Goal: Task Accomplishment & Management: Manage account settings

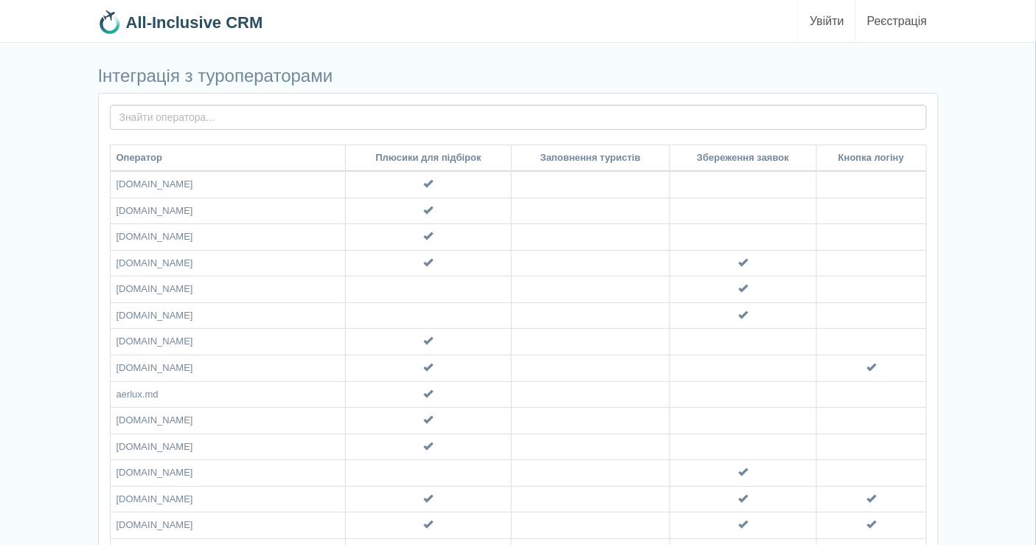
click at [837, 19] on link "Увійти" at bounding box center [827, 21] width 57 height 42
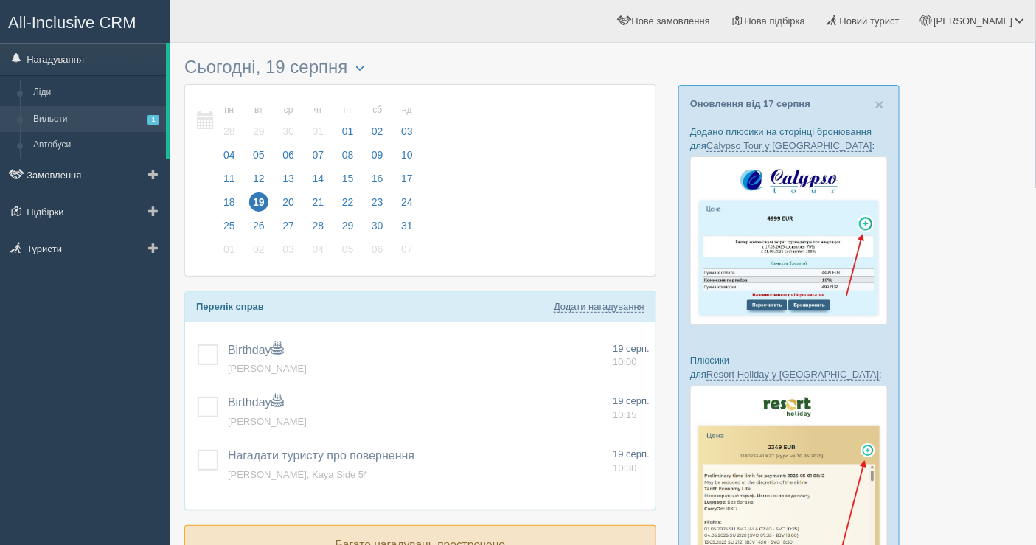
click at [67, 113] on link "Вильоти 1" at bounding box center [96, 119] width 139 height 27
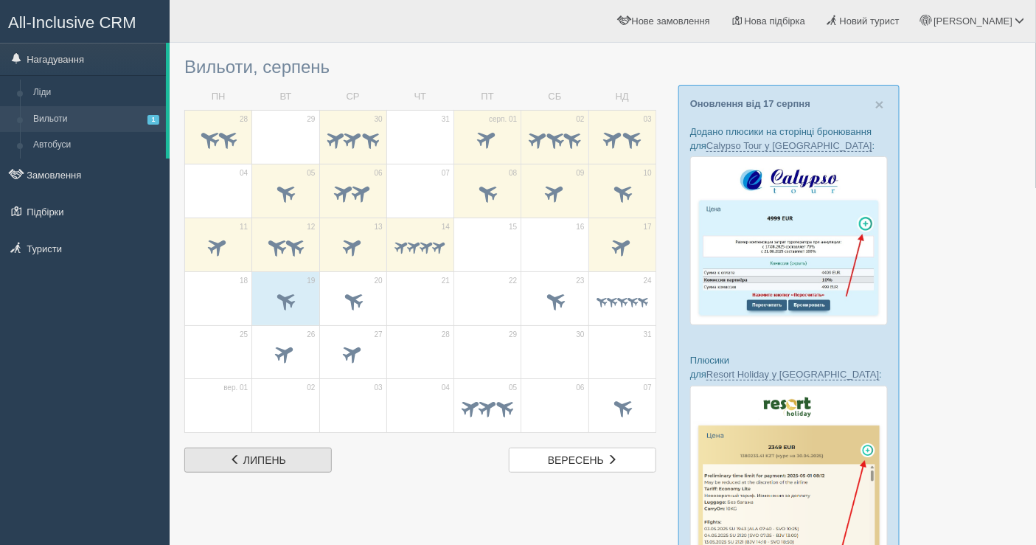
click at [263, 454] on span "липень" at bounding box center [264, 460] width 43 height 12
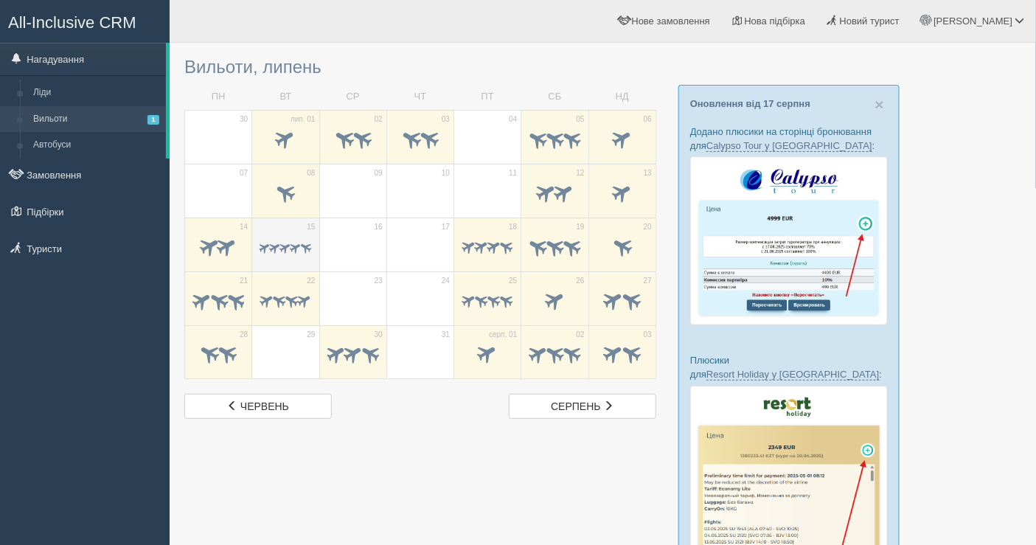
click at [283, 220] on td "15" at bounding box center [285, 245] width 67 height 54
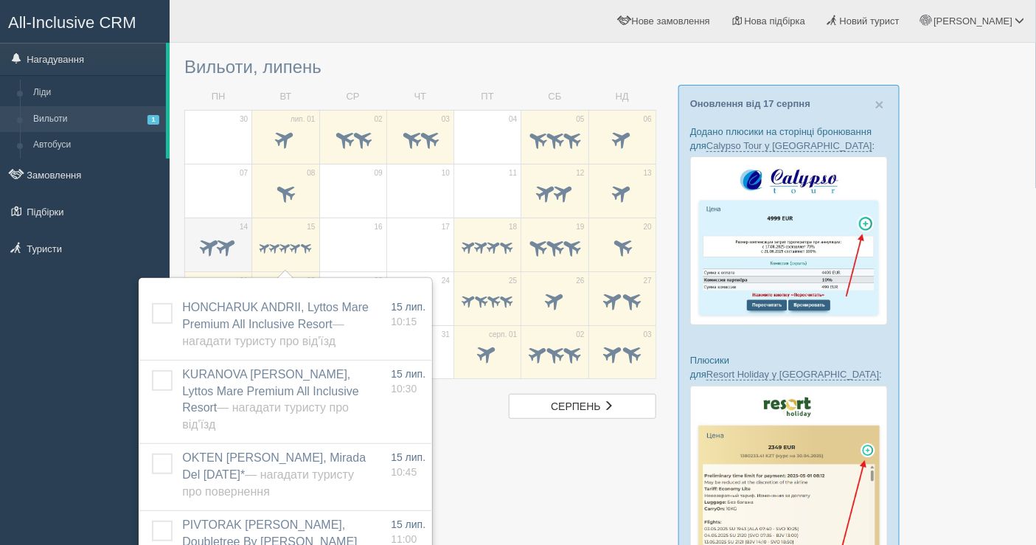
click at [212, 240] on span at bounding box center [210, 246] width 24 height 24
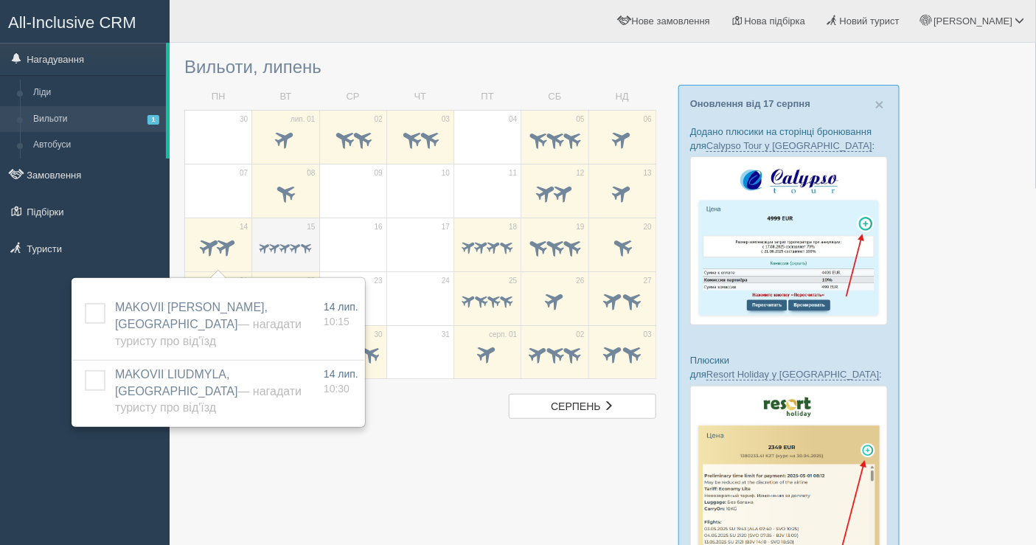
click at [291, 233] on div at bounding box center [286, 248] width 52 height 31
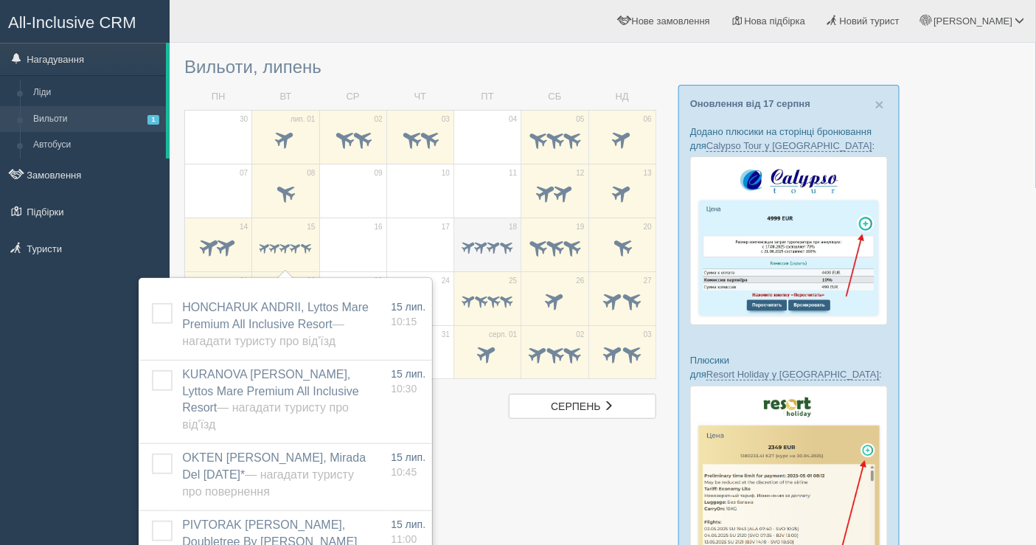
click at [476, 241] on span at bounding box center [481, 246] width 17 height 17
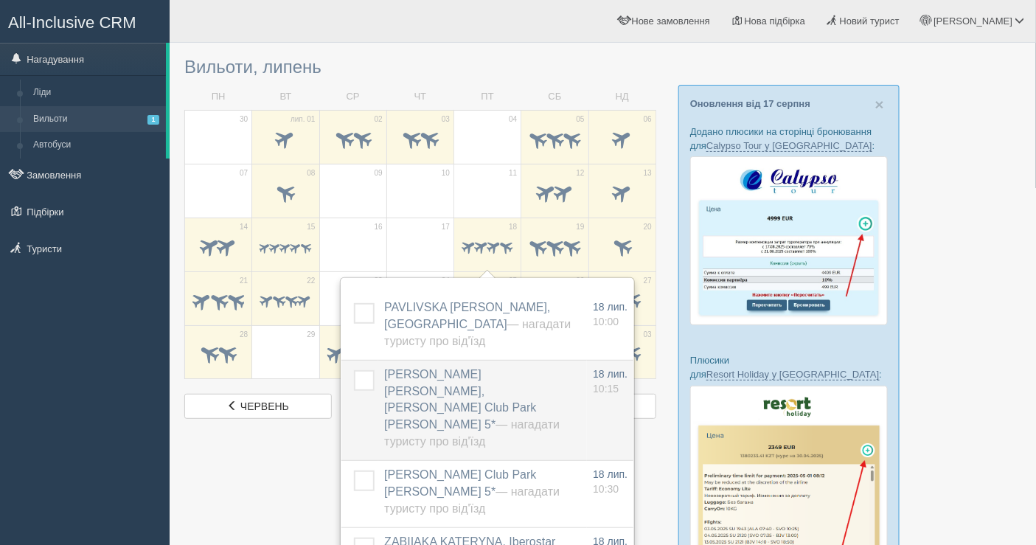
click at [452, 384] on span "BEZRUCHENKO NATALIA, Justiniano Club Park Conti 5* — Нагадати туристу про від'ї…" at bounding box center [472, 399] width 176 height 63
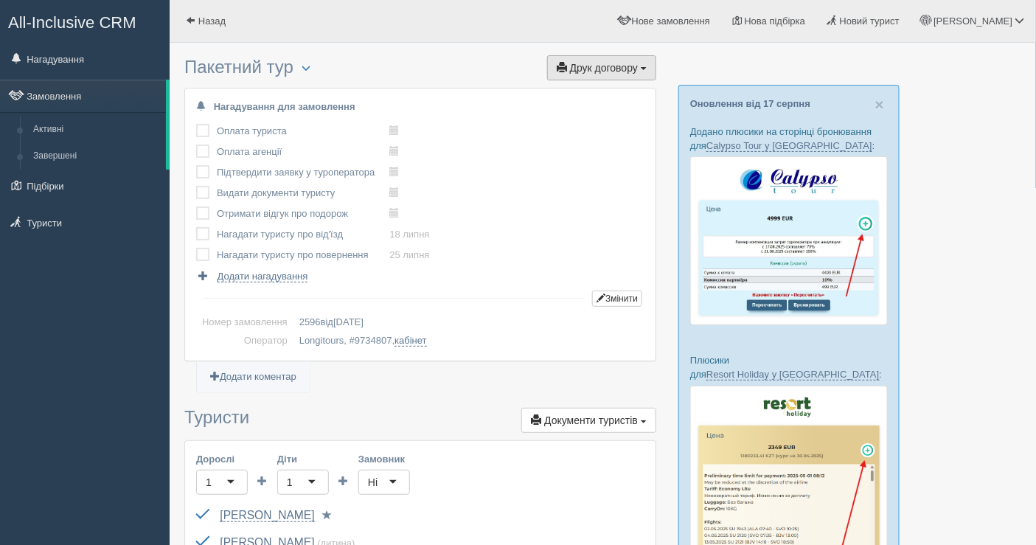
click at [600, 70] on span "Друк договору" at bounding box center [604, 68] width 68 height 12
click at [595, 89] on link "Longitours" at bounding box center [597, 95] width 117 height 24
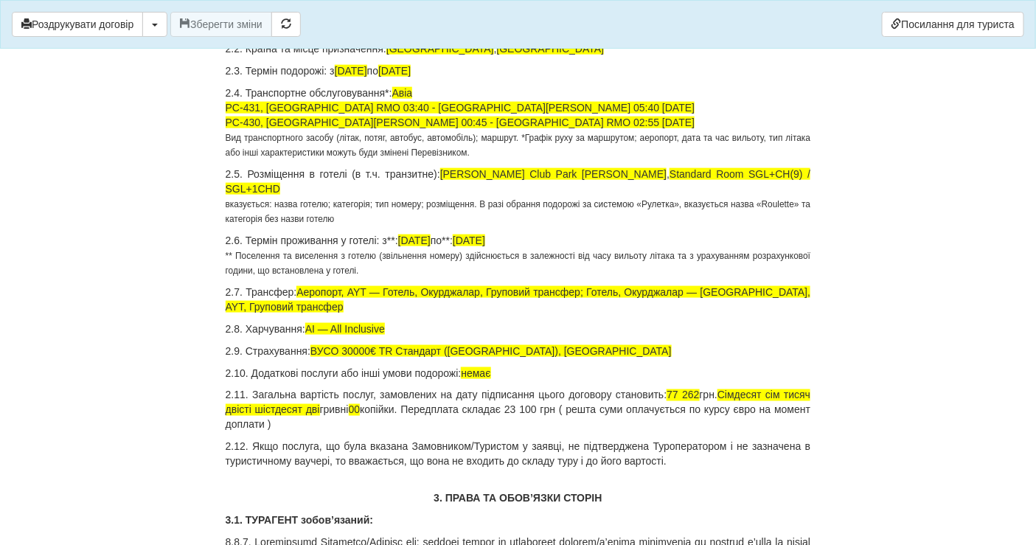
scroll to position [573, 0]
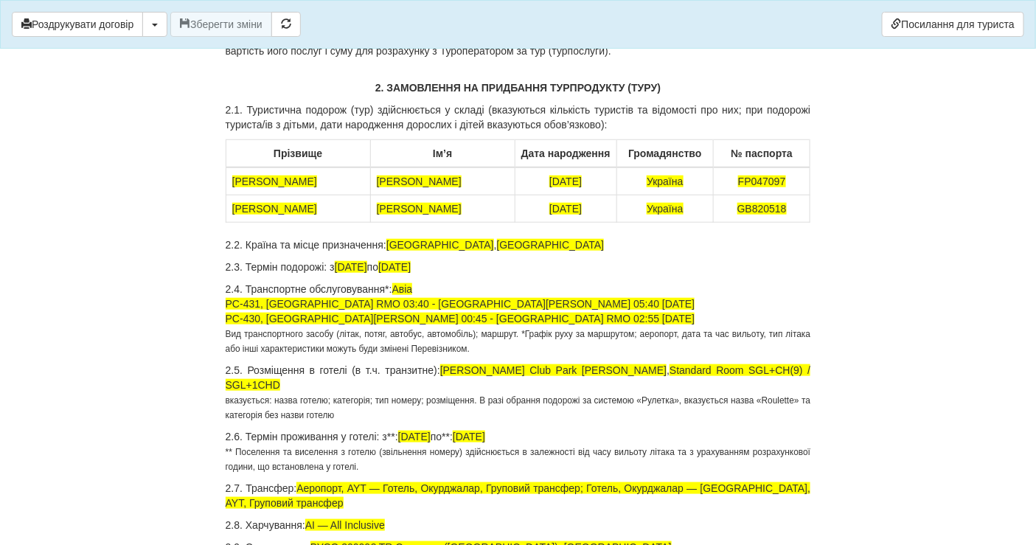
scroll to position [327, 0]
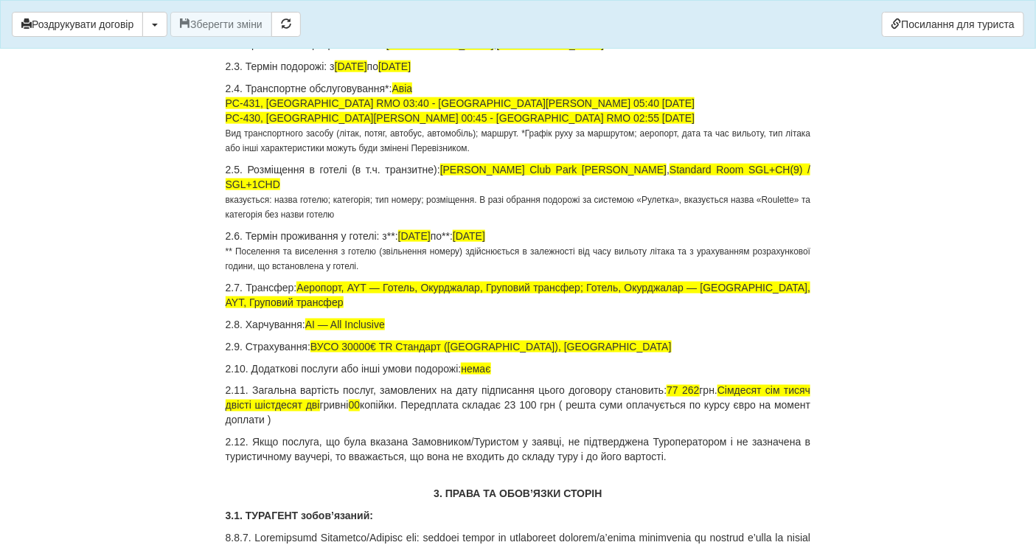
scroll to position [573, 0]
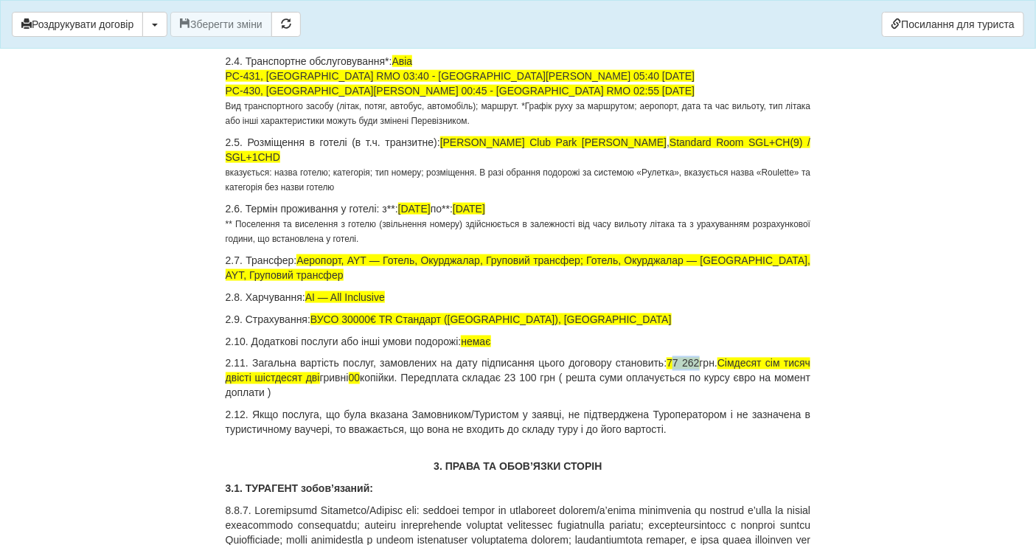
drag, startPoint x: 693, startPoint y: 359, endPoint x: 665, endPoint y: 361, distance: 28.1
click at [667, 361] on span "77 262" at bounding box center [683, 364] width 32 height 12
click at [778, 358] on span "Сімдесят сім тисяч двісті шістдесят дві" at bounding box center [519, 371] width 586 height 27
click at [774, 360] on span "Сімдесят сім тисяч двісті шістдесят дві" at bounding box center [519, 371] width 586 height 27
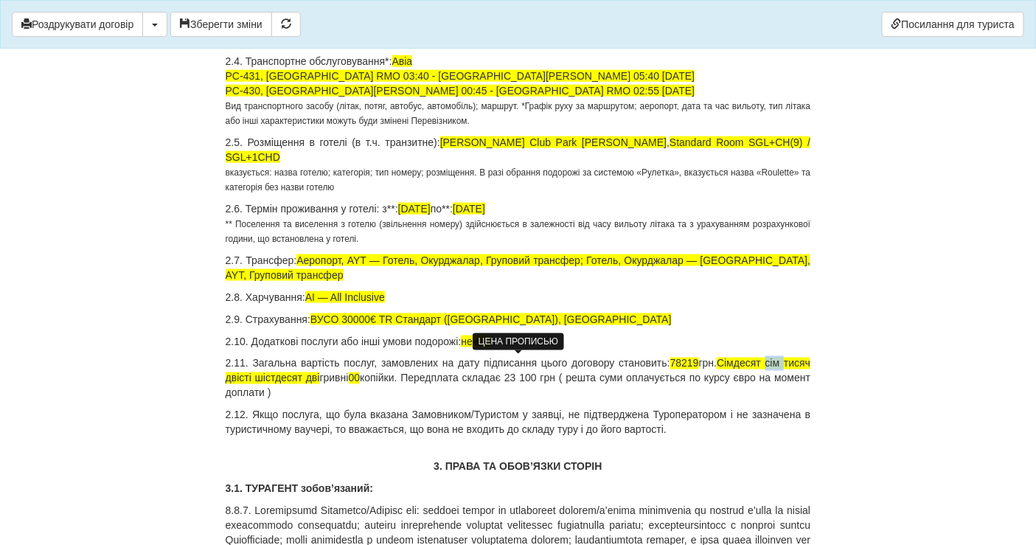
click at [774, 360] on span "Сімдесят сім тисяч двісті шістдесят дві" at bounding box center [519, 371] width 586 height 27
click at [783, 360] on span "Сімдесят высым тисяч двісті шістдесят дві" at bounding box center [519, 371] width 586 height 27
click at [783, 359] on span "Сімдесят высым тисяч двісті шістдесят дві" at bounding box center [519, 371] width 586 height 27
click at [294, 378] on span "Сімдесят вісім тисяч двісті шістдесят дві" at bounding box center [519, 371] width 586 height 27
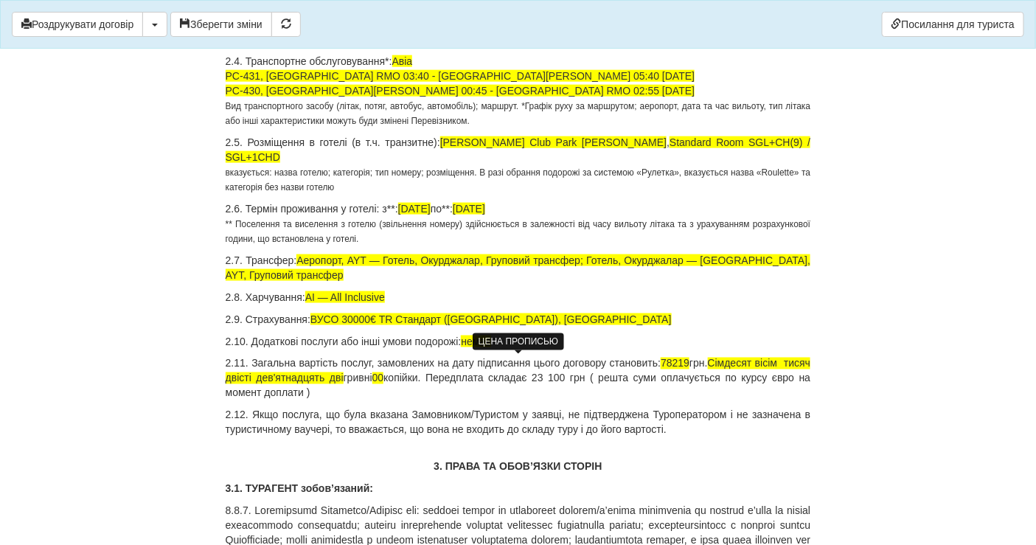
click at [367, 379] on span "Сімдесят вісім тисяч двісті дев'ятнадцять дві" at bounding box center [519, 371] width 586 height 27
click at [386, 369] on p "2.11. Загальна вартість послуг, замовлених на дату підписання цього договору ст…" at bounding box center [519, 378] width 586 height 44
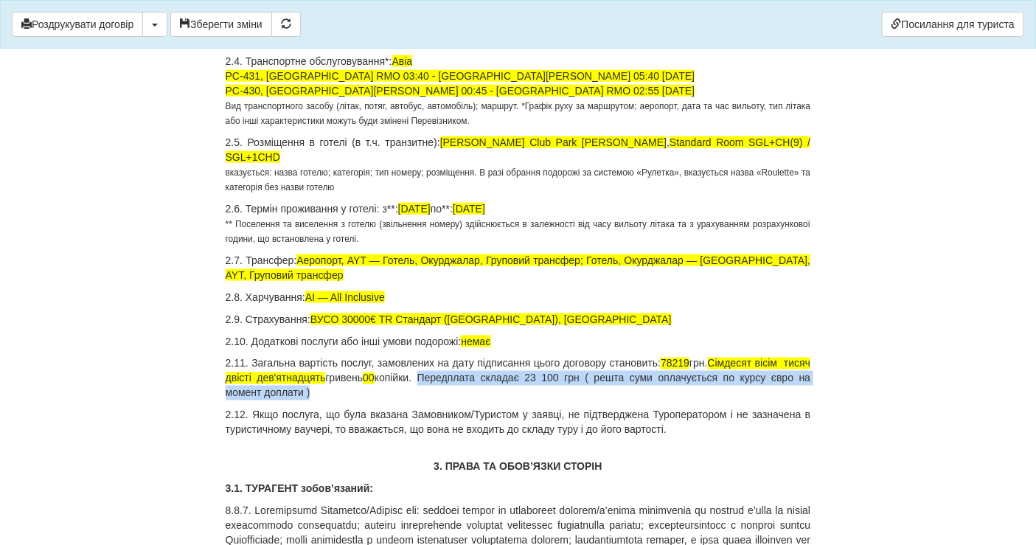
drag, startPoint x: 460, startPoint y: 375, endPoint x: 687, endPoint y: 389, distance: 226.9
click at [687, 389] on p "2.11. Загальна вартість послуг, замовлених на дату підписання цього договору ст…" at bounding box center [519, 378] width 586 height 44
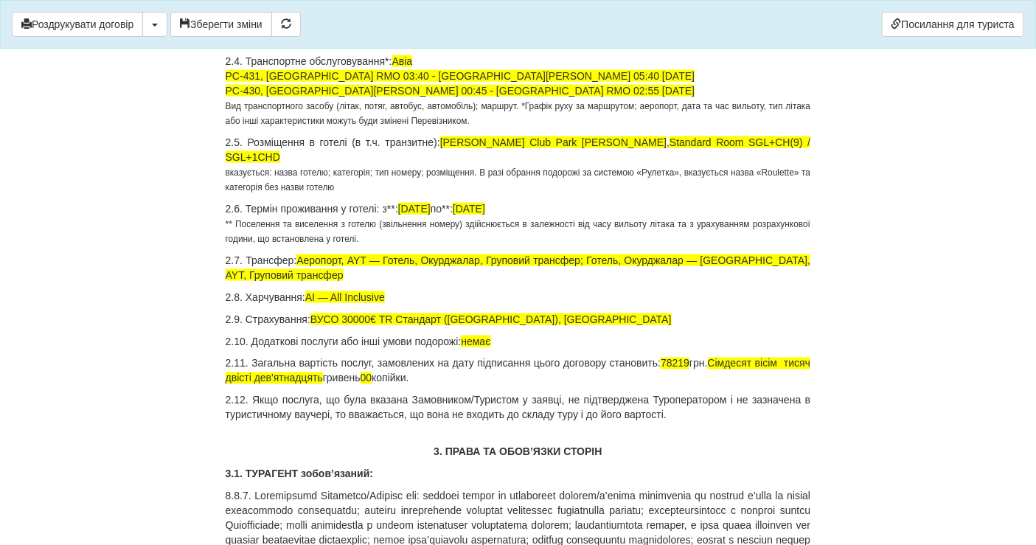
click at [687, 360] on span "78219" at bounding box center [675, 364] width 29 height 12
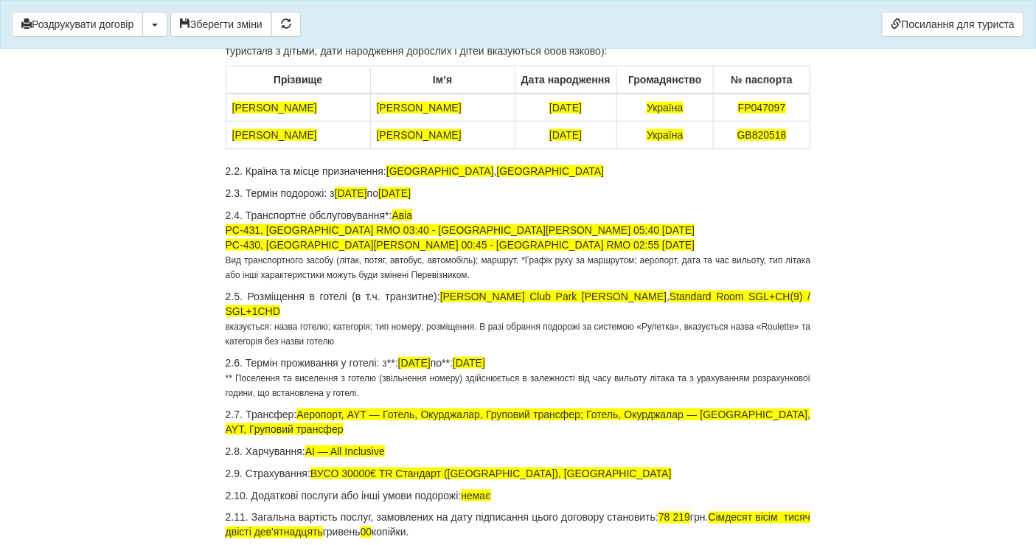
scroll to position [409, 0]
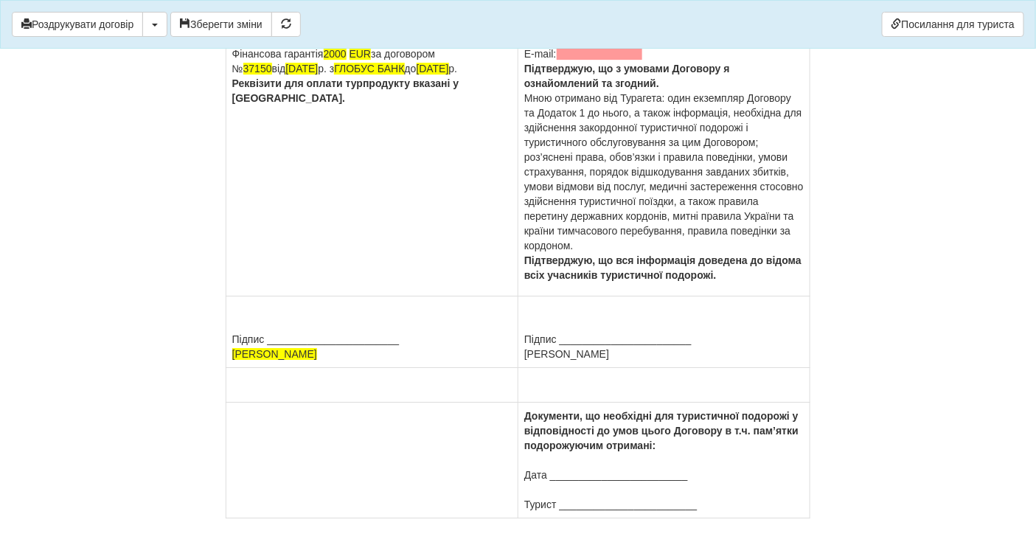
scroll to position [3114, 0]
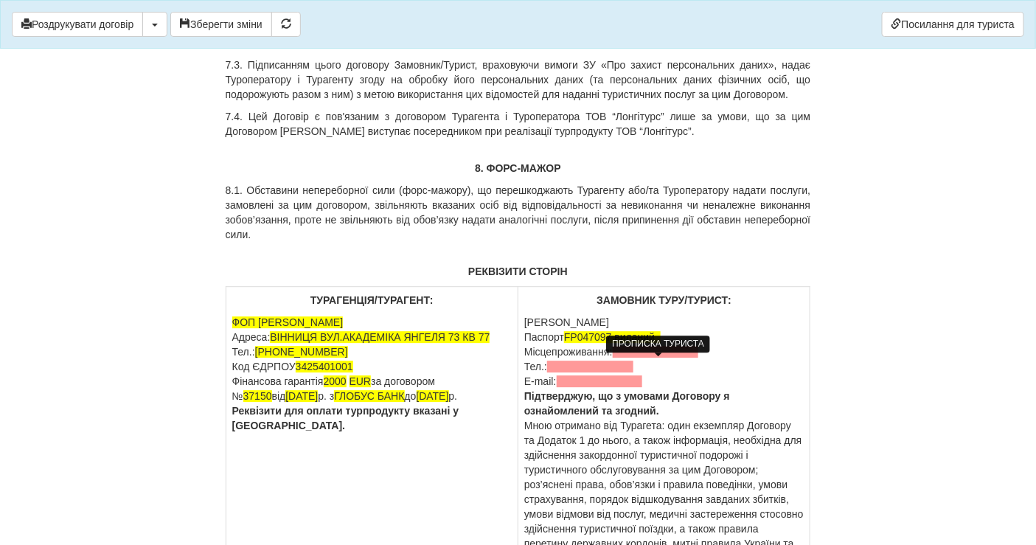
click at [624, 358] on span at bounding box center [656, 352] width 86 height 12
click at [617, 358] on span at bounding box center [656, 352] width 86 height 12
click at [607, 372] on span at bounding box center [590, 367] width 86 height 12
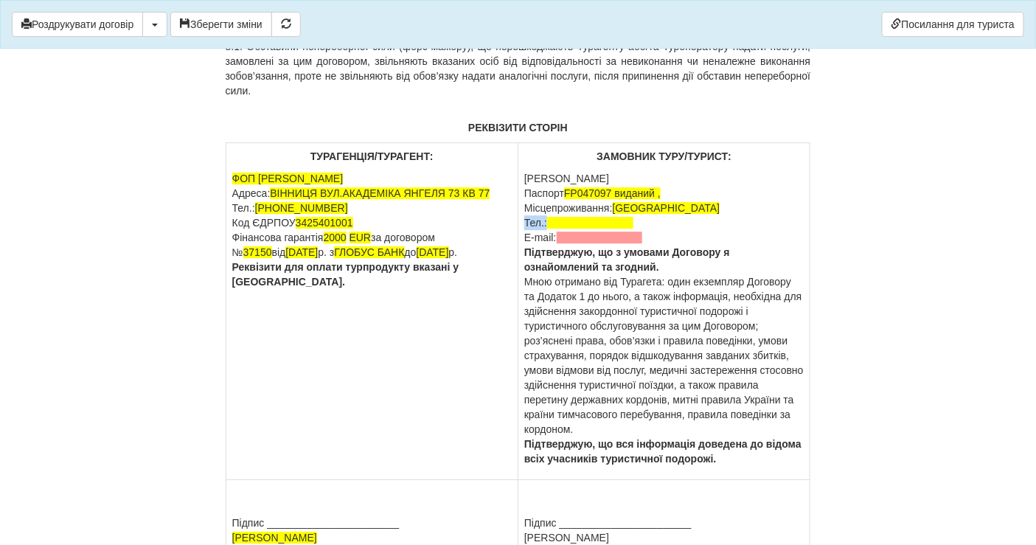
scroll to position [3278, 0]
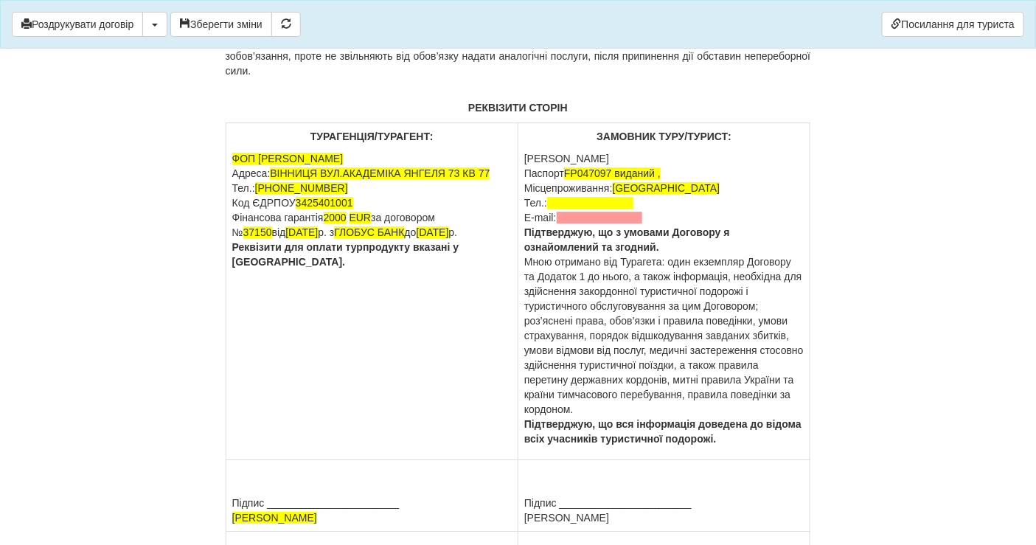
click at [664, 201] on p "ПІБ Безрученко Наталя Миколаївна Паспорт FP047097 виданий , Місцепроживання: Ві…" at bounding box center [664, 298] width 280 height 295
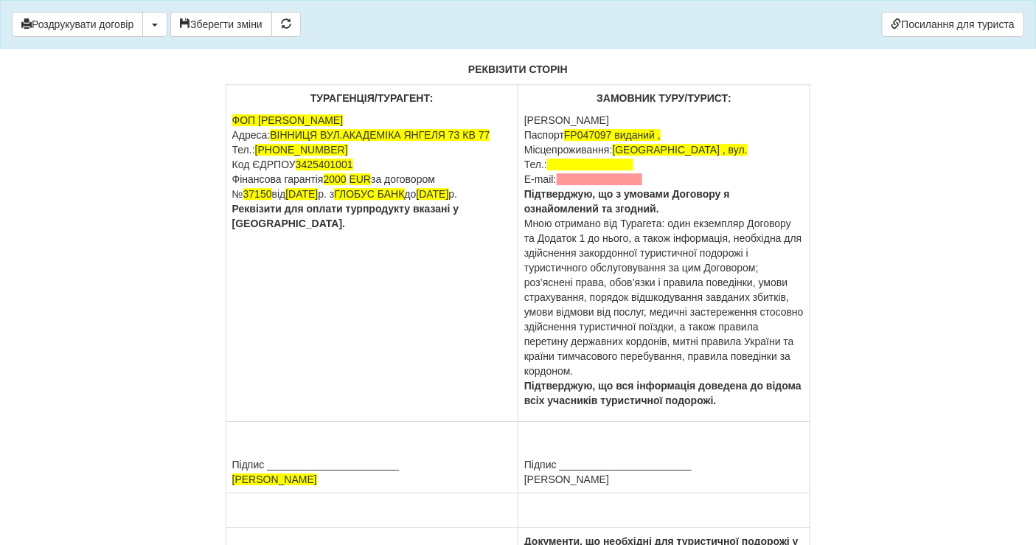
scroll to position [3076, 0]
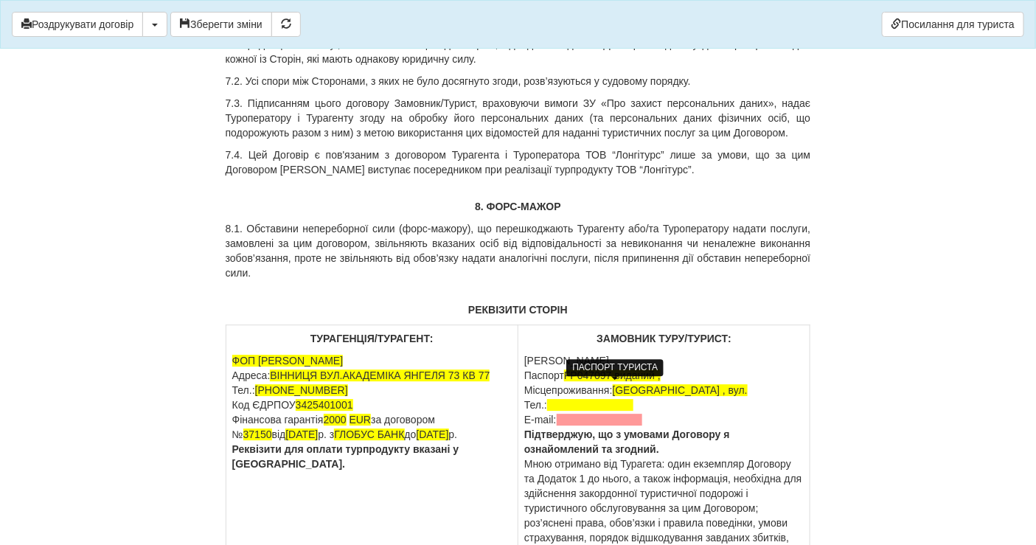
click at [649, 381] on span "FP047097 виданий ," at bounding box center [612, 376] width 97 height 12
click at [627, 392] on p "ПІБ Безрученко Наталя Миколаївна Паспорт FP047097 , Місцепроживання: Вінниця , …" at bounding box center [664, 500] width 280 height 295
click at [684, 403] on p "ПІБ Безрученко Наталя Миколаївна Паспорт FP047097 Місцепроживання: Вінниця , ву…" at bounding box center [664, 500] width 280 height 295
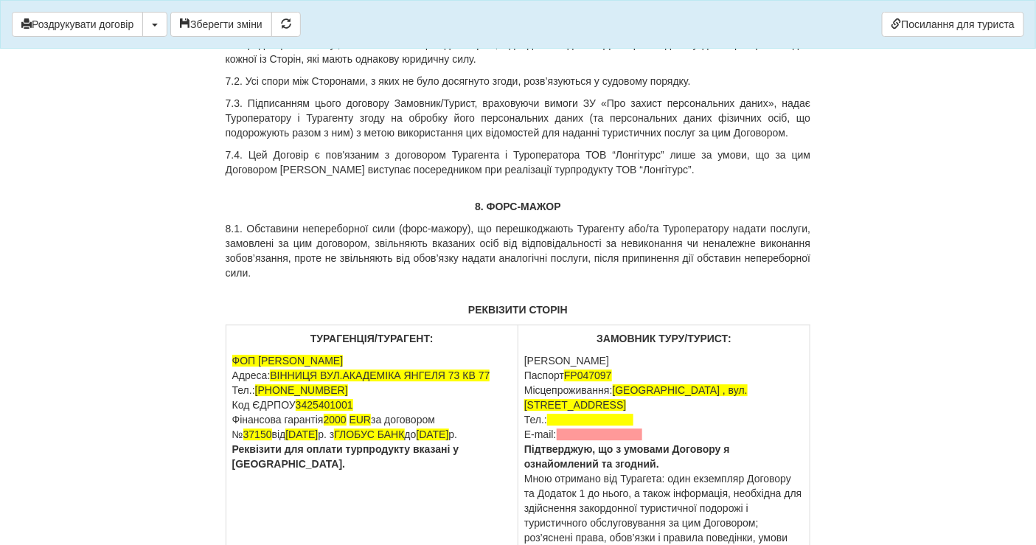
click at [732, 426] on p "ПІБ Безрученко Наталя Миколаївна Паспорт FP047097 Місцепроживання: Вінниця , ву…" at bounding box center [664, 508] width 280 height 310
click at [768, 399] on p "ПІБ Безрученко Наталя Миколаївна Паспорт FP047097 Місцепроживання: Вінниця , ву…" at bounding box center [664, 508] width 280 height 310
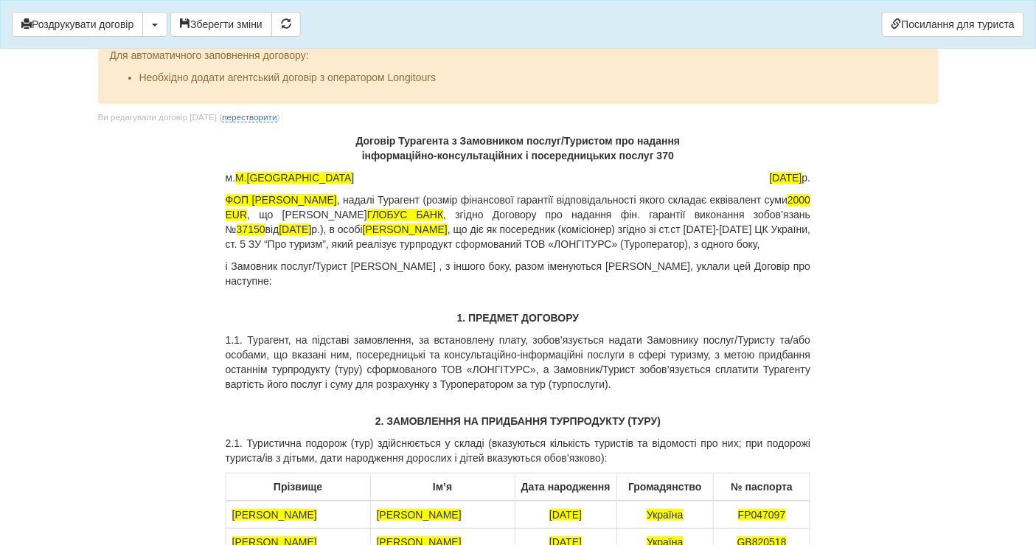
scroll to position [0, 0]
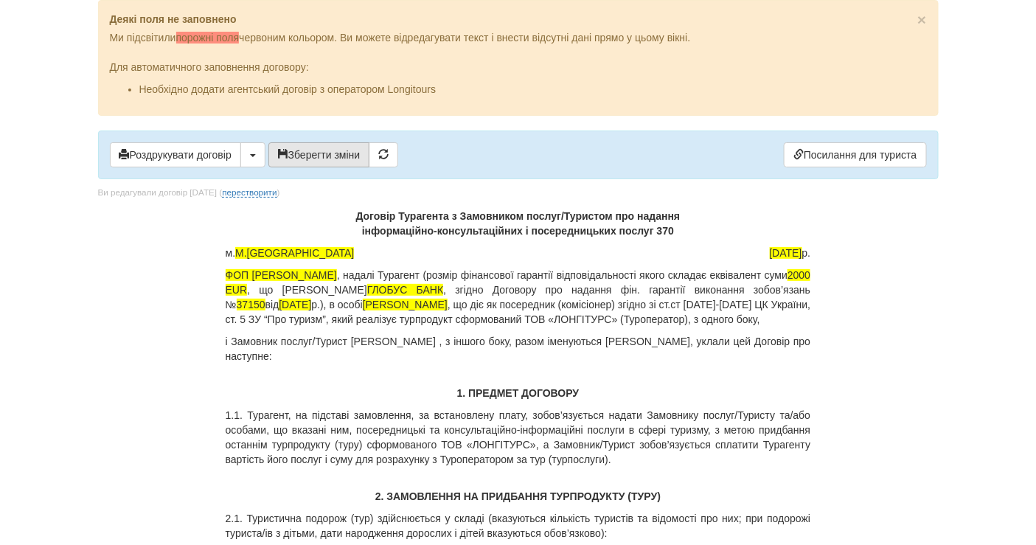
drag, startPoint x: 193, startPoint y: 146, endPoint x: 289, endPoint y: 164, distance: 98.4
click at [283, 172] on div "Роздрукувати договір Скачати PDF Зберегти зміни Посилання для туриста" at bounding box center [518, 155] width 841 height 49
click at [308, 155] on button "Зберегти зміни" at bounding box center [319, 154] width 102 height 25
click at [195, 155] on button "Роздрукувати договір" at bounding box center [175, 154] width 131 height 25
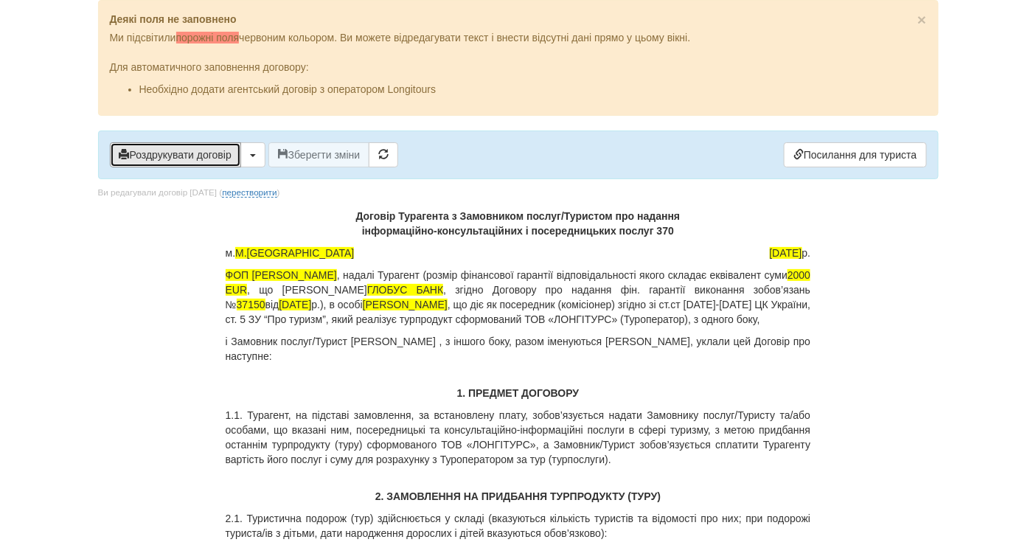
drag, startPoint x: 176, startPoint y: 146, endPoint x: 514, endPoint y: 121, distance: 339.5
click at [176, 146] on button "Роздрукувати договір" at bounding box center [175, 154] width 131 height 25
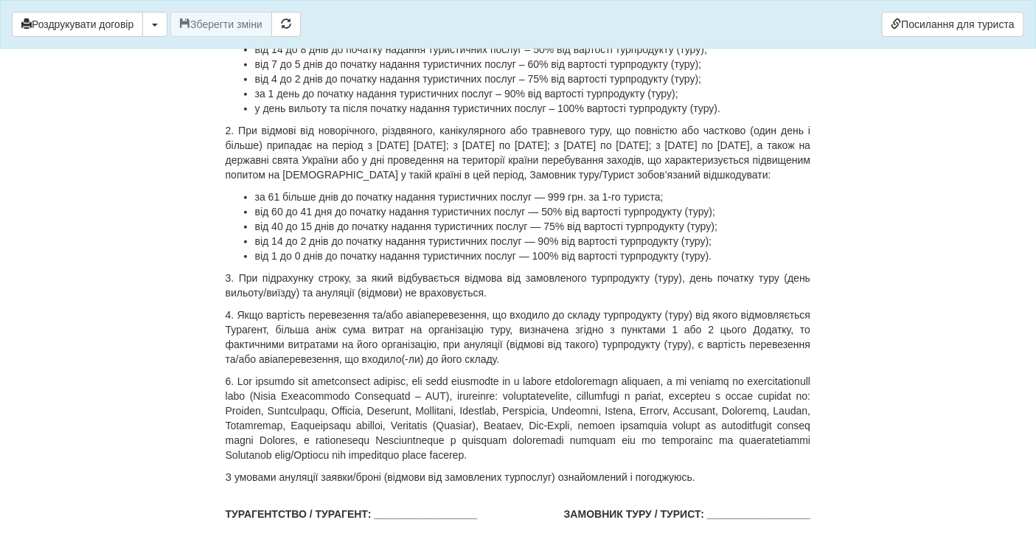
scroll to position [4223, 0]
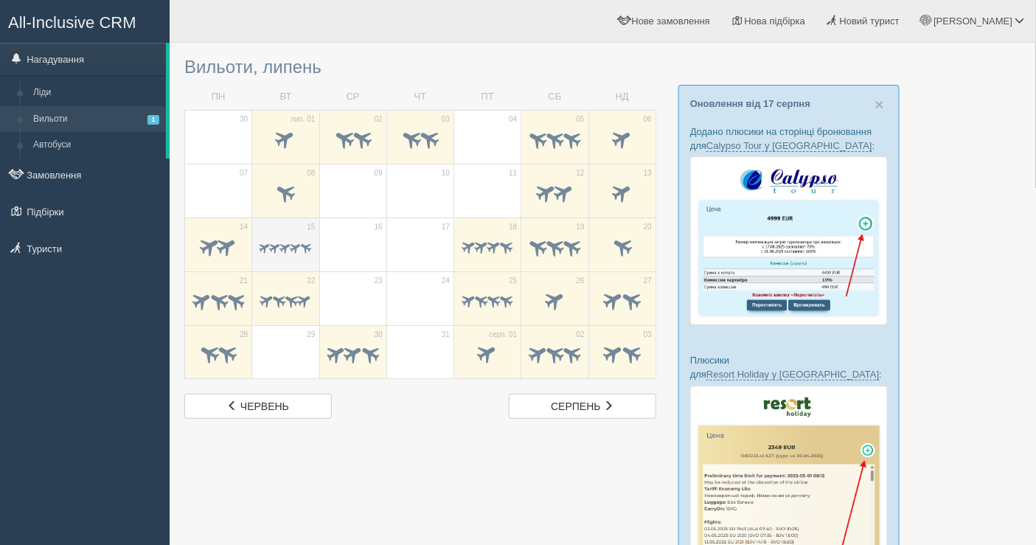
click at [300, 235] on div at bounding box center [286, 248] width 52 height 31
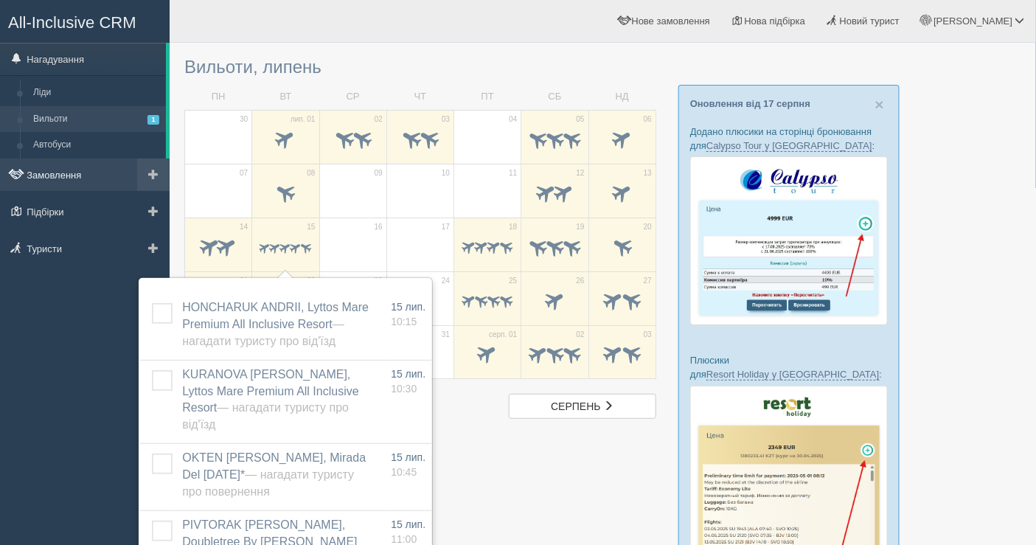
click at [83, 164] on link "Замовлення" at bounding box center [85, 175] width 170 height 32
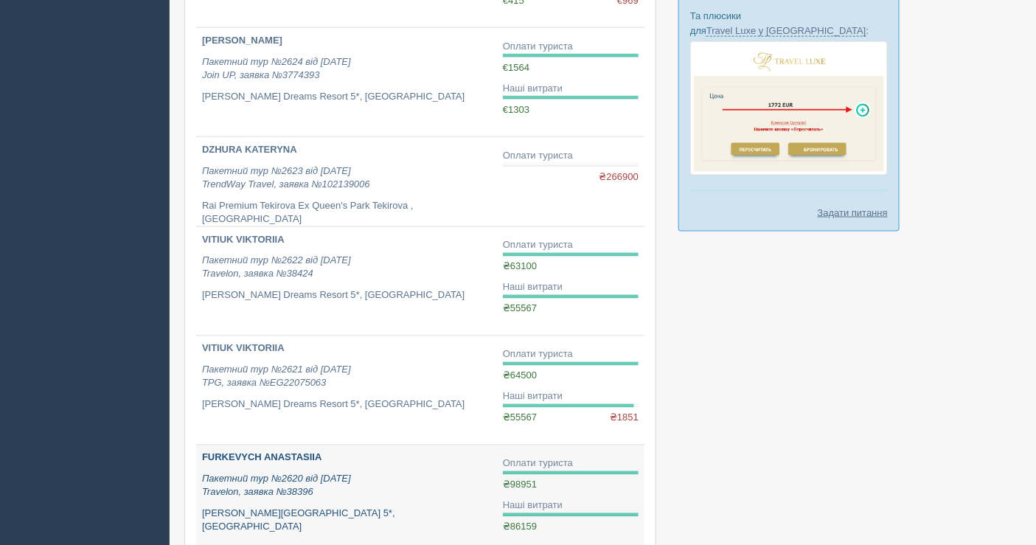
scroll to position [869, 0]
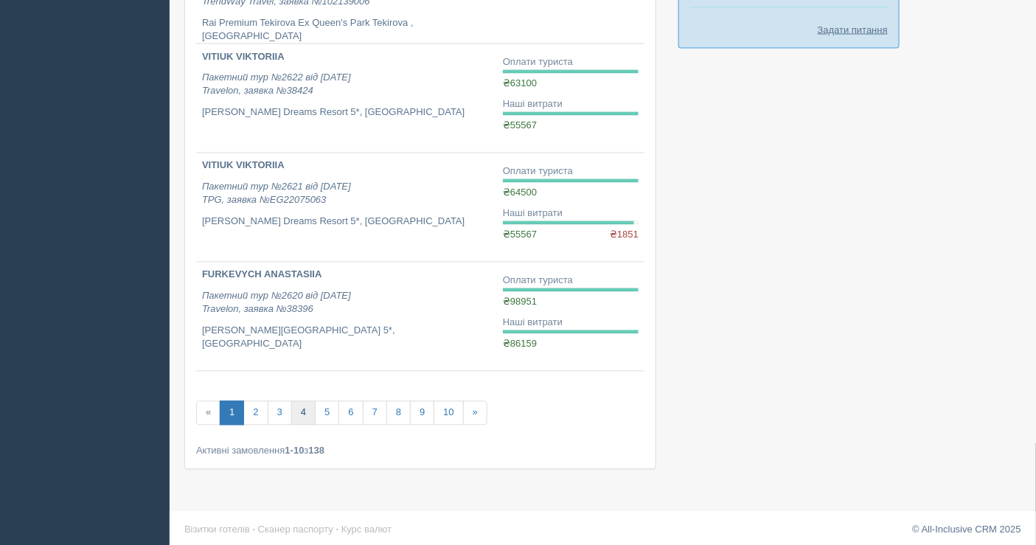
click at [307, 401] on link "4" at bounding box center [303, 413] width 24 height 24
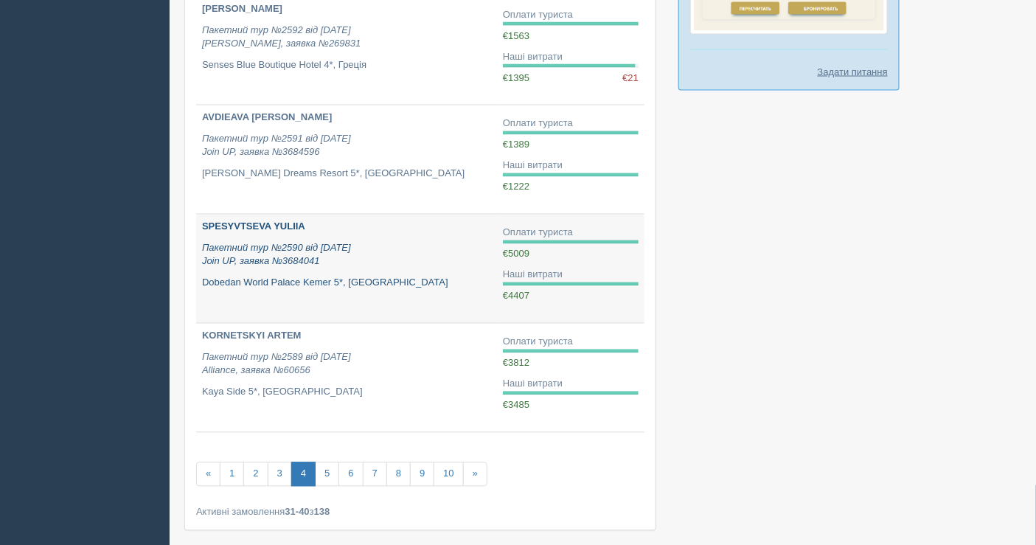
scroll to position [806, 0]
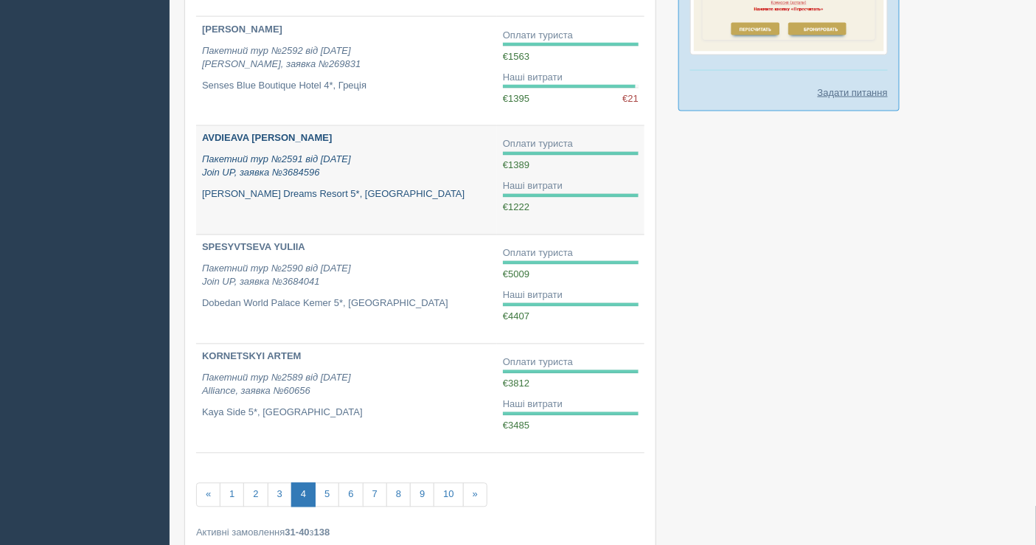
click at [381, 166] on p "Пакетний тур №2591 від [DATE] Join UP, заявка №3684596" at bounding box center [346, 166] width 289 height 27
click at [381, 166] on p "Пакетний тур №2591 від 04.06.2025 Join UP, заявка №3684596" at bounding box center [346, 166] width 289 height 27
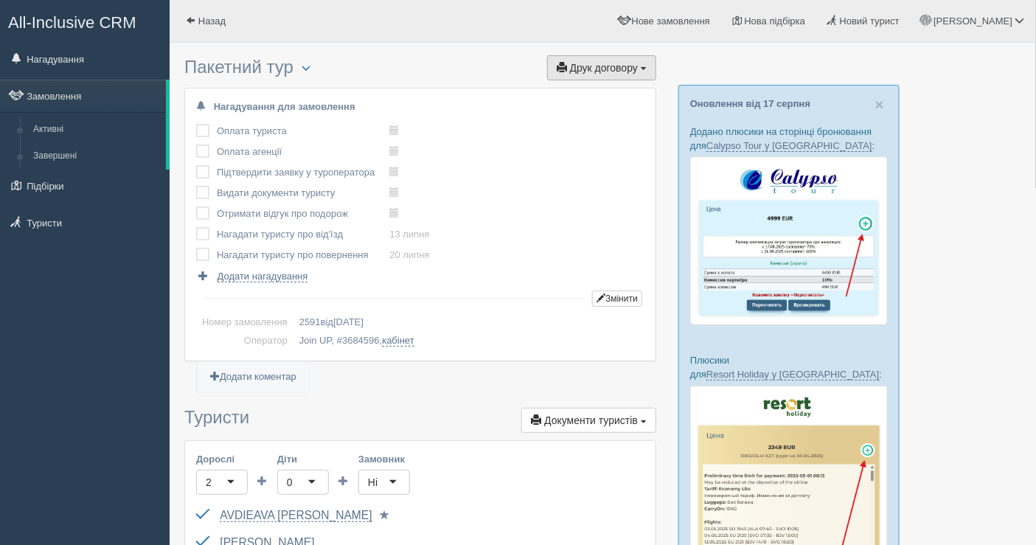
click at [603, 70] on span "Друк договору" at bounding box center [604, 68] width 68 height 12
click at [537, 107] on link "Join UP (додаток до старого договору)" at bounding box center [556, 119] width 200 height 24
click at [597, 63] on span "Друк договору" at bounding box center [604, 68] width 68 height 12
click at [559, 100] on link "Join UP" at bounding box center [556, 95] width 200 height 24
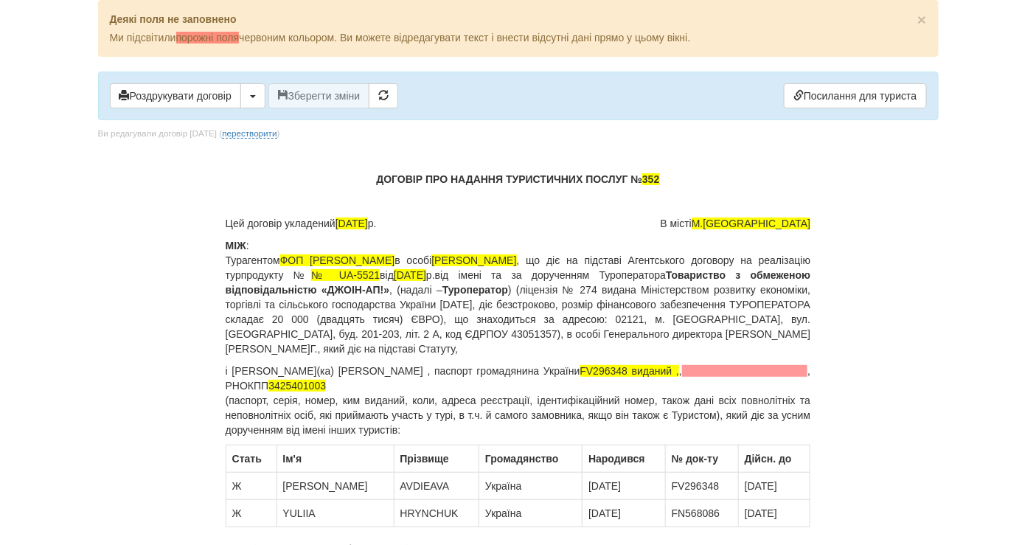
click at [333, 367] on p "і Громадянин(ка) Авдєєва Ірина Сергіївна , паспорт громадянина України FV296348…" at bounding box center [519, 401] width 586 height 74
copy p "Авдєєва"
click at [4, 277] on body "× Деякі поля не заповнено Ми підсвітили порожні поля червоним кольором. Ви може…" at bounding box center [518, 272] width 1036 height 545
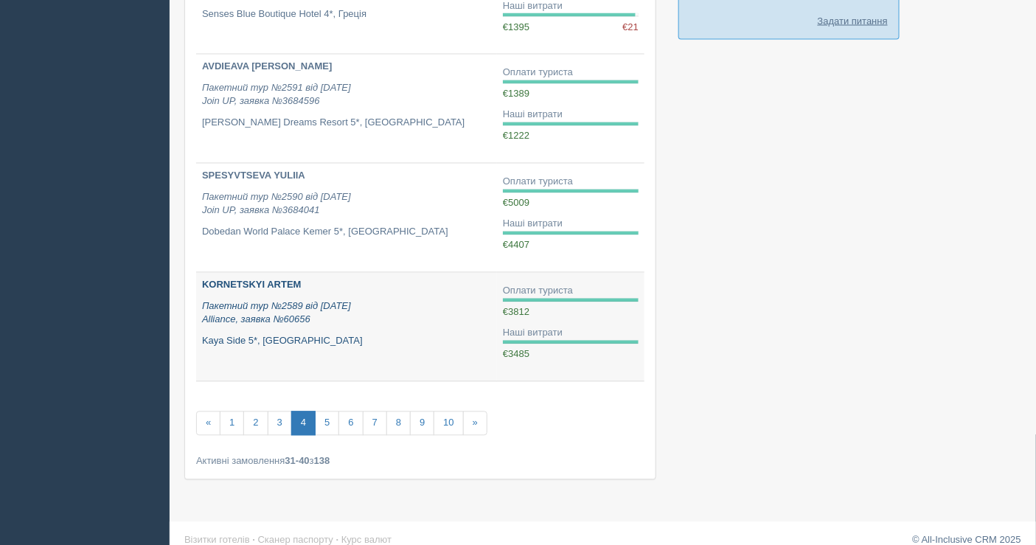
scroll to position [889, 0]
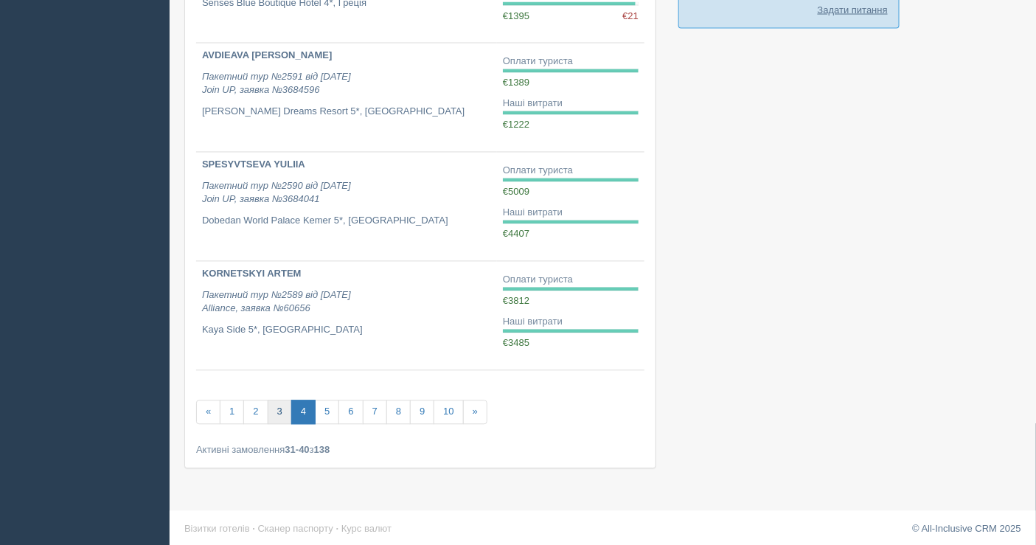
click at [280, 406] on link "3" at bounding box center [280, 413] width 24 height 24
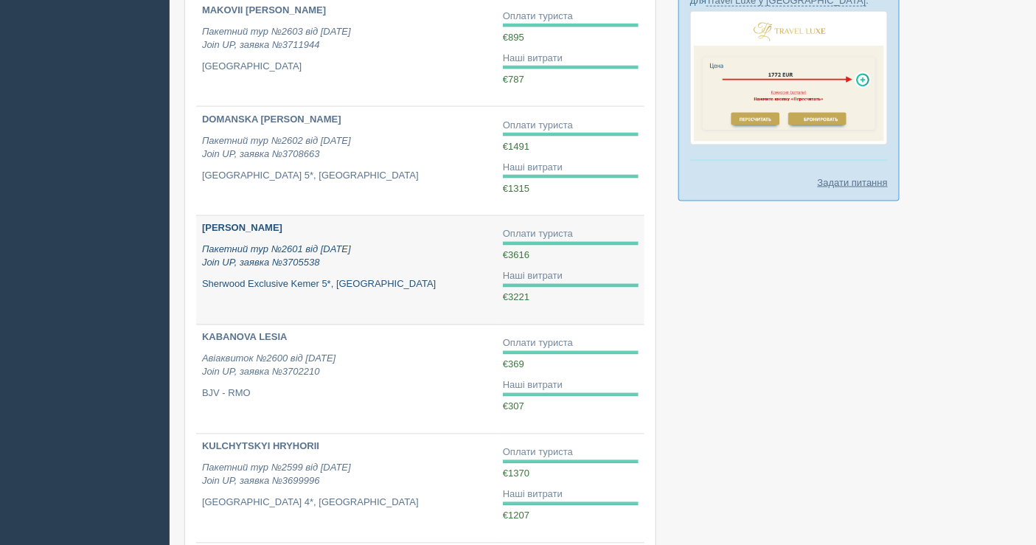
scroll to position [819, 0]
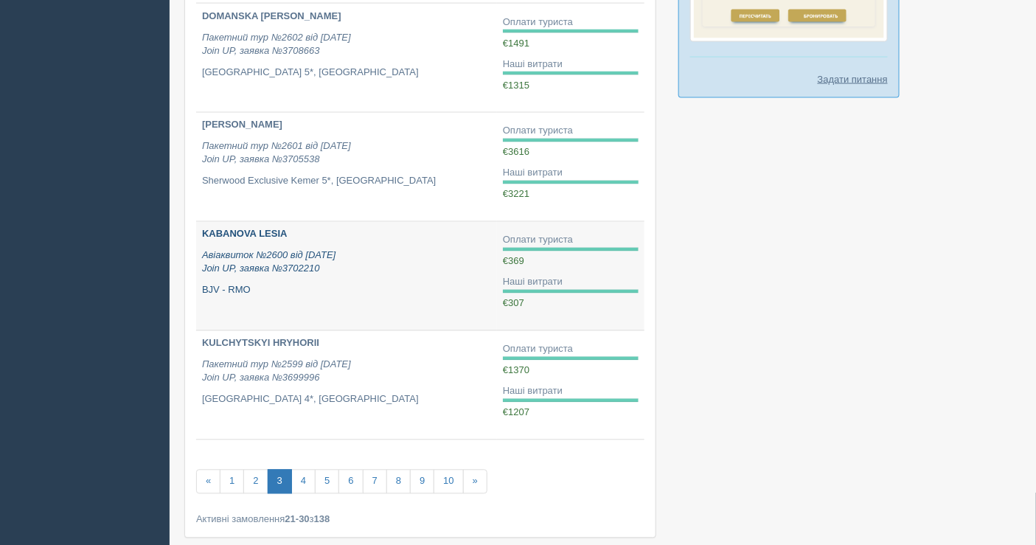
click at [325, 264] on p "Авіаквиток №2600 від [DATE] Join UP, заявка №3702210" at bounding box center [346, 262] width 289 height 27
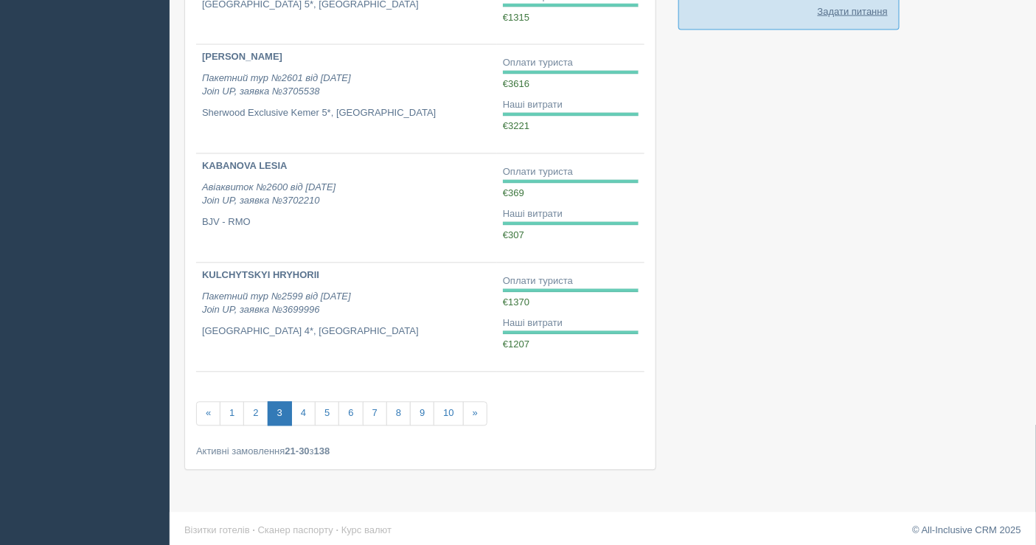
scroll to position [889, 0]
click at [254, 413] on link "2" at bounding box center [255, 413] width 24 height 24
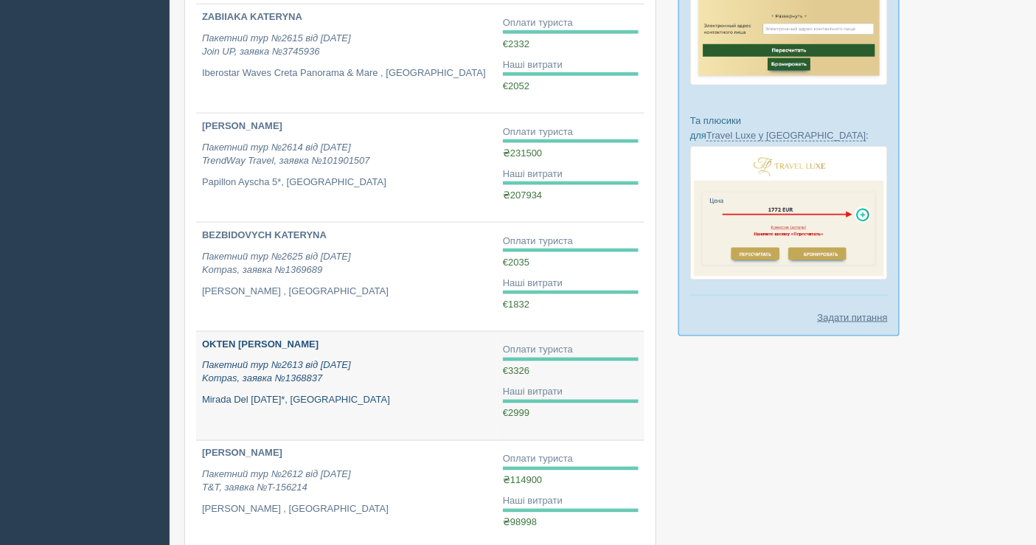
scroll to position [738, 0]
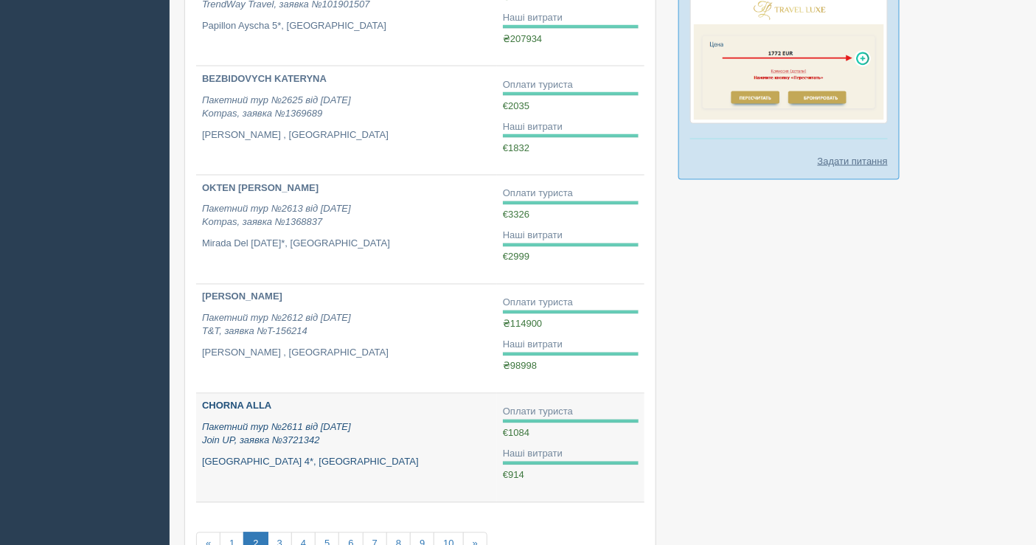
click at [289, 403] on p "CHORNA ALLA" at bounding box center [346, 407] width 289 height 14
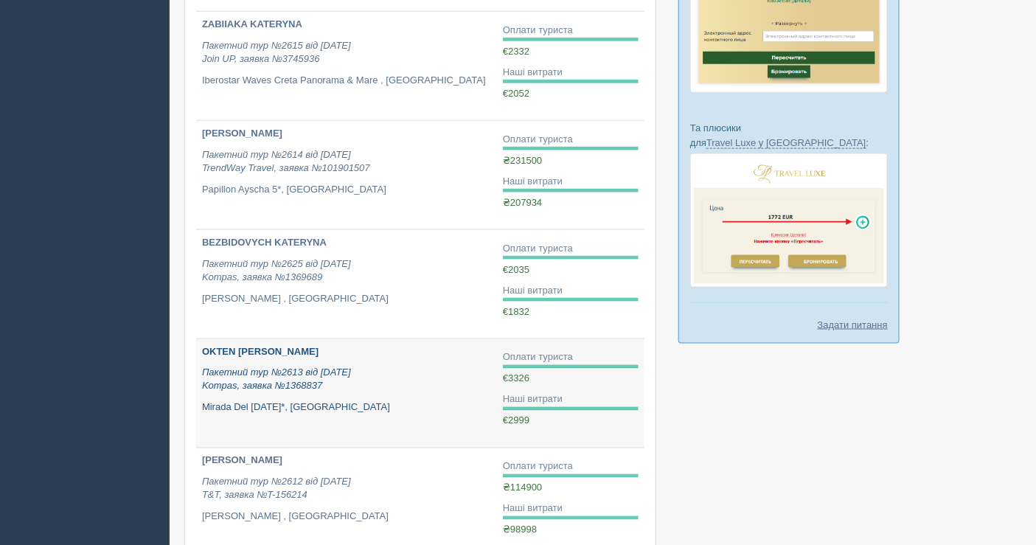
scroll to position [573, 0]
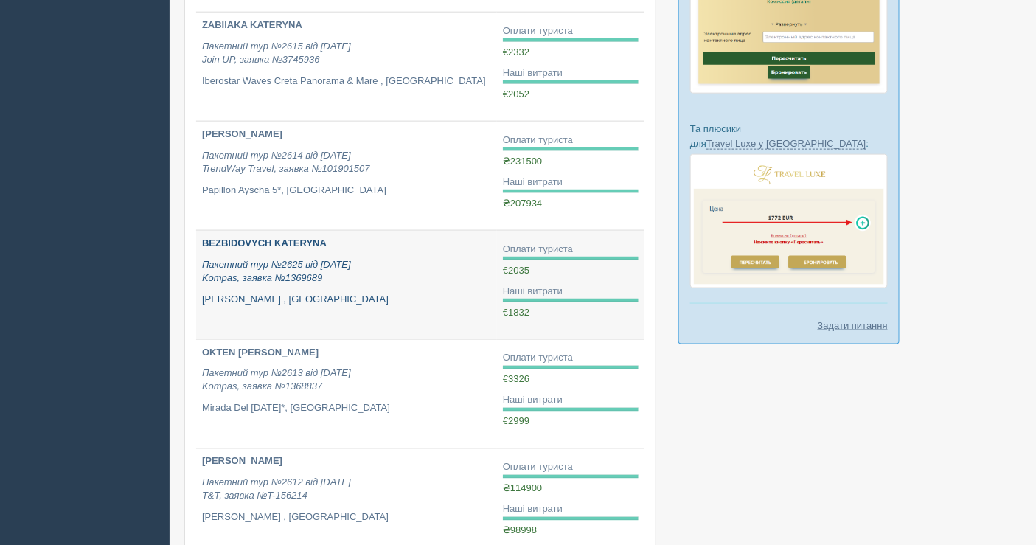
click at [274, 241] on b "BEZBIDOVYCH KATERYNA" at bounding box center [264, 243] width 125 height 11
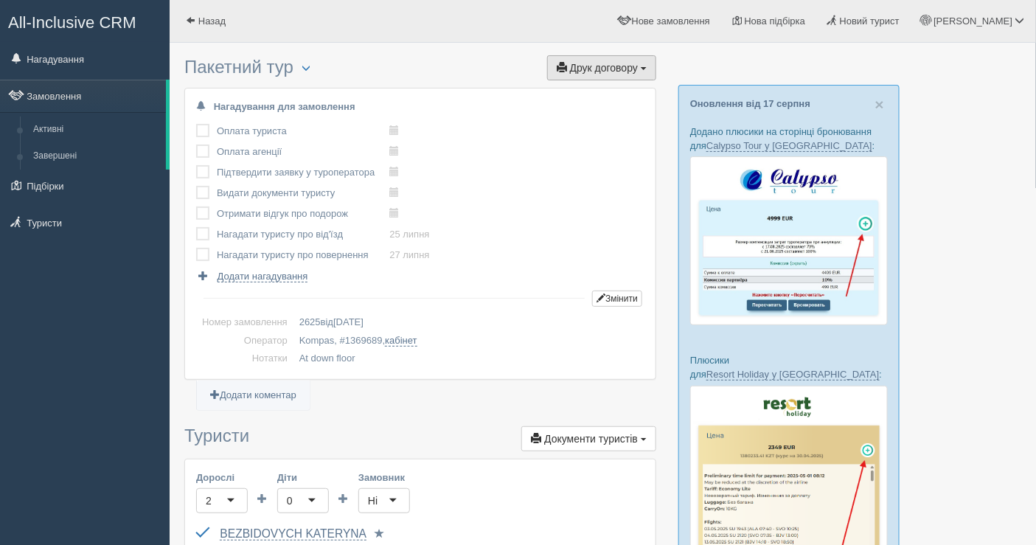
click at [597, 74] on button "Друк договору Друк" at bounding box center [601, 67] width 109 height 25
click at [586, 89] on link "Kompas" at bounding box center [597, 95] width 117 height 24
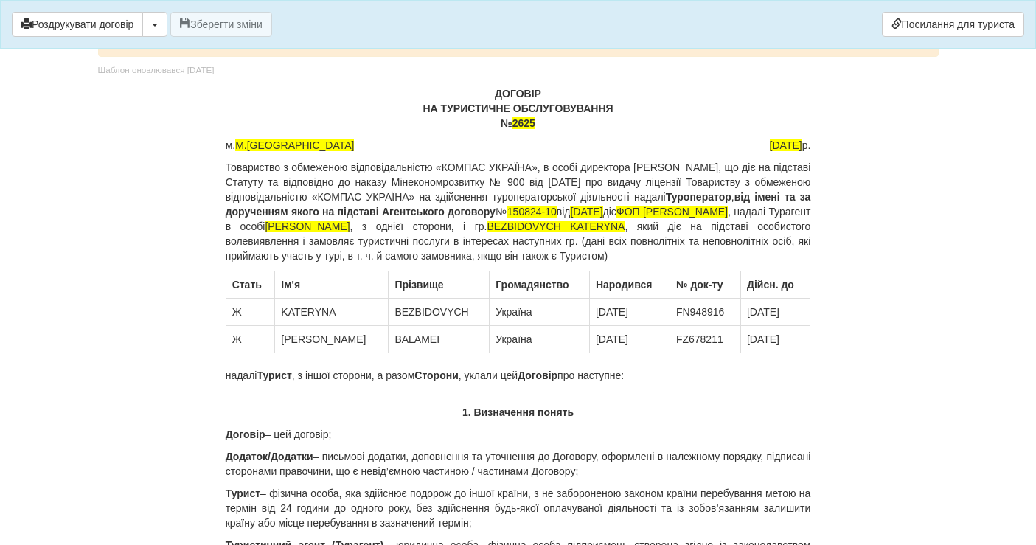
scroll to position [82, 0]
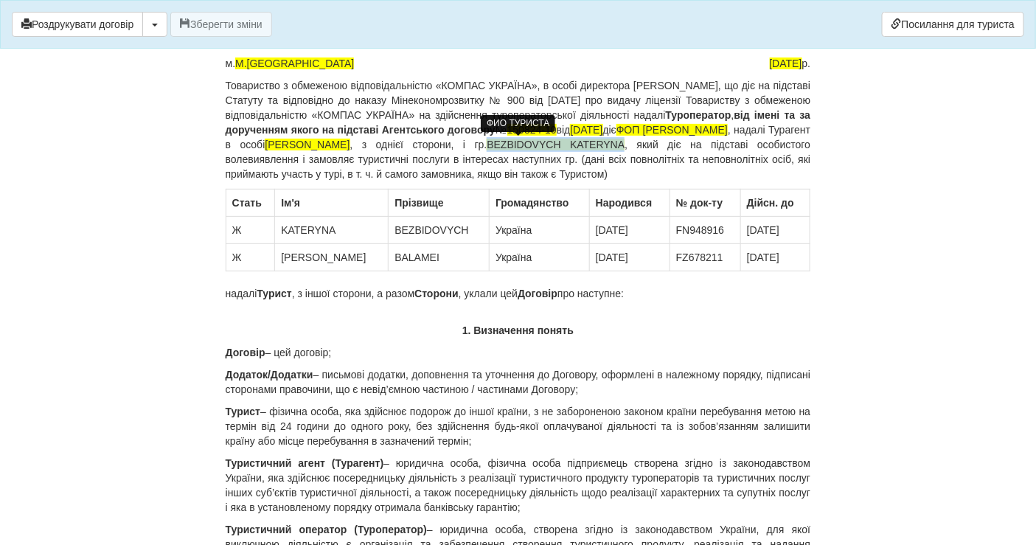
drag, startPoint x: 738, startPoint y: 139, endPoint x: 277, endPoint y: 156, distance: 461.3
click at [487, 150] on span "BEZBIDOVYCH KATERYNA" at bounding box center [556, 145] width 138 height 12
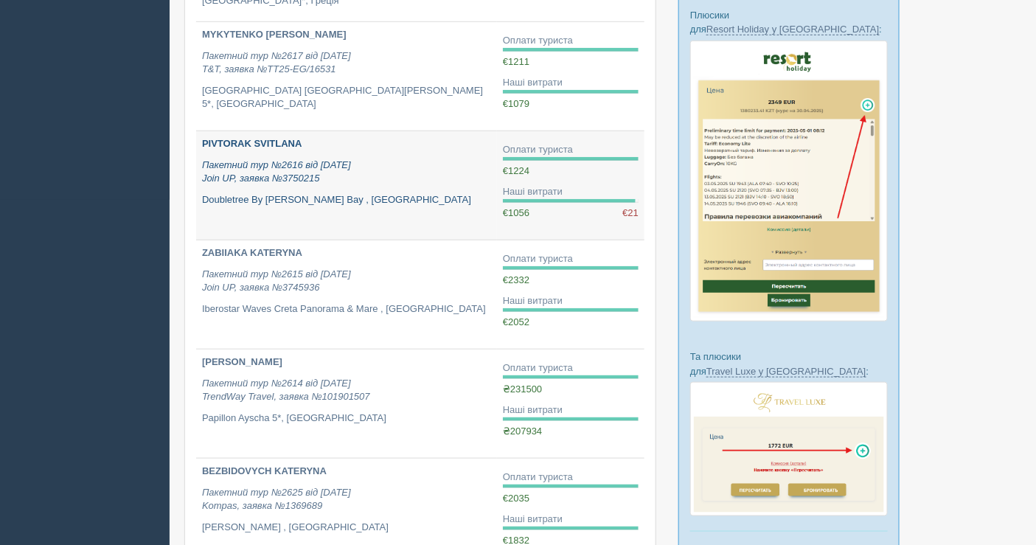
scroll to position [327, 0]
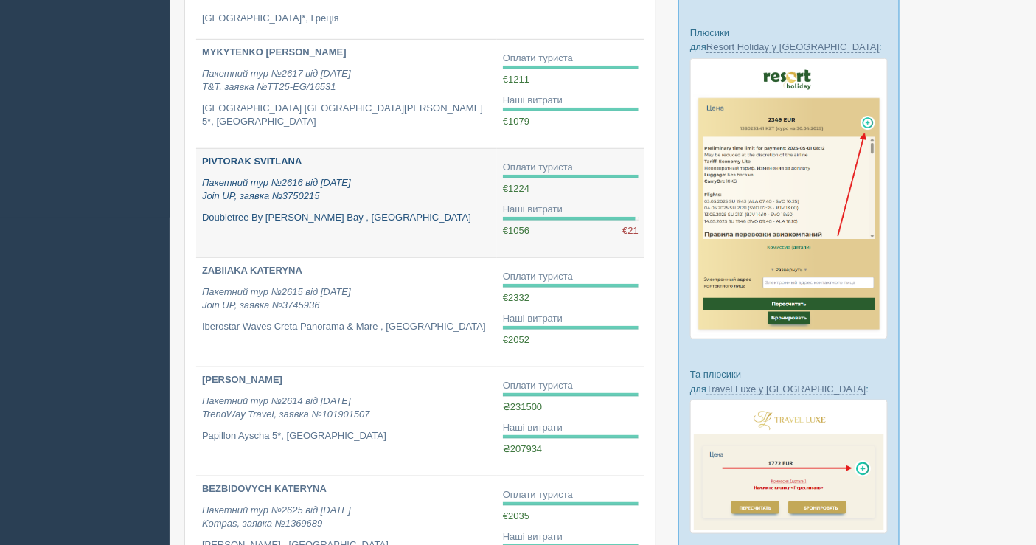
click at [329, 166] on p "PIVTORAK SVITLANA" at bounding box center [346, 162] width 289 height 14
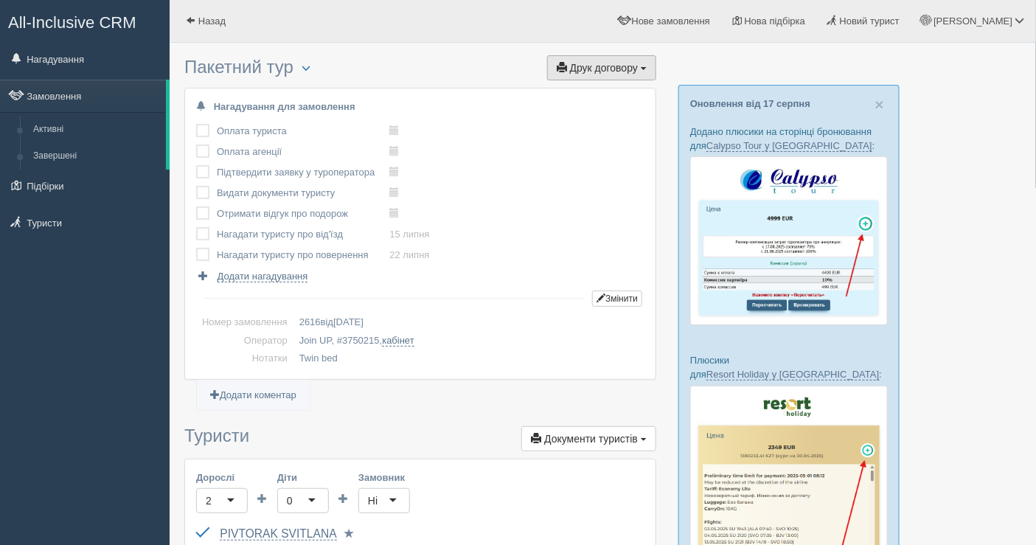
click at [588, 64] on span "Друк договору" at bounding box center [604, 68] width 68 height 12
click at [529, 98] on link "Join UP" at bounding box center [556, 95] width 200 height 24
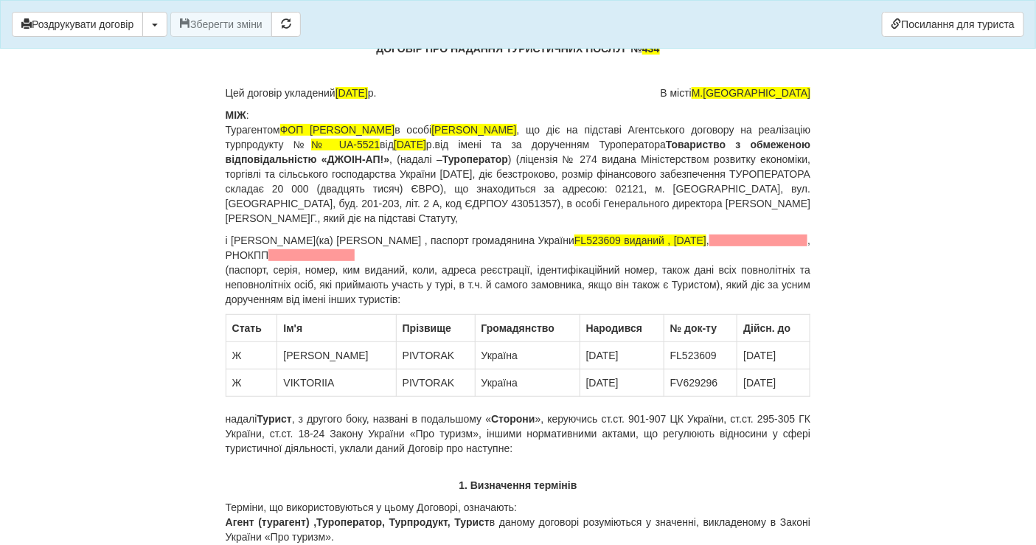
scroll to position [82, 0]
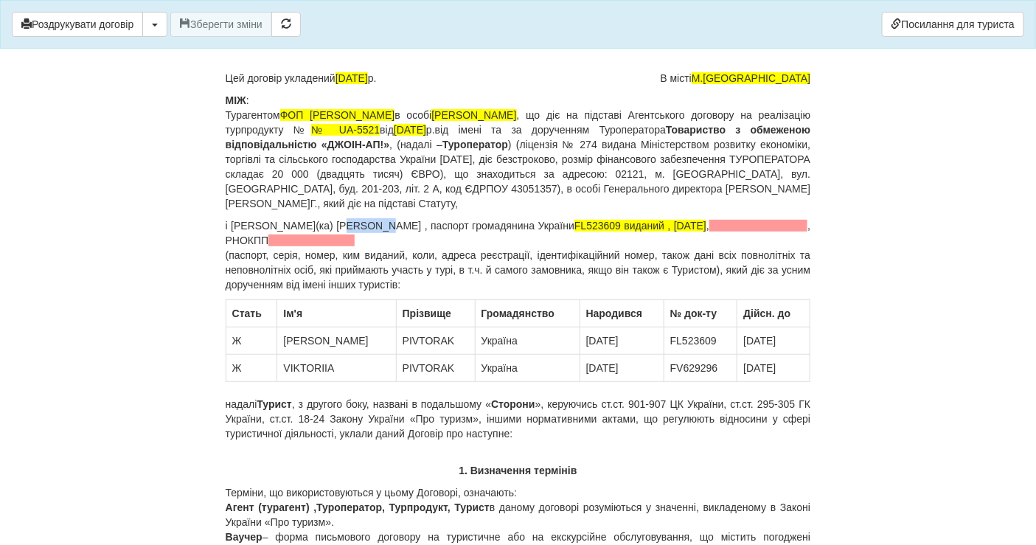
drag, startPoint x: 319, startPoint y: 221, endPoint x: 359, endPoint y: 226, distance: 40.2
click at [358, 223] on p "і [PERSON_NAME](ка) [PERSON_NAME] , паспорт громадянина України FL523609 видани…" at bounding box center [519, 255] width 586 height 74
click at [38, 138] on body "× Деякі поля не заповнено Ми підсвітили порожні поля червоним кольором. Ви може…" at bounding box center [518, 190] width 1036 height 545
click at [355, 240] on span at bounding box center [311, 241] width 86 height 12
drag, startPoint x: 89, startPoint y: 249, endPoint x: 102, endPoint y: 249, distance: 13.3
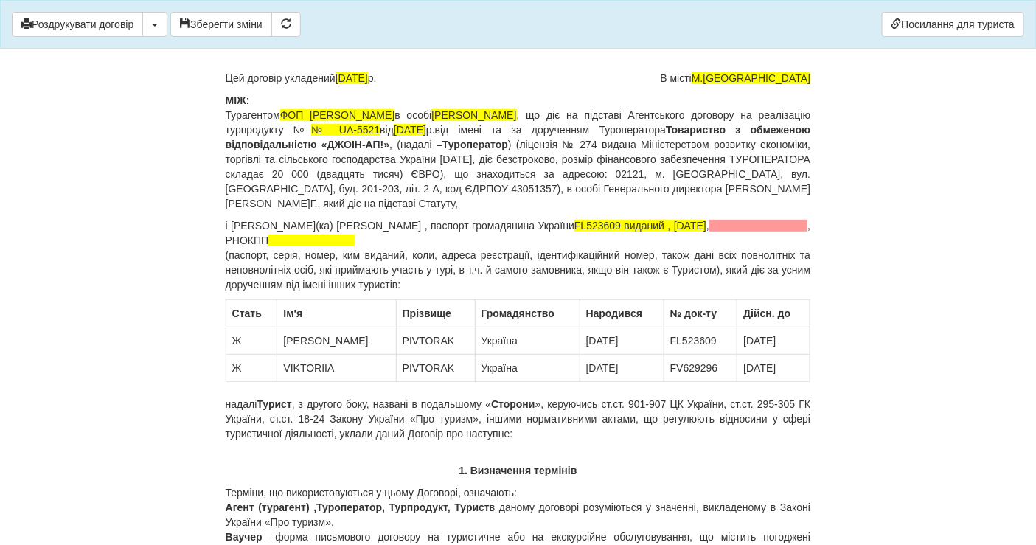
click at [355, 238] on span at bounding box center [311, 241] width 86 height 12
click at [710, 232] on span at bounding box center [759, 226] width 98 height 12
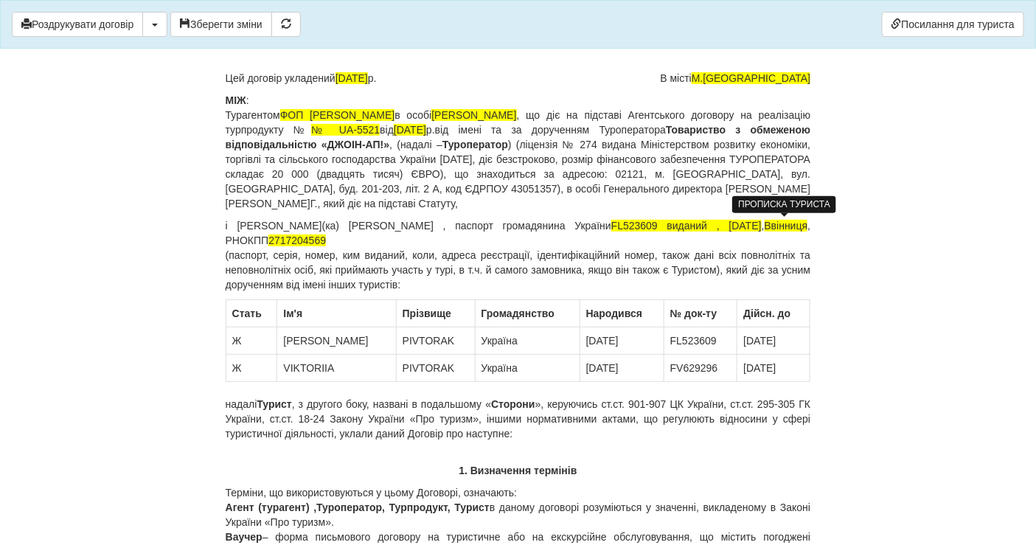
click at [773, 225] on span "Ввінниця" at bounding box center [787, 226] width 44 height 12
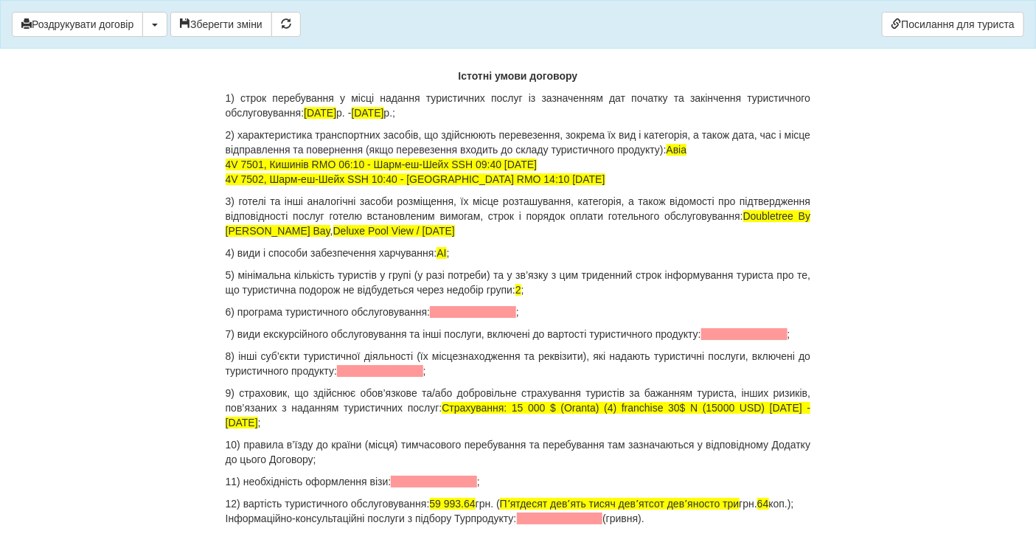
scroll to position [1475, 0]
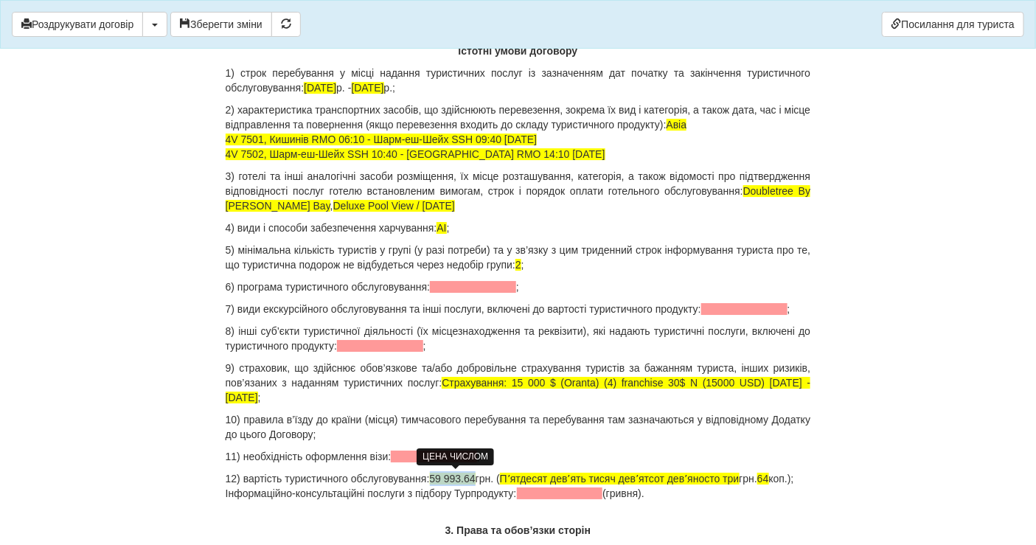
drag, startPoint x: 476, startPoint y: 475, endPoint x: 434, endPoint y: 474, distance: 42.8
click at [434, 474] on span "59 993.64" at bounding box center [453, 479] width 46 height 12
click at [455, 477] on p "12) вартість туристичного обслуговування: грн. ( Пʼятдесят девʼять тисяч девʼят…" at bounding box center [519, 486] width 586 height 30
click at [497, 476] on p "12) вартість туристичного обслуговування: грн. 59987,00 ( Пʼятдесят девʼять тис…" at bounding box center [519, 486] width 586 height 30
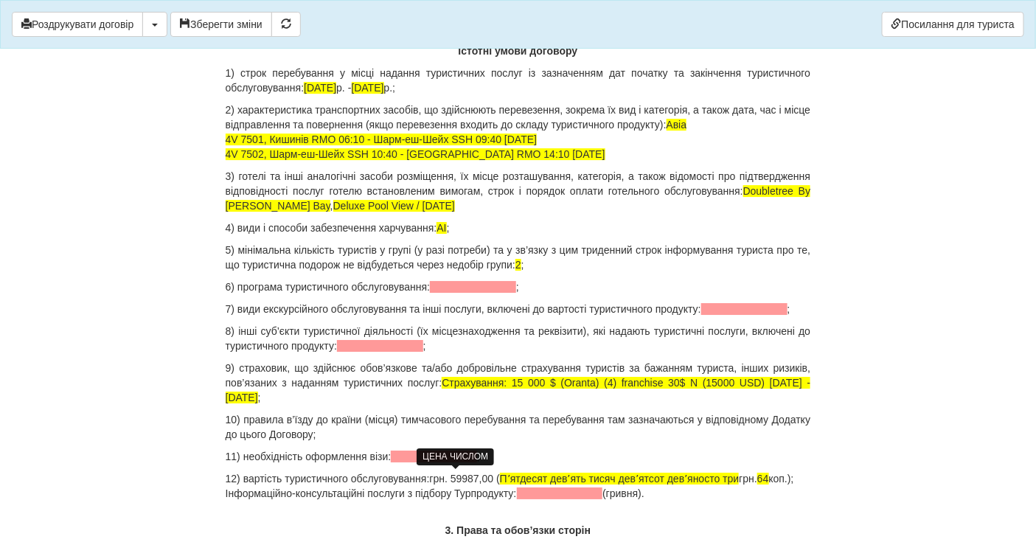
click at [780, 474] on p "12) вартість туристичного обслуговування: грн. 59987,00 ( Пʼятдесят девʼять тис…" at bounding box center [519, 486] width 586 height 30
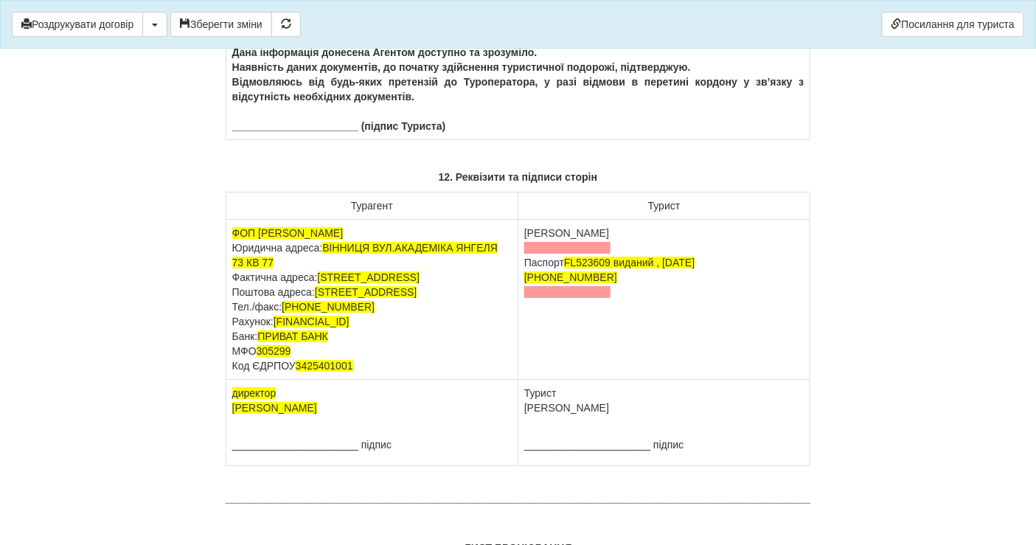
scroll to position [9097, 0]
click at [550, 254] on span at bounding box center [567, 248] width 86 height 12
click at [544, 254] on span at bounding box center [567, 248] width 86 height 12
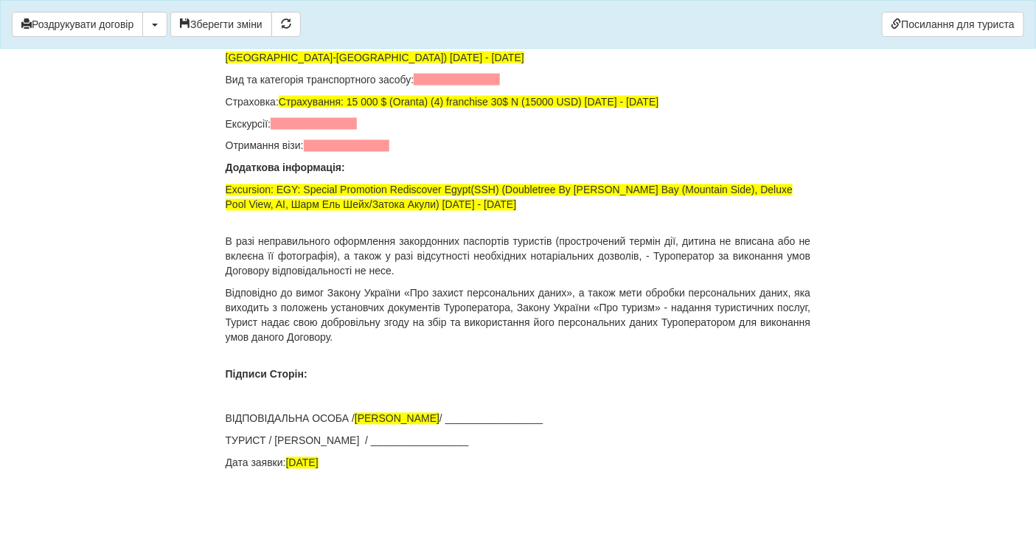
scroll to position [10246, 0]
click at [134, 26] on button "Роздрукувати договір" at bounding box center [77, 24] width 131 height 25
click at [122, 24] on button "Роздрукувати договір" at bounding box center [77, 24] width 131 height 25
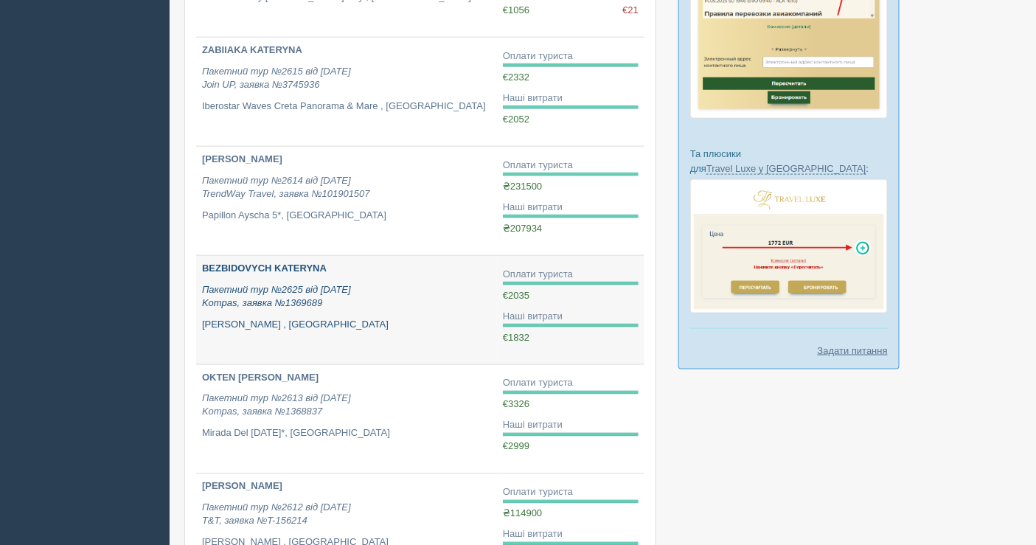
scroll to position [491, 0]
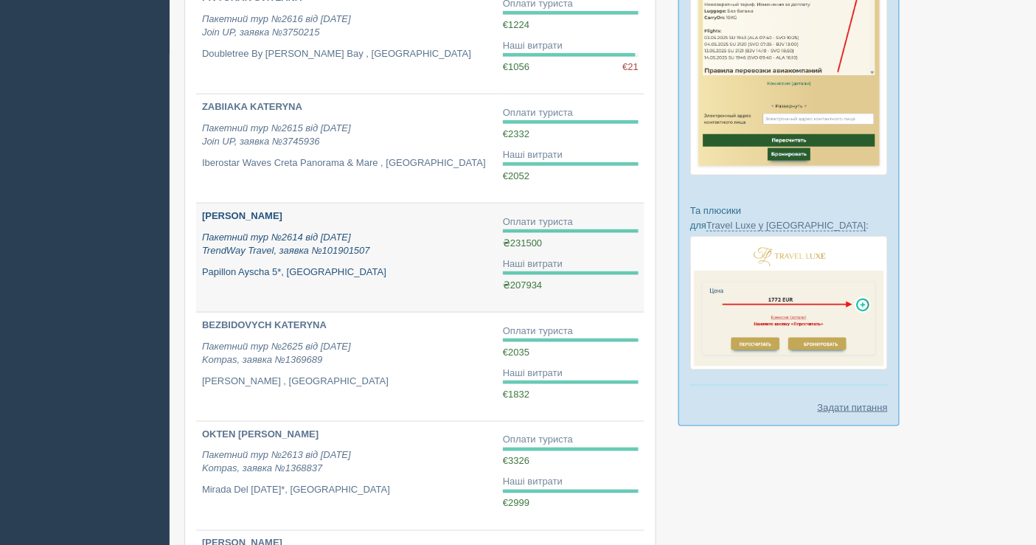
click at [362, 274] on p "Papillon Ayscha 5*, [GEOGRAPHIC_DATA]" at bounding box center [346, 273] width 289 height 14
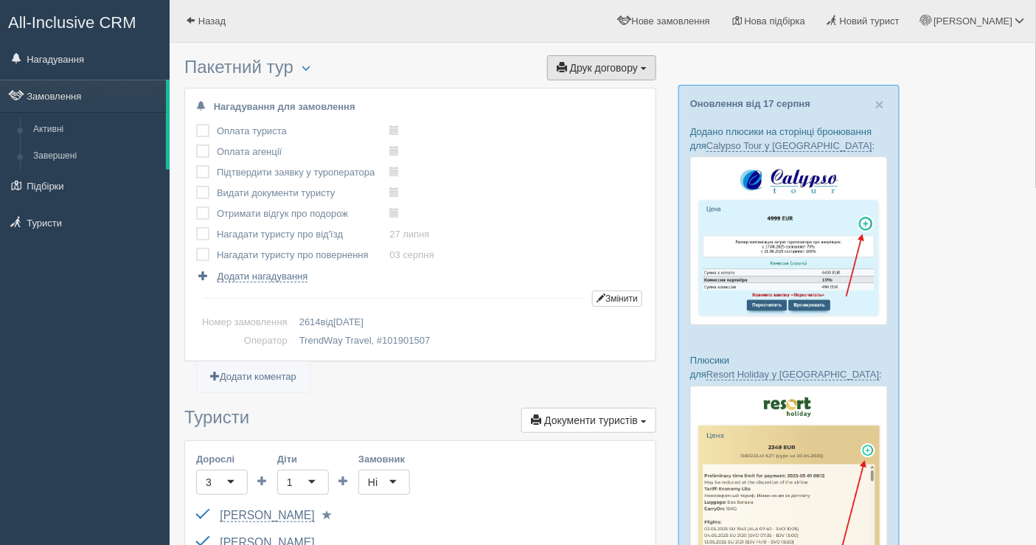
click at [612, 74] on button "Друк договору Друк" at bounding box center [601, 67] width 109 height 25
click at [589, 87] on link "TrendWay Travel" at bounding box center [597, 95] width 117 height 24
click at [583, 64] on span "Друк договору" at bounding box center [604, 68] width 68 height 12
click at [583, 74] on button "Друк договору Друк" at bounding box center [601, 67] width 109 height 25
click at [580, 71] on span "Друк договору" at bounding box center [604, 68] width 68 height 12
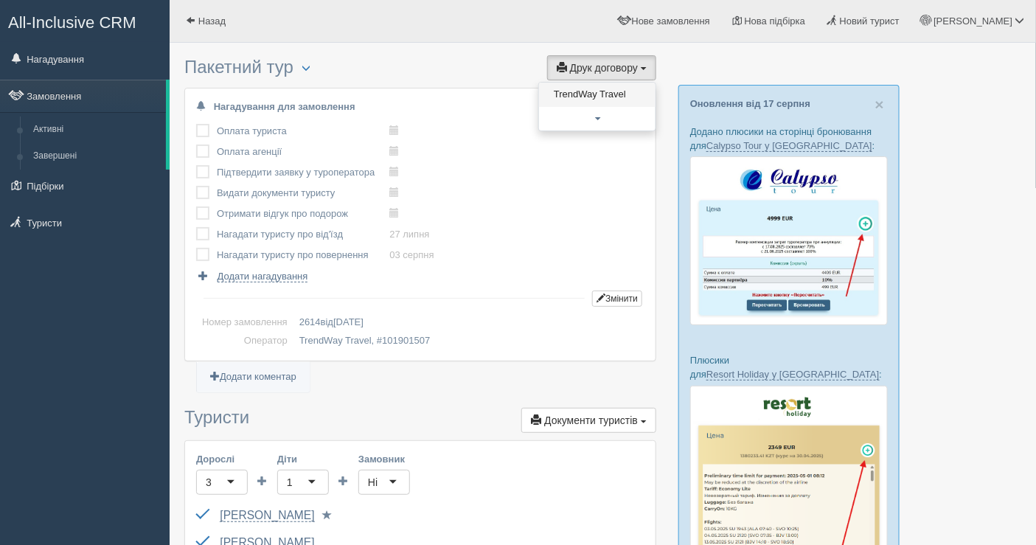
click at [577, 100] on link "TrendWay Travel" at bounding box center [597, 95] width 117 height 24
click at [61, 94] on link "Замовлення" at bounding box center [83, 96] width 166 height 32
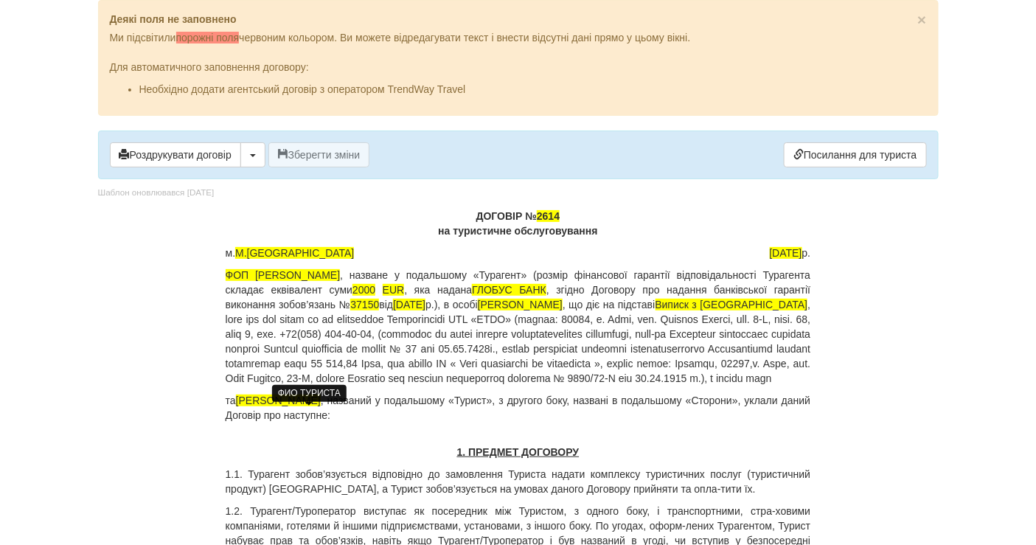
drag, startPoint x: 376, startPoint y: 414, endPoint x: 244, endPoint y: 408, distance: 132.2
click at [244, 406] on span "[PERSON_NAME]" at bounding box center [278, 401] width 85 height 12
click at [570, 214] on p "ДОГОВІР № 2614 на туристичне обслуговування" at bounding box center [519, 224] width 586 height 30
click at [237, 415] on p "та , названий у подальшому «Турист», з другого боку, названі в подальшому «Стор…" at bounding box center [519, 408] width 586 height 30
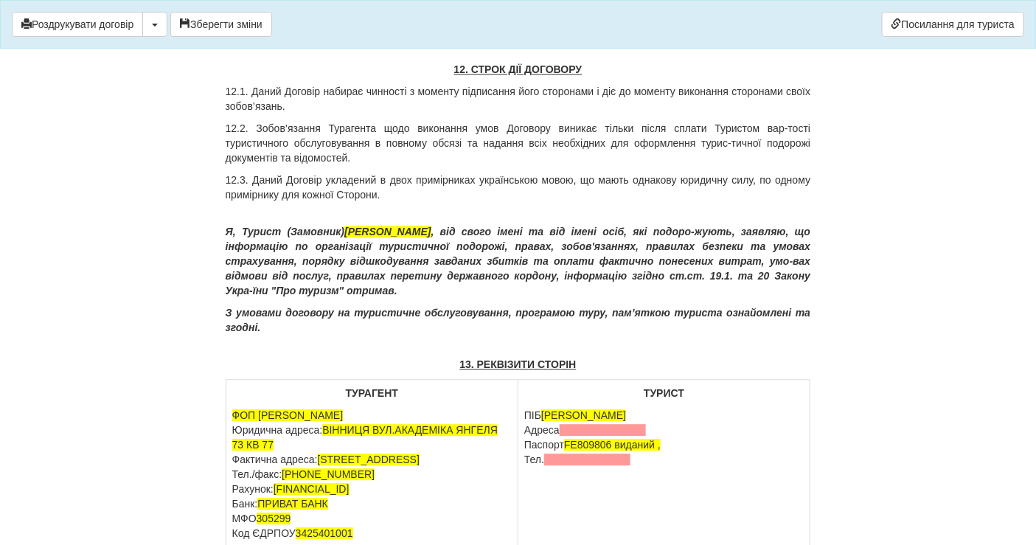
scroll to position [6638, 0]
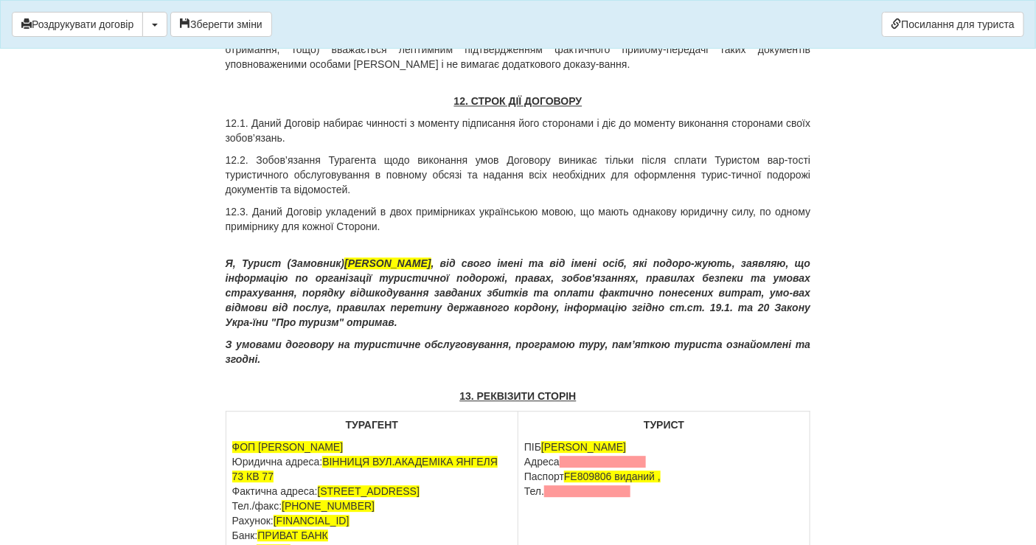
drag, startPoint x: 478, startPoint y: 303, endPoint x: 340, endPoint y: 302, distance: 137.9
click at [340, 302] on p "Я, Турист (Замовник) KALYTCHUK OLEKSANDRA , від свого імені та від імені осіб, …" at bounding box center [519, 293] width 586 height 74
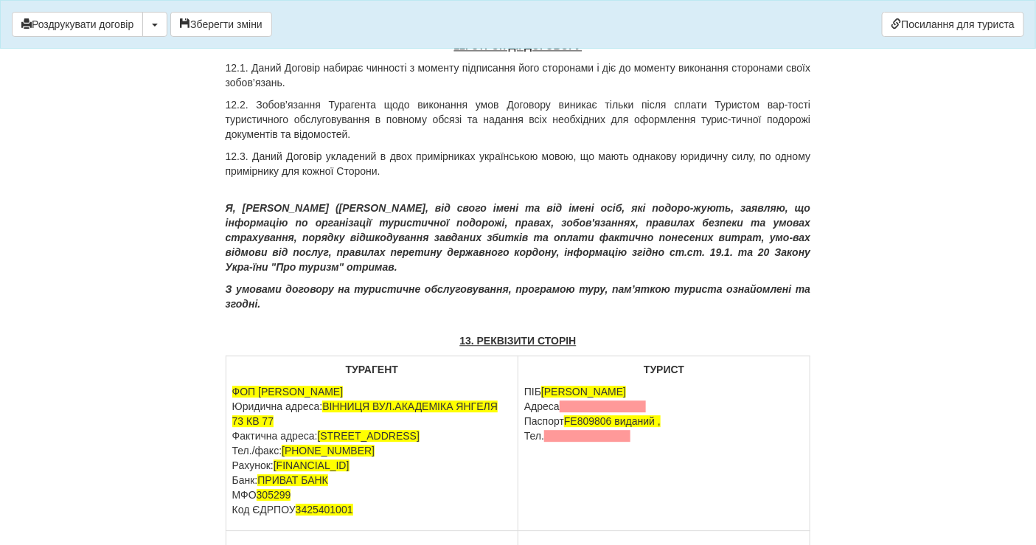
scroll to position [6720, 0]
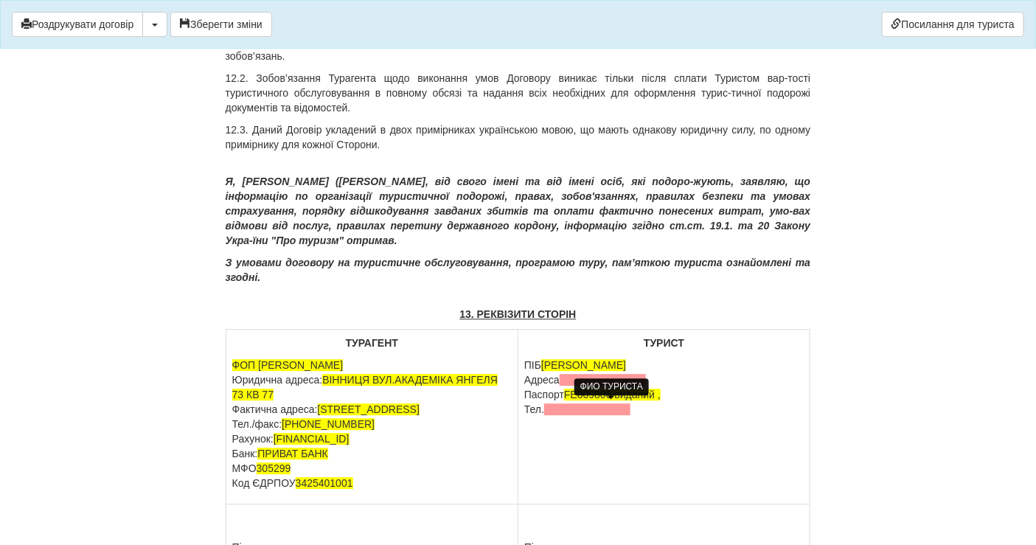
drag, startPoint x: 543, startPoint y: 403, endPoint x: 674, endPoint y: 402, distance: 131.3
click at [674, 402] on p "ПІБ KALYTCHUK OLEKSANDRA Адреса Паспорт FE809806 виданий , Тел." at bounding box center [664, 387] width 280 height 59
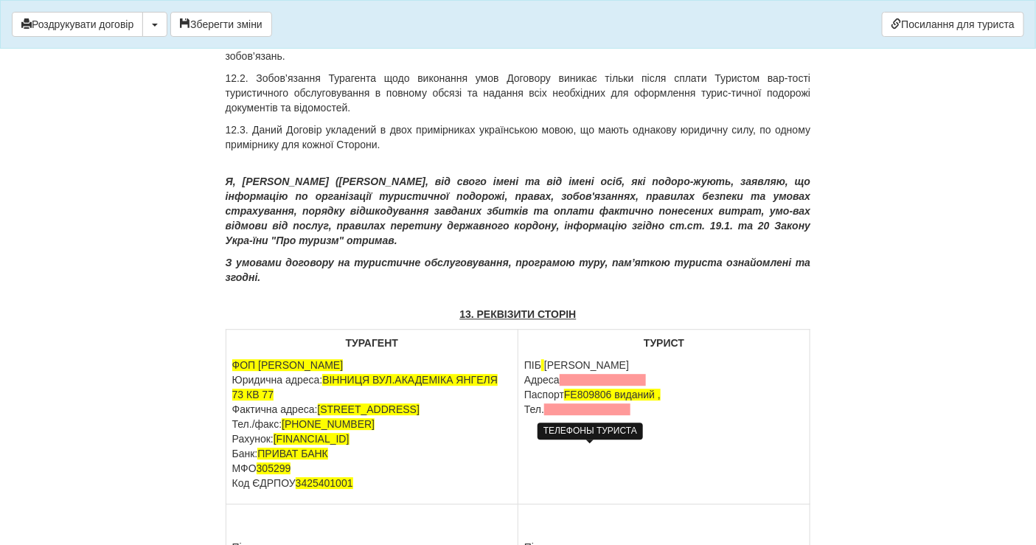
click at [574, 415] on span at bounding box center [587, 409] width 86 height 12
click at [655, 417] on p "ПІБ Гуменюк Ольга Ігорівна Адреса Паспорт FE809806 виданий , Тел." at bounding box center [664, 387] width 280 height 59
drag, startPoint x: 612, startPoint y: 436, endPoint x: 566, endPoint y: 434, distance: 45.8
click at [566, 417] on p "ПІБ Гуменюк Ольга Ігорівна Адреса Паспорт FE809806 виданий , Тел." at bounding box center [664, 387] width 280 height 59
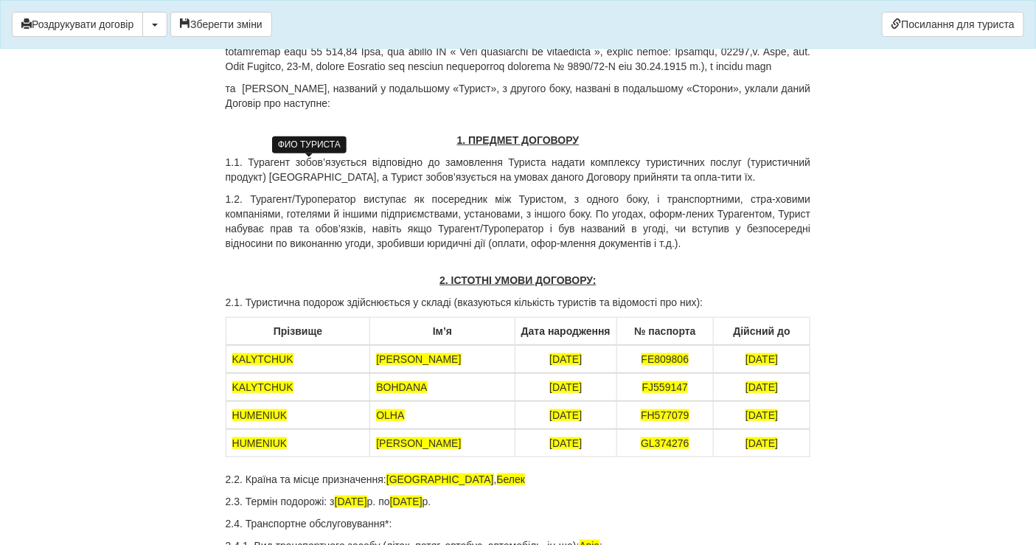
scroll to position [246, 0]
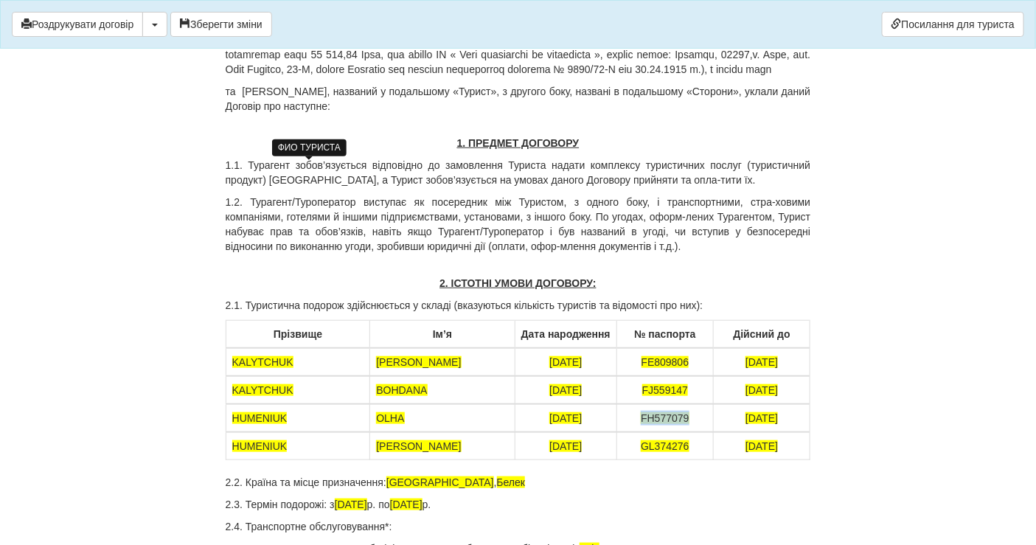
drag, startPoint x: 635, startPoint y: 432, endPoint x: 664, endPoint y: 431, distance: 28.8
click at [690, 430] on td "FH577079" at bounding box center [665, 418] width 97 height 28
copy span "FH577079"
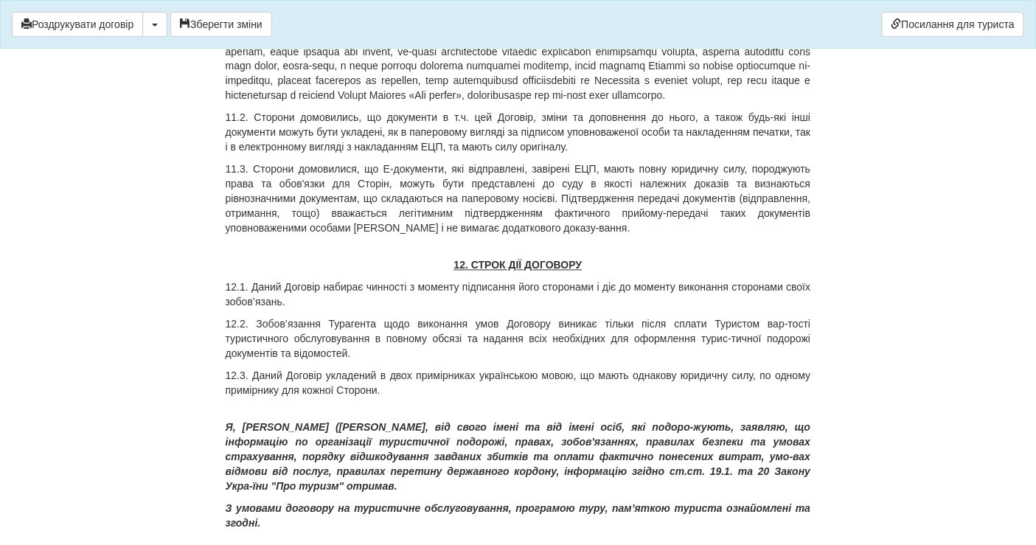
scroll to position [6915, 0]
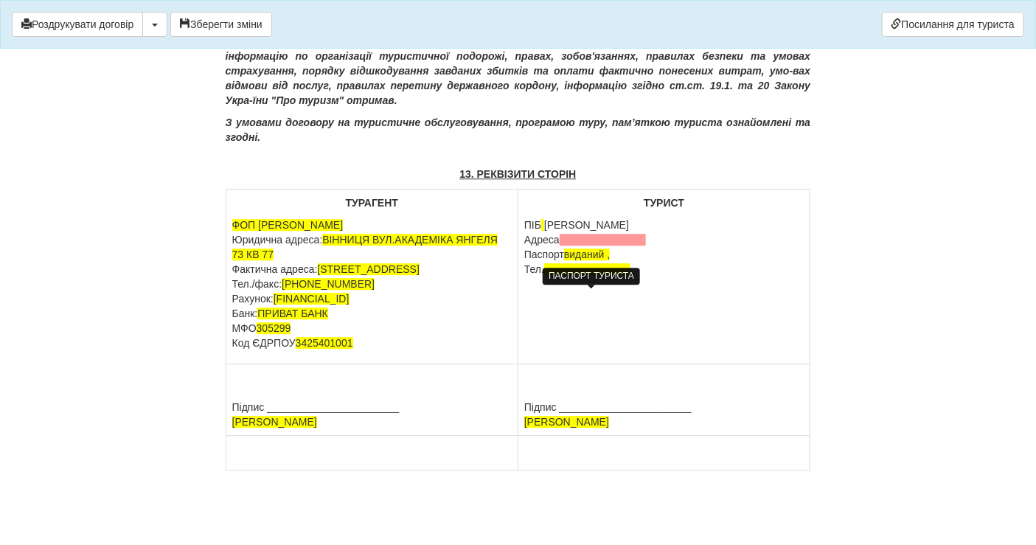
click at [610, 249] on span "виданий ," at bounding box center [587, 255] width 46 height 12
click at [595, 234] on p "ПІБ Гуменюк Ольга Ігорівна Адреса Паспорт виданий FH577079 , Тел." at bounding box center [664, 247] width 280 height 59
click at [592, 249] on span "виданий FH577079 ," at bounding box center [612, 255] width 97 height 12
click at [599, 234] on span at bounding box center [603, 240] width 86 height 12
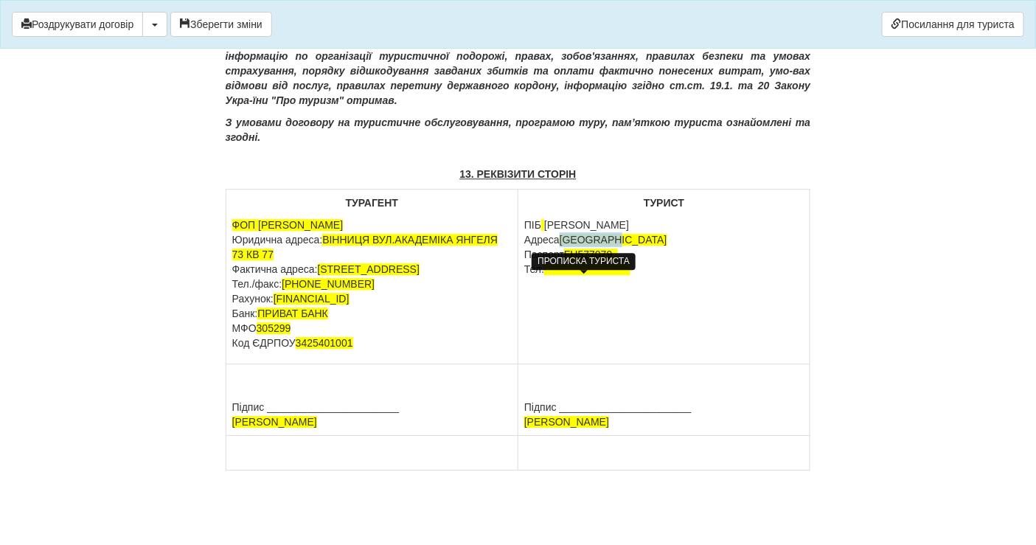
drag, startPoint x: 603, startPoint y: 223, endPoint x: 563, endPoint y: 222, distance: 40.6
click at [563, 234] on span "Чернівці" at bounding box center [614, 240] width 108 height 12
click at [558, 263] on span at bounding box center [587, 269] width 86 height 12
drag, startPoint x: 558, startPoint y: 255, endPoint x: 624, endPoint y: 263, distance: 66.9
click at [624, 263] on td "ТУРИСТ ПІБ Гуменюк Ольга Ігорівна Адреса Вінниця Паспорт FH577079 , Тел. 329171…" at bounding box center [665, 277] width 292 height 175
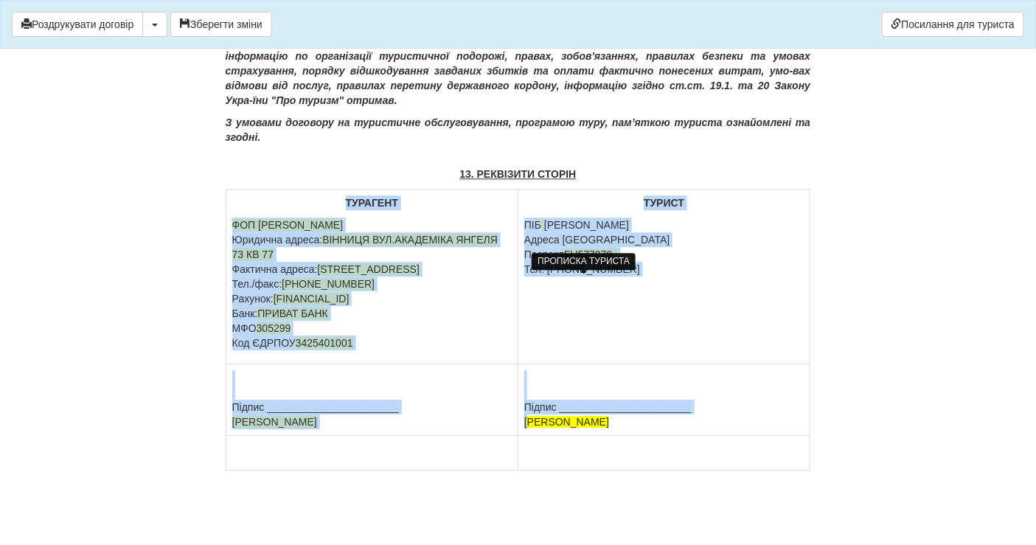
drag, startPoint x: 528, startPoint y: 420, endPoint x: 670, endPoint y: 437, distance: 143.3
click at [670, 437] on tbody "ТУРАГЕНТ ФОП ЗЕНІНА ЛЮДМИЛА ДМИТРІВНА Юридична адреса: ВІННИЦЯ ВУЛ.АКАДЕМІКА ЯН…" at bounding box center [518, 330] width 585 height 281
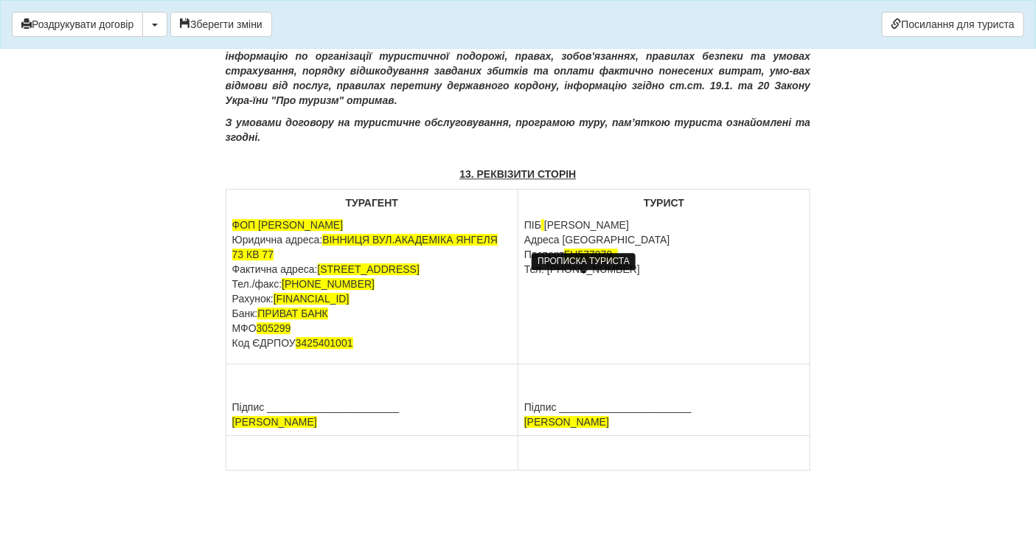
scroll to position [6880, 0]
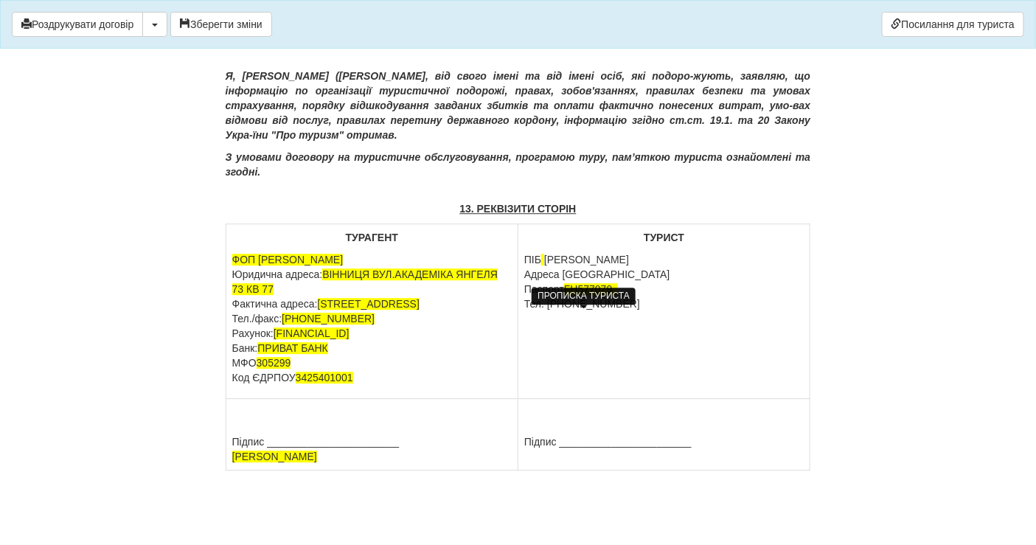
click at [668, 252] on p "ПІБ Гуменюк Ольга Ігорівна Адреса Вінниця Паспорт FH577079 , Тел. +380966467988" at bounding box center [664, 281] width 280 height 59
drag, startPoint x: 524, startPoint y: 241, endPoint x: 662, endPoint y: 245, distance: 138.0
click at [662, 252] on p "ПІБ Гуменюк Ольга Ігорівна Адреса Вінниця Паспорт FH577079 , Тел. +380966467988" at bounding box center [664, 281] width 280 height 59
click at [682, 266] on p "ПІБ Гуменюк Ольга Ігорівна Адреса Вінниця Паспорт FH577079 , Тел. +380966467988" at bounding box center [664, 281] width 280 height 59
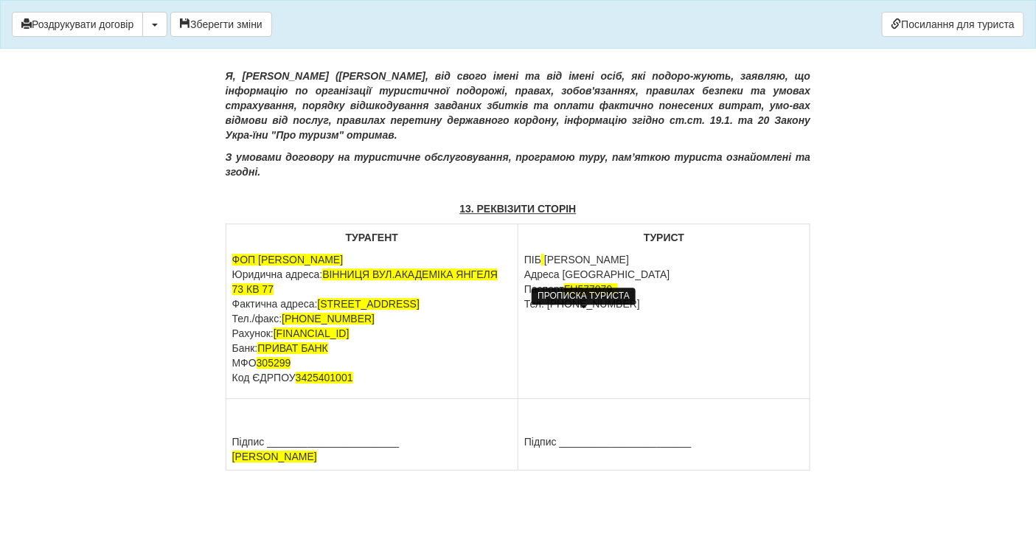
click at [631, 319] on td "ТУРИСТ ПІБ Гуменюк Ольга Ігорівна Адреса Вінниця Паспорт FH577079 , Тел. +38096…" at bounding box center [665, 311] width 292 height 175
drag, startPoint x: 663, startPoint y: 248, endPoint x: 547, endPoint y: 246, distance: 115.8
drag, startPoint x: 547, startPoint y: 246, endPoint x: 538, endPoint y: 325, distance: 79.4
click at [538, 325] on td "ТУРИСТ ПІБ Гуменюк Ольга Ігорівна Адреса Вінниця Паспорт FH577079 , Тел. +38096…" at bounding box center [665, 311] width 292 height 175
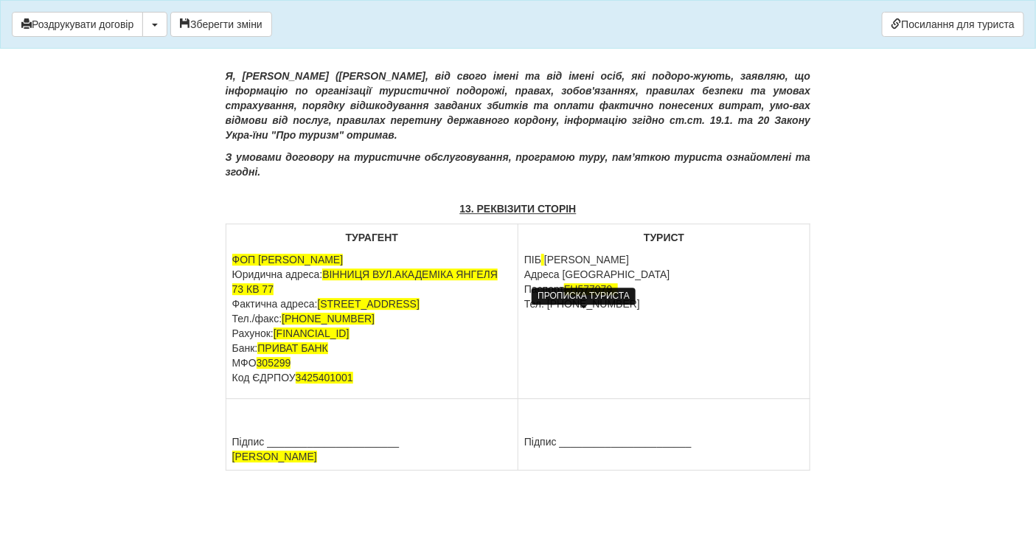
drag, startPoint x: 574, startPoint y: 298, endPoint x: 574, endPoint y: 310, distance: 11.8
click at [574, 299] on td "ТУРИСТ ПІБ Гуменюк Ольга Ігорівна Адреса Вінниця Паспорт FH577079 , Тел. +38096…" at bounding box center [665, 311] width 292 height 175
click at [588, 264] on p "ПІБ Гуменюк Ольга Ігорівна Адреса Вінниця Паспорт FH577079 , Тел. +380966467988" at bounding box center [664, 281] width 280 height 59
click at [606, 258] on p "ПІБ Гуменюк Ольга Ігорівна Адреса Вінниця Паспорт FH577079 , Тел. +380966467988" at bounding box center [664, 281] width 280 height 59
click at [600, 259] on p "ПІБ Гуменюк Ольга Ігорівна Адреса Вінниця Паспорт FH577079 , Тел. +380966467988" at bounding box center [664, 281] width 280 height 59
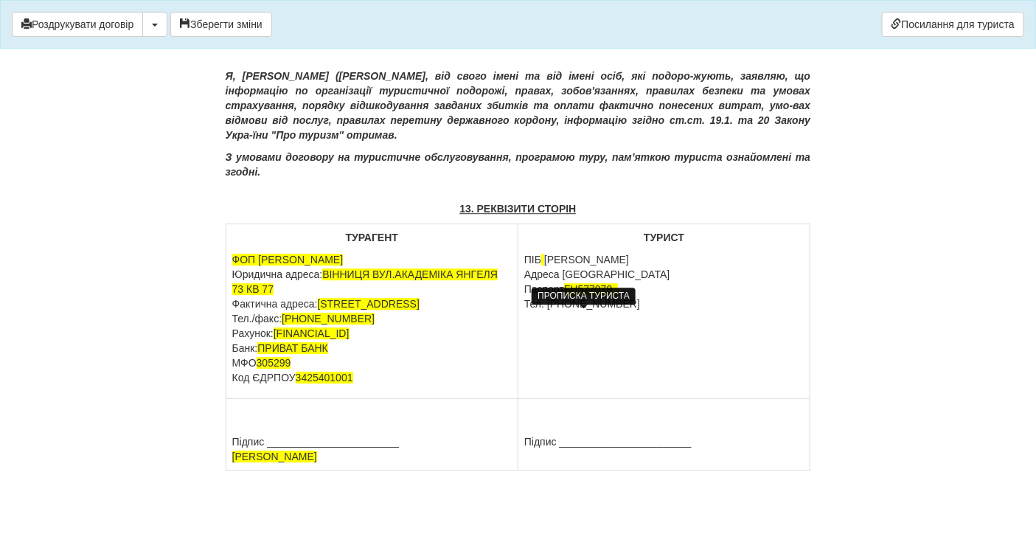
drag, startPoint x: 666, startPoint y: 250, endPoint x: 547, endPoint y: 247, distance: 118.8
drag, startPoint x: 554, startPoint y: 249, endPoint x: 522, endPoint y: 214, distance: 47.0
click at [532, 230] on p "ТУРИСТ" at bounding box center [664, 237] width 280 height 15
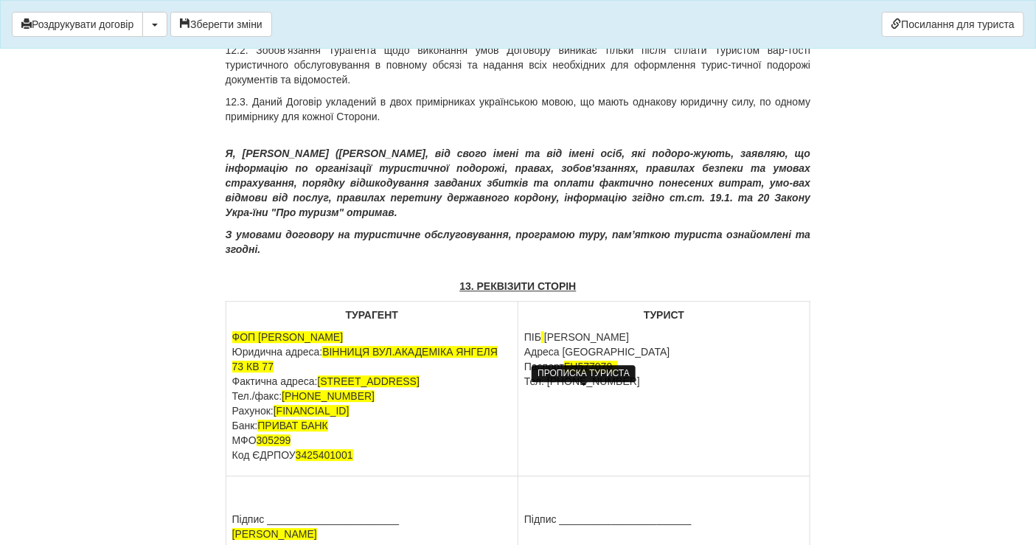
scroll to position [6716, 0]
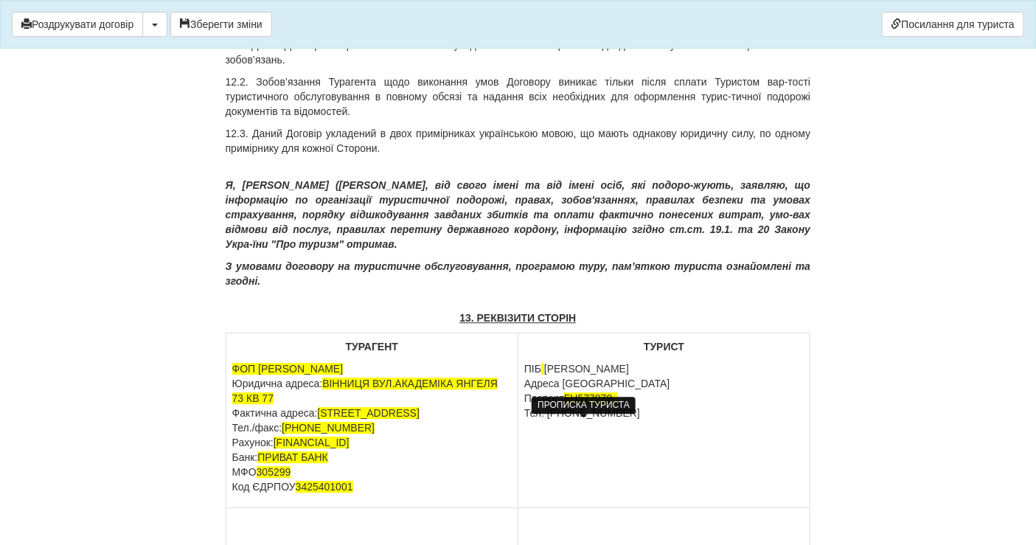
drag, startPoint x: 343, startPoint y: 221, endPoint x: 469, endPoint y: 229, distance: 126.3
click at [469, 229] on p "Я, Турист (Замовник) Гуменюк Ольга Ігорівна , від свого імені та від імені осіб…" at bounding box center [519, 215] width 586 height 74
copy p "Гуменюк Ольга Ігорівна"
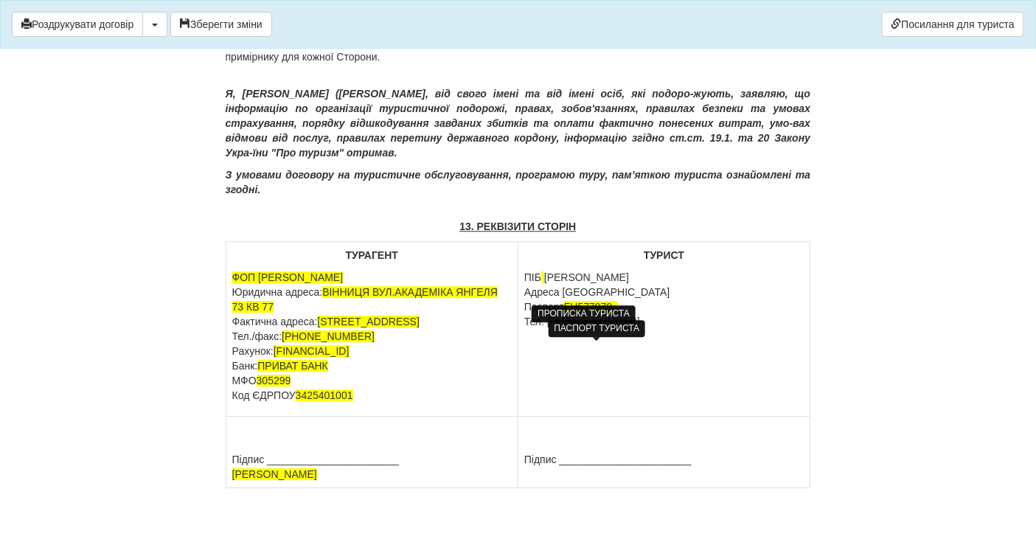
scroll to position [6880, 0]
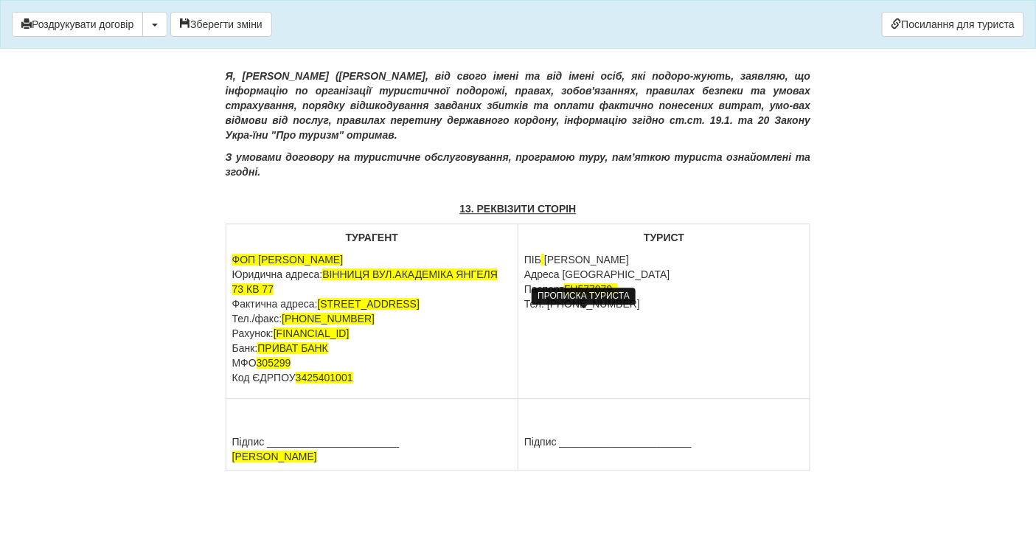
click at [540, 455] on td "Підпис _______________________" at bounding box center [665, 435] width 292 height 72
click at [531, 456] on td "Підпис _______________________ Гуменюк Ольга Ігорівна" at bounding box center [665, 435] width 292 height 72
click at [537, 458] on td "Підпис _______________________ Гуменюк Ольга Ігорівна" at bounding box center [665, 435] width 292 height 72
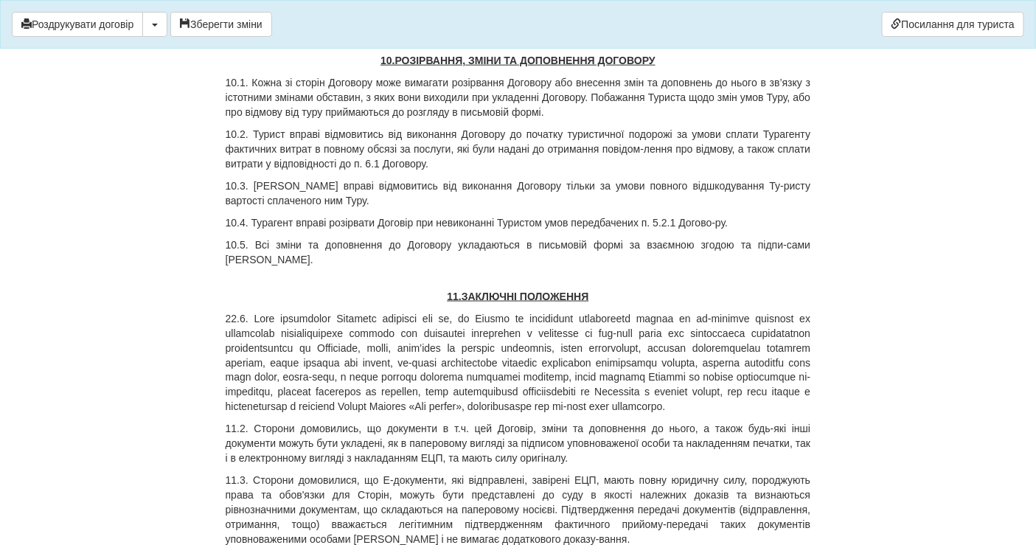
scroll to position [6143, 0]
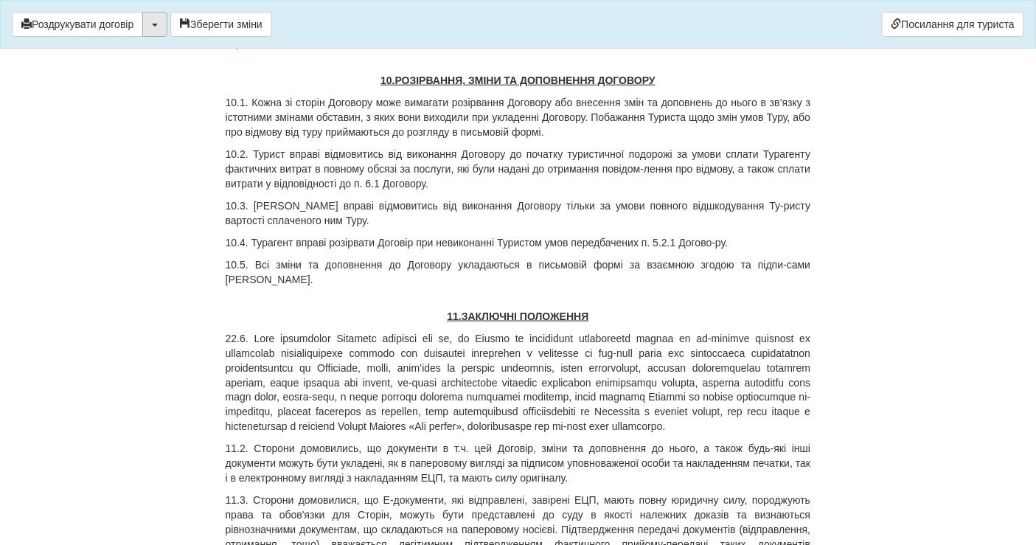
click at [161, 23] on button "button" at bounding box center [154, 24] width 25 height 25
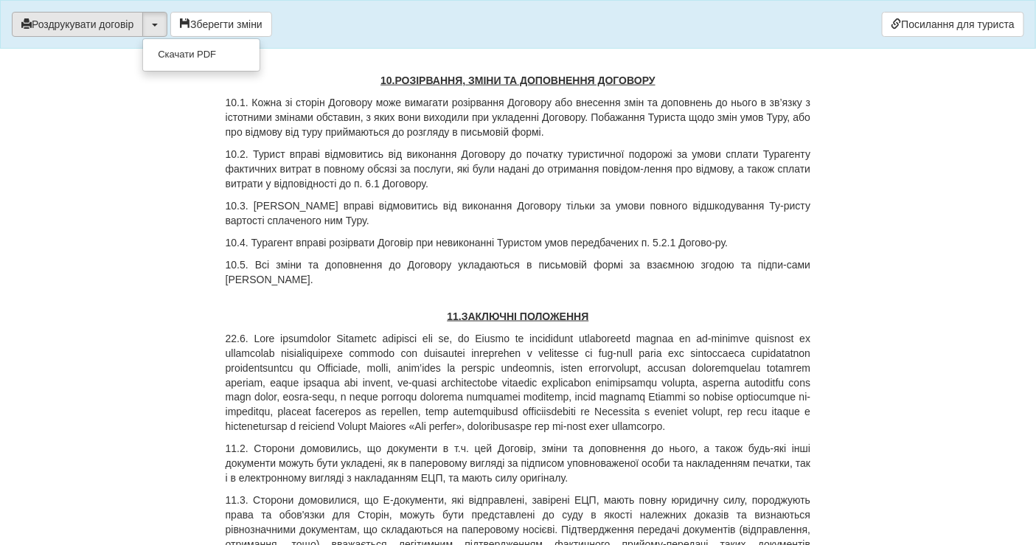
click at [107, 27] on button "Роздрукувати договір" at bounding box center [77, 24] width 131 height 25
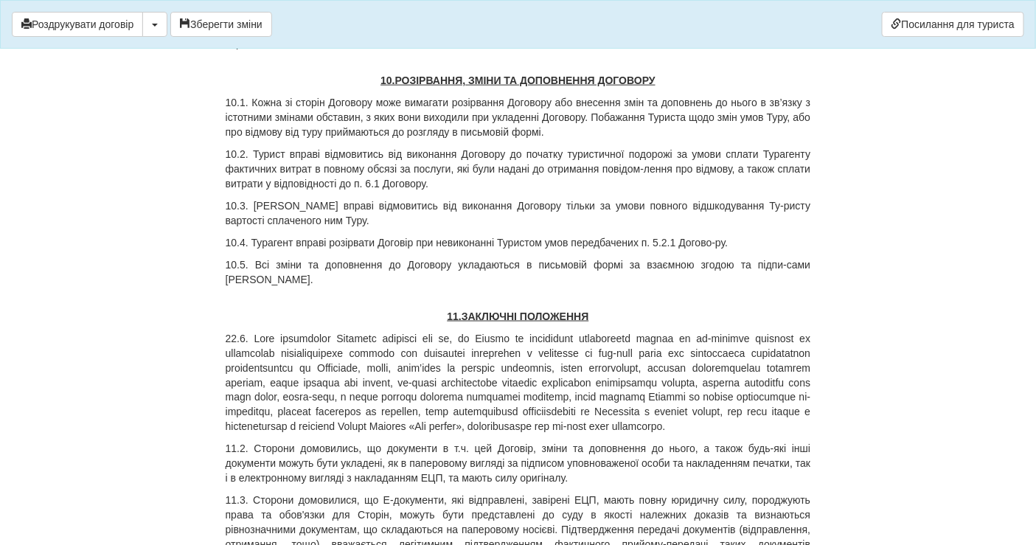
drag, startPoint x: 244, startPoint y: 14, endPoint x: 164, endPoint y: 42, distance: 84.4
click at [170, 44] on div "Роздрукувати договір Скачати PDF Зберегти зміни Посилання для туриста" at bounding box center [518, 24] width 1036 height 49
click at [103, 15] on button "Роздрукувати договір" at bounding box center [77, 24] width 131 height 25
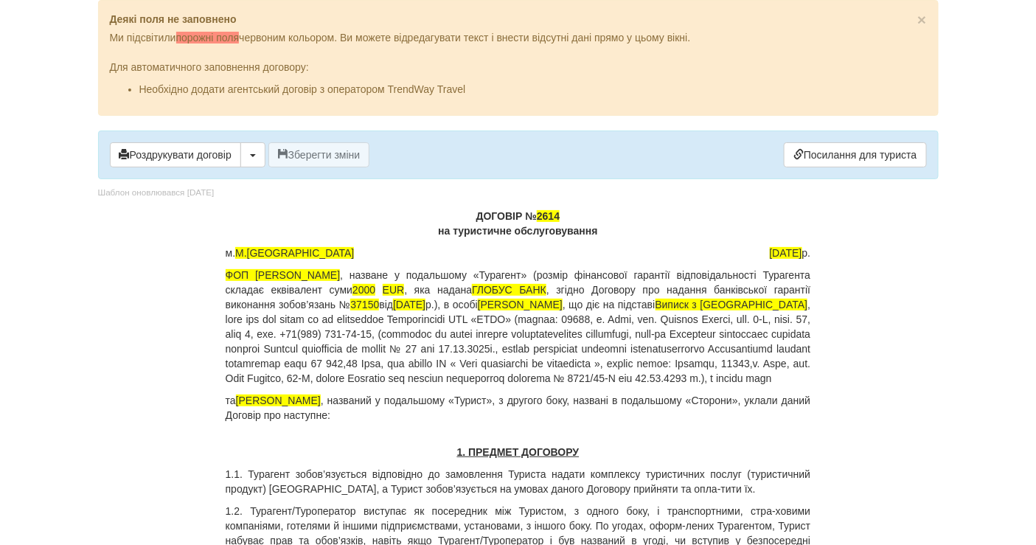
click at [562, 209] on p "ДОГОВІР № 2614 на туристичне обслуговування" at bounding box center [519, 224] width 586 height 30
click at [311, 150] on button "Зберегти зміни" at bounding box center [319, 154] width 102 height 25
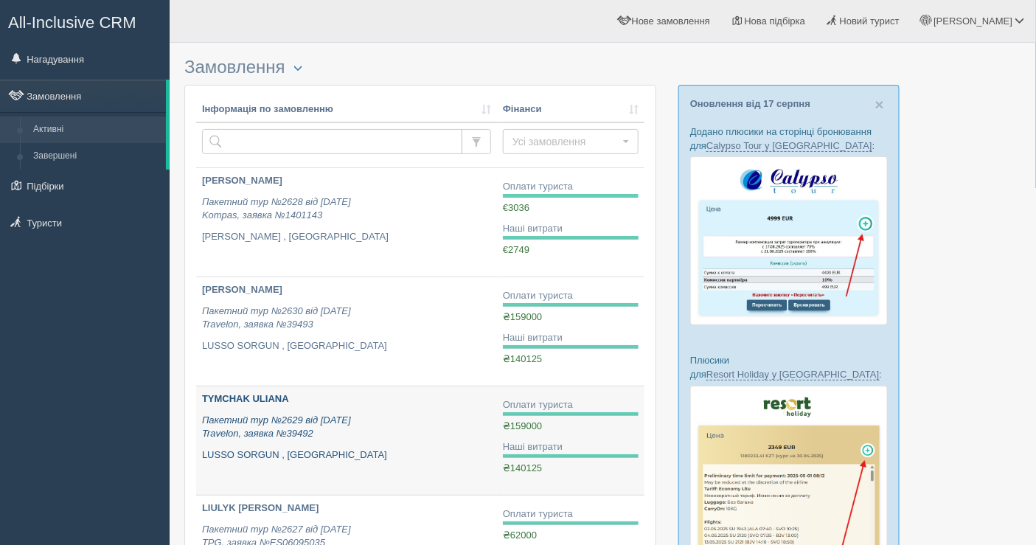
scroll to position [1, 0]
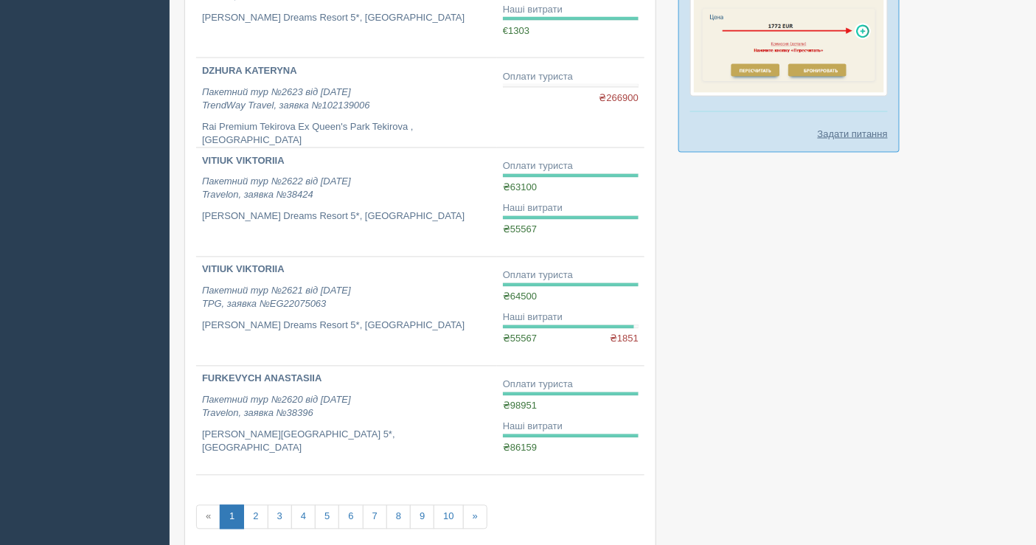
scroll to position [819, 0]
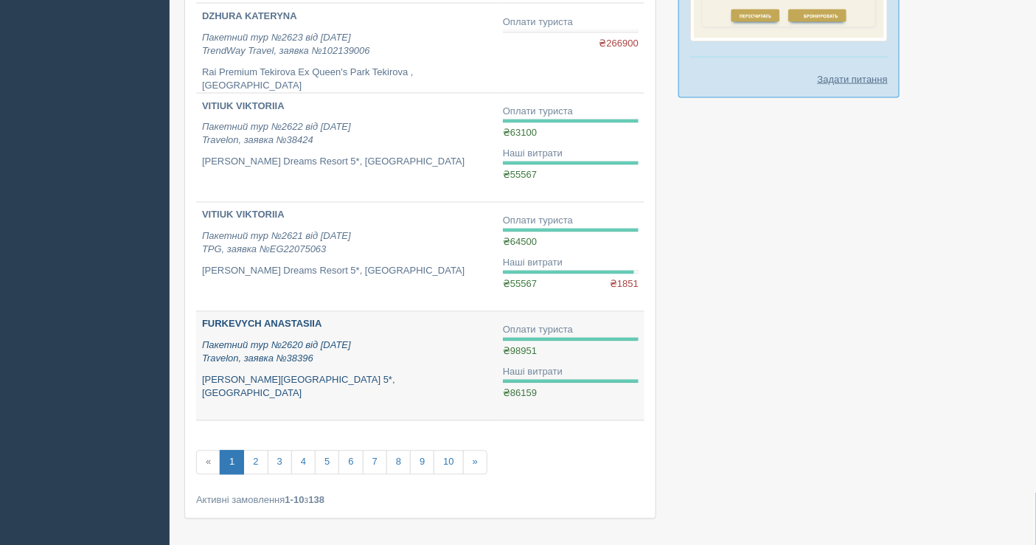
click at [286, 358] on icon "Пакетний тур №2620 від [DATE] Travelon, заявка №38396" at bounding box center [276, 352] width 149 height 25
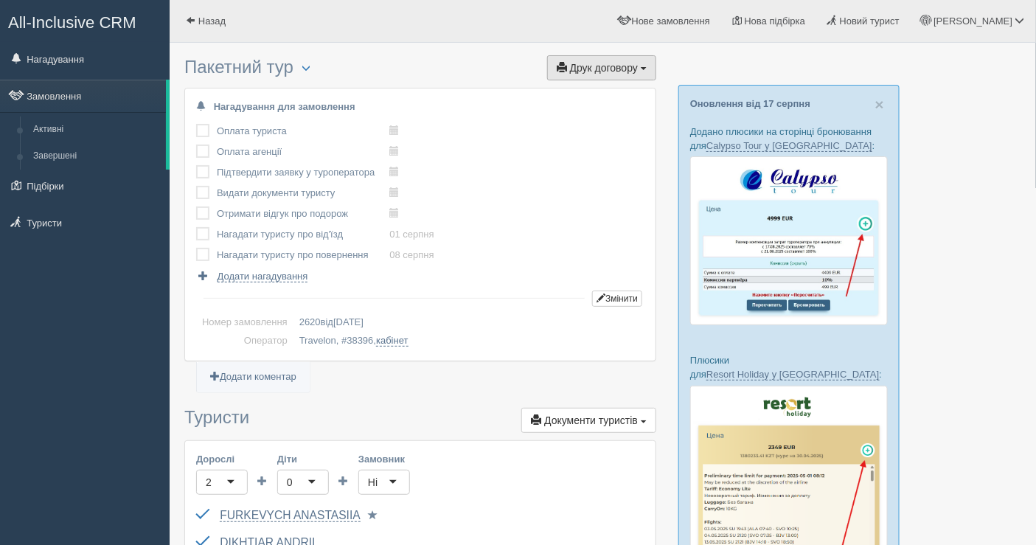
click at [586, 71] on span "Друк договору" at bounding box center [604, 68] width 68 height 12
click at [592, 97] on link "Travelon" at bounding box center [597, 95] width 117 height 24
click at [603, 71] on span "Друк договору" at bounding box center [604, 68] width 68 height 12
click at [580, 93] on link "Travelon" at bounding box center [597, 95] width 117 height 24
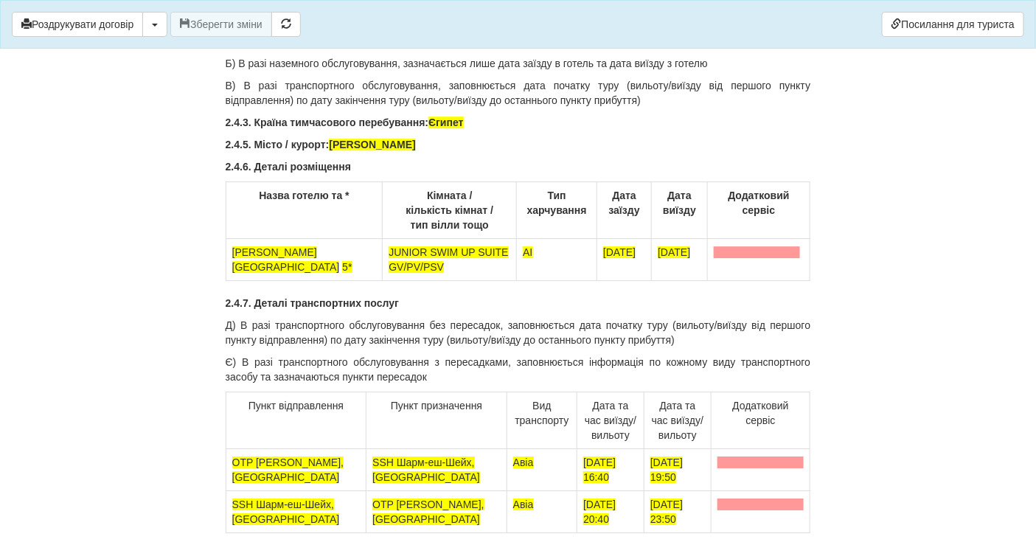
scroll to position [1475, 0]
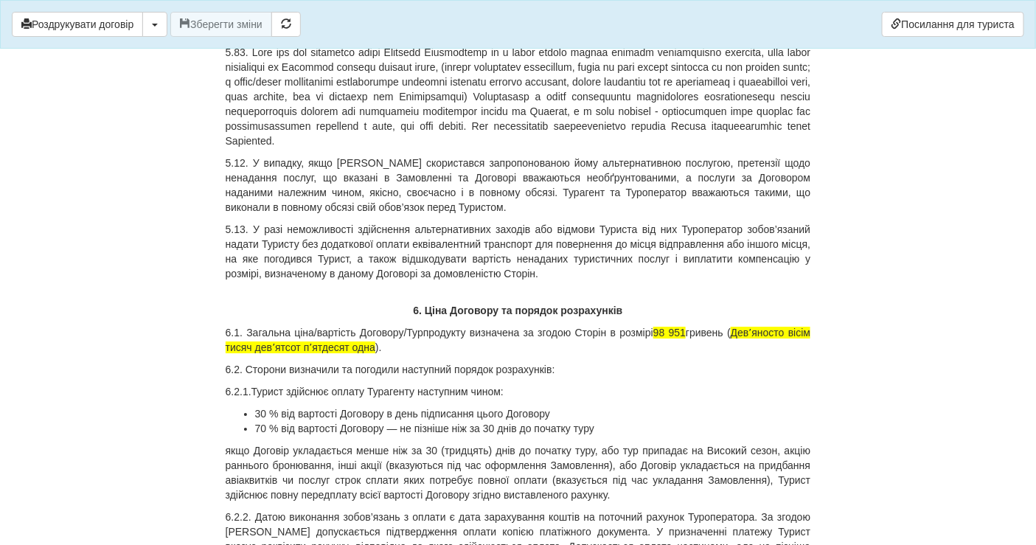
scroll to position [7129, 0]
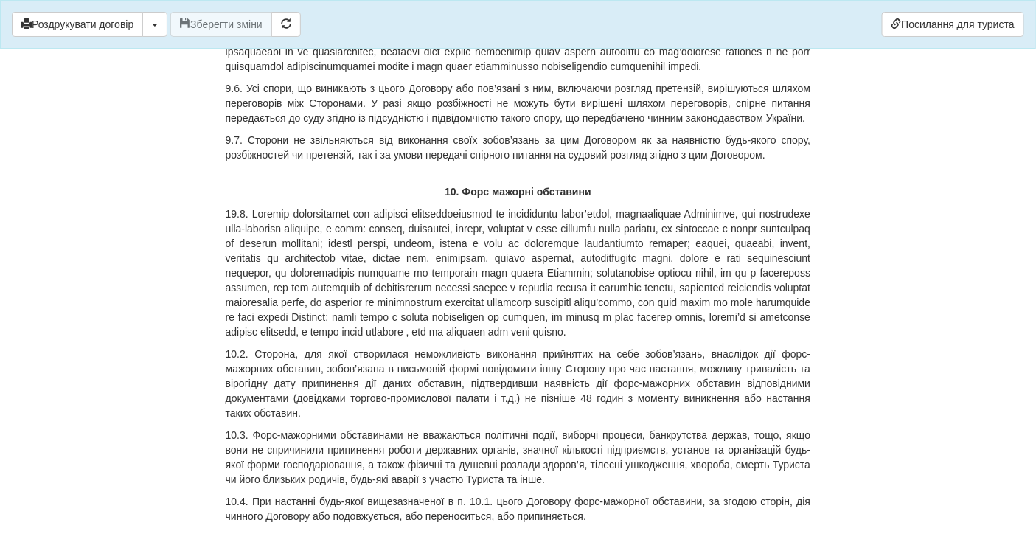
scroll to position [13310, 0]
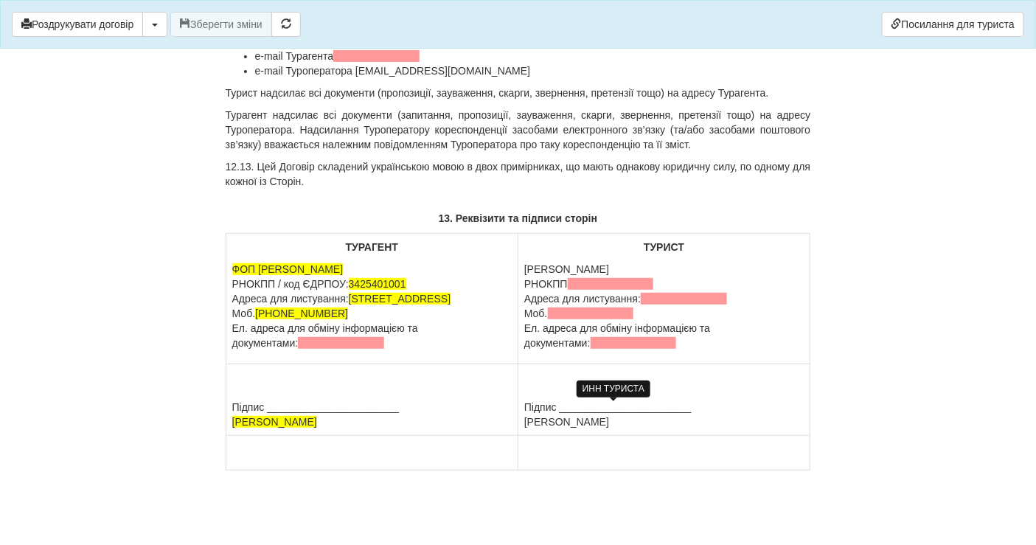
click at [603, 278] on span at bounding box center [611, 284] width 86 height 12
click at [606, 278] on span at bounding box center [611, 284] width 86 height 12
click at [626, 271] on p "[PERSON_NAME] 36885070 Адреса для листування: Моб. Ел. адреса для обміну інформ…" at bounding box center [664, 306] width 280 height 89
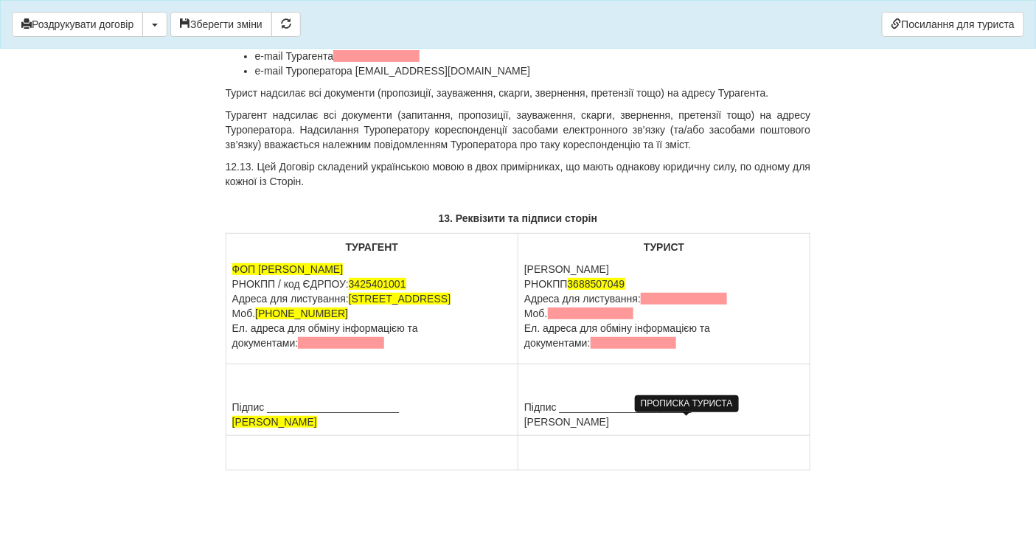
click at [653, 293] on span at bounding box center [684, 299] width 86 height 12
drag, startPoint x: 528, startPoint y: 285, endPoint x: 732, endPoint y: 285, distance: 204.3
click at [732, 285] on p "[PERSON_NAME] 3688507049 Адреса для листування: Моб. Ел. адреса для обміну інфо…" at bounding box center [664, 306] width 280 height 89
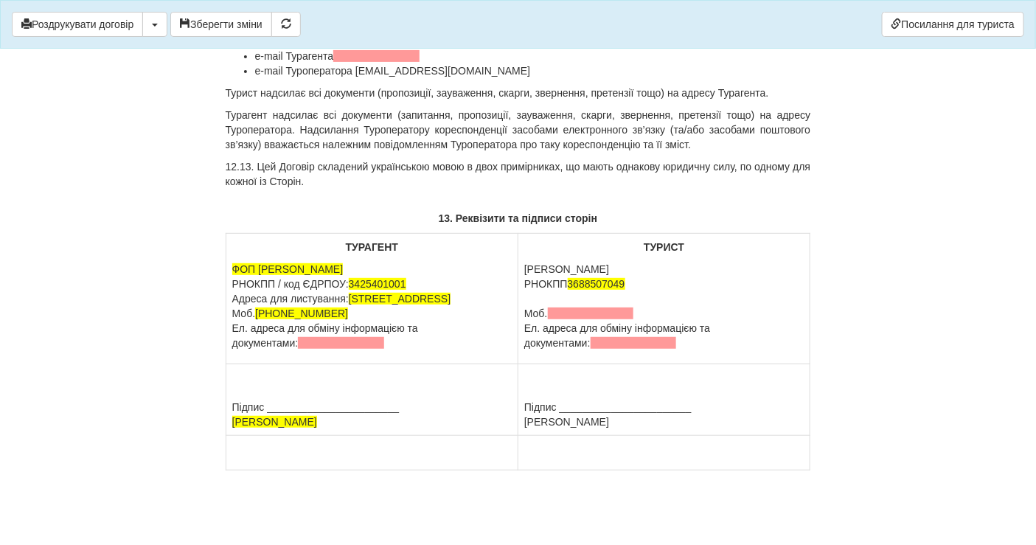
click at [558, 293] on p "[PERSON_NAME] 3688507049 Моб. Ел. адреса для обміну інформацією та документами:" at bounding box center [664, 306] width 280 height 89
click at [573, 308] on span at bounding box center [591, 314] width 86 height 12
click at [569, 308] on span at bounding box center [591, 314] width 86 height 12
click at [647, 373] on td "Підпис _______________________ [PERSON_NAME]" at bounding box center [665, 400] width 292 height 72
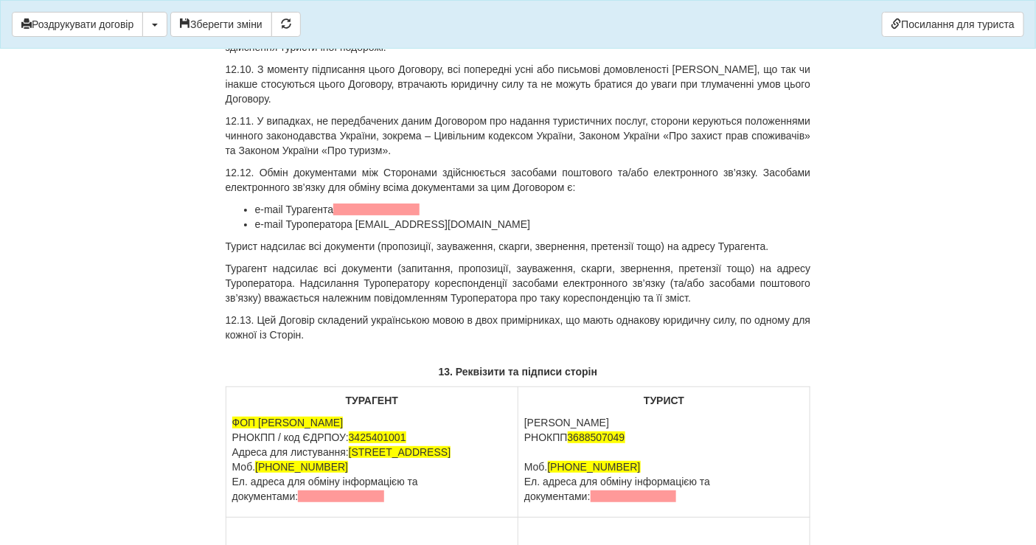
scroll to position [12983, 0]
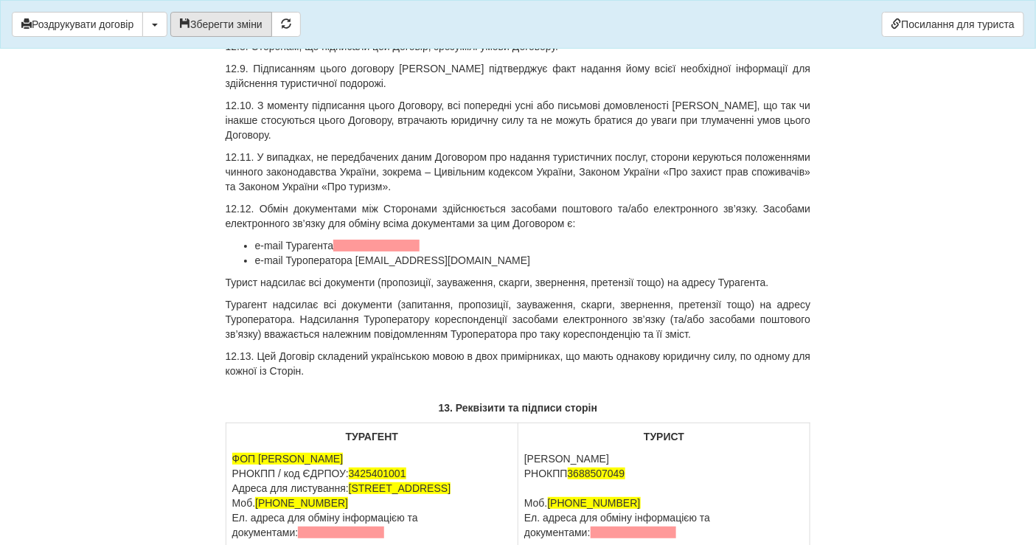
click at [206, 24] on button "Зберегти зміни" at bounding box center [221, 24] width 102 height 25
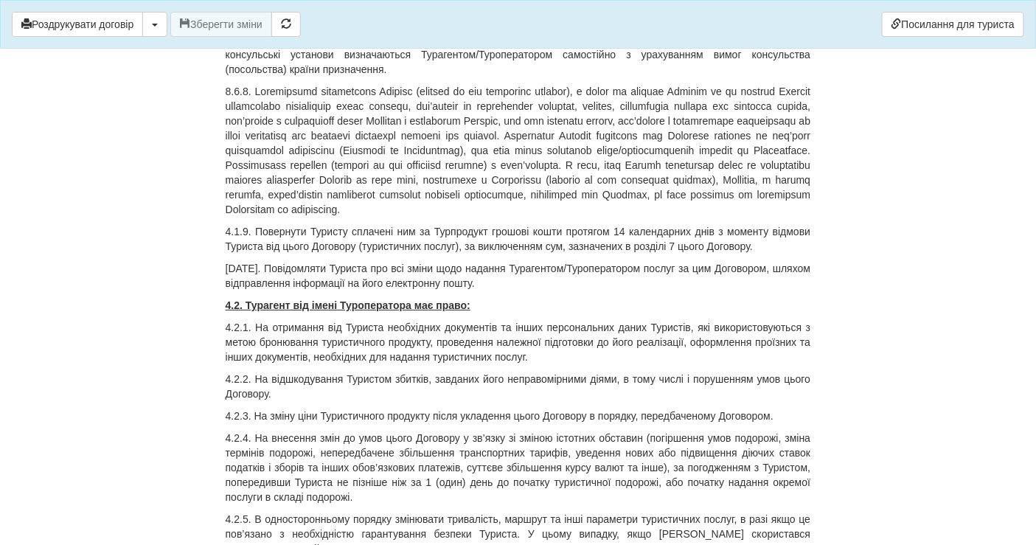
scroll to position [0, 0]
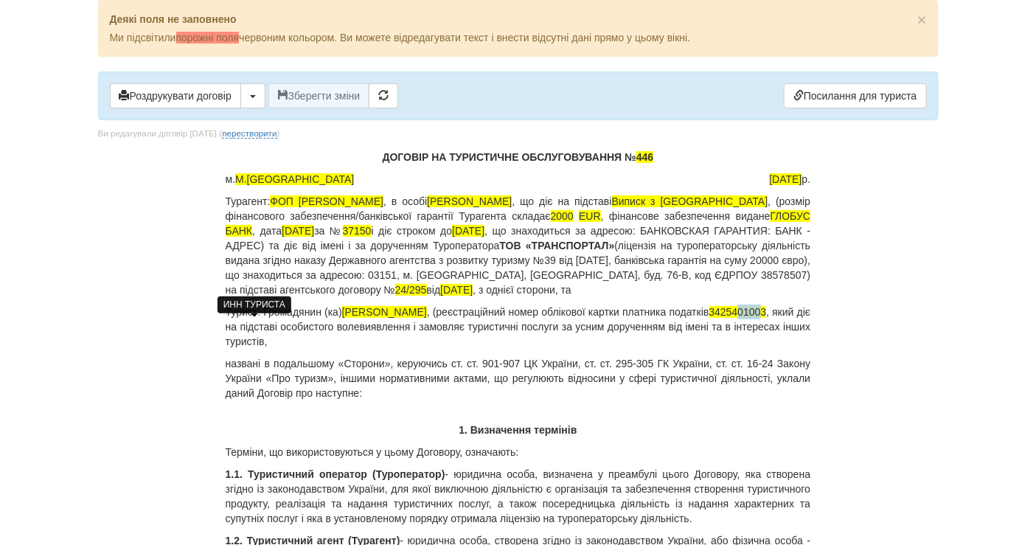
drag, startPoint x: 279, startPoint y: 325, endPoint x: 252, endPoint y: 327, distance: 27.4
click at [710, 318] on span "3425401003" at bounding box center [739, 312] width 58 height 12
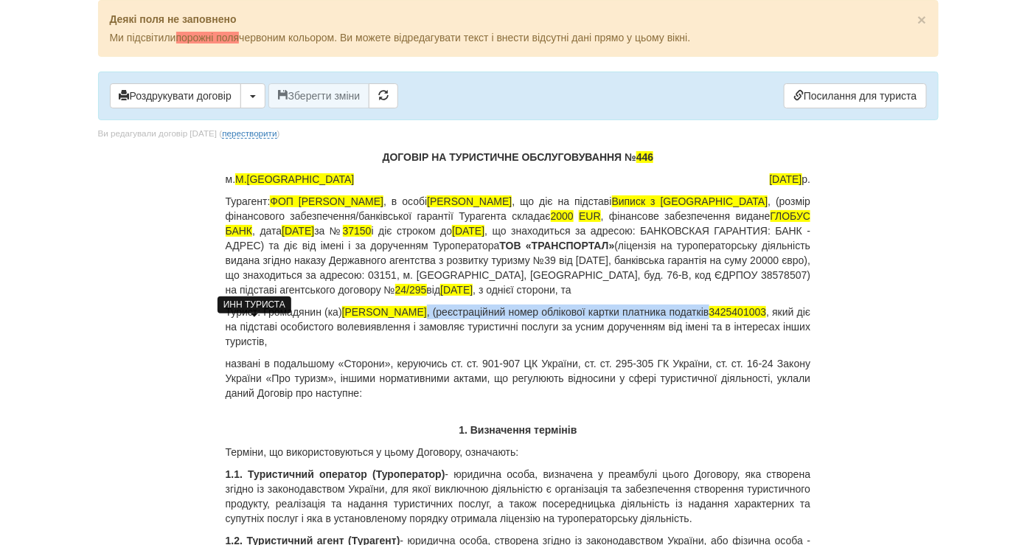
copy p ", (реєстраційний номер облікової картки платника податків"
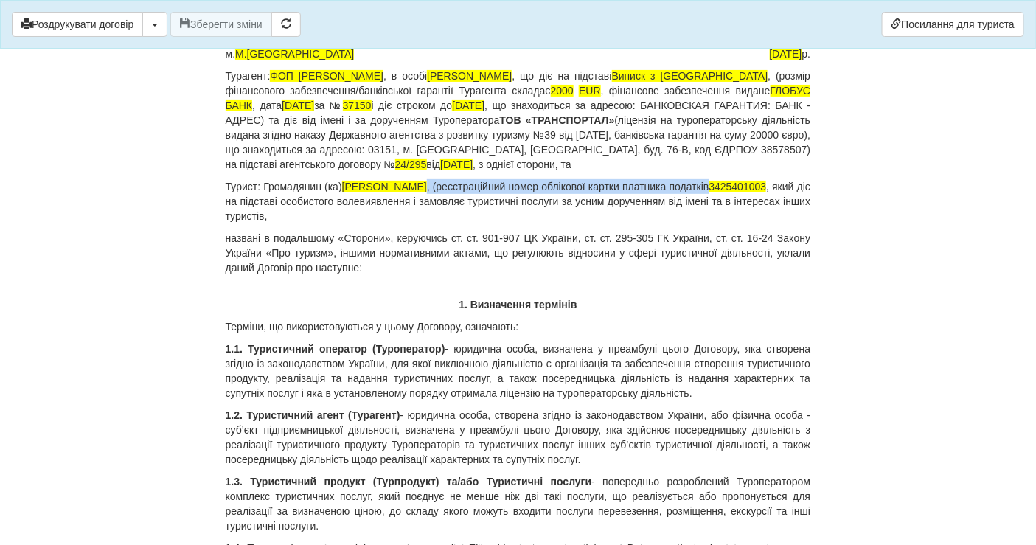
scroll to position [82, 0]
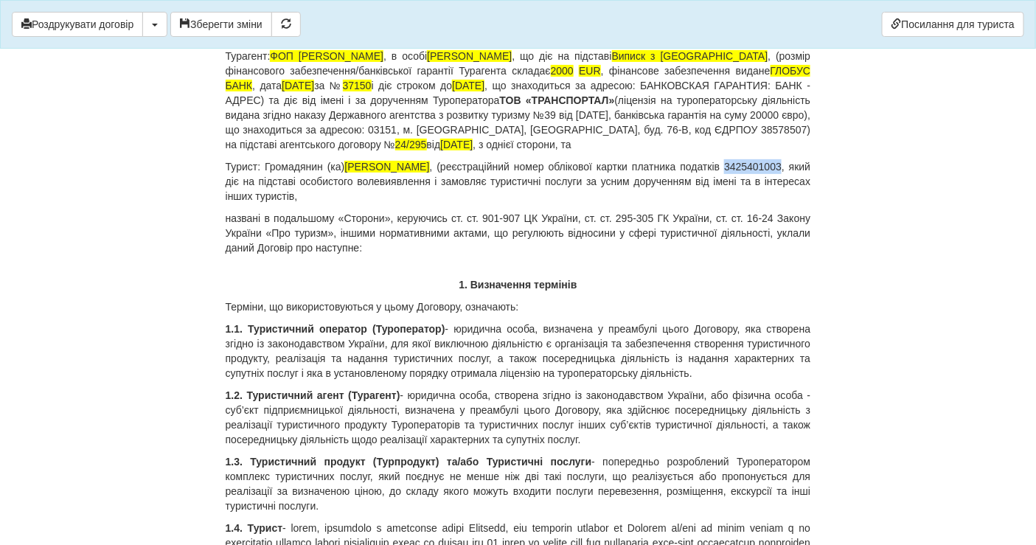
drag, startPoint x: 282, startPoint y: 181, endPoint x: 225, endPoint y: 178, distance: 56.8
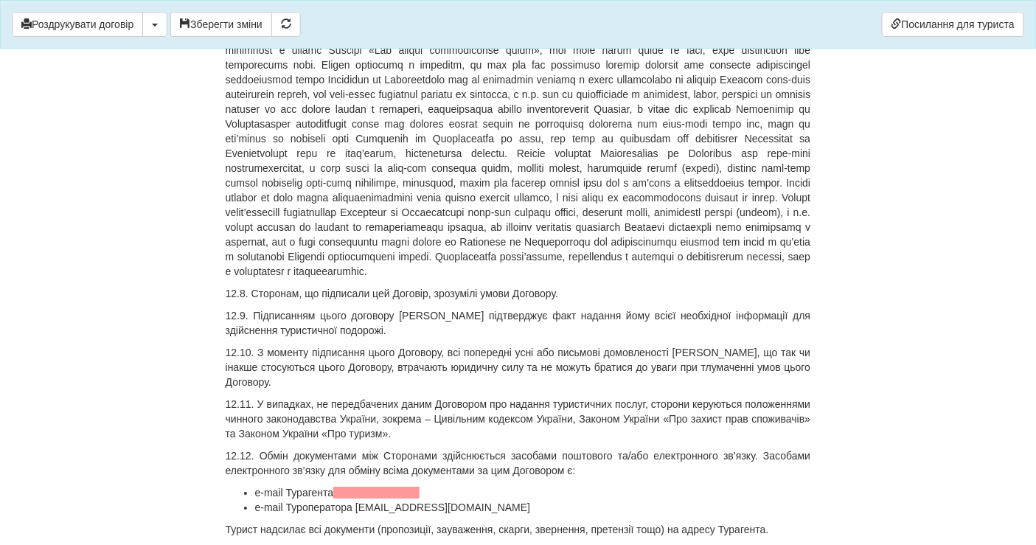
scroll to position [13310, 0]
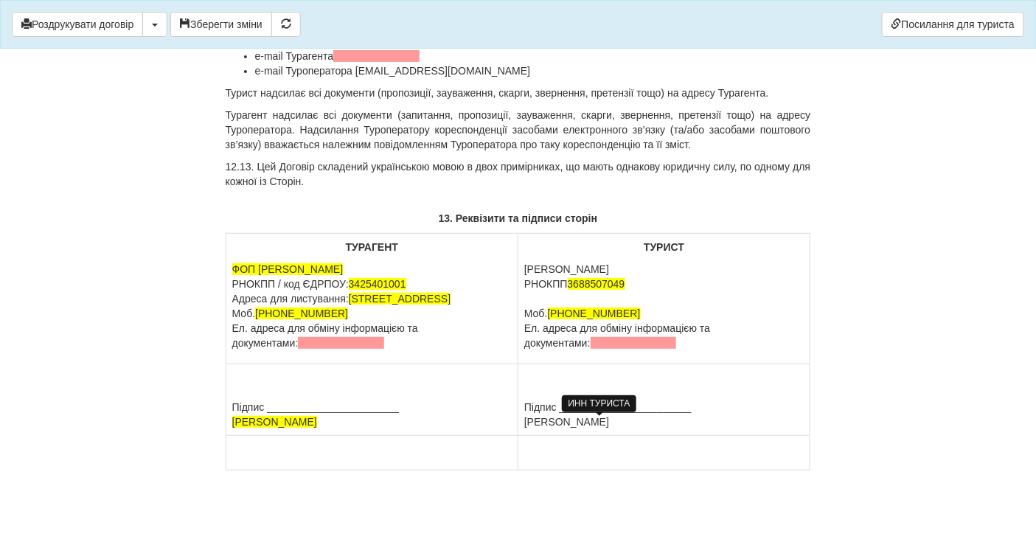
drag, startPoint x: 569, startPoint y: 272, endPoint x: 628, endPoint y: 267, distance: 60.0
click at [628, 267] on p "[PERSON_NAME] 3688507049 Моб. [PHONE_NUMBER] Ел. адреса для обміну інформацією …" at bounding box center [664, 306] width 280 height 89
copy p "3688507049"
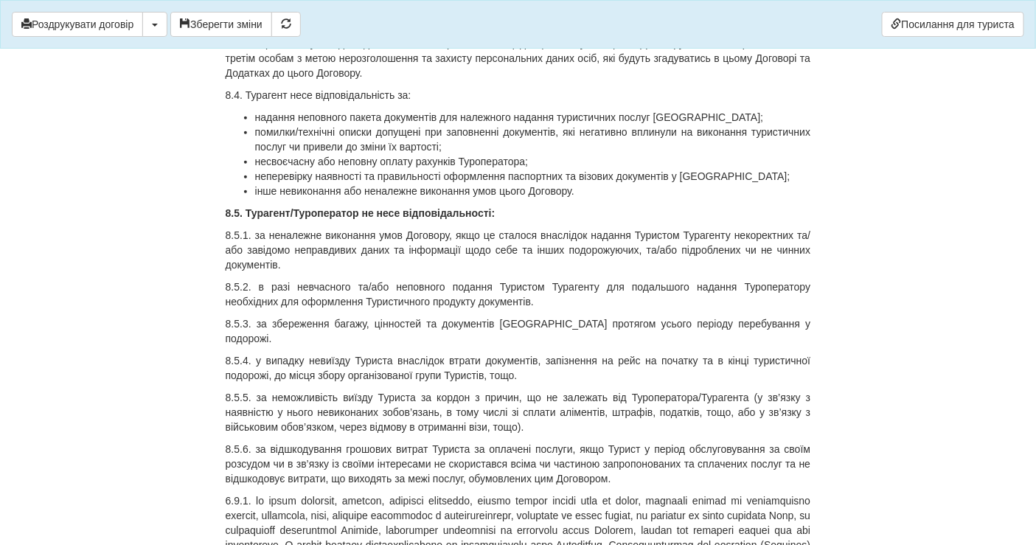
scroll to position [0, 0]
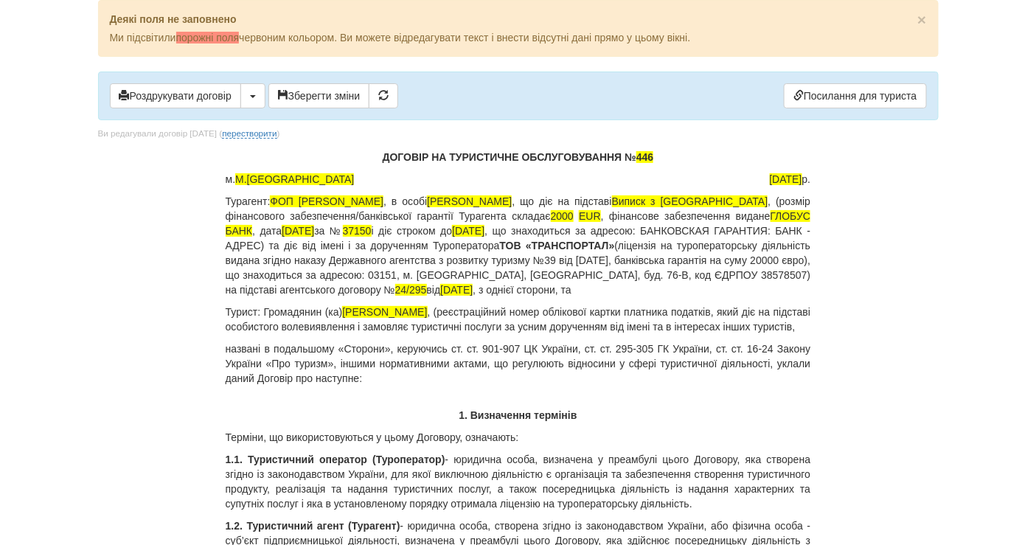
click at [803, 311] on p "Турист: Громадянин (ка) [PERSON_NAME] , (реєстраційний номер облікової картки п…" at bounding box center [519, 320] width 586 height 30
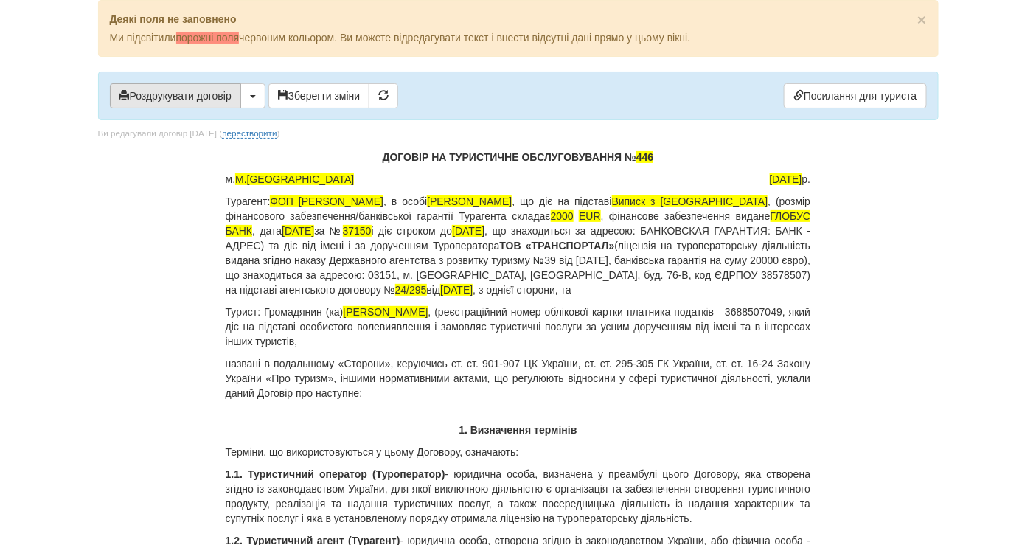
click at [222, 93] on button "Роздрукувати договір" at bounding box center [175, 95] width 131 height 25
click at [201, 89] on button "Роздрукувати договір" at bounding box center [175, 95] width 131 height 25
drag, startPoint x: 9, startPoint y: 248, endPoint x: 16, endPoint y: 240, distance: 11.0
click at [8, 249] on body "× Деякі поля не заповнено Ми підсвітили порожні поля червоним кольором. Ви може…" at bounding box center [518, 272] width 1036 height 545
click at [167, 96] on button "Роздрукувати договір" at bounding box center [175, 95] width 131 height 25
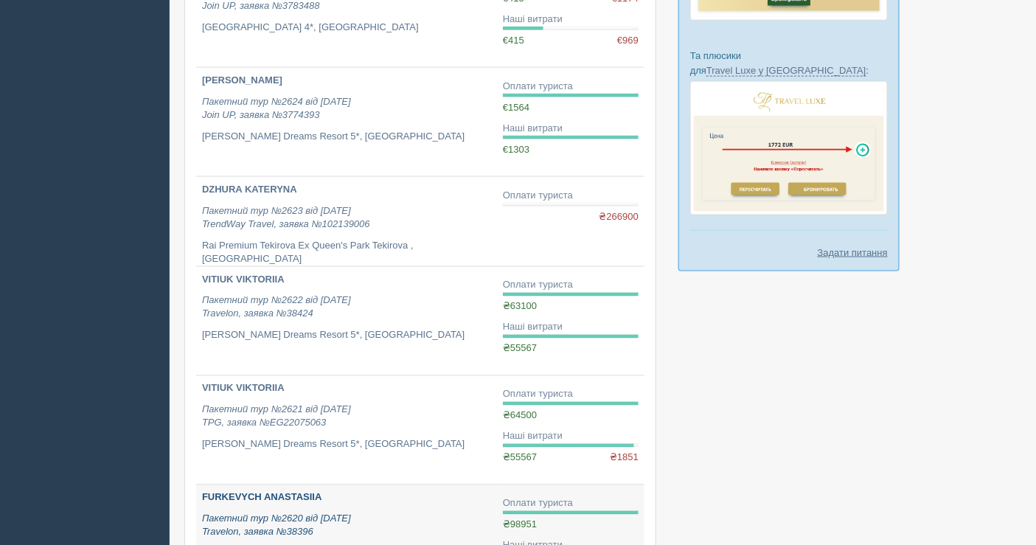
scroll to position [869, 0]
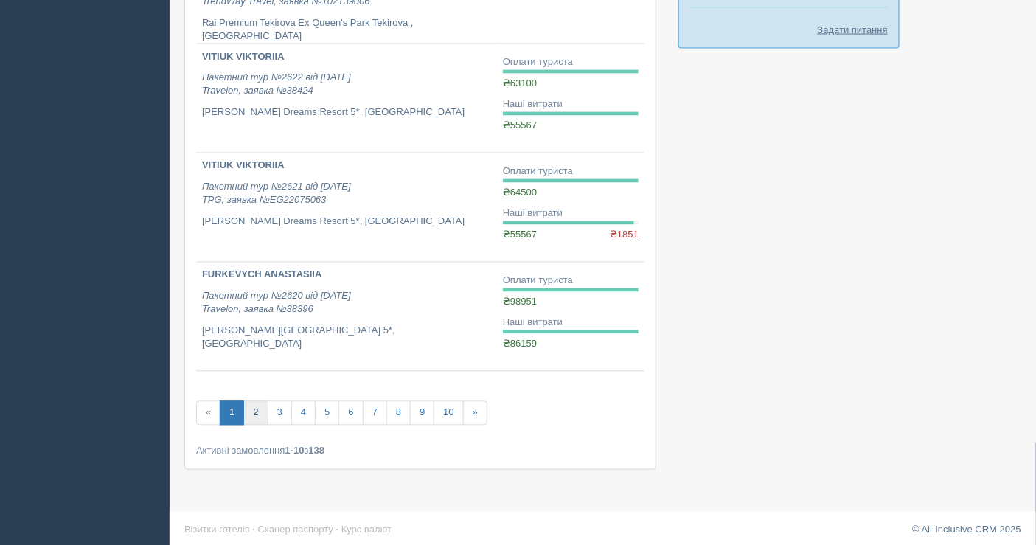
click at [255, 406] on link "2" at bounding box center [255, 413] width 24 height 24
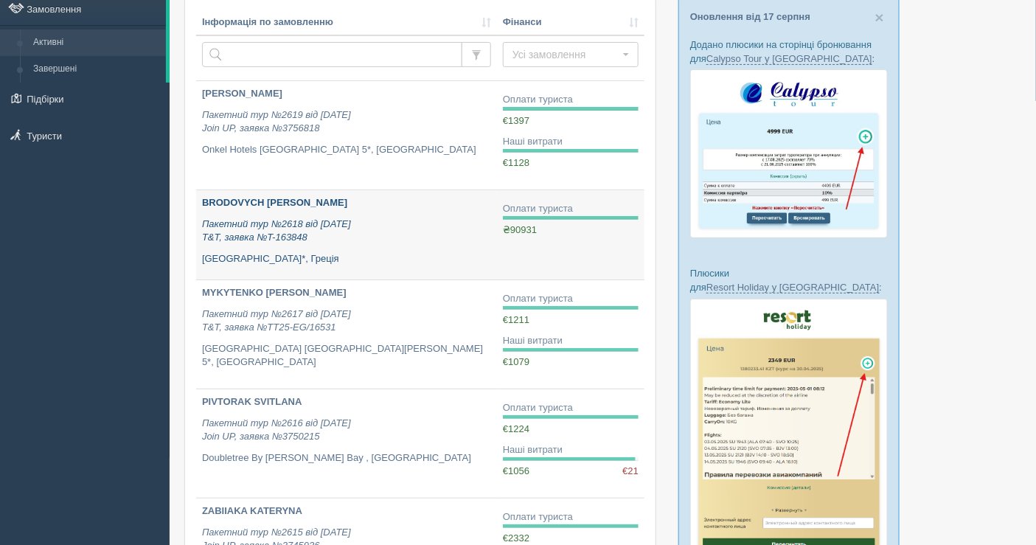
scroll to position [82, 0]
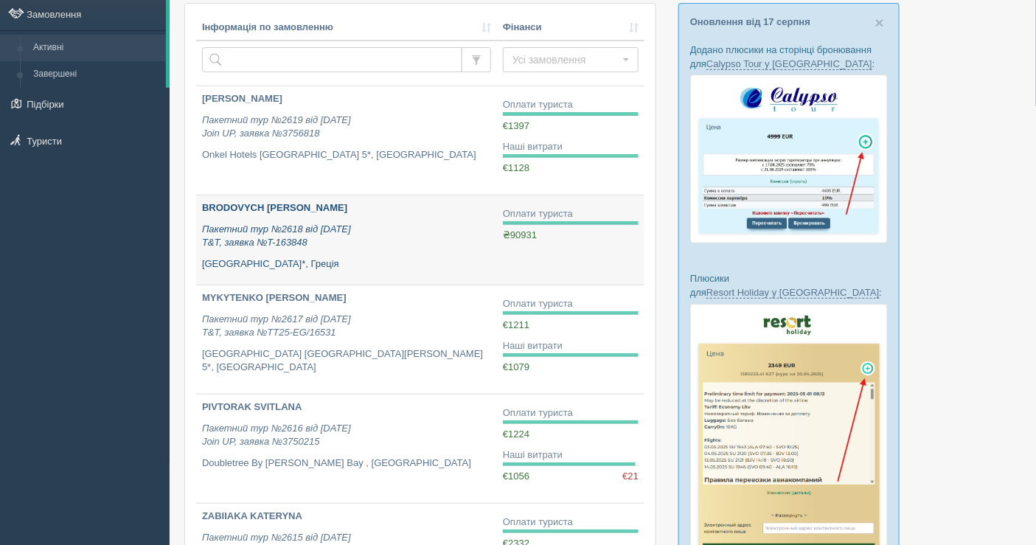
click at [351, 229] on icon "Пакетний тур №2618 від 15.07.2025 T&T, заявка №T-163848" at bounding box center [276, 235] width 149 height 25
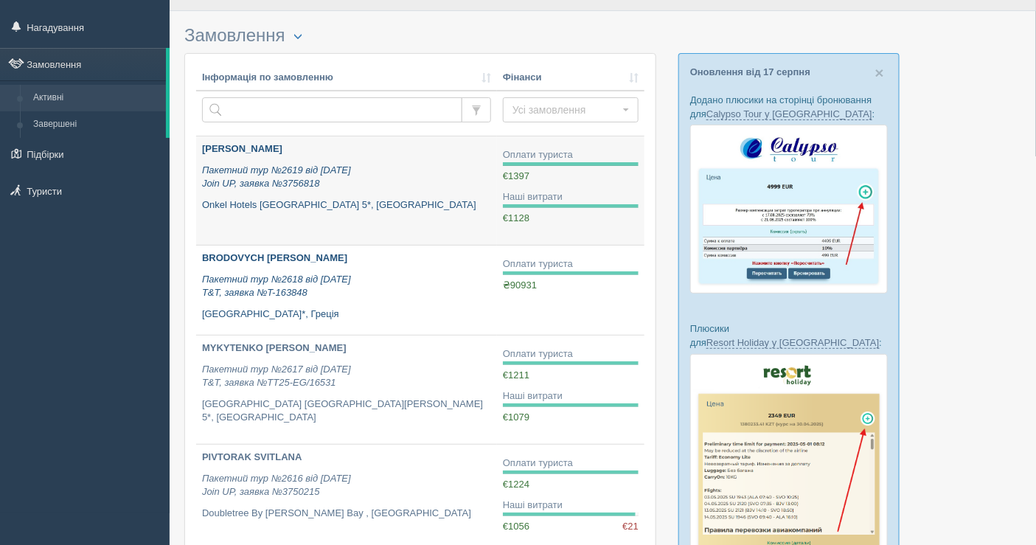
scroll to position [0, 0]
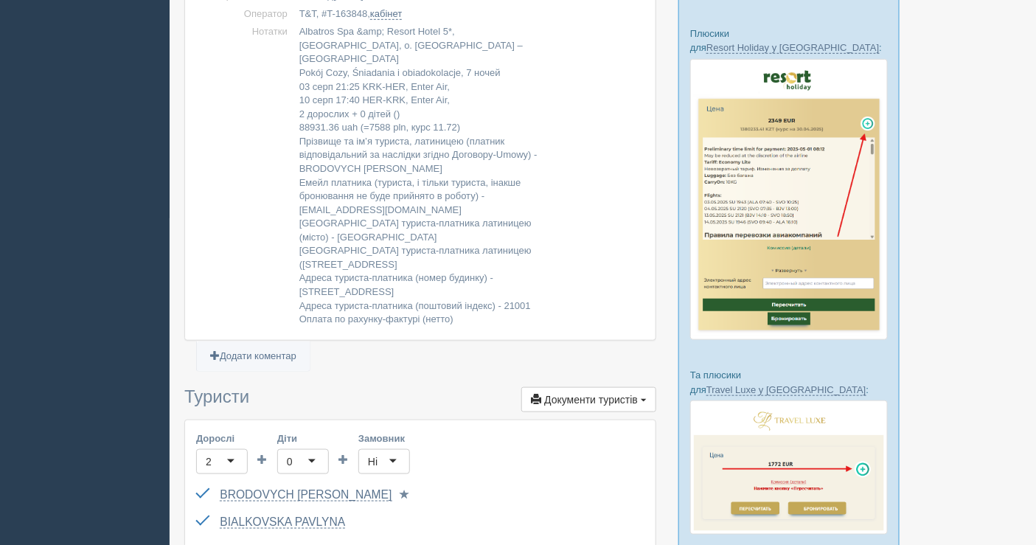
scroll to position [327, 0]
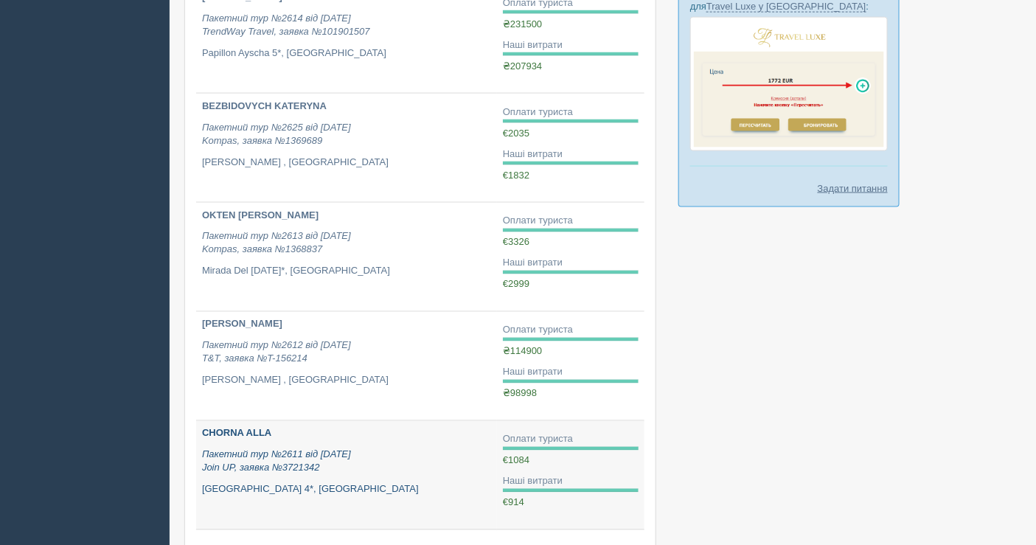
scroll to position [869, 0]
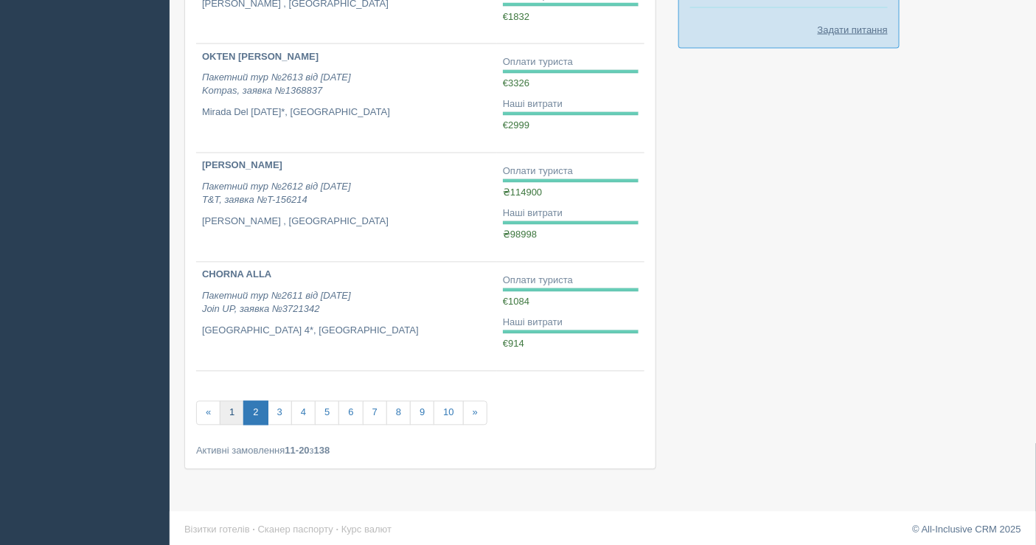
click at [225, 407] on link "1" at bounding box center [232, 413] width 24 height 24
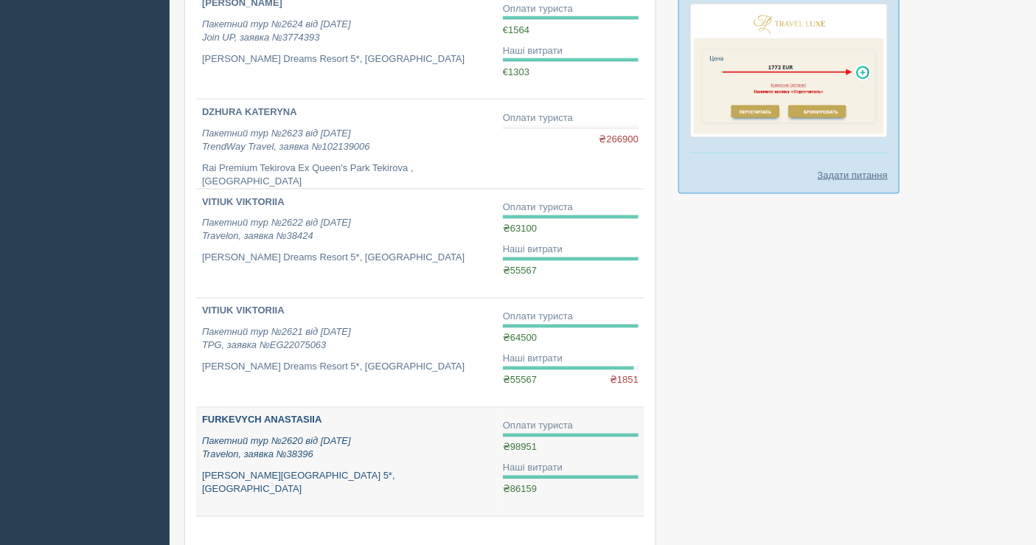
scroll to position [869, 0]
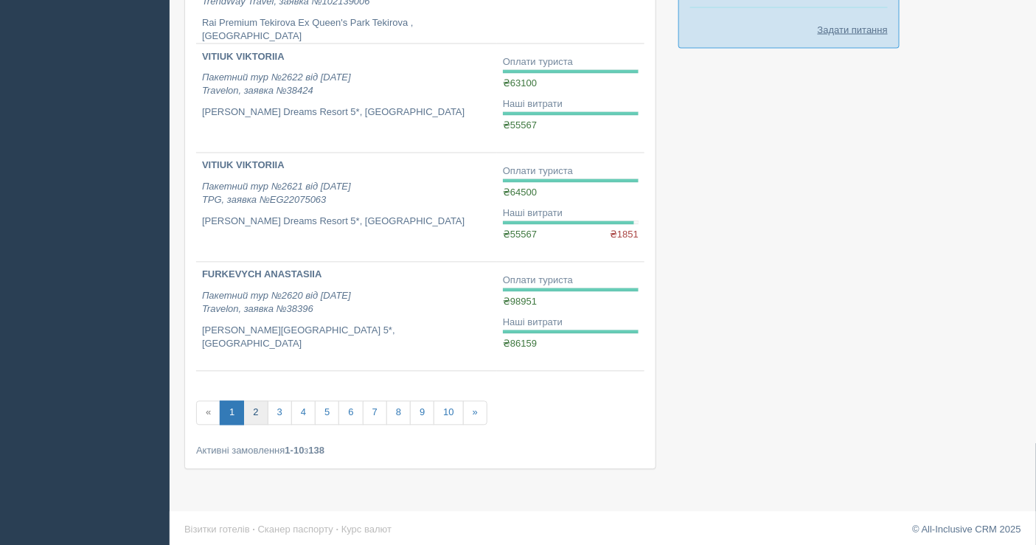
click at [252, 407] on link "2" at bounding box center [255, 413] width 24 height 24
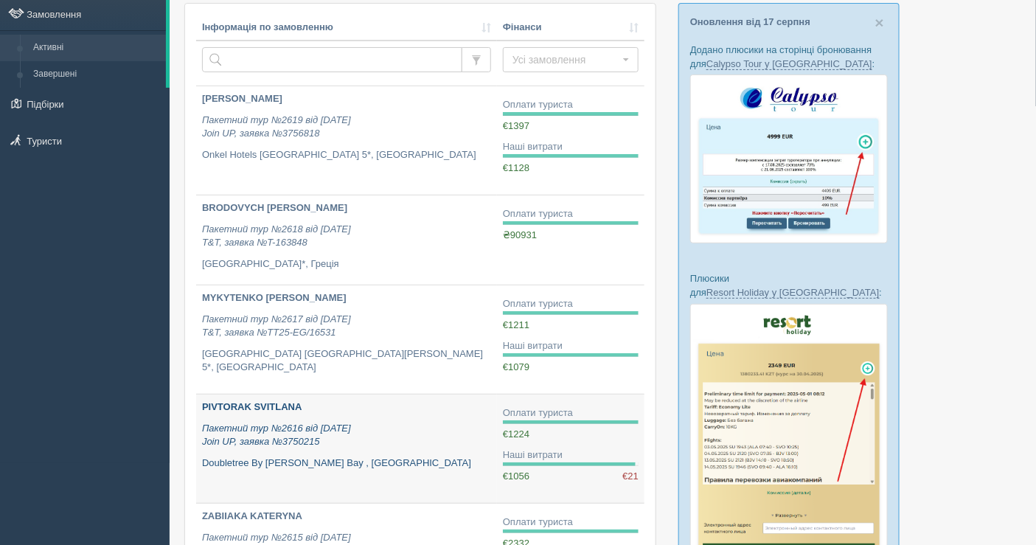
scroll to position [164, 0]
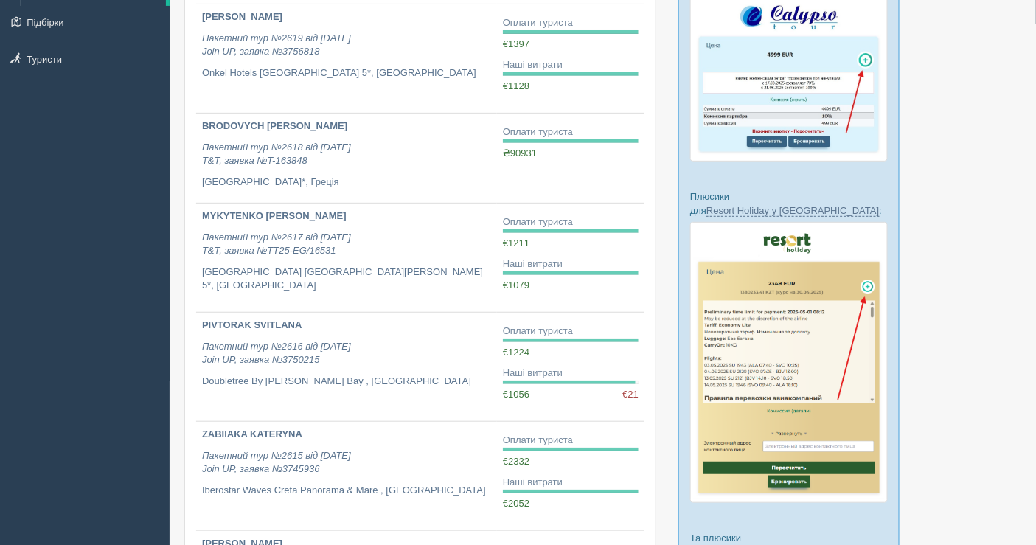
click at [1, 193] on div "All-Inclusive CRM Нагадування Замовлення Активні Завершені" at bounding box center [85, 108] width 170 height 545
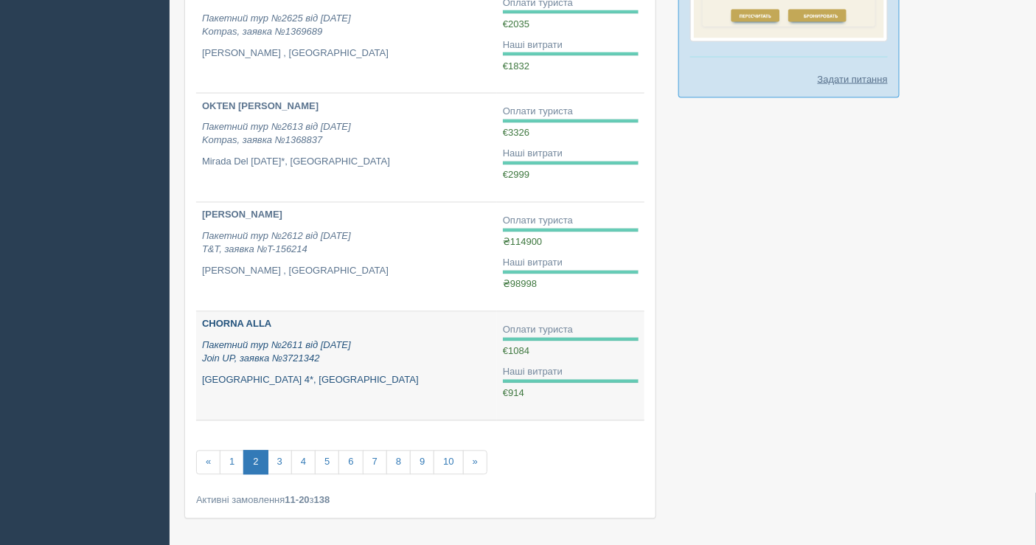
scroll to position [869, 0]
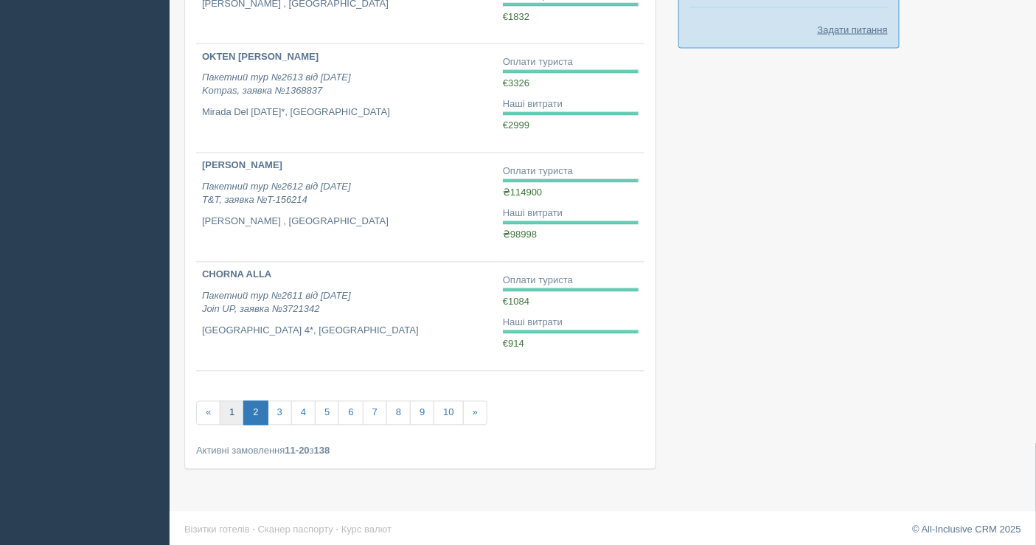
click at [230, 407] on link "1" at bounding box center [232, 413] width 24 height 24
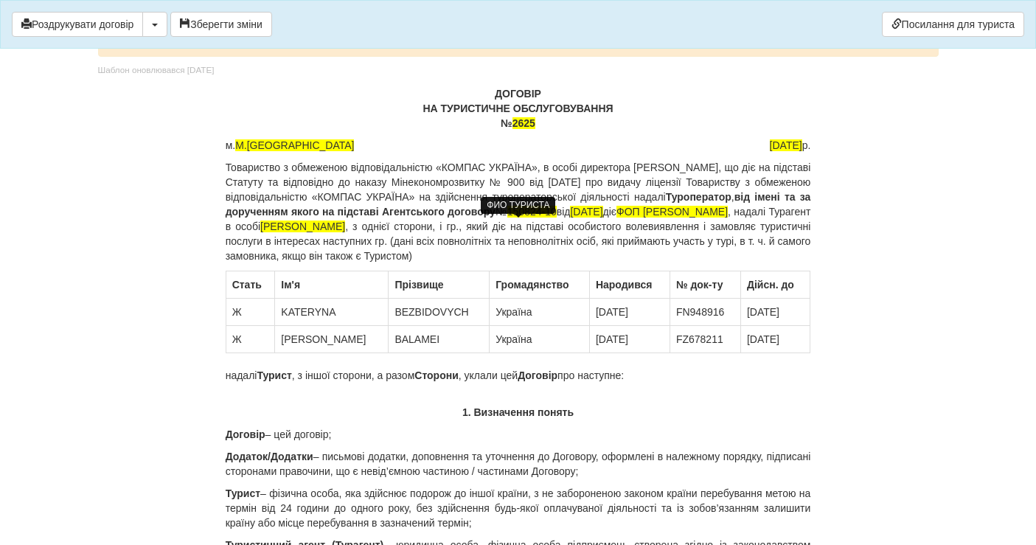
scroll to position [82, 0]
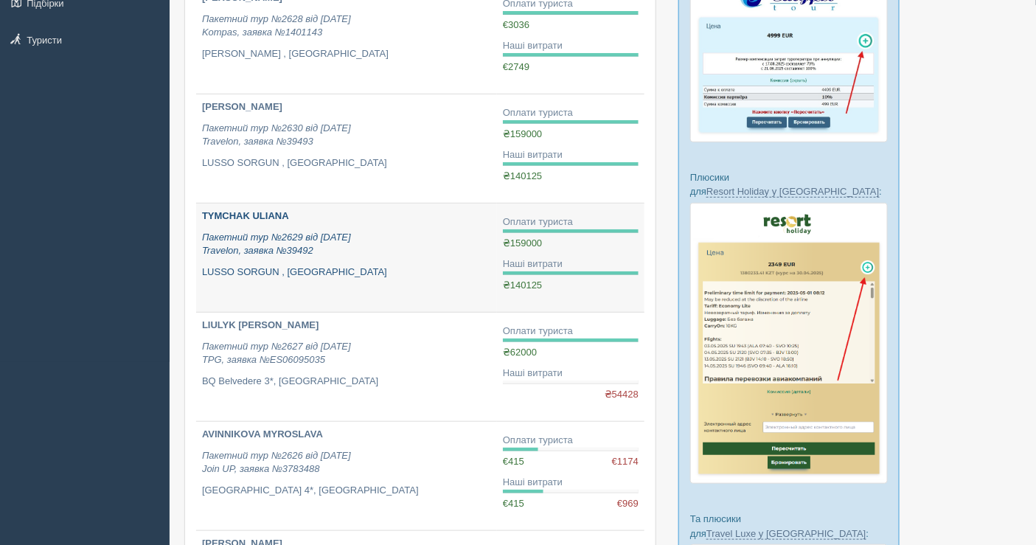
scroll to position [164, 0]
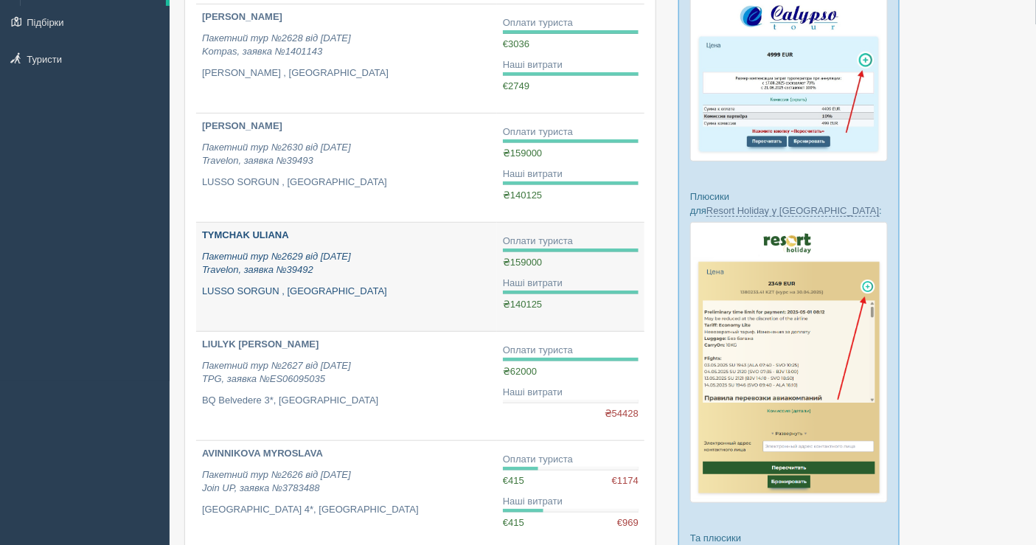
click at [378, 270] on p "Пакетний тур №2629 від [DATE] Travelon, заявка №39492" at bounding box center [346, 263] width 289 height 27
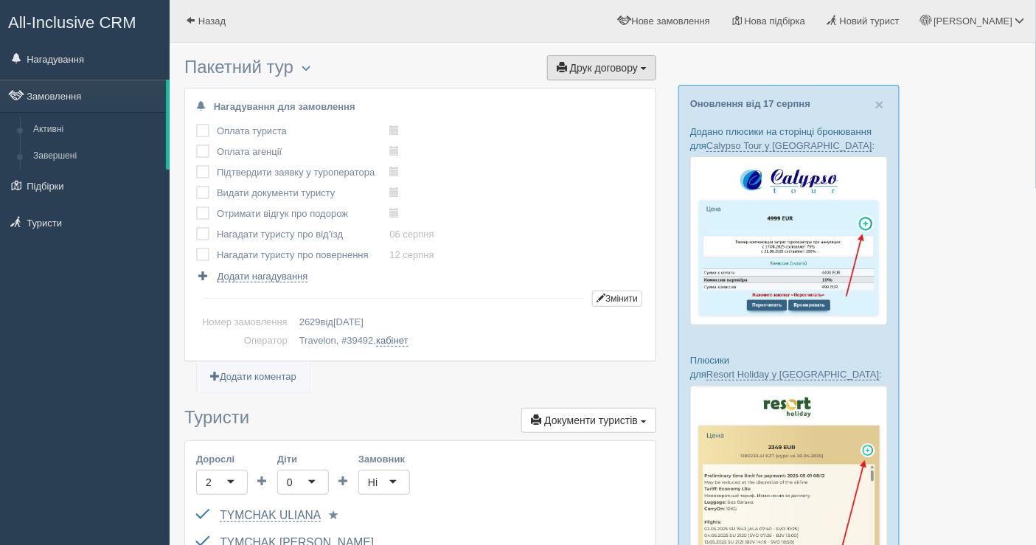
click at [609, 62] on span "Друк договору" at bounding box center [604, 68] width 68 height 12
click at [587, 91] on link "Travelon" at bounding box center [597, 95] width 117 height 24
click at [611, 74] on button "Друк договору Друк" at bounding box center [601, 67] width 109 height 25
click at [595, 94] on link "Travelon" at bounding box center [597, 95] width 117 height 24
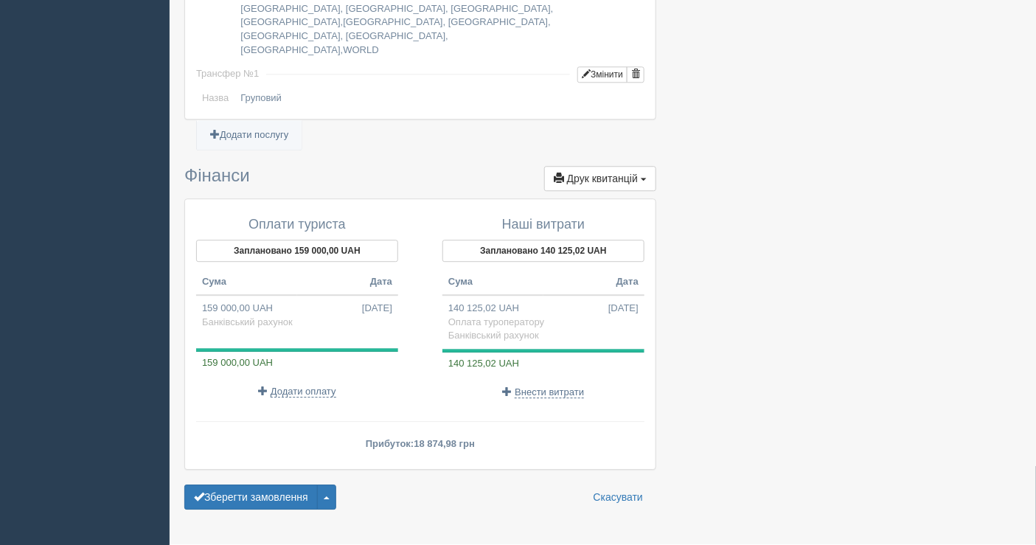
scroll to position [1222, 0]
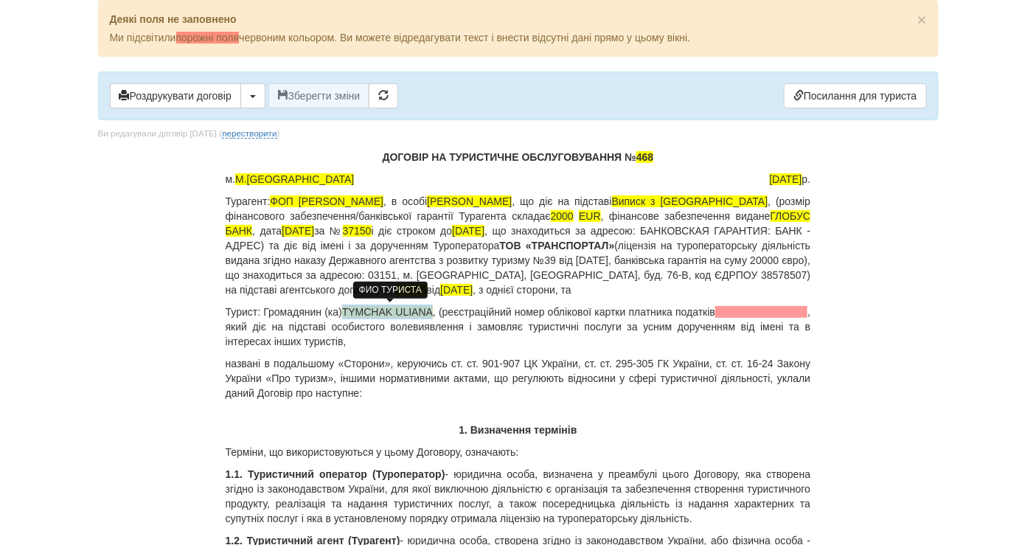
drag, startPoint x: 435, startPoint y: 307, endPoint x: 345, endPoint y: 306, distance: 90.0
click at [345, 306] on p "Турист: Громадянин (ка) TYMCHAK ULIANA , (реєстраційний номер облікової картки …" at bounding box center [519, 327] width 586 height 44
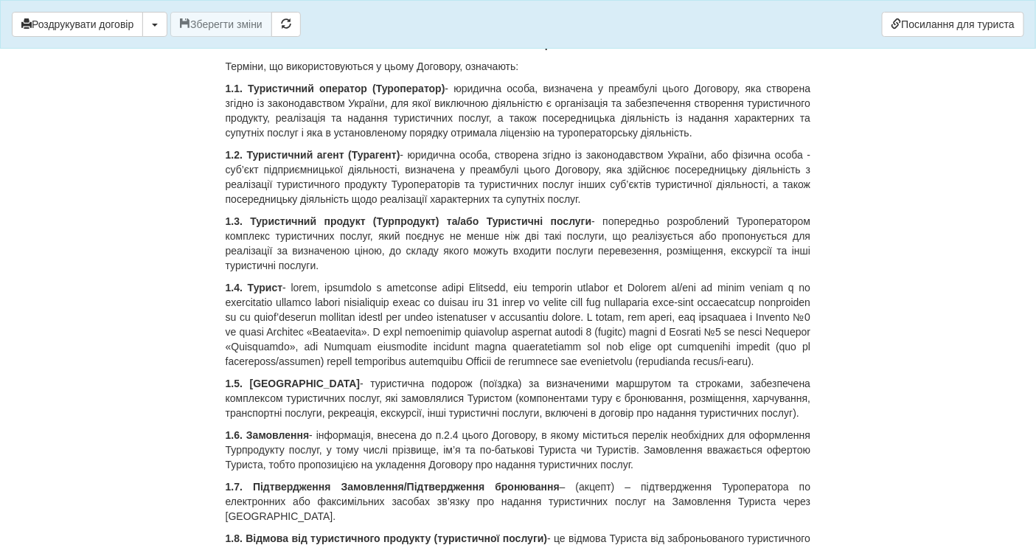
scroll to position [246, 0]
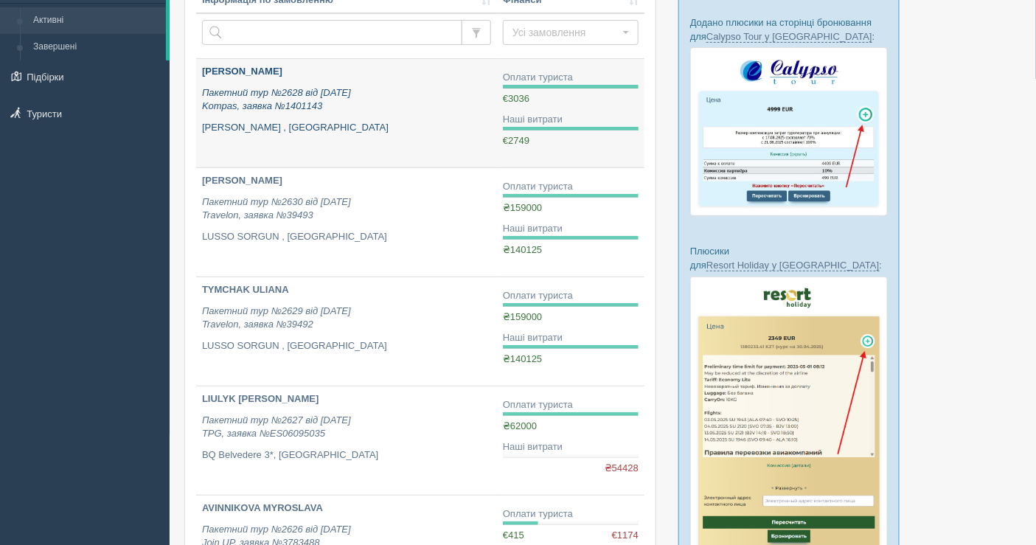
scroll to position [82, 0]
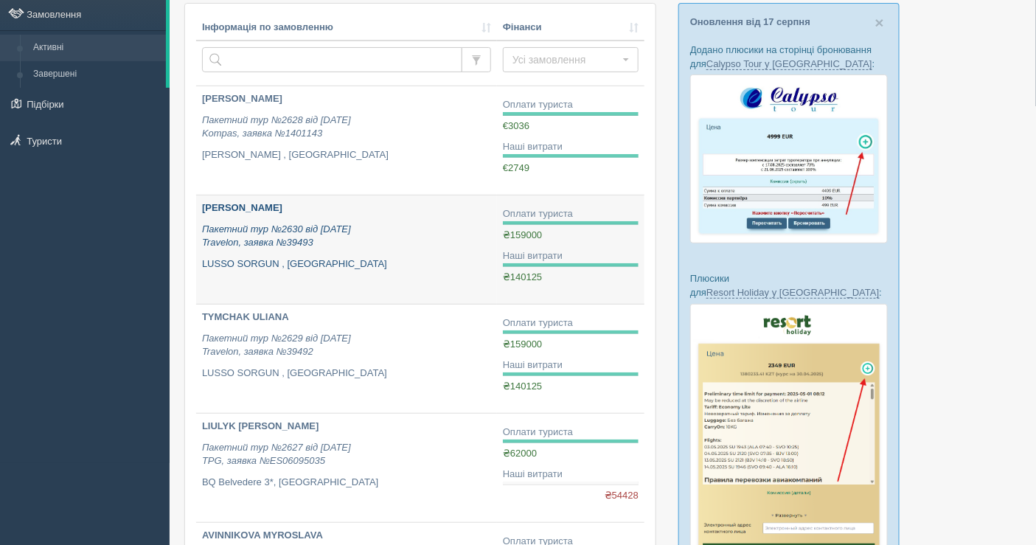
click at [350, 258] on p "LUSSO SORGUN , [GEOGRAPHIC_DATA]" at bounding box center [346, 264] width 289 height 14
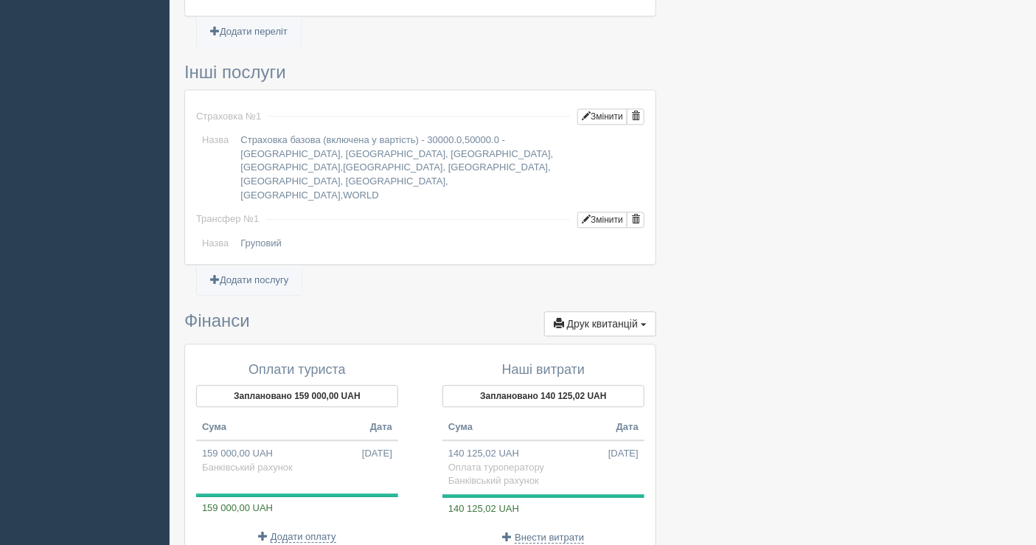
scroll to position [1222, 0]
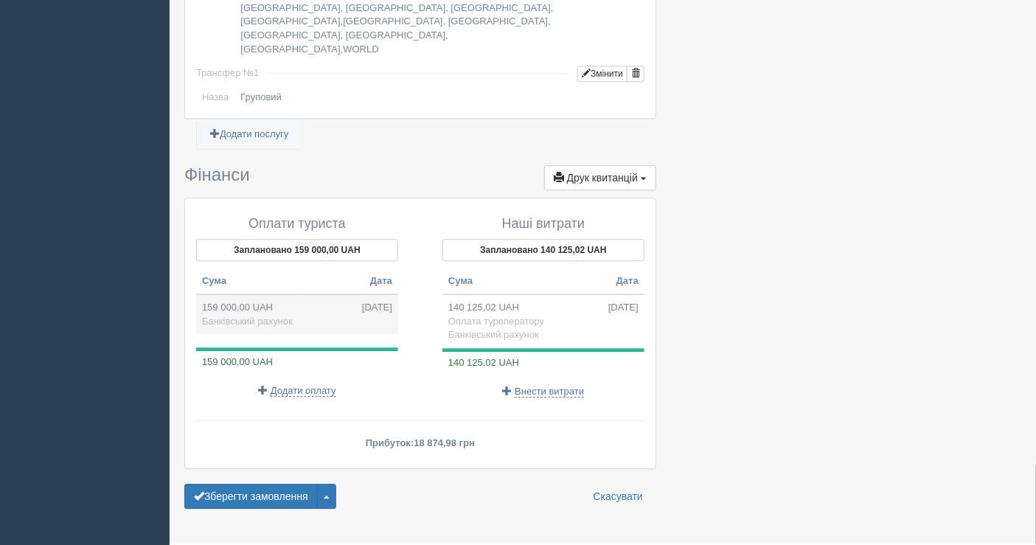
click at [252, 294] on td "159 000,00 UAH [DATE] Банківський рахунок" at bounding box center [297, 314] width 202 height 40
type input "159000.00"
select select "1598"
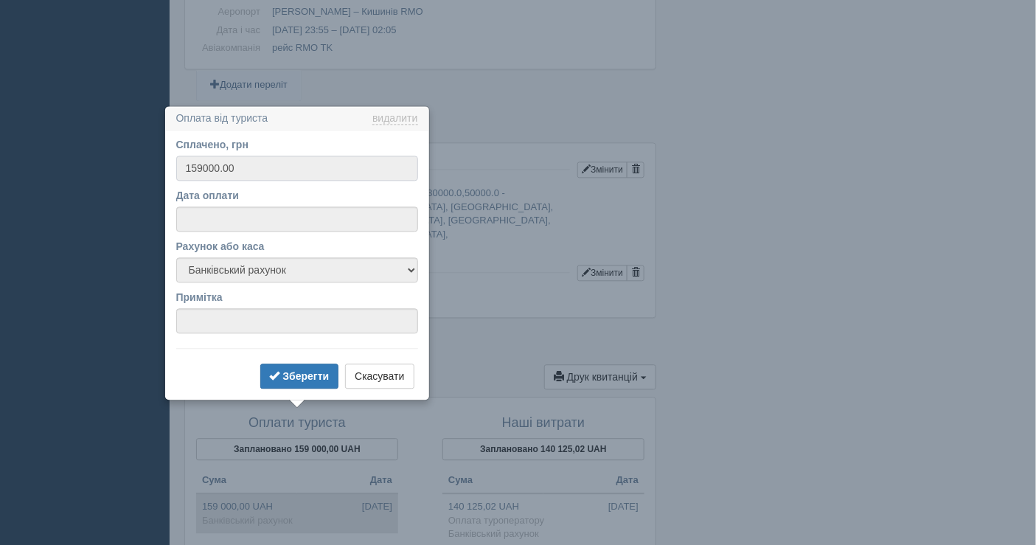
scroll to position [1129, 0]
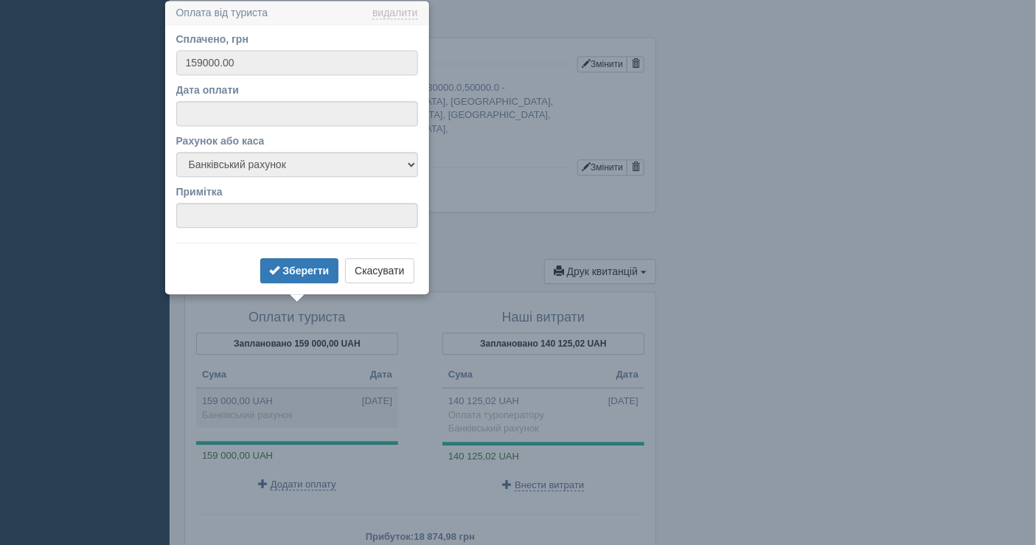
click at [228, 60] on input "159000.00" at bounding box center [297, 62] width 242 height 25
drag, startPoint x: 234, startPoint y: 45, endPoint x: 230, endPoint y: 60, distance: 15.9
click at [234, 45] on label "Сплачено, грн" at bounding box center [297, 39] width 242 height 15
click at [234, 50] on input "159000.00" at bounding box center [297, 62] width 242 height 25
click at [233, 67] on input "159000.00" at bounding box center [297, 62] width 242 height 25
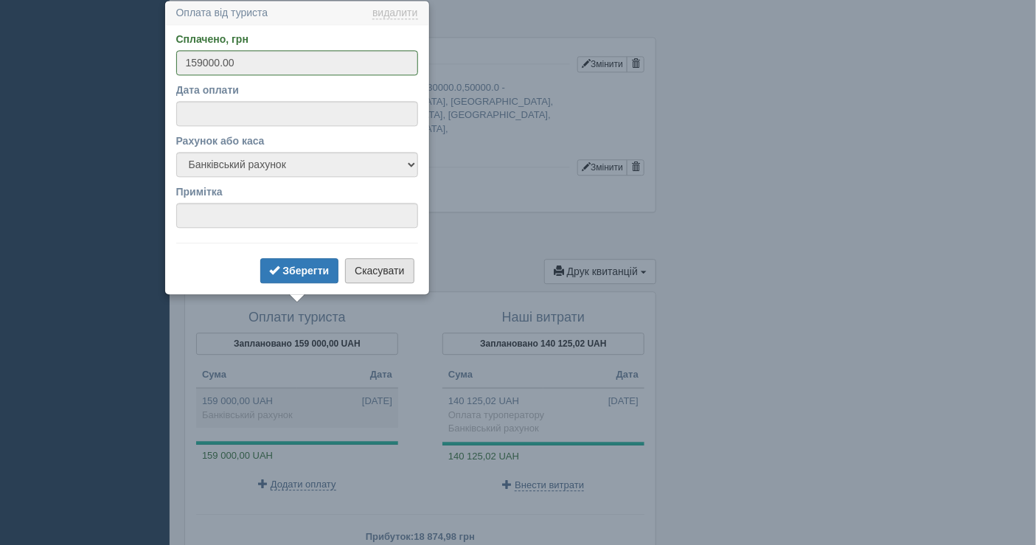
click at [367, 270] on button "Скасувати" at bounding box center [379, 270] width 69 height 25
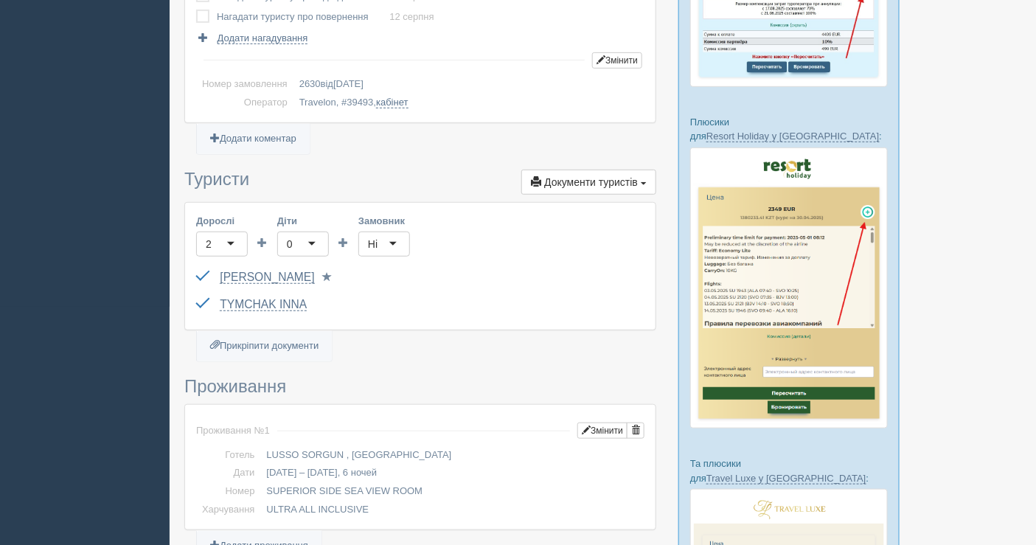
scroll to position [0, 0]
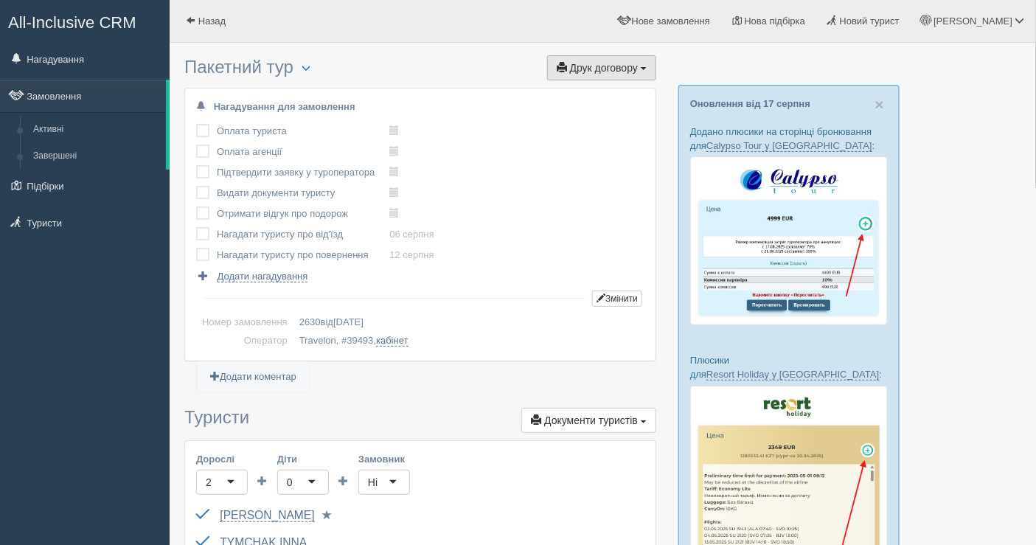
click at [594, 63] on span "Друк договору" at bounding box center [604, 68] width 68 height 12
click at [588, 91] on link "Travelon" at bounding box center [597, 95] width 117 height 24
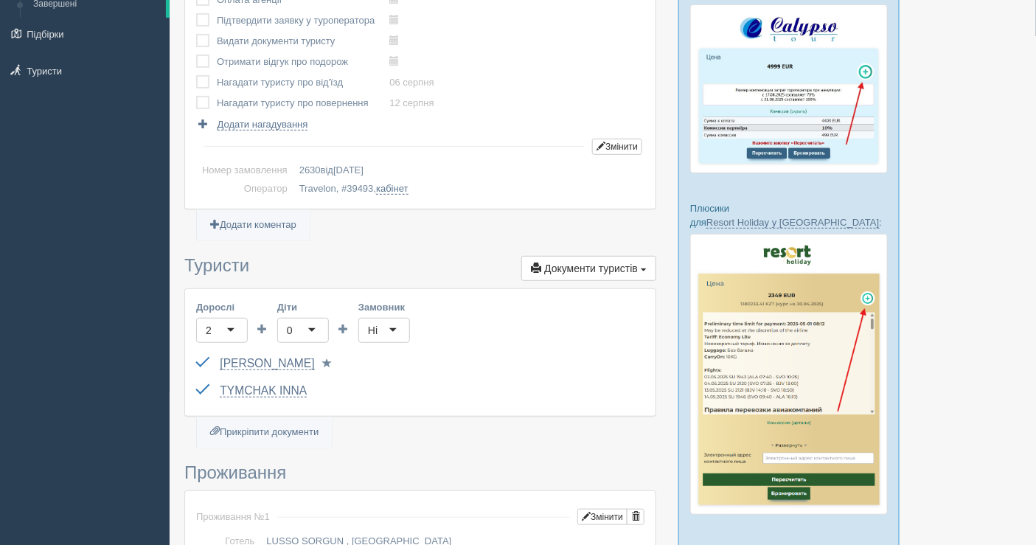
scroll to position [82, 0]
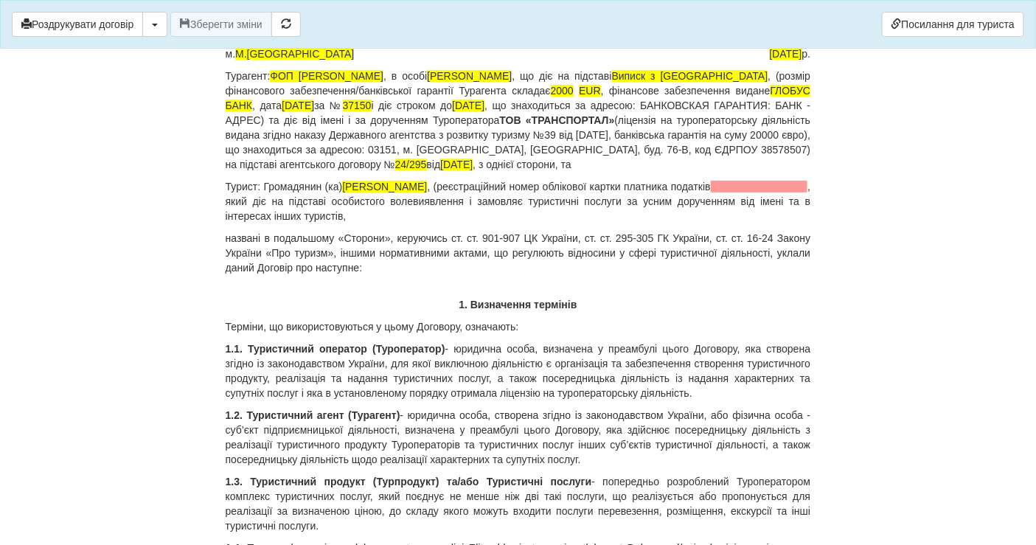
scroll to position [82, 0]
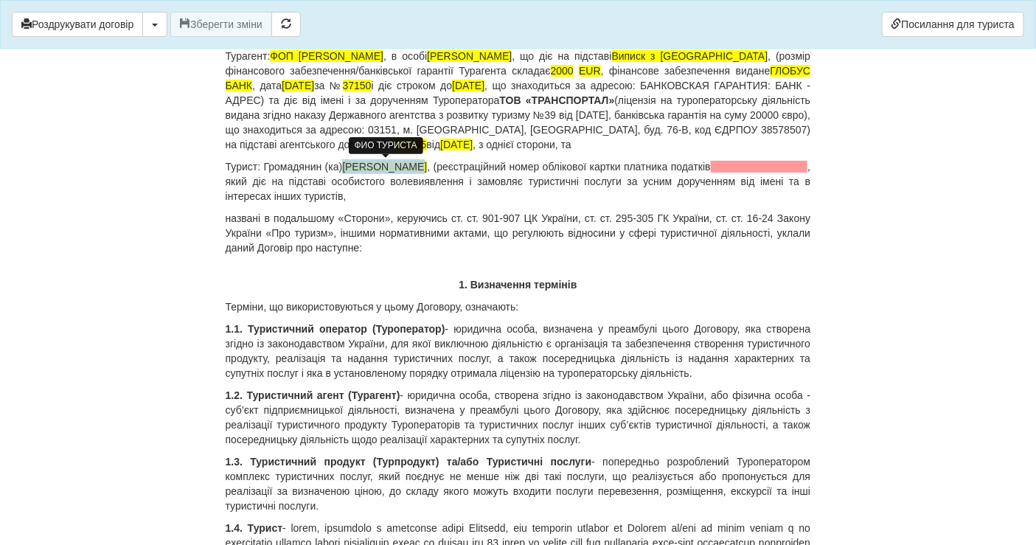
drag, startPoint x: 424, startPoint y: 167, endPoint x: 347, endPoint y: 168, distance: 77.5
click at [347, 168] on span "TYMCHAK IGOR" at bounding box center [384, 167] width 85 height 12
click at [232, 173] on p "Турист: Громадянин (ка) Тимчак Ігор Анатолійович , (реєстраційний номер обліков…" at bounding box center [519, 181] width 586 height 44
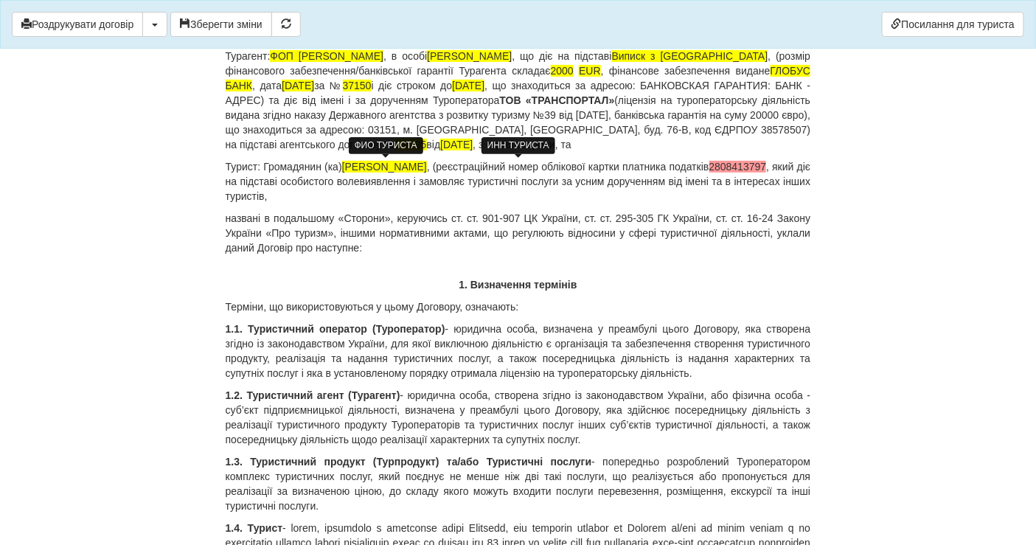
click at [710, 173] on span "2808413797" at bounding box center [739, 167] width 58 height 12
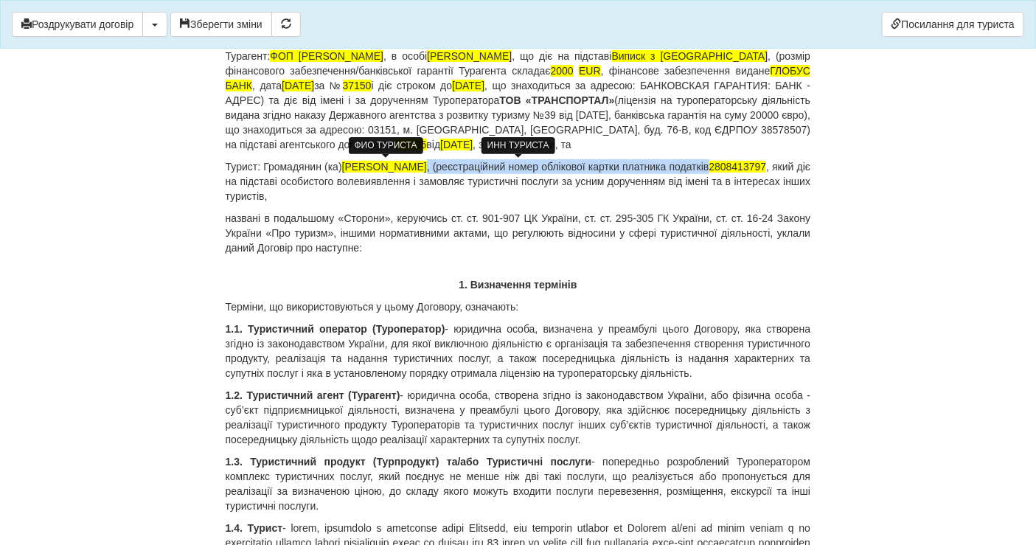
click at [710, 173] on span "2808413797" at bounding box center [739, 167] width 58 height 12
click at [381, 180] on p "Турист: Громадянин (ка) Тимчак Ігор Анатолійович , (реєстраційний номер обліков…" at bounding box center [519, 181] width 586 height 44
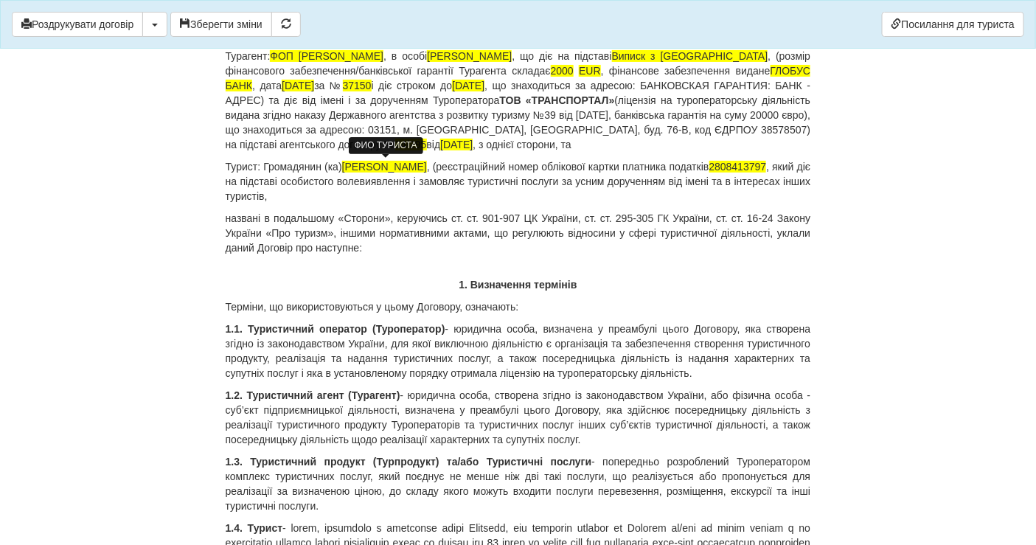
click at [381, 180] on p "Турист: Громадянин (ка) Тимчак Ігор Анатолійович , (реєстраційний номер обліков…" at bounding box center [519, 181] width 586 height 44
drag, startPoint x: 359, startPoint y: 166, endPoint x: 490, endPoint y: 166, distance: 131.3
click at [490, 166] on p "Турист: Громадянин (ка) Тимчак Ігор Анатолійович , (реєстраційний номер обліков…" at bounding box center [519, 181] width 586 height 44
copy span "Тимчак Ігор Анатолійович"
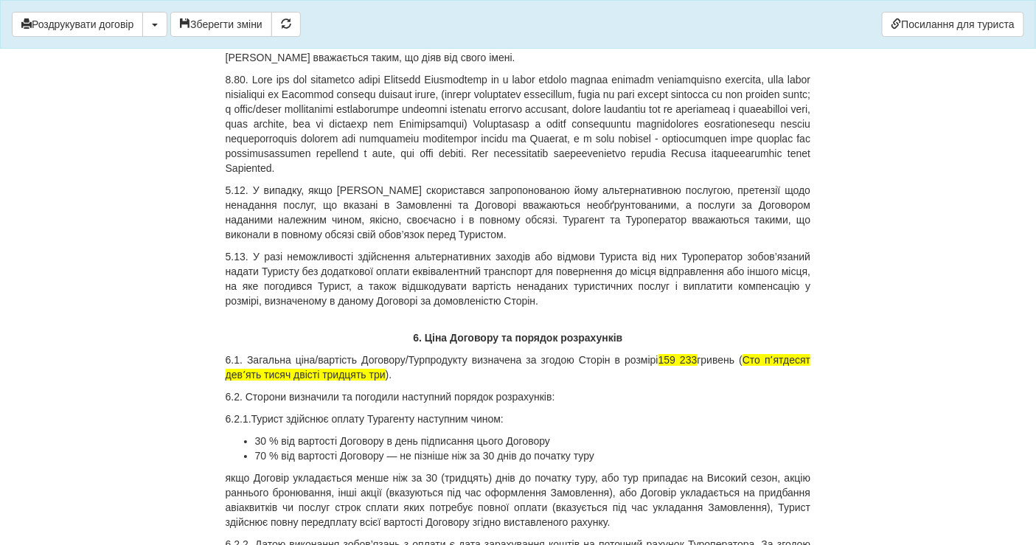
scroll to position [7048, 0]
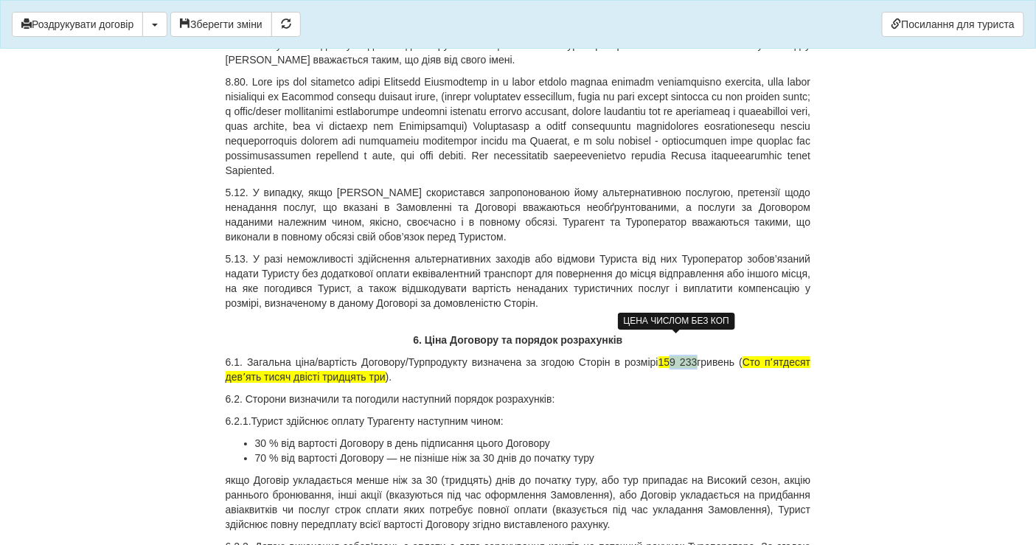
drag, startPoint x: 694, startPoint y: 341, endPoint x: 666, endPoint y: 340, distance: 28.0
click at [666, 356] on span "159 233" at bounding box center [678, 362] width 39 height 12
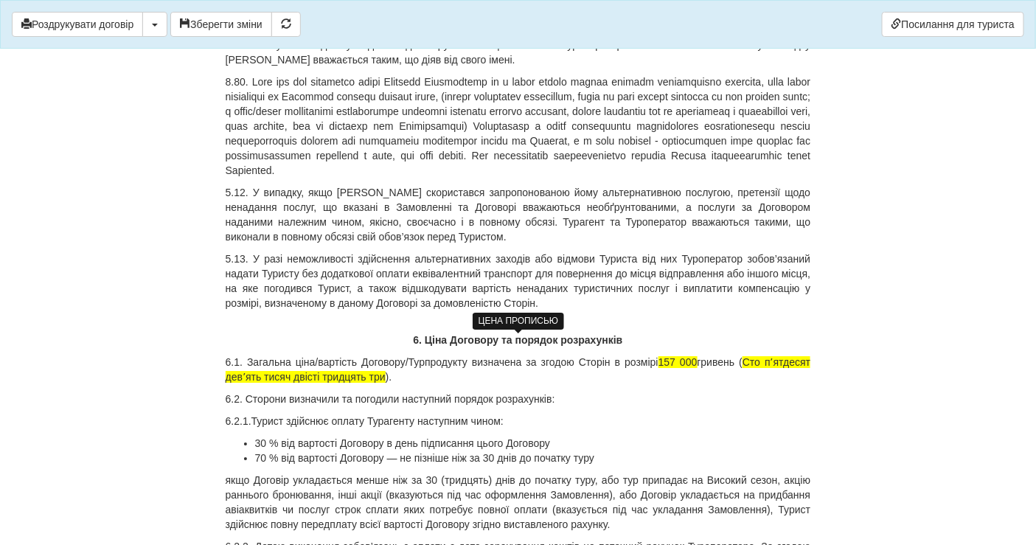
click at [245, 356] on span "Сто пʼятдесят девʼять тисяч двісті тридцять три" at bounding box center [519, 369] width 586 height 27
click at [288, 356] on span "Сто пʼятдесят сім тисяч двісті тридцять три" at bounding box center [519, 369] width 586 height 27
click at [294, 356] on span "Сто пʼятдесят сім тисяч тридцять три" at bounding box center [519, 369] width 586 height 27
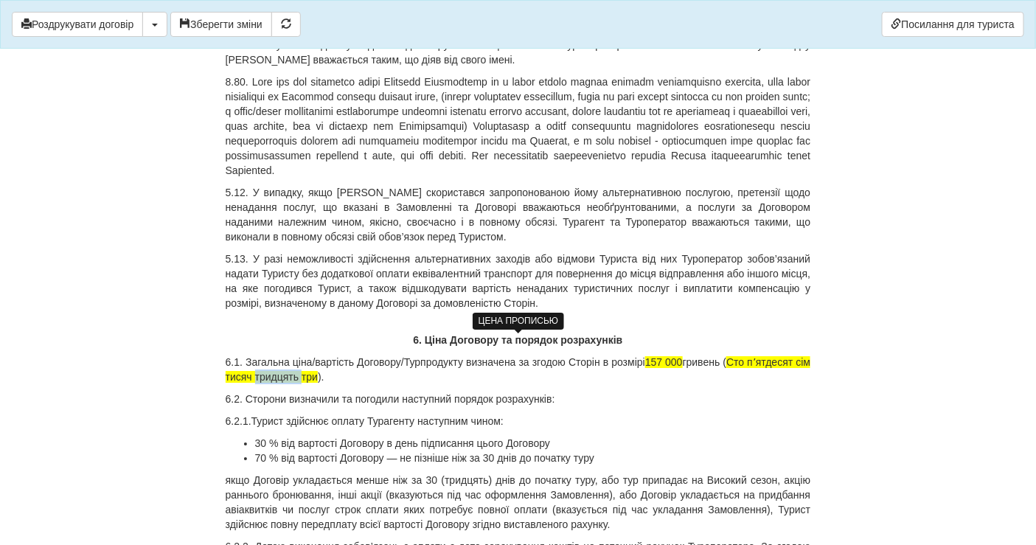
click at [294, 356] on span "Сто пʼятдесят сім тисяч тридцять три" at bounding box center [519, 369] width 586 height 27
click at [288, 358] on p "6.1. Загальна ціна/вартість Договору/Турпродукту визначена за згодою Сторін в р…" at bounding box center [519, 370] width 586 height 30
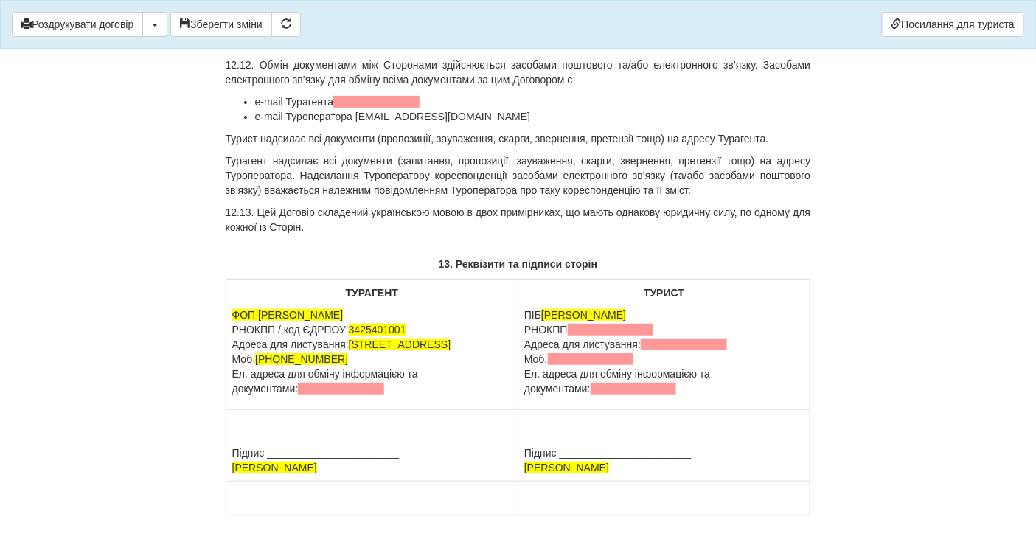
scroll to position [13296, 0]
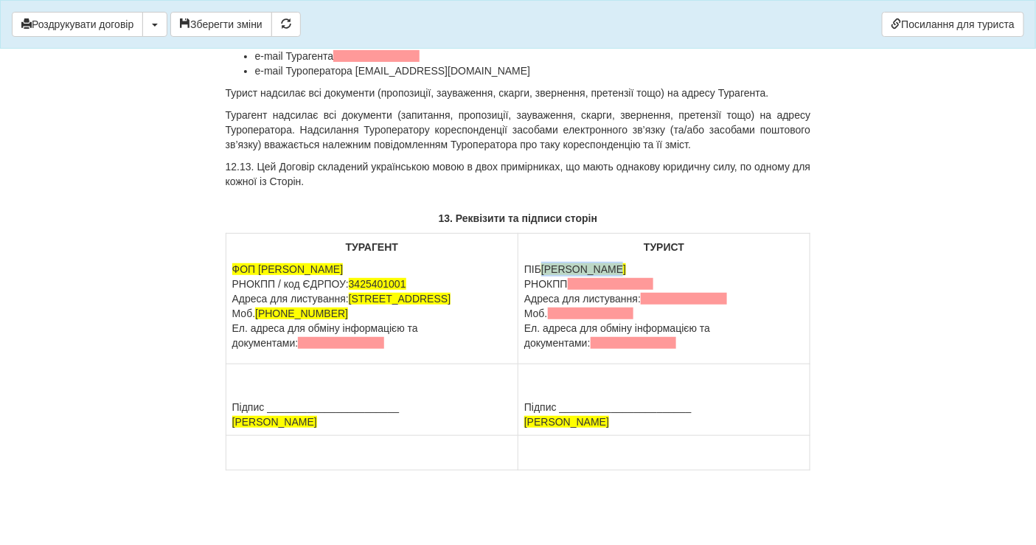
drag, startPoint x: 544, startPoint y: 257, endPoint x: 638, endPoint y: 255, distance: 93.7
click at [638, 262] on p "ПІБ TYMCHAK IGOR РНОКПП Адреса для листування: Моб. Ел. адреса для обміну інфор…" at bounding box center [664, 306] width 280 height 89
click at [597, 278] on span at bounding box center [611, 284] width 86 height 12
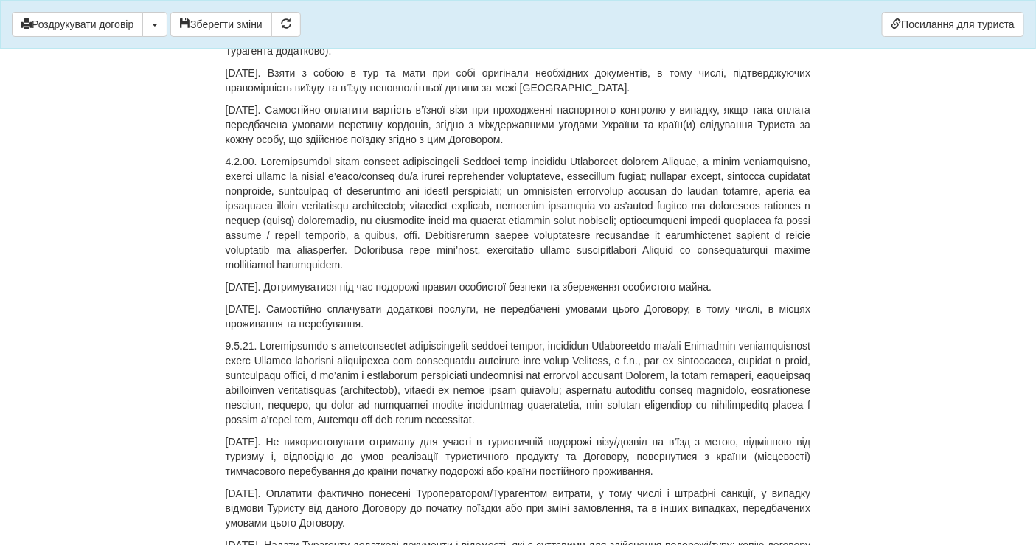
scroll to position [0, 0]
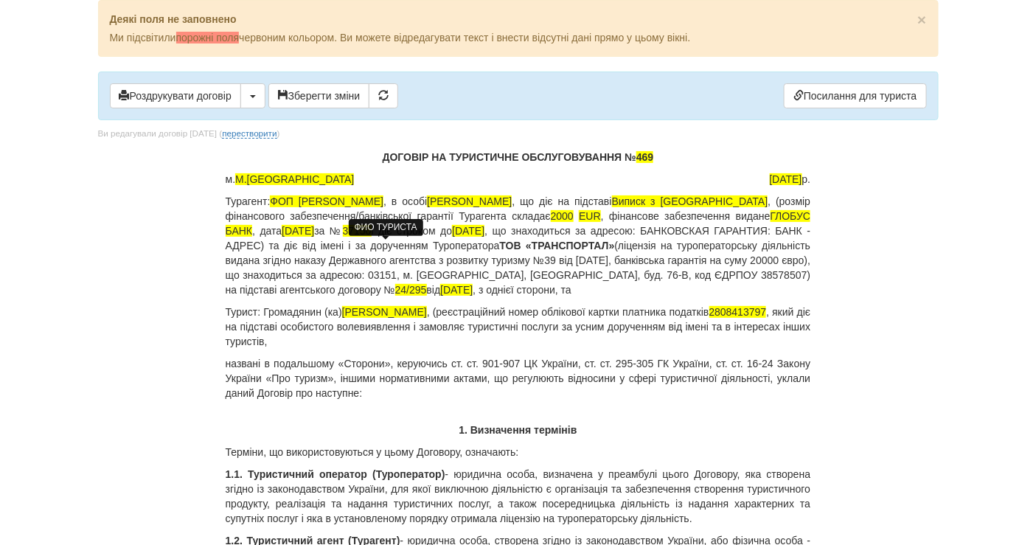
drag, startPoint x: 281, startPoint y: 322, endPoint x: 224, endPoint y: 319, distance: 56.9
copy span "2808413797"
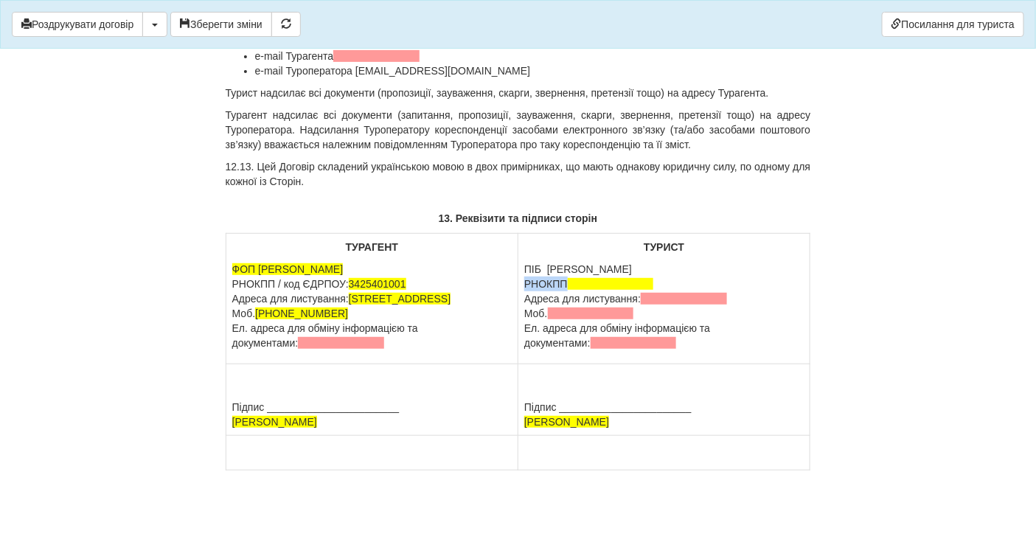
scroll to position [13296, 0]
drag, startPoint x: 609, startPoint y: 420, endPoint x: 521, endPoint y: 419, distance: 87.8
click at [521, 419] on td "Підпис _______________________ TYMCHAK IGOR" at bounding box center [665, 400] width 292 height 72
click at [587, 278] on span at bounding box center [611, 284] width 86 height 12
drag, startPoint x: 544, startPoint y: 250, endPoint x: 671, endPoint y: 259, distance: 127.9
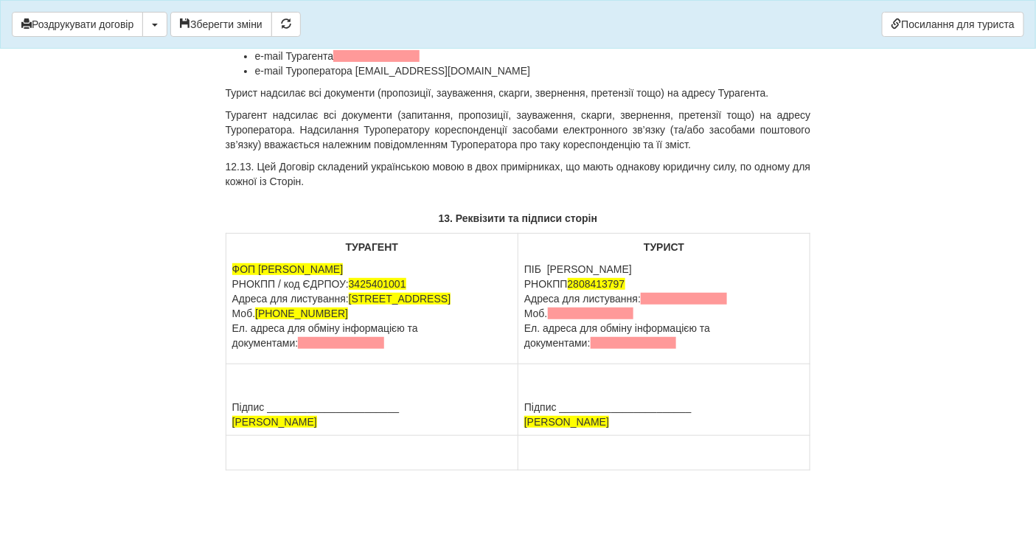
click at [671, 262] on p "ПІБ Тимчак Ігор Анатолійович РНОКПП 2808413797 Адреса для листування: Моб. Ел. …" at bounding box center [664, 306] width 280 height 89
copy p "Тимчак Ігор Анатолійович"
drag, startPoint x: 605, startPoint y: 424, endPoint x: 521, endPoint y: 426, distance: 83.4
click at [521, 426] on td "Підпис _______________________ TYMCHAK IGOR" at bounding box center [665, 400] width 292 height 72
click at [588, 308] on span at bounding box center [591, 314] width 86 height 12
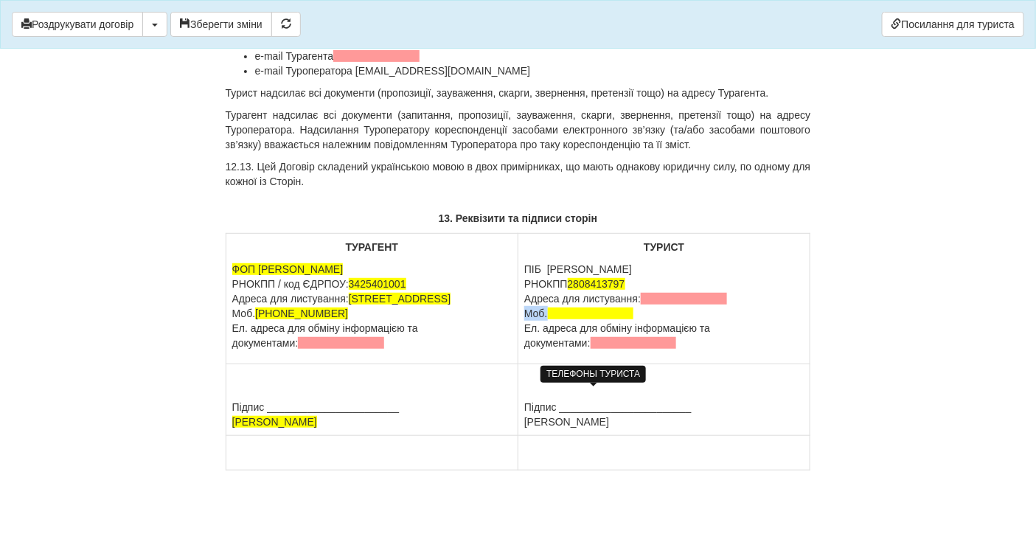
click at [564, 308] on span at bounding box center [591, 314] width 86 height 12
click at [561, 308] on span at bounding box center [591, 314] width 86 height 12
click at [561, 308] on span "№8068" at bounding box center [565, 314] width 34 height 12
click at [597, 337] on span at bounding box center [634, 343] width 86 height 12
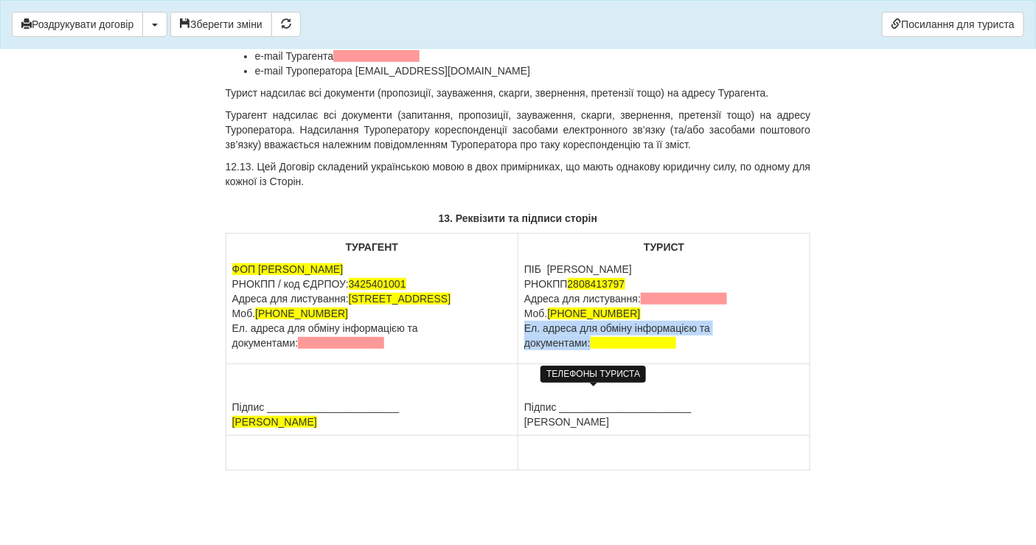
click at [651, 351] on td "ТУРИСТ ПІБ Тимчак Ігор Анатолійович РНОКПП 2808413797 Адреса для листування: Мо…" at bounding box center [665, 299] width 292 height 131
click at [634, 353] on td "ТУРИСТ ПІБ Тимчак Ігор Анатолійович РНОКПП 2808413797 Адреса для листування: Мо…" at bounding box center [665, 299] width 292 height 131
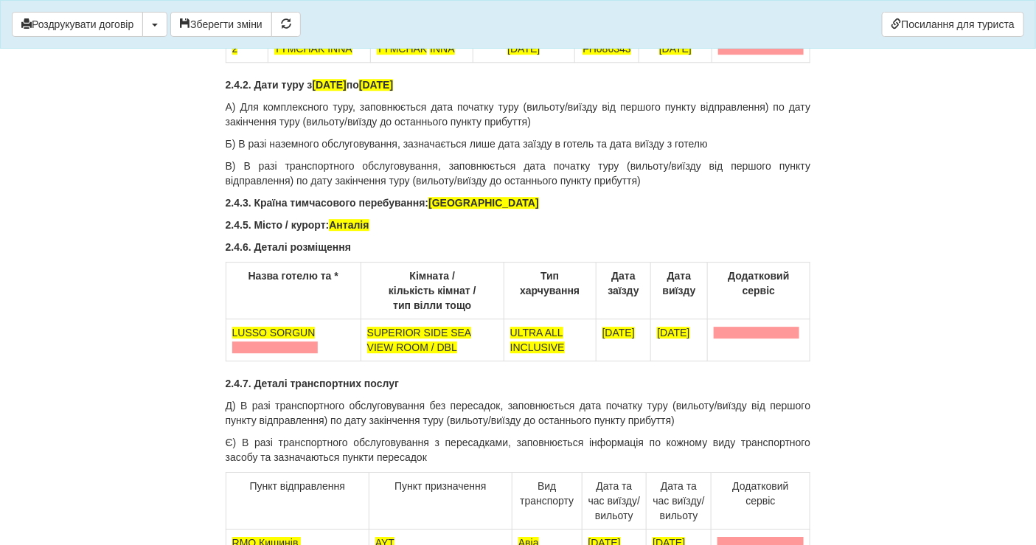
scroll to position [0, 0]
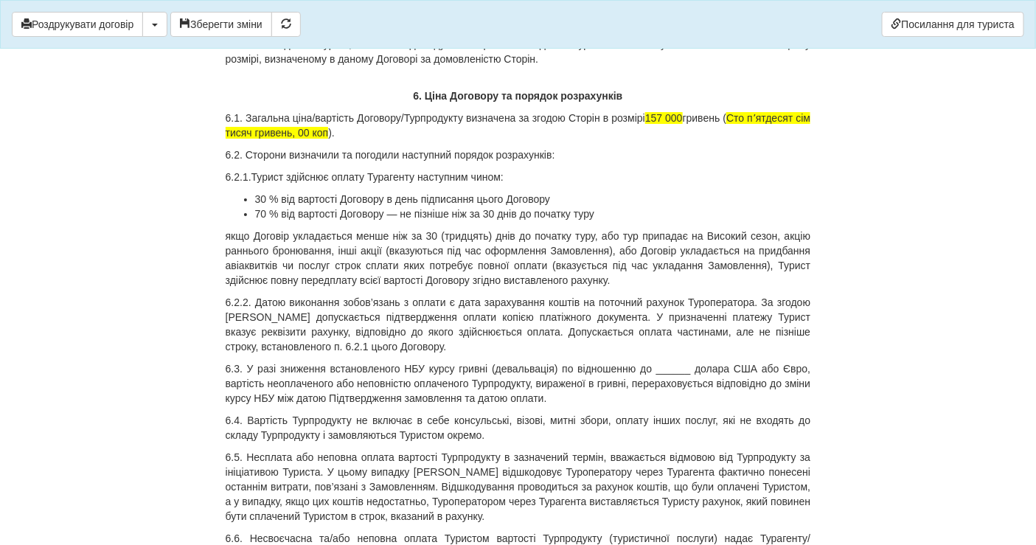
scroll to position [7048, 0]
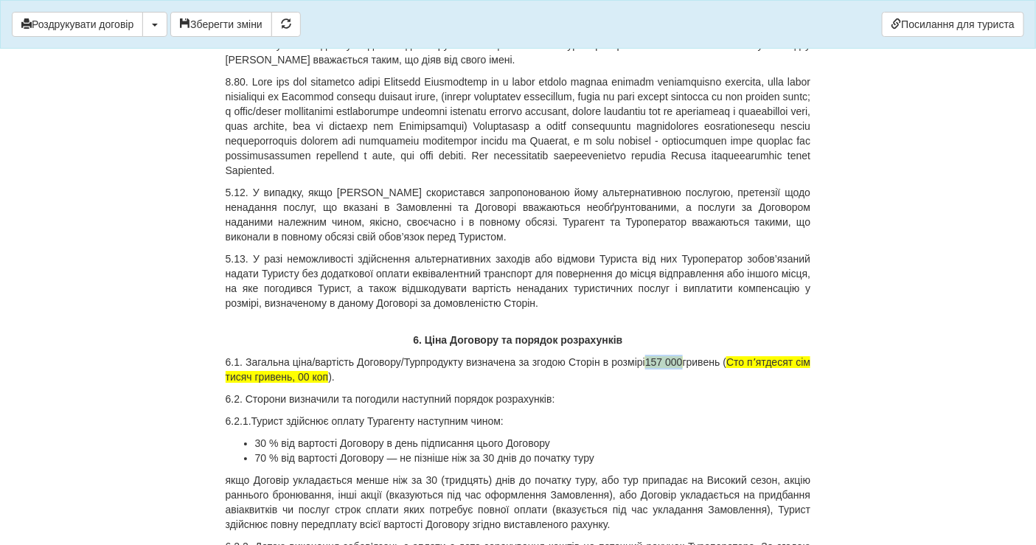
drag, startPoint x: 693, startPoint y: 340, endPoint x: 653, endPoint y: 337, distance: 39.9
click at [653, 355] on p "6.1. Загальна ціна/вартість Договору/Турпродукту визначена за згодою Сторін в р…" at bounding box center [519, 370] width 586 height 30
click at [781, 356] on span "Сто пʼятдесят сім тисяч гривень, 00 коп" at bounding box center [519, 369] width 586 height 27
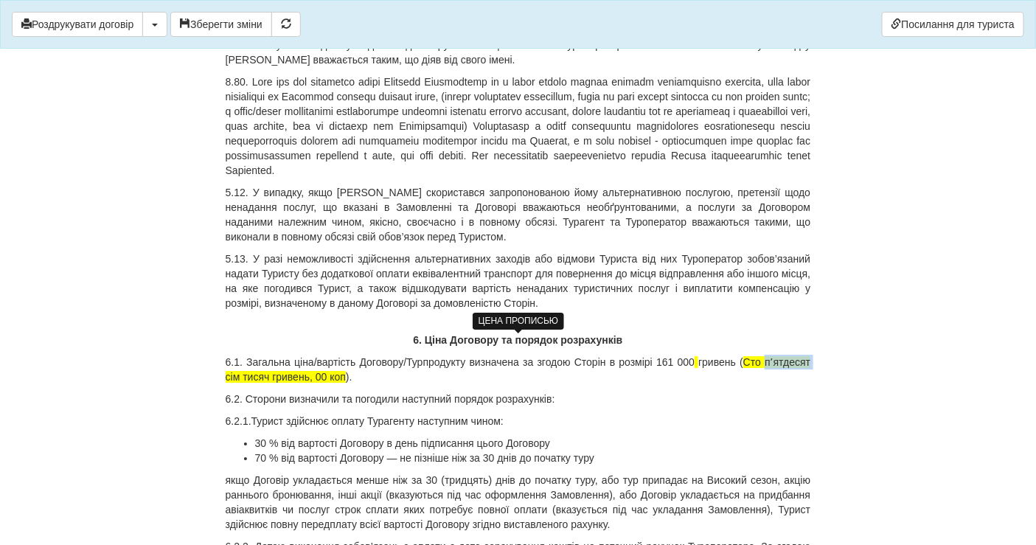
click at [781, 356] on span "Сто пʼятдесят сім тисяч гривень, 00 коп" at bounding box center [519, 369] width 586 height 27
click at [774, 356] on span "Сто шыстдесят сім тисяч гривень, 00 коп" at bounding box center [519, 369] width 586 height 27
click at [240, 362] on p "6.1. Загальна ціна/вартість Договору/Турпродукту визначена за згодою Сторін в р…" at bounding box center [519, 370] width 586 height 30
click at [229, 358] on span "Сто шістдесят содна тисяча тисяч гривень, 00 коп" at bounding box center [519, 369] width 586 height 27
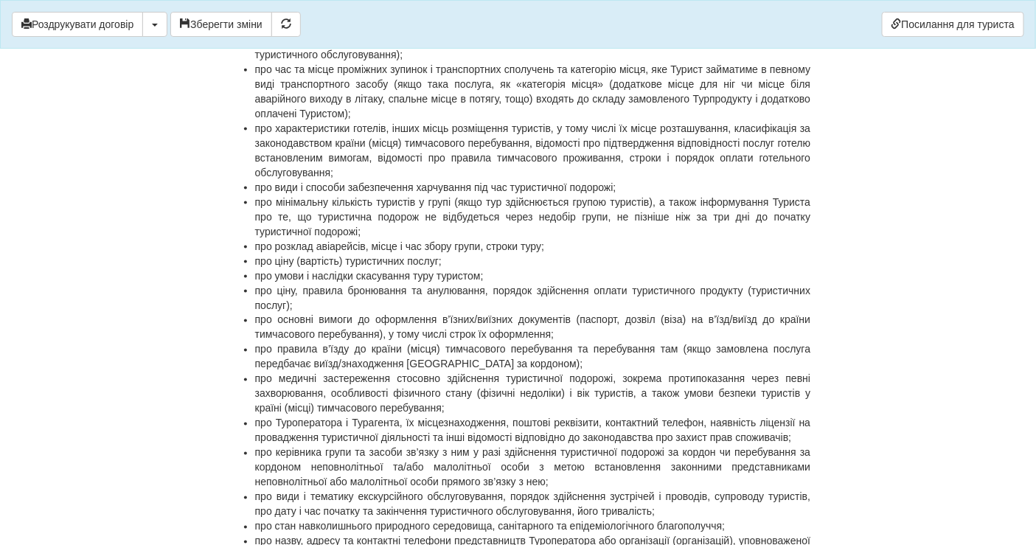
scroll to position [0, 0]
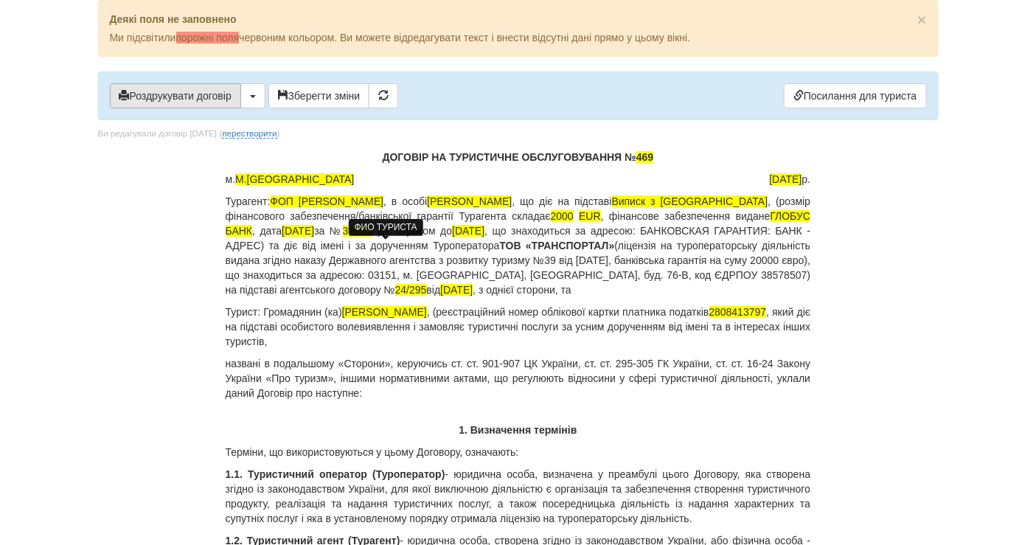
click at [204, 89] on button "Роздрукувати договір" at bounding box center [175, 95] width 131 height 25
click at [170, 88] on button "Роздрукувати договір" at bounding box center [175, 95] width 131 height 25
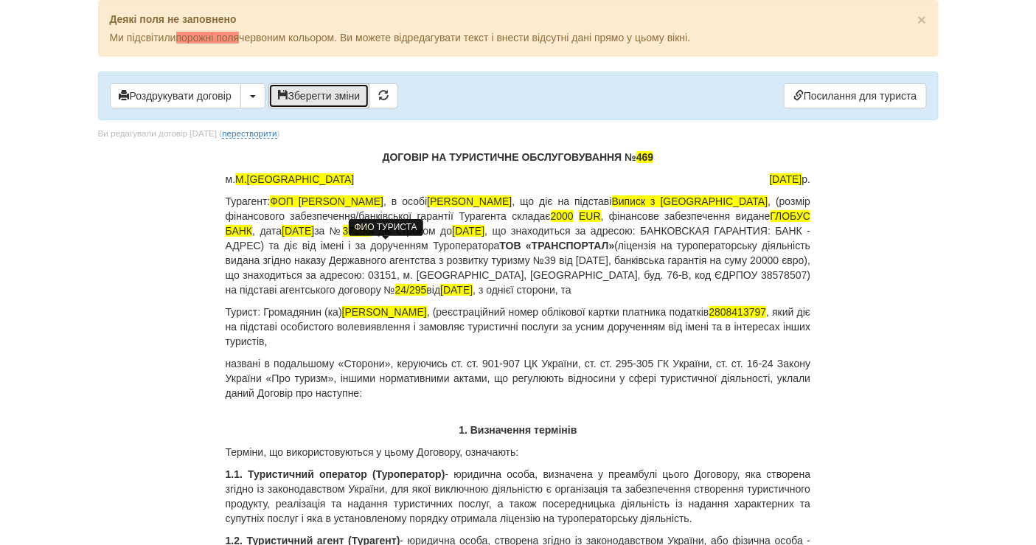
click at [339, 94] on button "Зберегти зміни" at bounding box center [319, 95] width 102 height 25
drag, startPoint x: 363, startPoint y: 309, endPoint x: 282, endPoint y: 323, distance: 82.3
click at [282, 323] on p "Турист: Громадянин (ка) Тимчак Ігор Анатолійович , (реєстраційний номер обліков…" at bounding box center [519, 327] width 586 height 44
copy p "имчак Ігор Анатолійович , (реєстраційний номер облікової картки платника податк…"
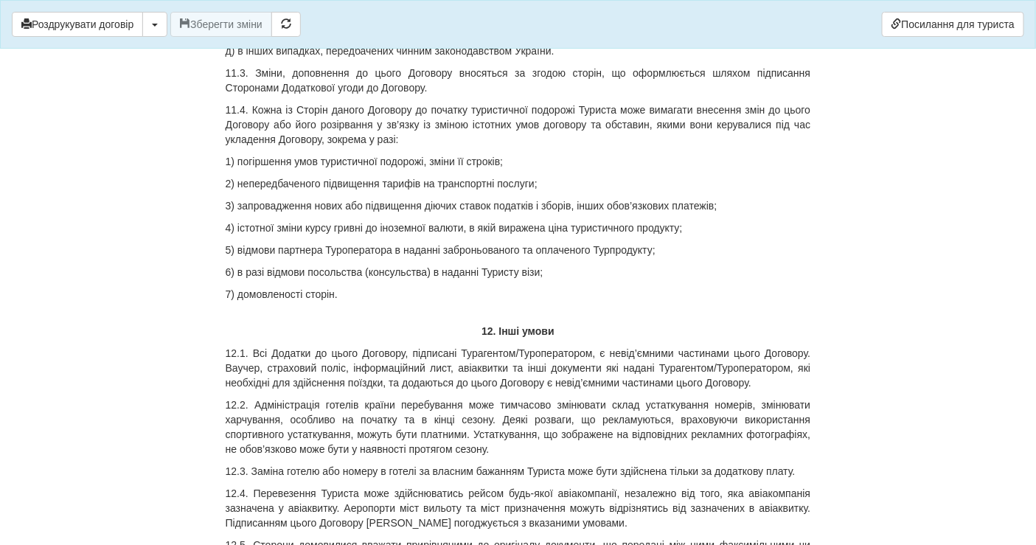
scroll to position [13296, 0]
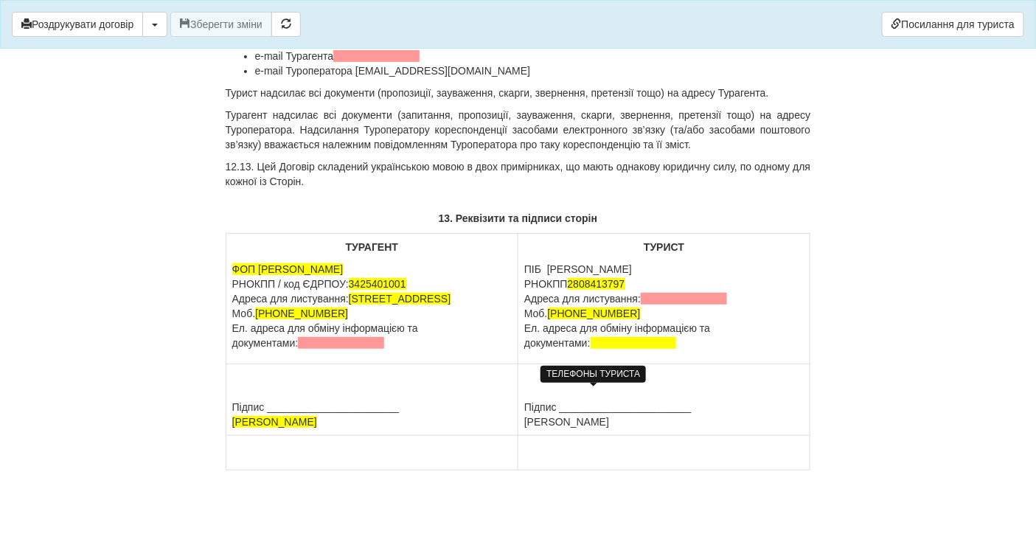
click at [583, 308] on span "+380682898180" at bounding box center [594, 314] width 93 height 12
copy span "380682898180"
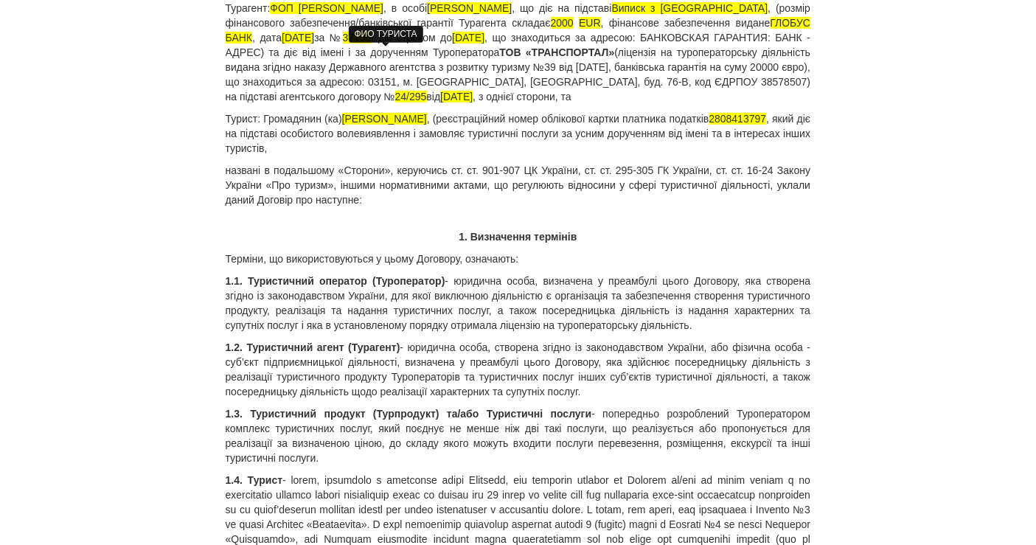
scroll to position [0, 0]
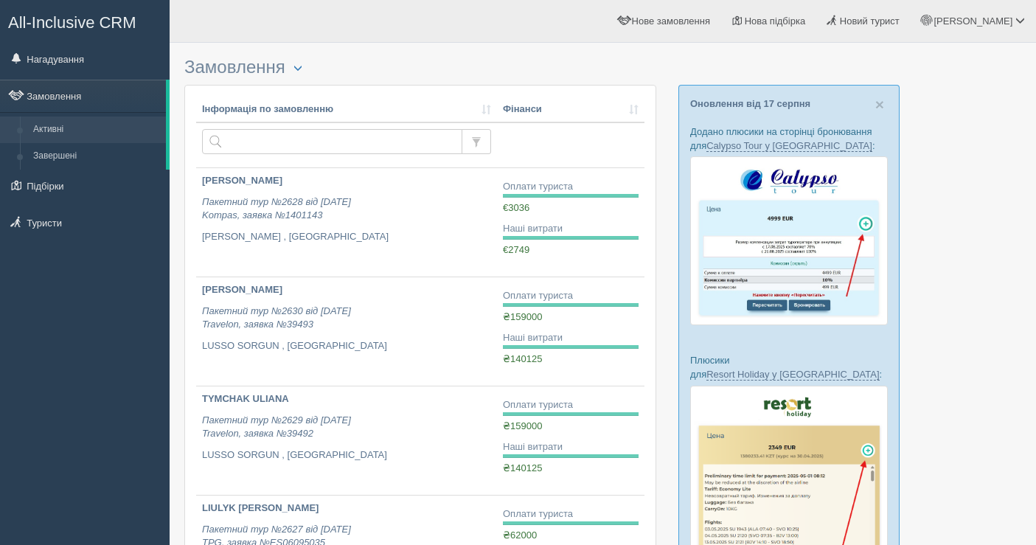
scroll to position [82, 0]
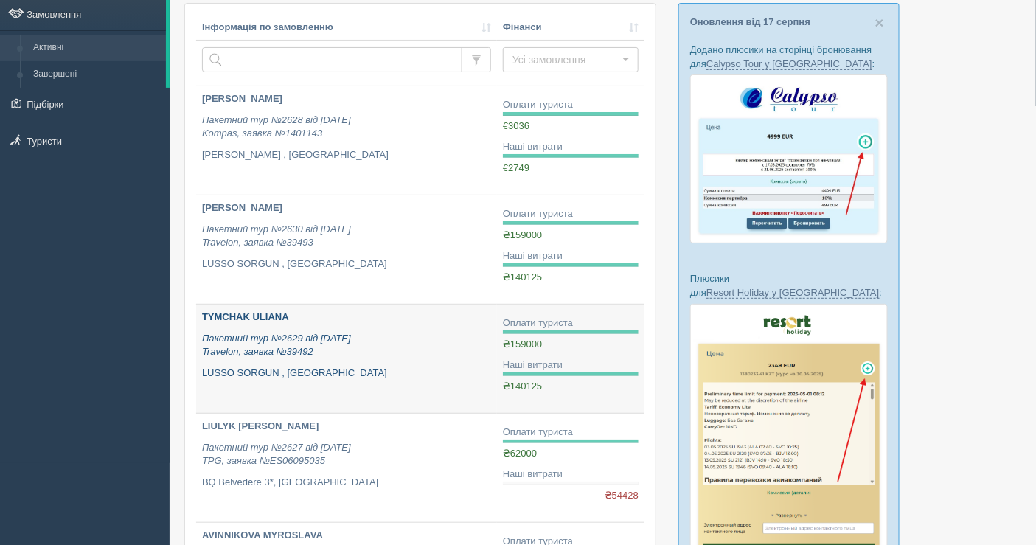
click at [362, 350] on p "Пакетний тур №2629 від 31.07.2025 Travelon, заявка №39492" at bounding box center [346, 345] width 289 height 27
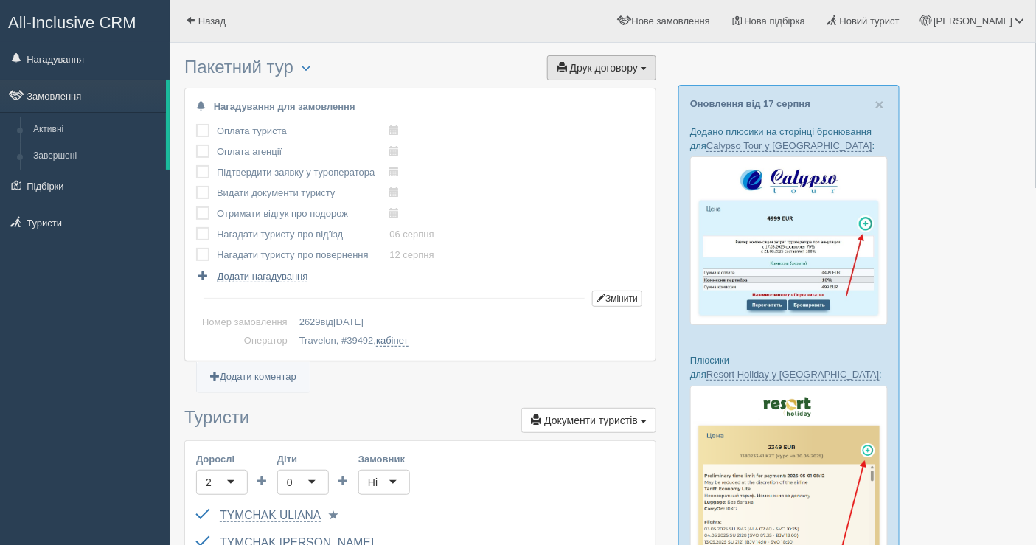
click at [611, 69] on span "Друк договору" at bounding box center [604, 68] width 68 height 12
click at [596, 92] on link "Travelon" at bounding box center [597, 95] width 117 height 24
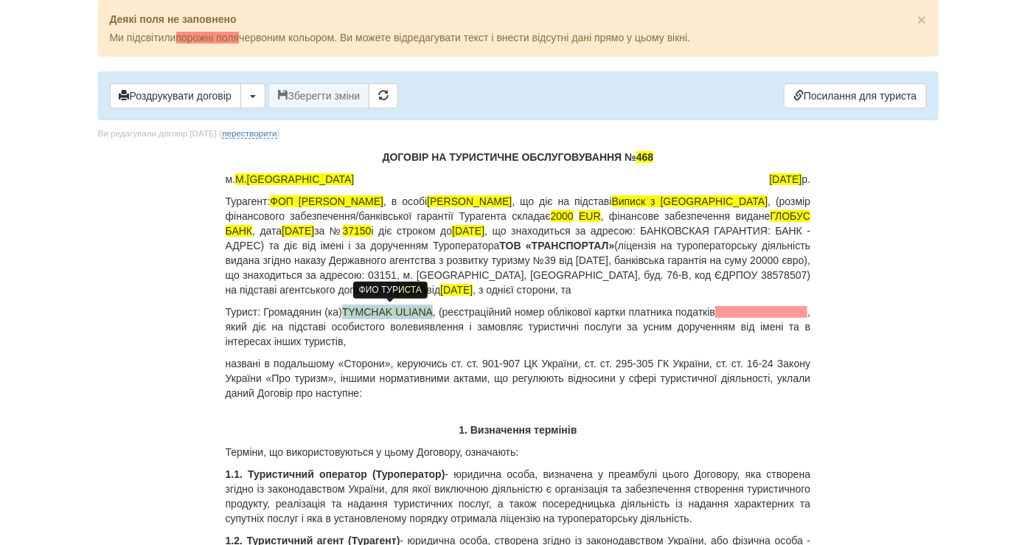
drag, startPoint x: 437, startPoint y: 311, endPoint x: 347, endPoint y: 310, distance: 90.0
click at [347, 310] on p "Турист: Громадянин (ка) TYMCHAK [PERSON_NAME] , (реєстраційний номер облікової …" at bounding box center [519, 327] width 586 height 44
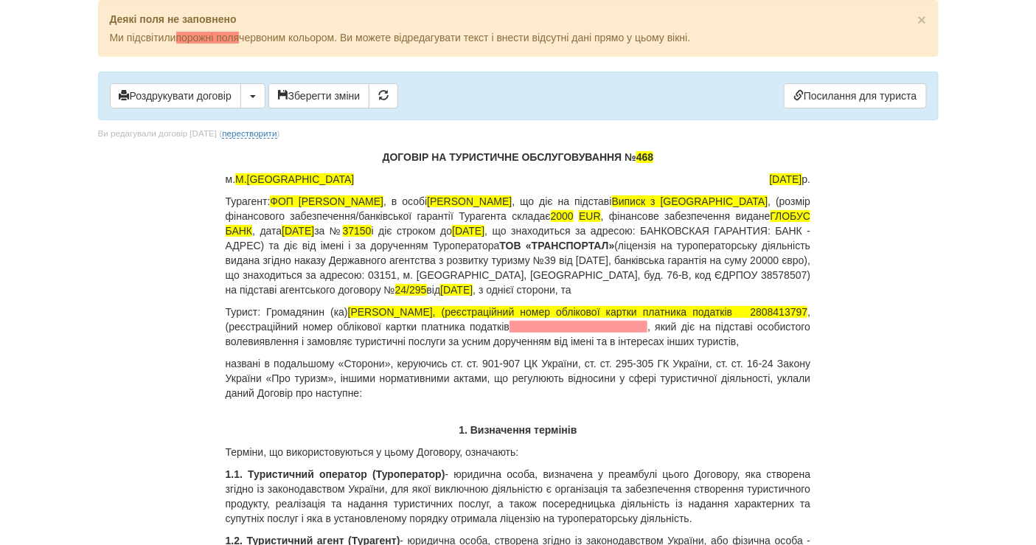
click at [229, 326] on p "Турист: Громадянин (ка) имчак [PERSON_NAME], (реєстраційний номер облікової кар…" at bounding box center [519, 327] width 586 height 44
click at [237, 325] on p "Турист: Громадянин (ка) имчак [PERSON_NAME], (реєстраційний номер облікової кар…" at bounding box center [519, 327] width 586 height 44
click at [808, 307] on span "имчак Ігор Анатолійович, (реєстраційний номер облікової картки платника податкі…" at bounding box center [578, 312] width 460 height 12
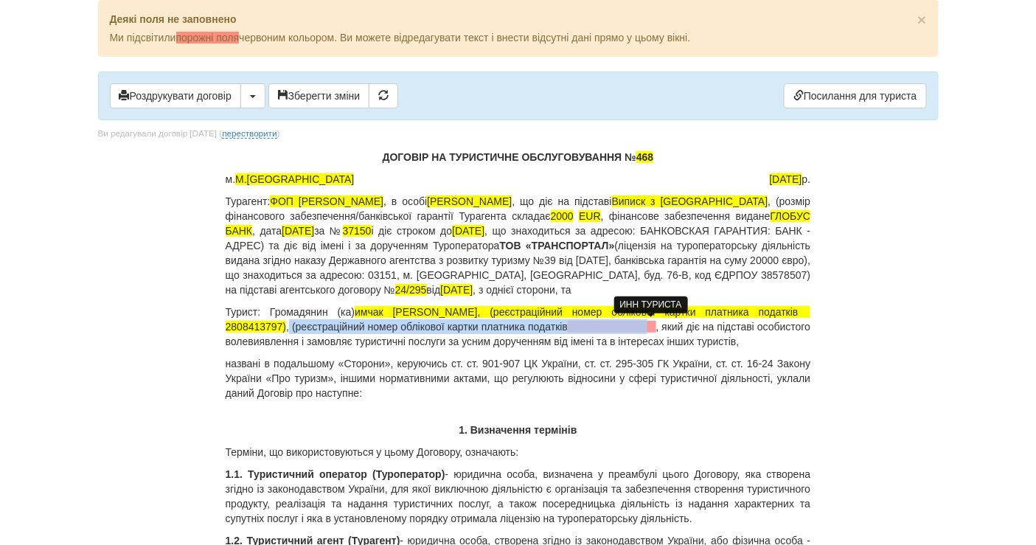
drag, startPoint x: 304, startPoint y: 326, endPoint x: 698, endPoint y: 323, distance: 393.9
click at [698, 323] on p "Турист: Громадянин (ка) имчак Ігор Анатолійович, (реєстраційний номер облікової…" at bounding box center [519, 327] width 586 height 44
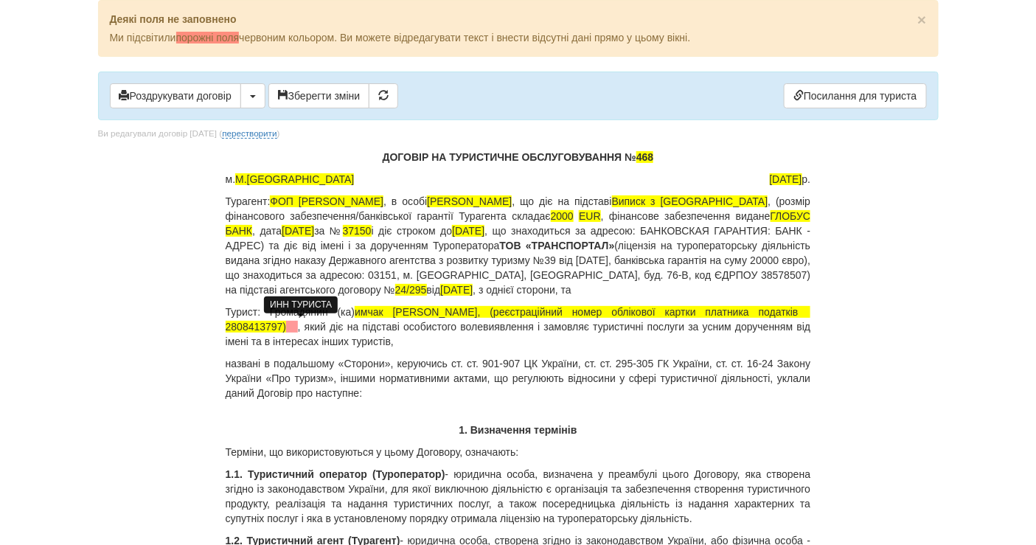
click at [298, 324] on span at bounding box center [292, 327] width 12 height 12
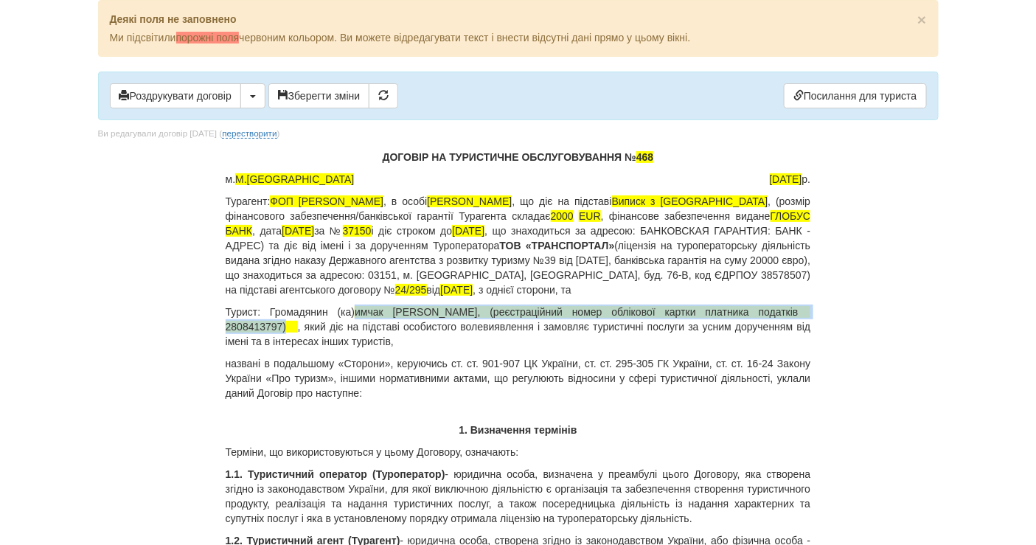
drag, startPoint x: 280, startPoint y: 323, endPoint x: 225, endPoint y: 324, distance: 55.3
click at [226, 324] on p "Турист: Громадянин (ка) имчак Ігор Анатолійович, (реєстраційний номер облікової…" at bounding box center [519, 327] width 586 height 44
copy span "2808413797"
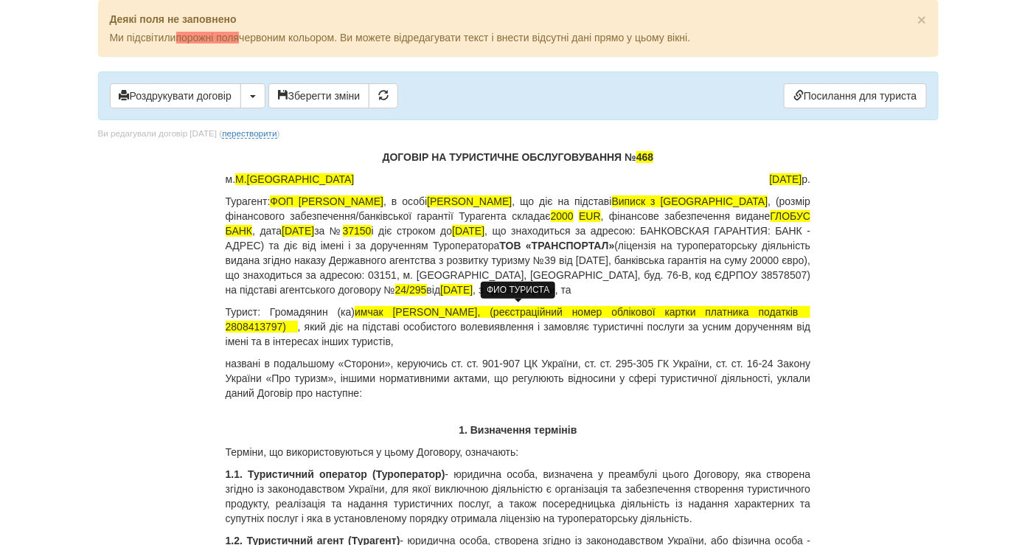
click at [295, 322] on span "имчак Ігор Анатолійович, (реєстраційний номер облікової картки платника податкі…" at bounding box center [519, 319] width 586 height 27
drag, startPoint x: 281, startPoint y: 325, endPoint x: 223, endPoint y: 325, distance: 58.3
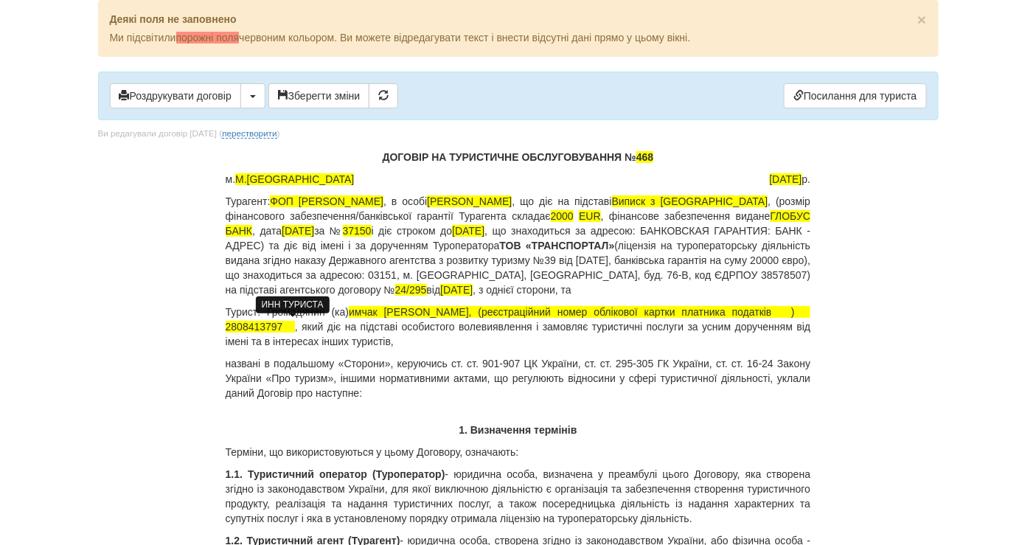
click at [295, 325] on span at bounding box center [289, 327] width 12 height 12
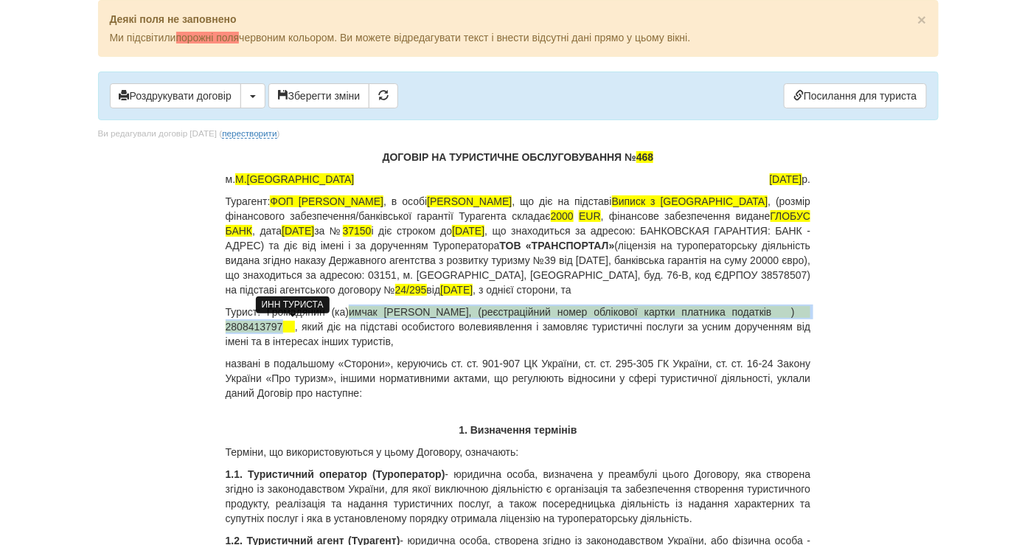
click at [289, 327] on span at bounding box center [289, 327] width 12 height 12
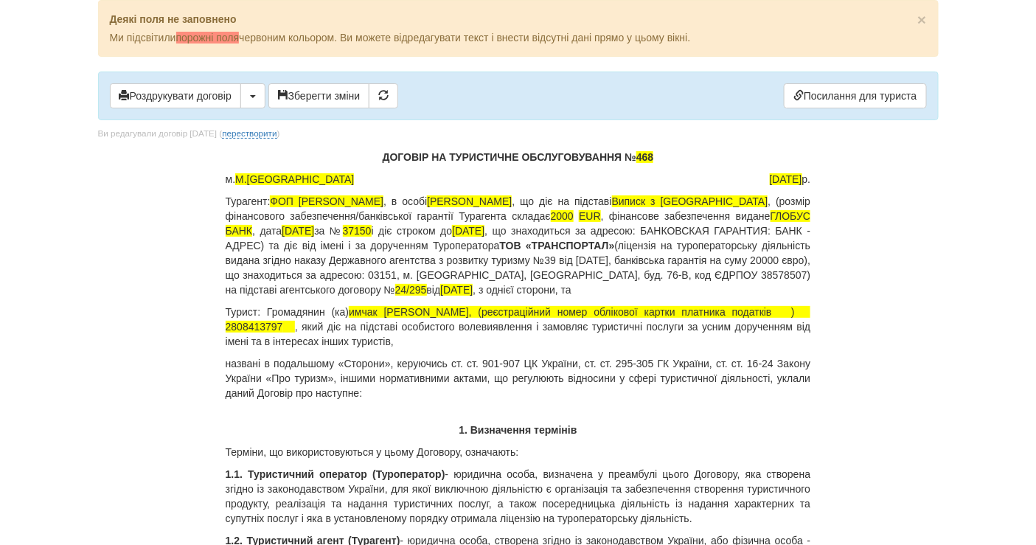
click at [338, 374] on p "названі в подальшому «Сторони», керуючись ст. ст. 901-907 ЦК України, ст. ст. 2…" at bounding box center [519, 378] width 586 height 44
click at [290, 325] on span at bounding box center [289, 327] width 12 height 12
click at [354, 305] on p "Турист: Громадянин (ка) имчак Ігор Анатолійович, (реєстраційний номер облікової…" at bounding box center [519, 327] width 586 height 44
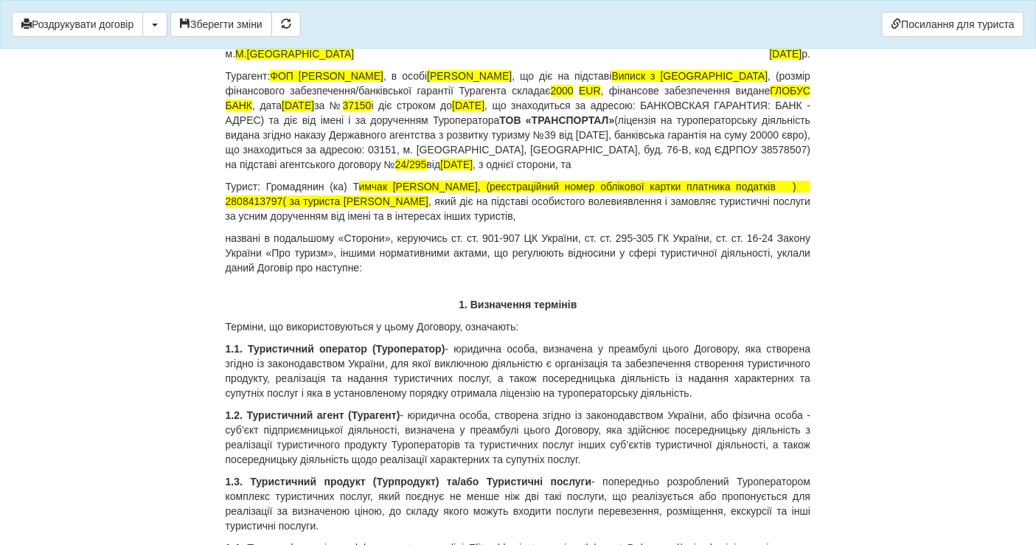
scroll to position [82, 0]
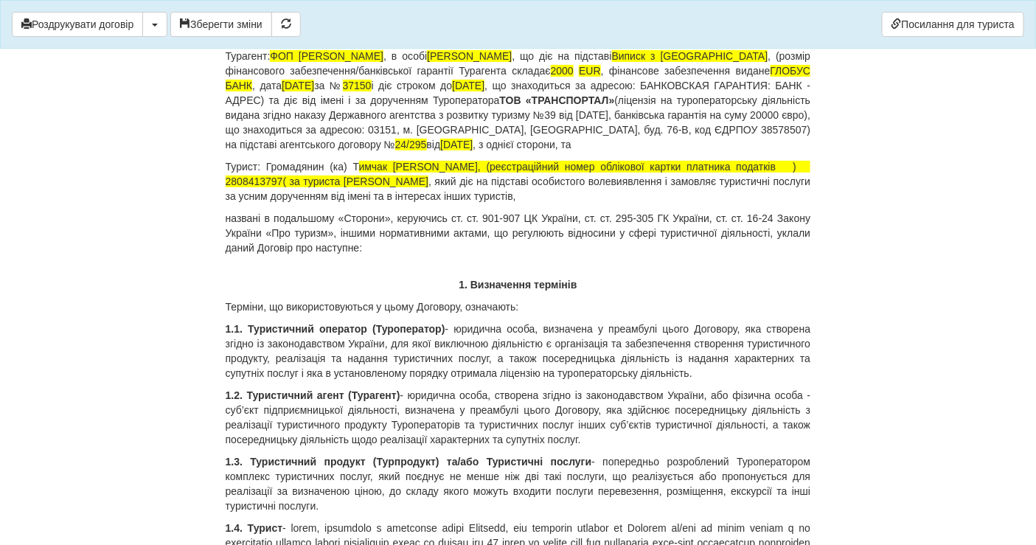
drag, startPoint x: 71, startPoint y: 381, endPoint x: 141, endPoint y: 400, distance: 72.6
click at [71, 381] on body "× Деякі поля не заповнено Ми підсвітили порожні поля червоним кольором. Ви може…" at bounding box center [518, 190] width 1036 height 545
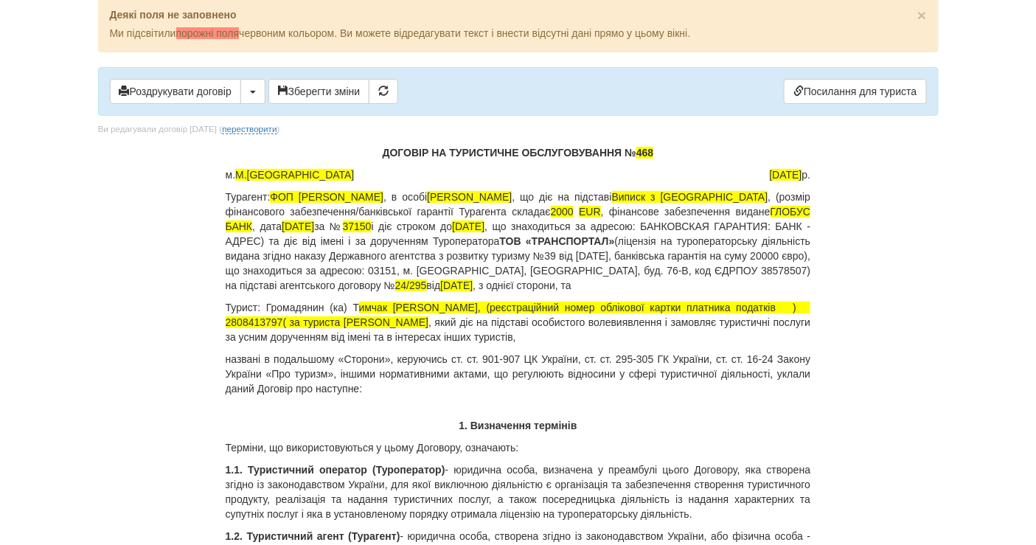
scroll to position [0, 0]
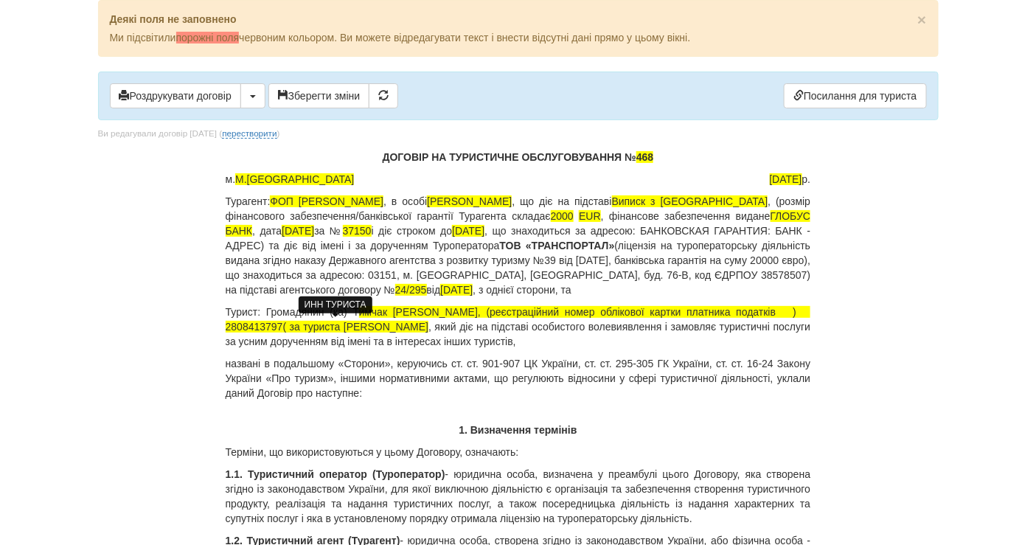
click at [381, 324] on span "( за туриста Тимчак" at bounding box center [356, 327] width 146 height 12
click at [289, 325] on span "имчак Ігор Анатолійович, (реєстраційний номер облікової картки платника податкі…" at bounding box center [519, 319] width 586 height 27
click at [284, 324] on span "имчак Ігор Анатолійович, (реєстраційний номер облікової картки платника податкі…" at bounding box center [519, 319] width 586 height 27
click at [288, 323] on span "имчак Ігор Анатолійович, (реєстраційний номер облікової картки платника податкі…" at bounding box center [519, 319] width 586 height 27
drag, startPoint x: 432, startPoint y: 320, endPoint x: 286, endPoint y: 327, distance: 146.2
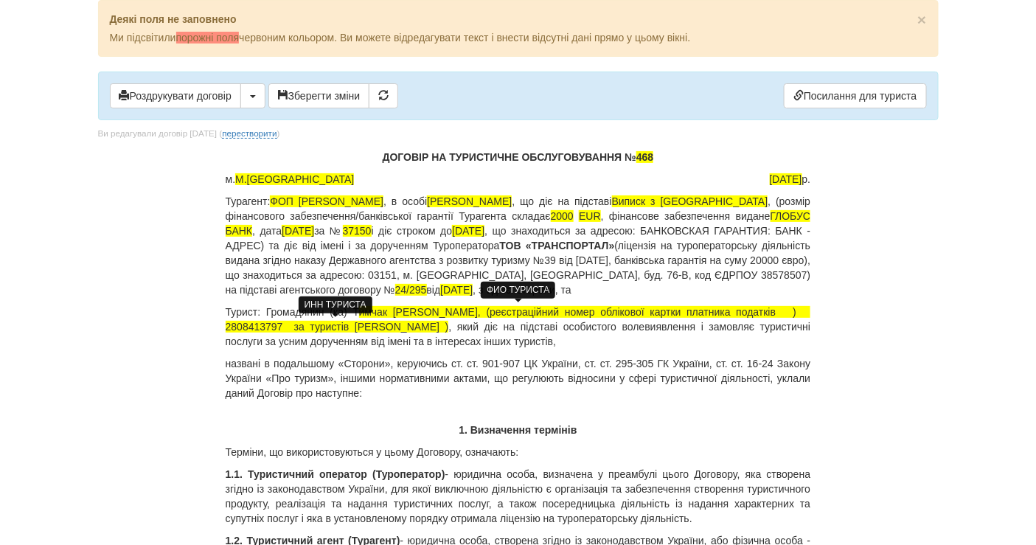
click at [286, 327] on p "Турист: Громадянин (ка) Т имчак Ігор Анатолійович, (реєстраційний номер обліков…" at bounding box center [519, 327] width 586 height 44
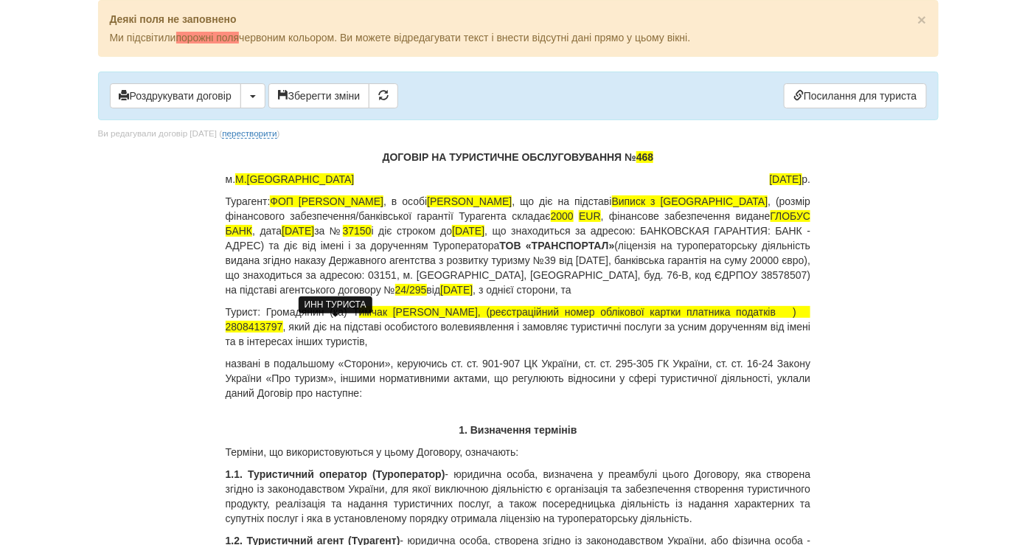
click at [295, 326] on p "Турист: Громадянин (ка) Т имчак Ігор Анатолійович, (реєстраційний номер обліков…" at bounding box center [519, 327] width 586 height 44
click at [409, 328] on p "Турист: Громадянин (ка) Т имчак Ігор Анатолійович, (реєстраційний номер обліков…" at bounding box center [519, 327] width 586 height 44
click at [403, 333] on p "Турист: Громадянин (ка) Т имчак Ігор Анатолійович, (реєстраційний номер обліков…" at bounding box center [519, 327] width 586 height 44
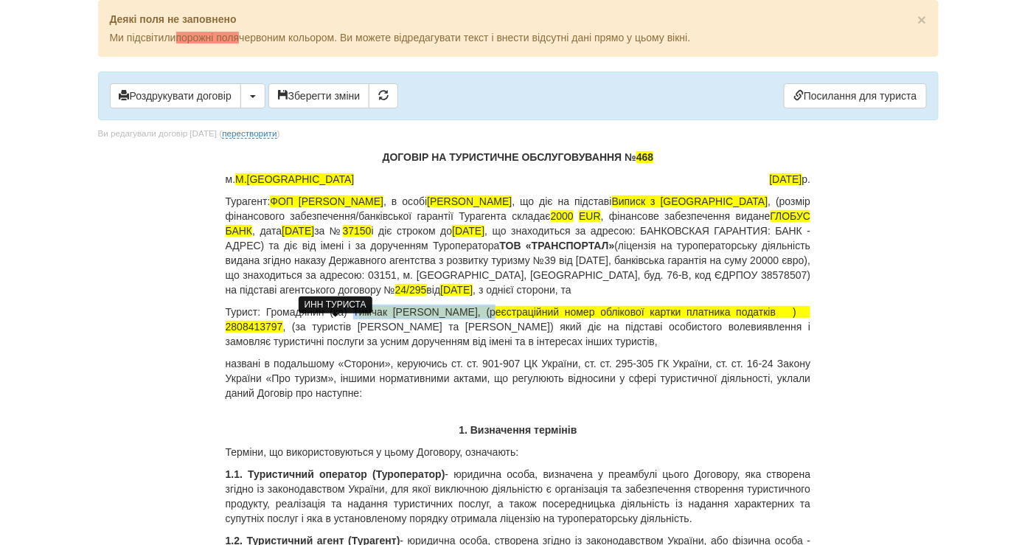
drag, startPoint x: 480, startPoint y: 310, endPoint x: 355, endPoint y: 311, distance: 125.4
click at [355, 311] on body "× Деякі поля не заповнено Ми підсвітили порожні поля червоним кольором. Ви може…" at bounding box center [518, 272] width 1036 height 545
copy p "Т имчак Ігор Анатолійович"
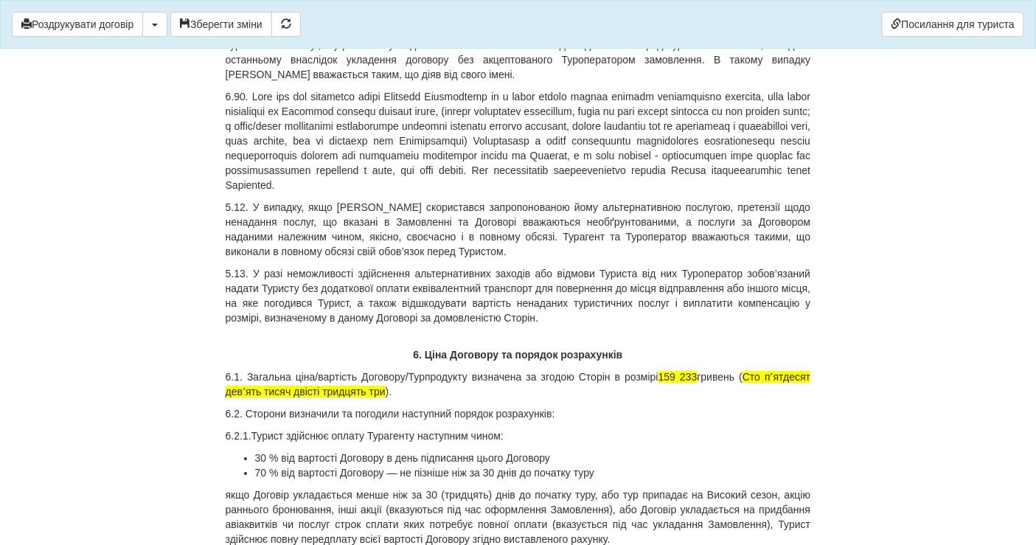
scroll to position [7211, 0]
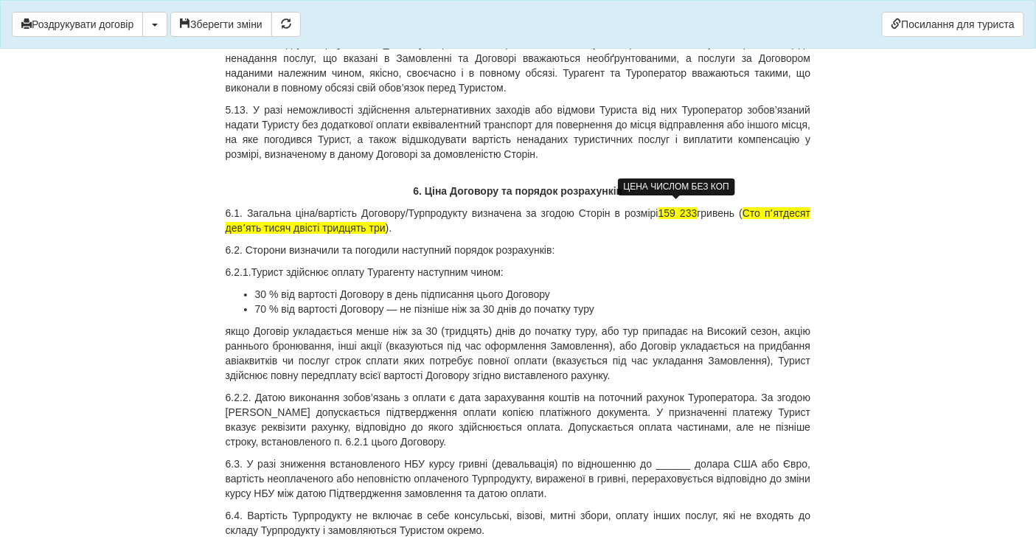
click at [695, 209] on span "159 233" at bounding box center [678, 213] width 39 height 12
click at [676, 207] on span "157000" at bounding box center [679, 213] width 35 height 12
click at [248, 226] on span "Сто пʼятдесят девʼять тисяч двісті тридцять три" at bounding box center [519, 220] width 586 height 27
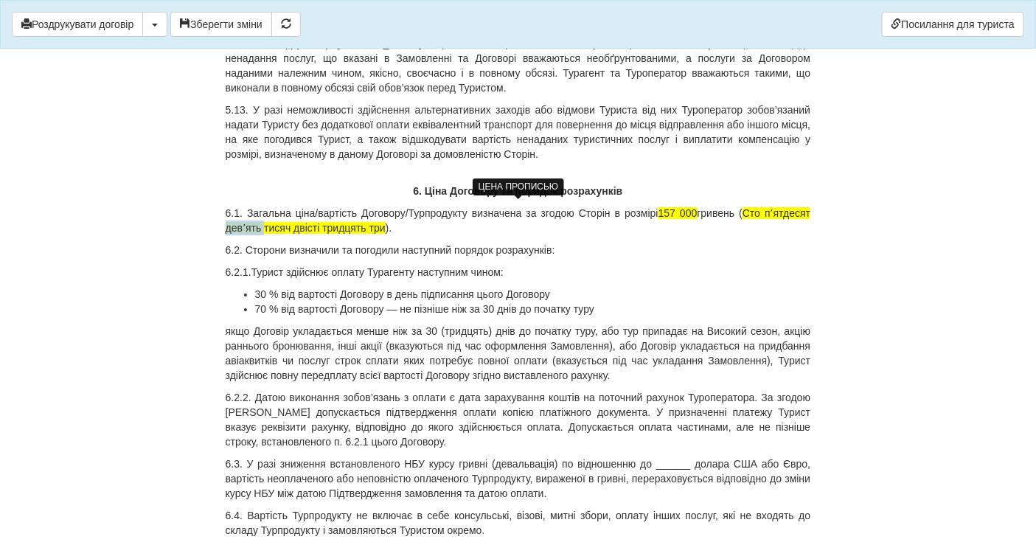
click at [248, 226] on span "Сто пʼятдесят девʼять тисяч двісті тридцять три" at bounding box center [519, 220] width 586 height 27
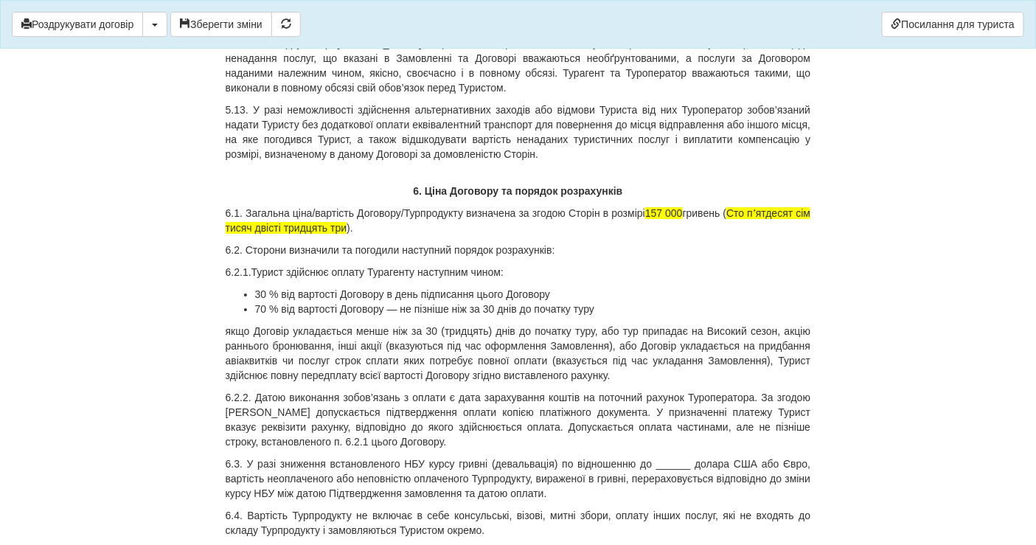
click at [281, 218] on span "Сто пʼятдесят сім тисяч двісті тридцять три" at bounding box center [519, 220] width 586 height 27
click at [292, 222] on span "Сто пʼятдесят сім тисяч тридцять три" at bounding box center [519, 220] width 586 height 27
click at [285, 222] on span "Сто пʼятдесят сім тисяч три" at bounding box center [519, 220] width 586 height 27
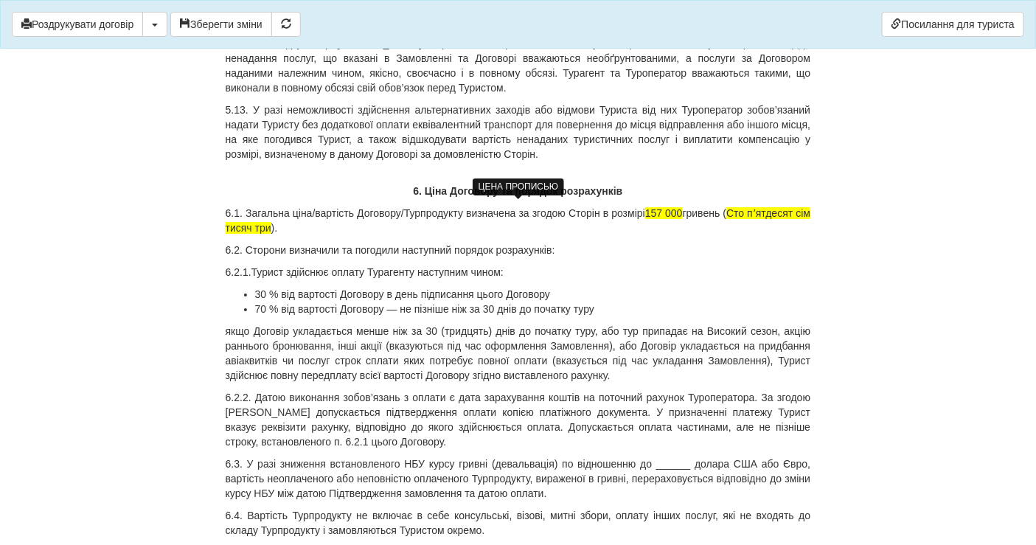
click at [285, 222] on span "Сто пʼятдесят сім тисяч три" at bounding box center [519, 220] width 586 height 27
click at [291, 223] on p "6.1. Загальна ціна/вартість Договору/Турпродукту визначена за згодою Сторін в р…" at bounding box center [519, 221] width 586 height 30
click at [288, 222] on span "Сто пʼятдесят сім тисяч три" at bounding box center [519, 220] width 586 height 27
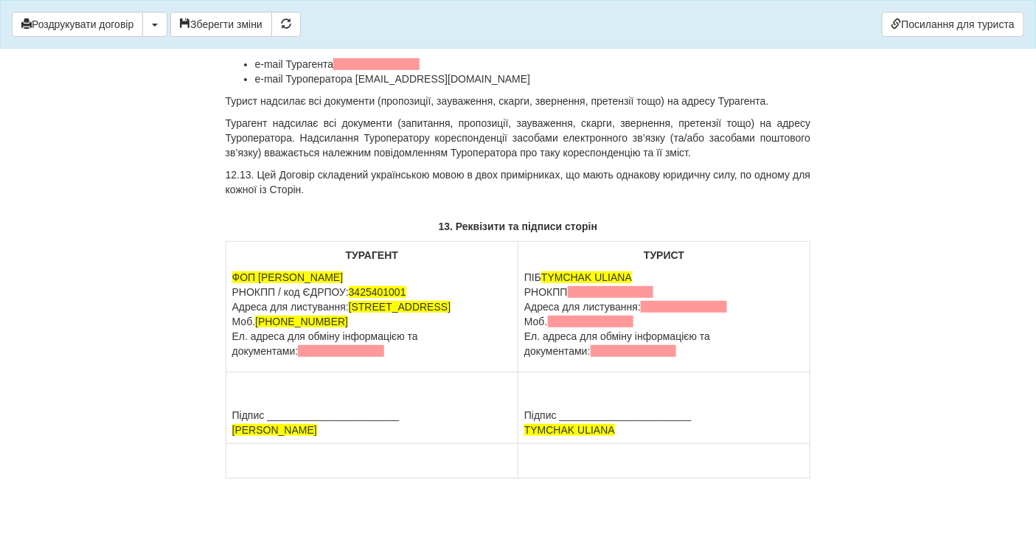
scroll to position [13325, 0]
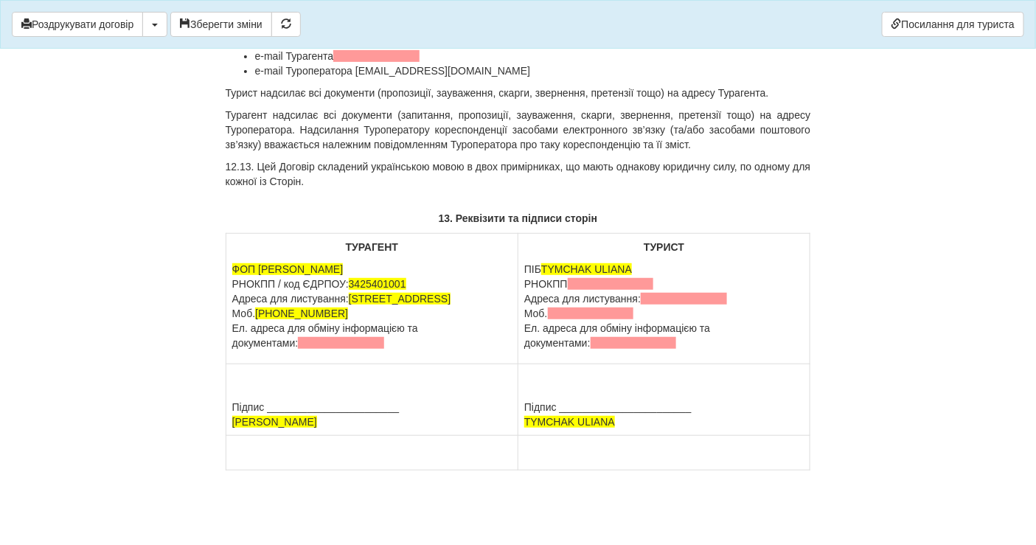
drag, startPoint x: 637, startPoint y: 253, endPoint x: 541, endPoint y: 252, distance: 95.2
click at [541, 262] on p "ПІБ TYMCHAK ULIANA РНОКПП Адреса для листування: Моб. Ел. адреса для обміну інф…" at bounding box center [664, 306] width 280 height 89
click at [580, 278] on span at bounding box center [611, 284] width 86 height 12
drag, startPoint x: 613, startPoint y: 426, endPoint x: 519, endPoint y: 419, distance: 94.7
click at [519, 419] on td "Підпис _______________________ TYMCHAK ULIANA" at bounding box center [665, 400] width 292 height 72
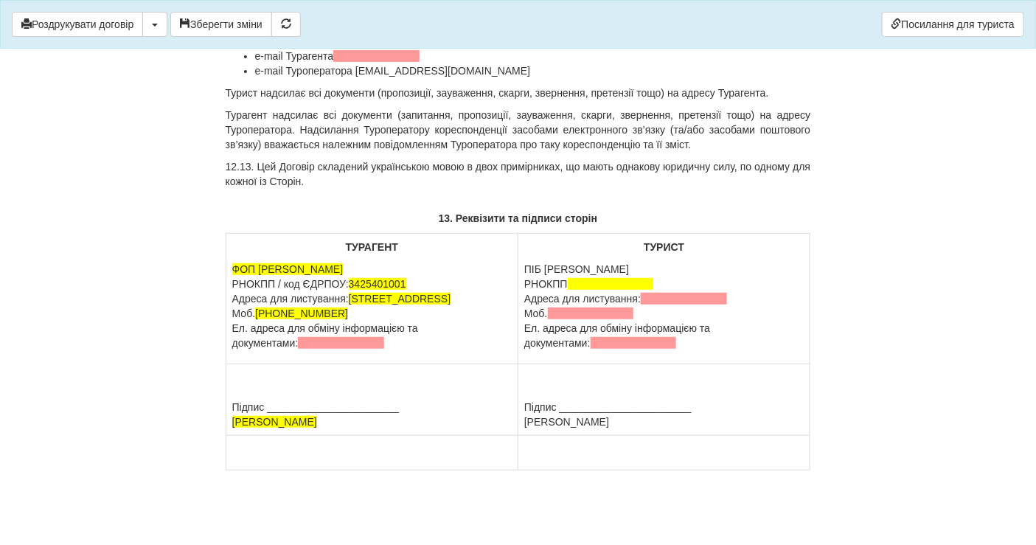
click at [539, 419] on td "Підпис _______________________ Тимчак Ігор Анатолійович" at bounding box center [665, 400] width 292 height 72
click at [536, 419] on td "Підпис _______________________ Тимчак Ігор Анатолійович" at bounding box center [665, 400] width 292 height 72
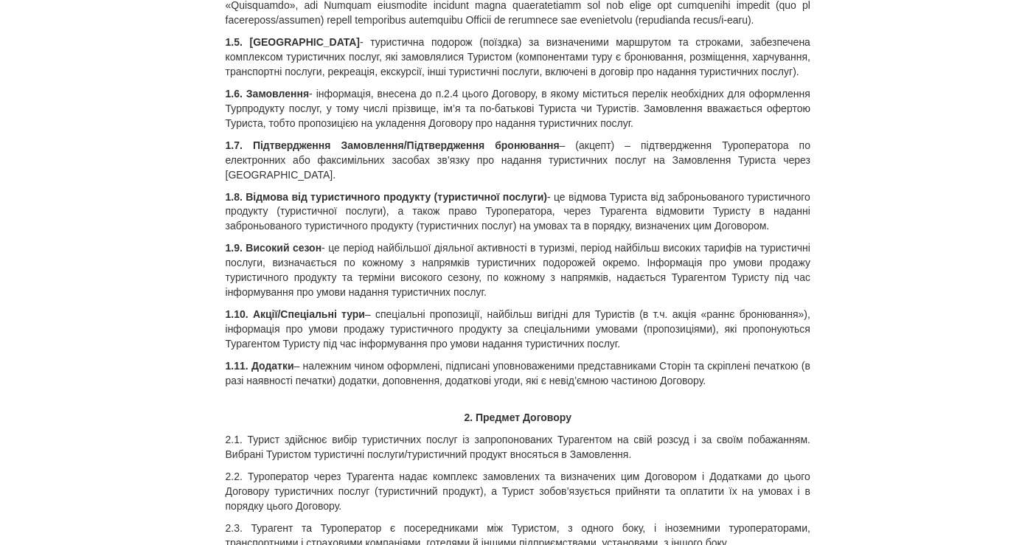
scroll to position [0, 0]
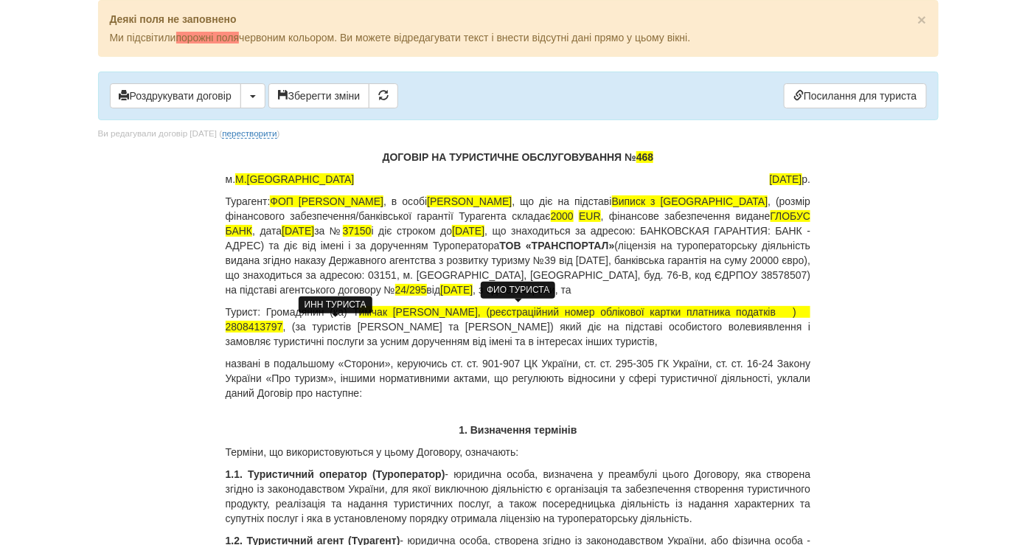
click at [257, 328] on span "имчак Ігор Анатолійович, (реєстраційний номер облікової картки платника податкі…" at bounding box center [519, 319] width 586 height 27
copy span "2808413797"
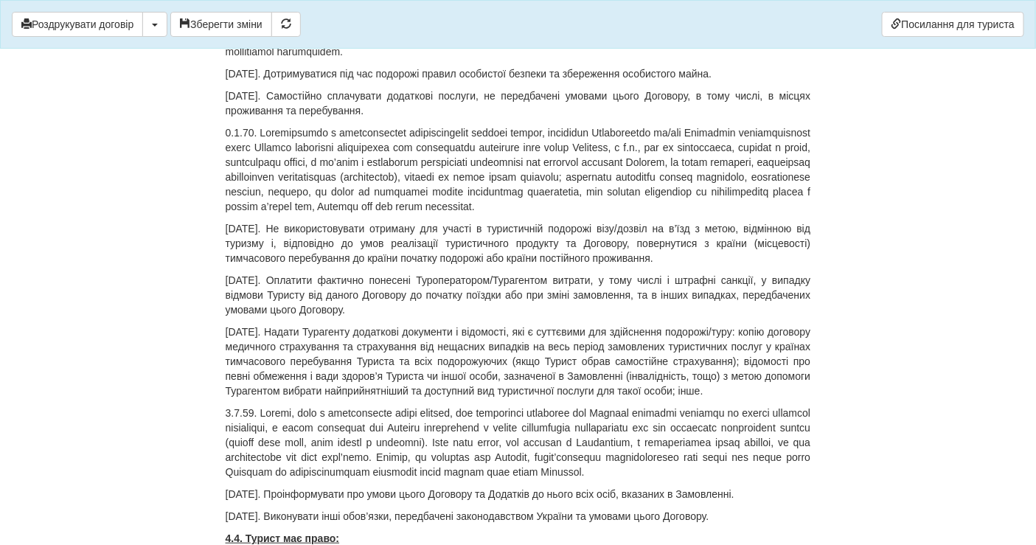
scroll to position [13325, 0]
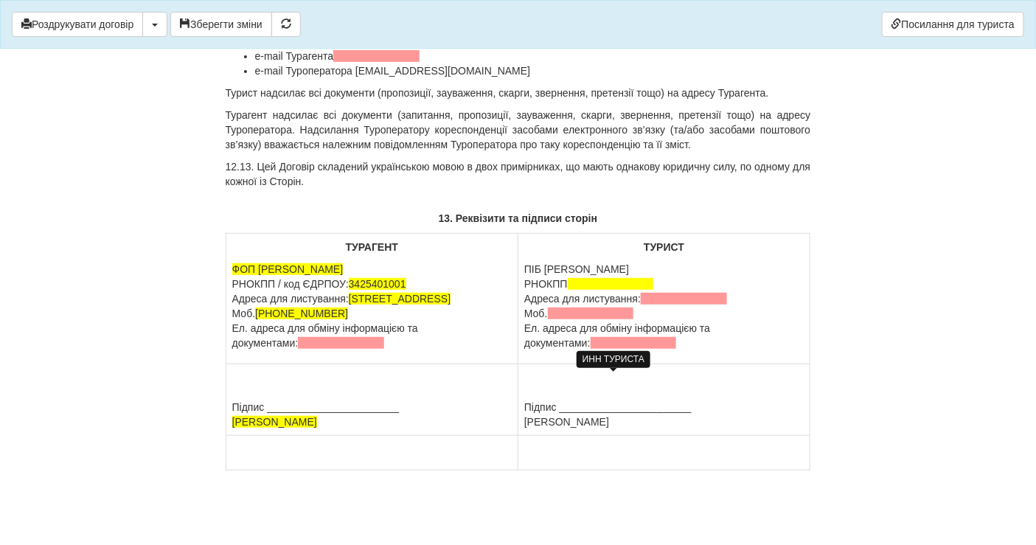
click at [575, 278] on span at bounding box center [611, 284] width 86 height 12
click at [586, 308] on span at bounding box center [591, 314] width 86 height 12
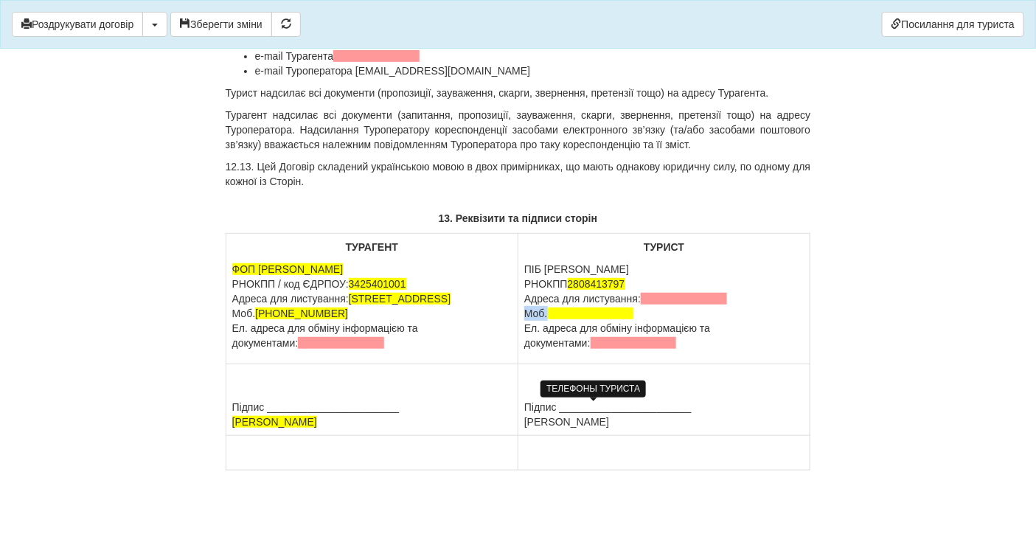
click at [558, 308] on span at bounding box center [591, 314] width 86 height 12
click at [549, 300] on p "ПІБ Тимчак Ігор Анатолійович РНОКПП 2808413797 Адреса для листування: Моб. 3806…" at bounding box center [664, 306] width 280 height 89
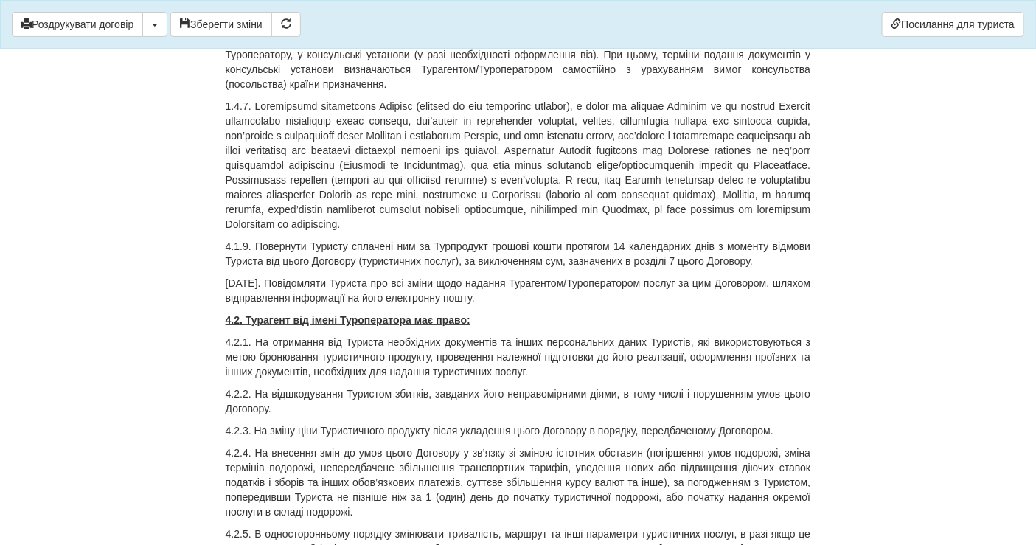
scroll to position [3737, 0]
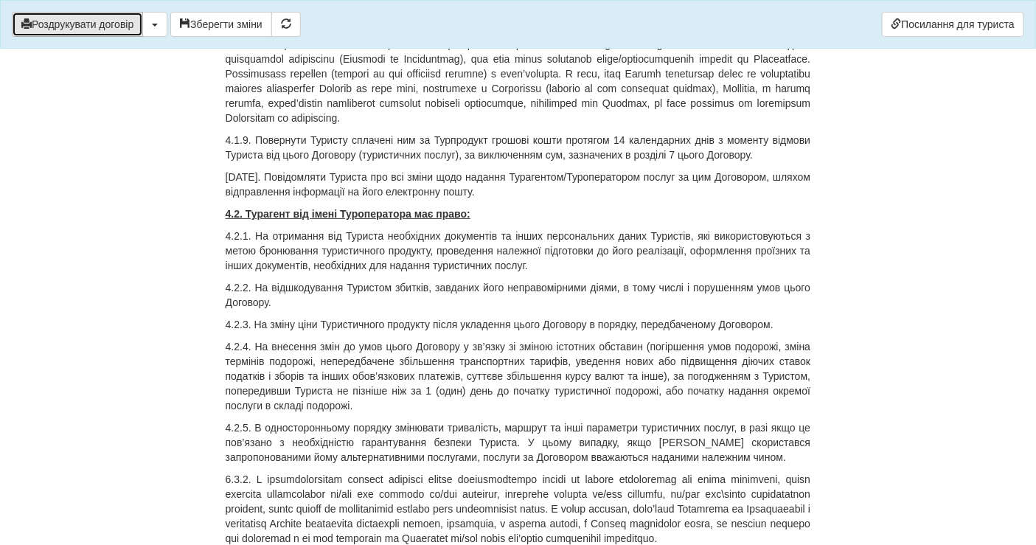
click at [91, 12] on button "Роздрукувати договір" at bounding box center [77, 24] width 131 height 25
click at [88, 30] on button "Роздрукувати договір" at bounding box center [77, 24] width 131 height 25
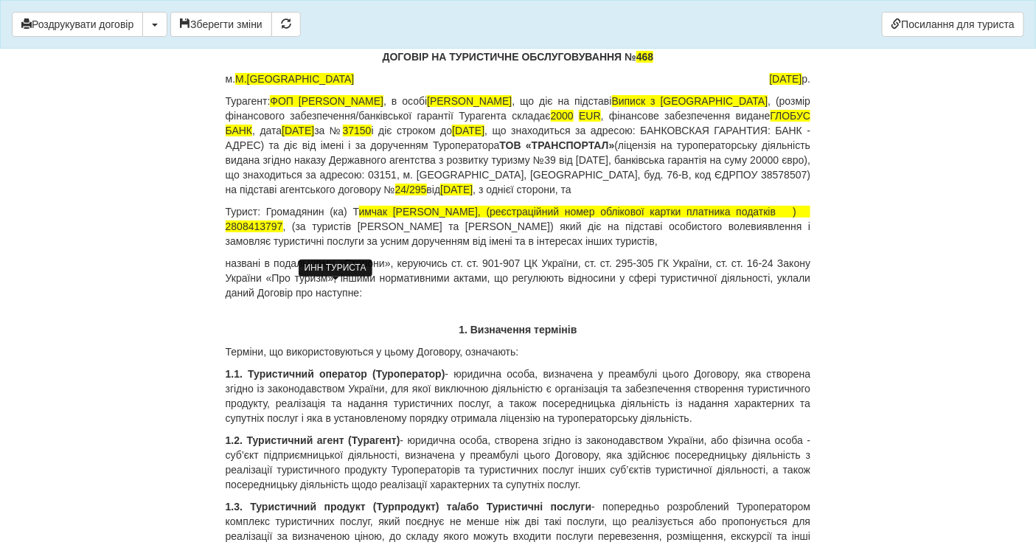
scroll to position [0, 0]
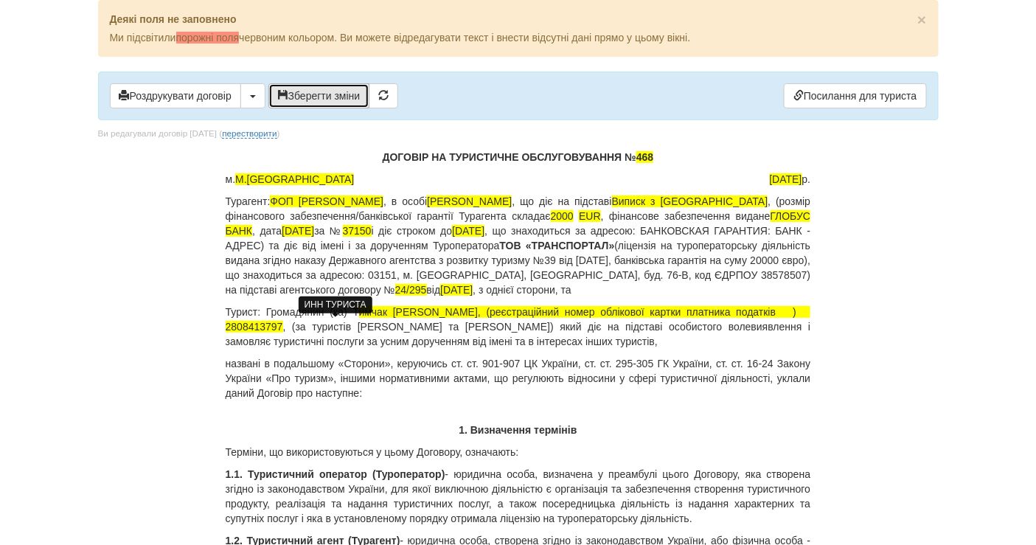
click at [322, 94] on button "Зберегти зміни" at bounding box center [319, 95] width 102 height 25
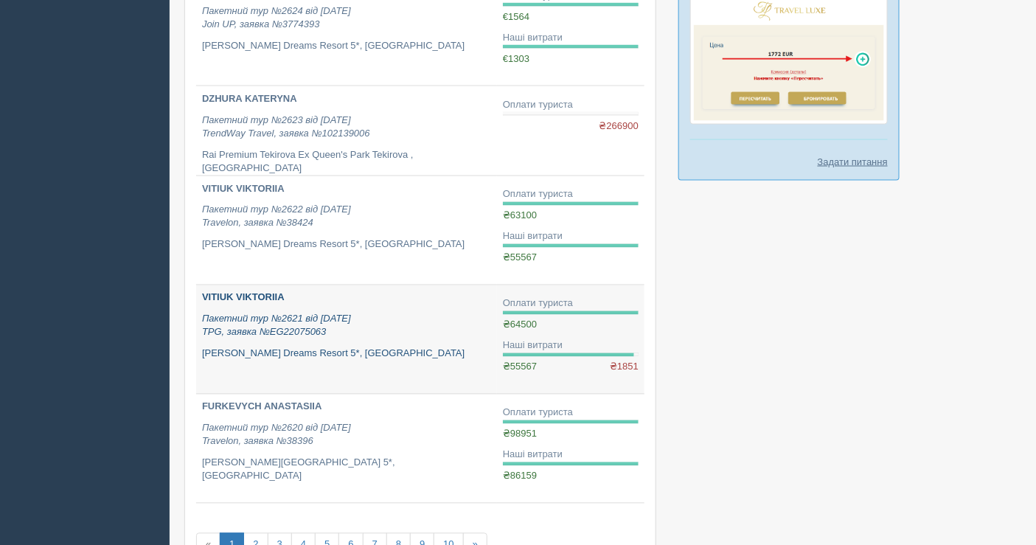
scroll to position [819, 0]
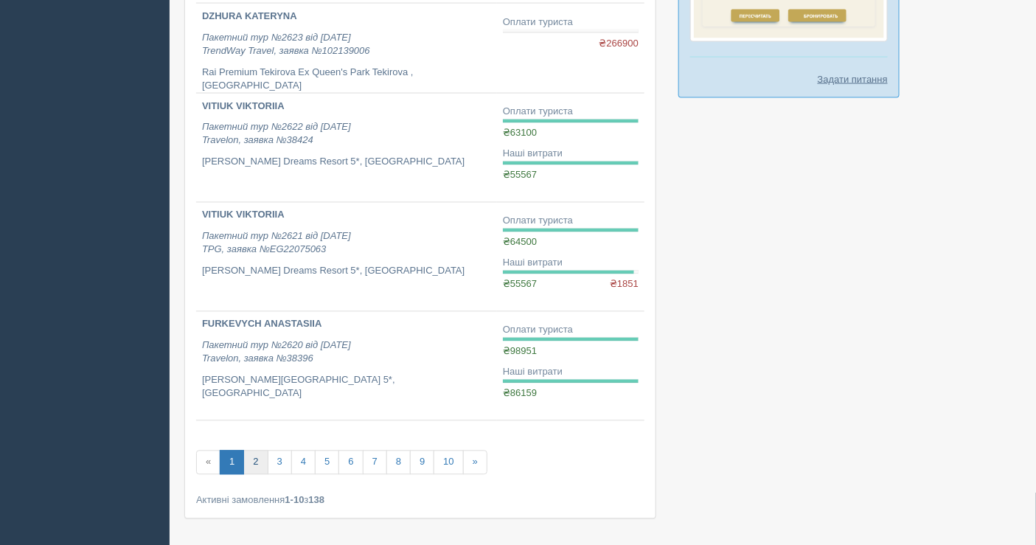
click at [254, 452] on link "2" at bounding box center [255, 463] width 24 height 24
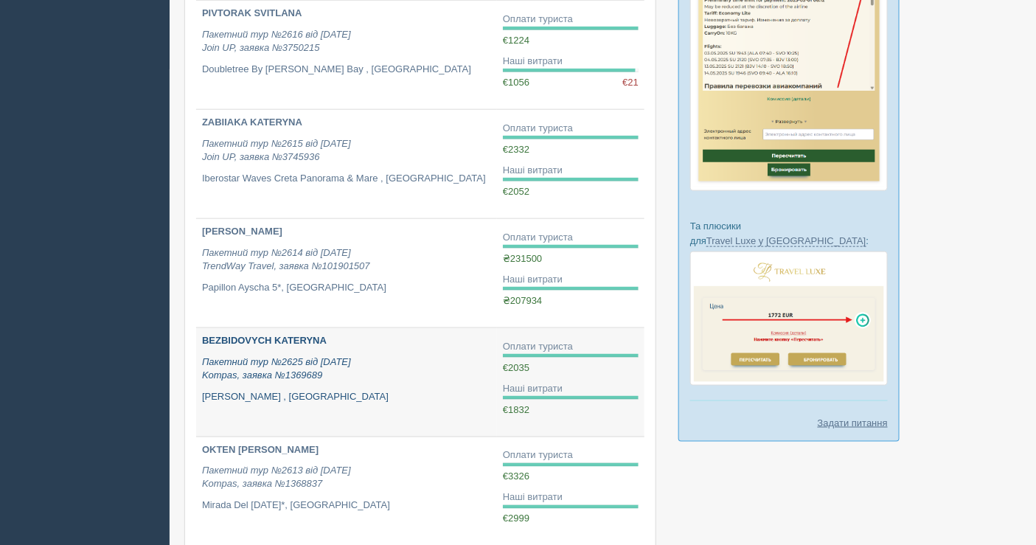
scroll to position [491, 0]
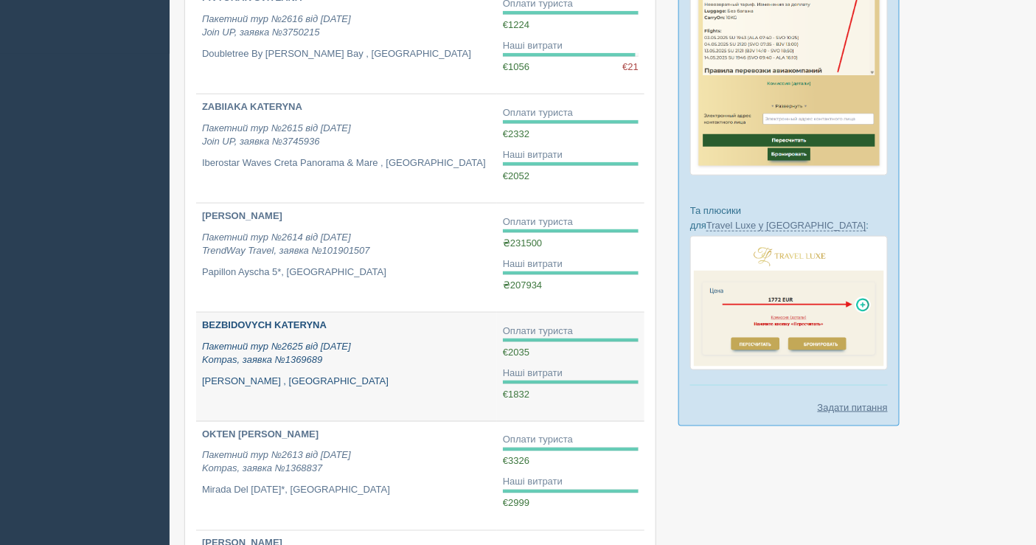
click at [296, 342] on icon "Пакетний тур №2625 від [DATE] Kompas, заявка №1369689" at bounding box center [276, 353] width 149 height 25
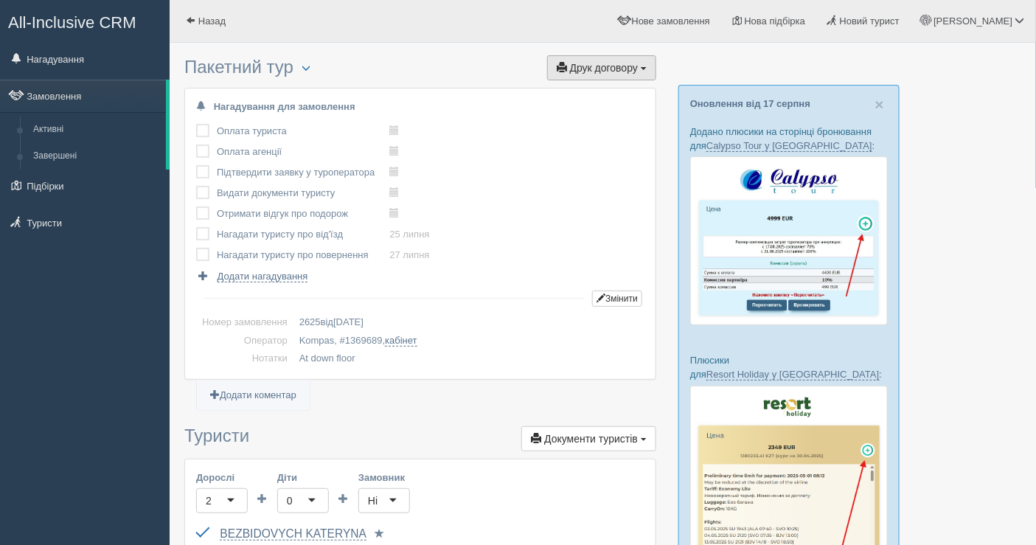
click at [600, 63] on span "Друк договору" at bounding box center [604, 68] width 68 height 12
click at [586, 89] on link "Kompas" at bounding box center [597, 95] width 117 height 24
click at [612, 63] on span "Друк договору" at bounding box center [604, 68] width 68 height 12
click at [598, 80] on div "Друк договору Друк Об'єднаний договір Accord Tour Adria Hit Adriatic Travel Adr…" at bounding box center [601, 69] width 109 height 23
click at [589, 68] on span "Друк договору" at bounding box center [604, 68] width 68 height 12
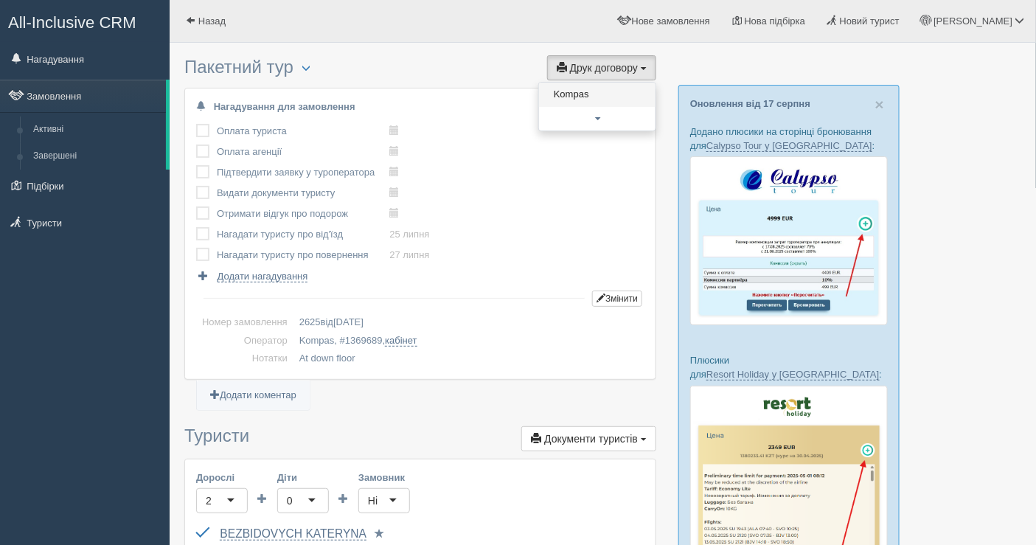
click at [580, 88] on link "Kompas" at bounding box center [597, 95] width 117 height 24
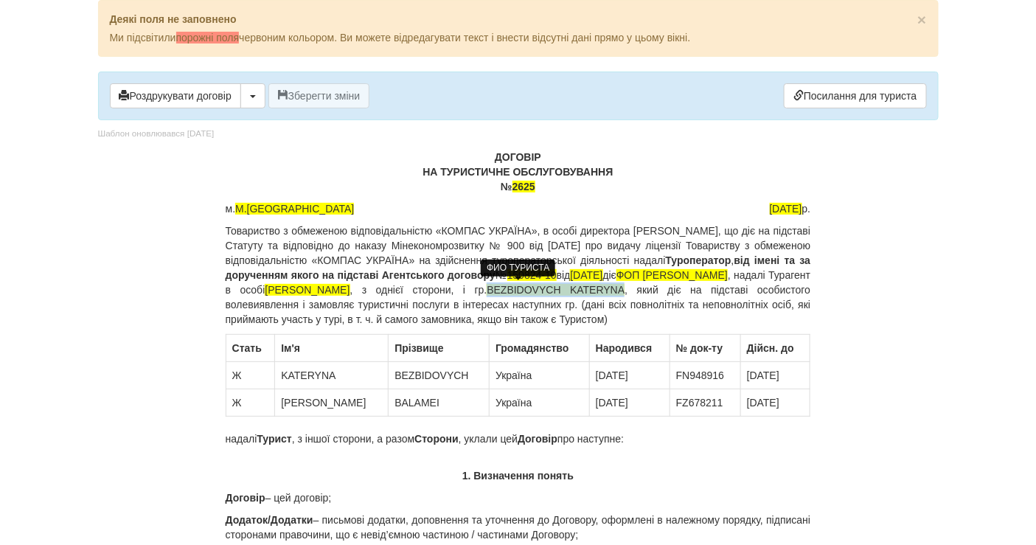
drag, startPoint x: 738, startPoint y: 282, endPoint x: 278, endPoint y: 301, distance: 460.6
click at [487, 296] on span "BEZBIDOVYCH KATERYNA" at bounding box center [556, 290] width 138 height 12
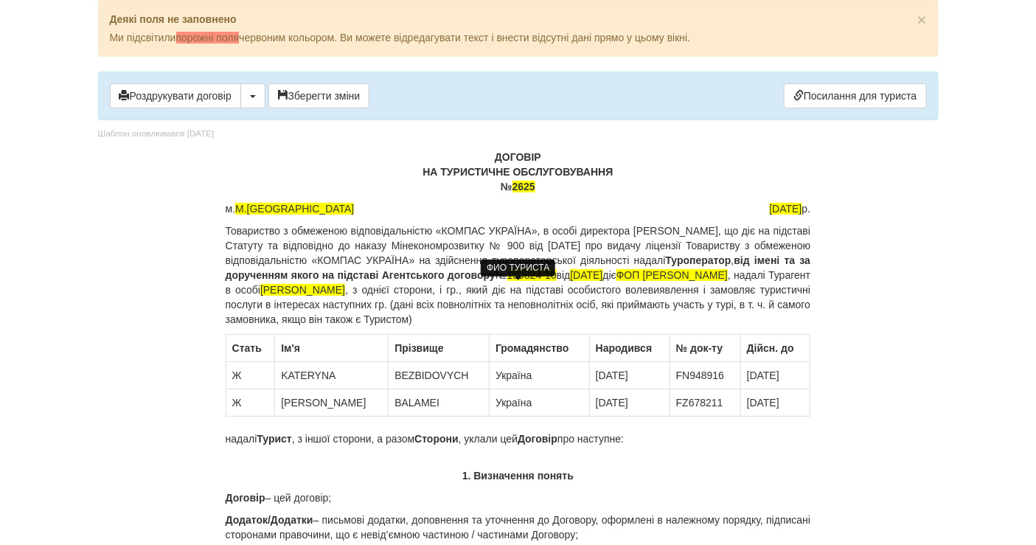
click at [82, 229] on body "× Деякі поля не заповнено Ми підсвітили порожні поля червоним кольором. Ви може…" at bounding box center [518, 272] width 1036 height 545
click at [687, 288] on p "Товариство з обмеженою відповідальністю «КОМПАС УКРАЇНА», в особі директора [PE…" at bounding box center [519, 274] width 586 height 103
click at [708, 288] on p "Товариство з обмеженою відповідальністю «КОМПАС УКРАЇНА», в особі директора [PE…" at bounding box center [519, 274] width 586 height 103
click at [27, 365] on body "× Деякі поля не заповнено Ми підсвітили порожні поля червоним кольором. Ви може…" at bounding box center [518, 272] width 1036 height 545
click at [808, 284] on p "Товариство з обмеженою відповідальністю «КОМПАС УКРАЇНА», в особі директора [PE…" at bounding box center [519, 274] width 586 height 103
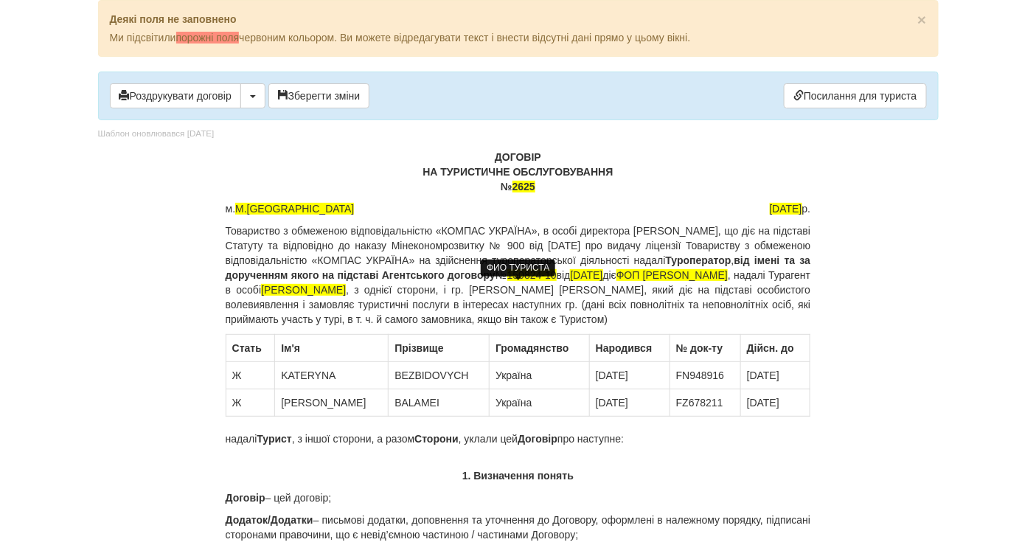
click at [804, 285] on p "Товариство з обмеженою відповідальністю «КОМПАС УКРАЇНА», в особі директора [PE…" at bounding box center [519, 274] width 586 height 103
drag, startPoint x: 716, startPoint y: 283, endPoint x: 302, endPoint y: 302, distance: 414.9
click at [302, 302] on p "Товариство з обмеженою відповідальністю «КОМПАС УКРАЇНА», в особі директора [PE…" at bounding box center [519, 274] width 586 height 103
copy p "[PERSON_NAME] [PERSON_NAME]"
click at [338, 94] on button "Зберегти зміни" at bounding box center [319, 95] width 102 height 25
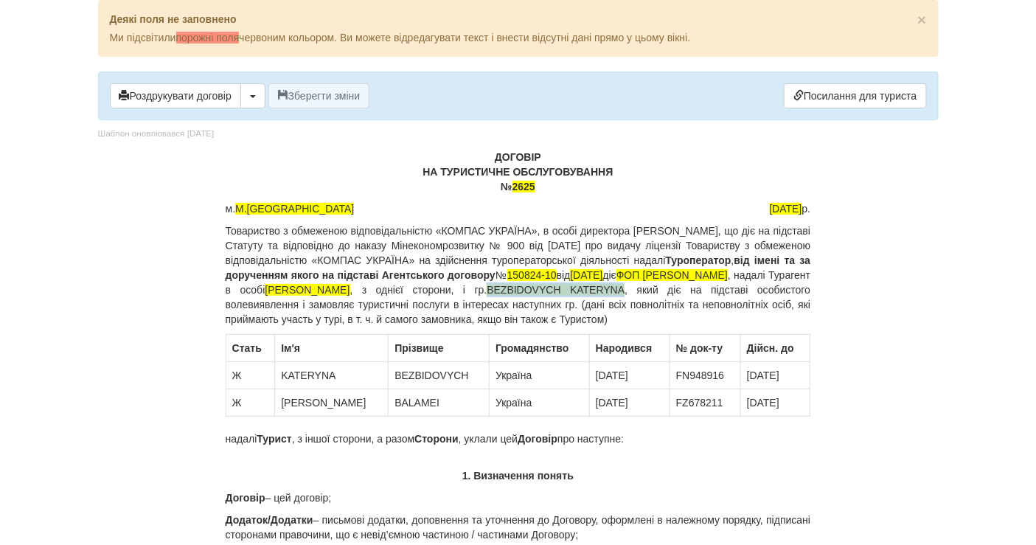
drag, startPoint x: 740, startPoint y: 286, endPoint x: 281, endPoint y: 305, distance: 459.1
click at [281, 305] on p "Товариство з обмеженою відповідальністю «КОМПАС УКРАЇНА», в особі директора [PE…" at bounding box center [519, 274] width 586 height 103
click at [304, 305] on p "Товариство з обмеженою відповідальністю «КОМПАС УКРАЇНА», в особі директора [PE…" at bounding box center [519, 274] width 586 height 103
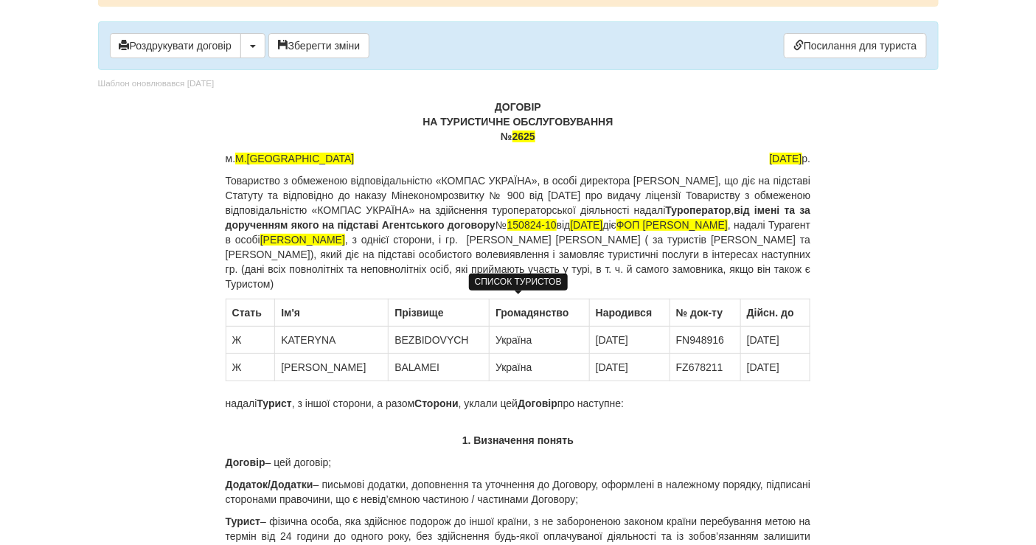
scroll to position [82, 0]
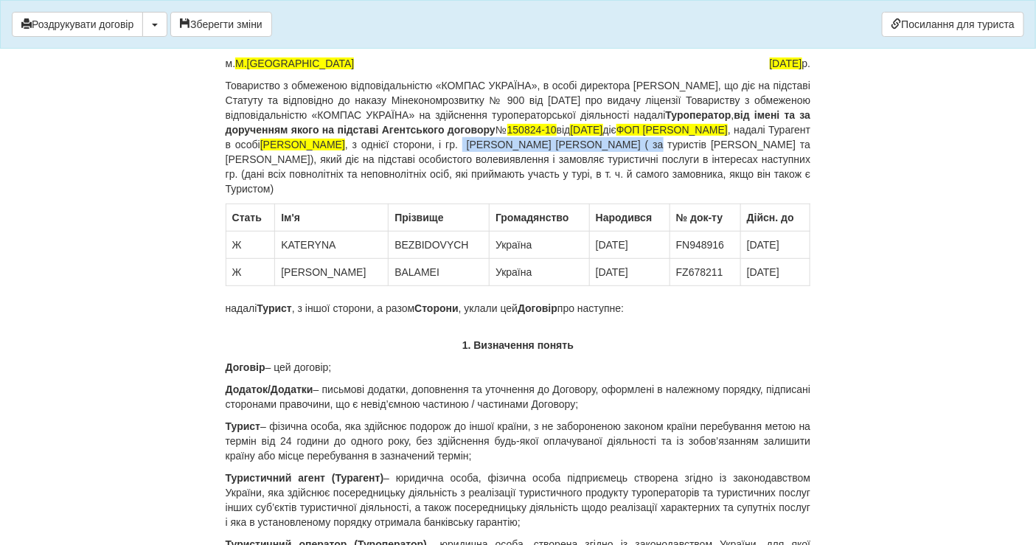
drag, startPoint x: 716, startPoint y: 142, endPoint x: 303, endPoint y: 160, distance: 413.5
click at [303, 160] on p "Товариство з обмеженою відповідальністю «КОМПАС УКРАЇНА», в особі директора [PE…" at bounding box center [519, 137] width 586 height 118
copy p "[PERSON_NAME] [PERSON_NAME]"
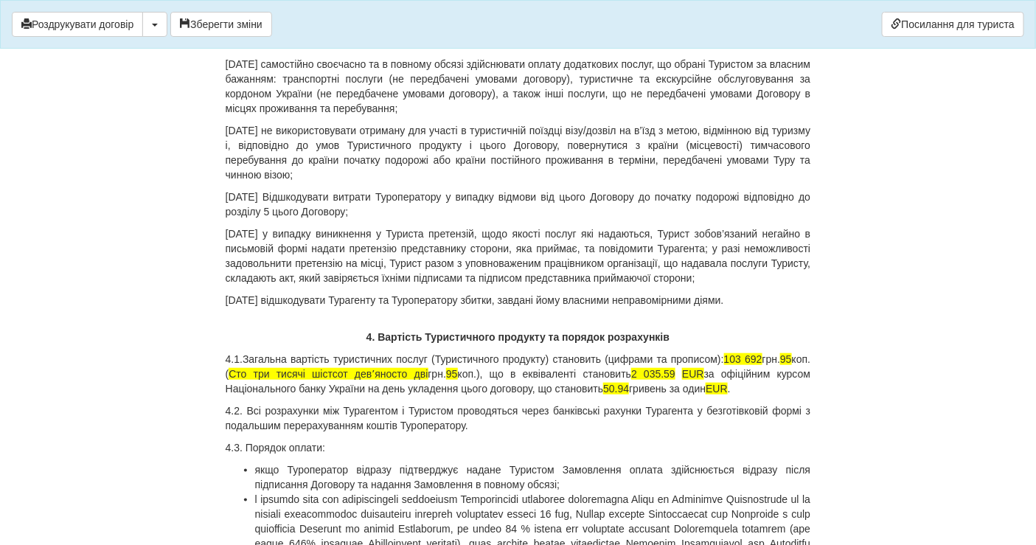
scroll to position [4015, 0]
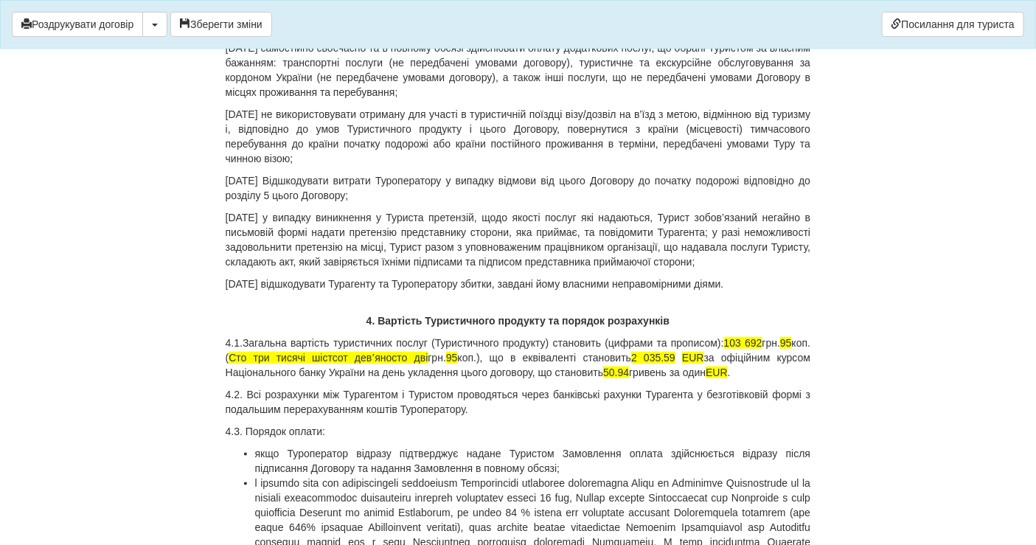
click at [763, 342] on span "103 692" at bounding box center [743, 343] width 38 height 12
click at [792, 341] on span "95" at bounding box center [786, 343] width 12 height 12
click at [366, 355] on span "Сто три тисячі шістсот девʼяносто дві" at bounding box center [328, 358] width 199 height 12
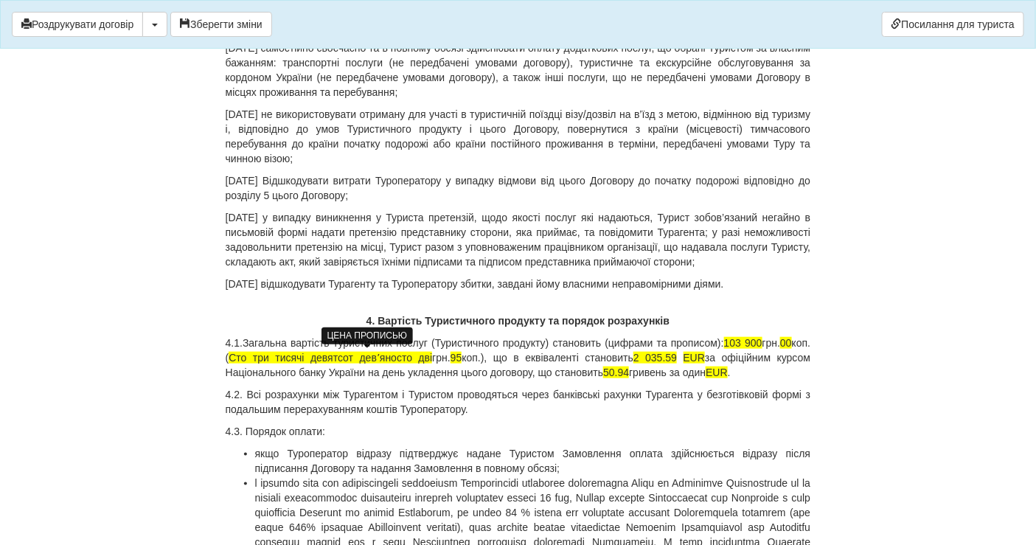
click at [366, 355] on span "Сто три тисячі девятсот девʼяносто дві" at bounding box center [331, 358] width 204 height 12
click at [419, 363] on p "4.1.Загальна вартість туристичних послуг (Туристичного продукту) становить (циф…" at bounding box center [519, 358] width 586 height 44
click at [422, 355] on span "Сто три тисячі дев'ятсот девʼяносто дві" at bounding box center [331, 358] width 205 height 12
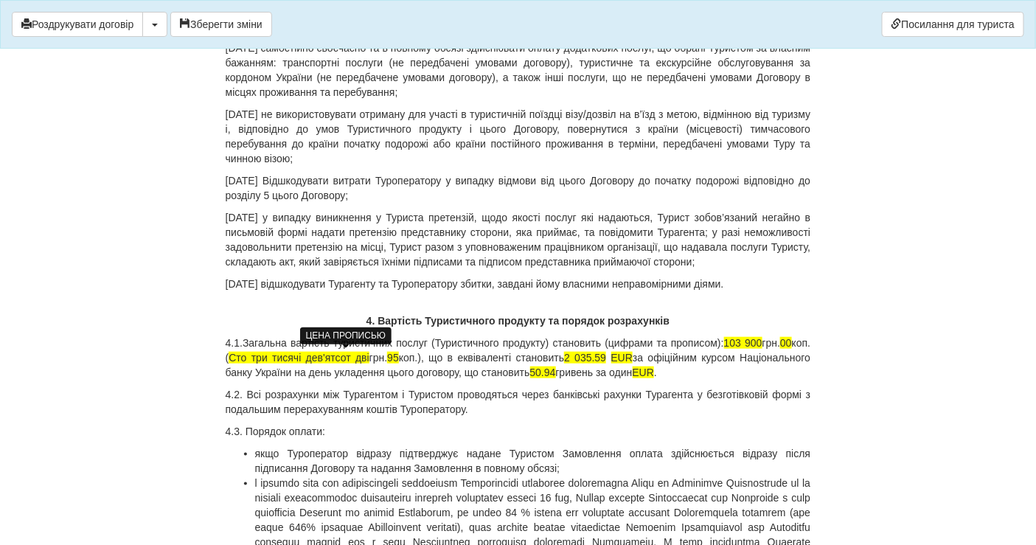
click at [369, 356] on span "Сто три тисячі дев'ятсот дві" at bounding box center [299, 358] width 140 height 12
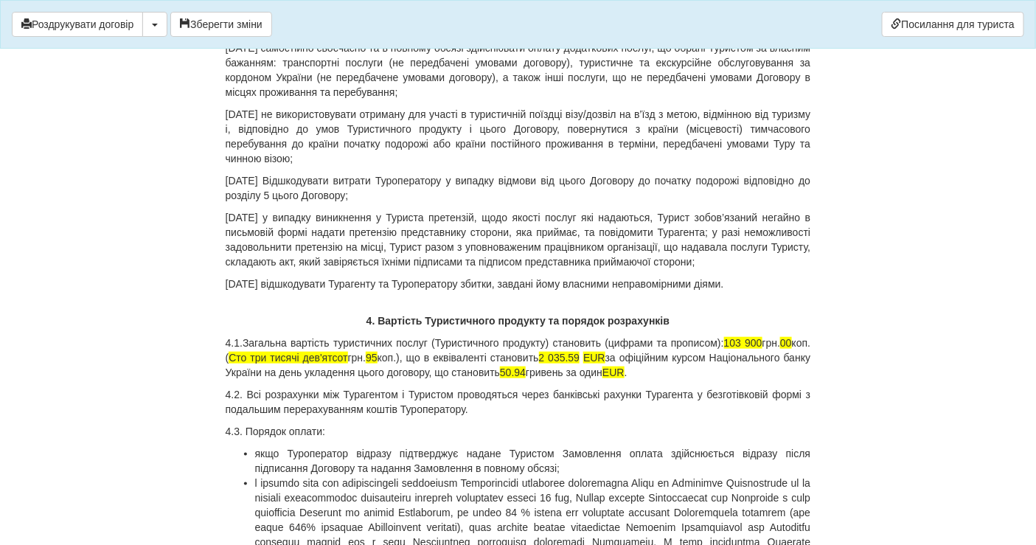
click at [445, 354] on p "4.1.Загальна вартість туристичних послуг (Туристичного продукту) становить (циф…" at bounding box center [519, 358] width 586 height 44
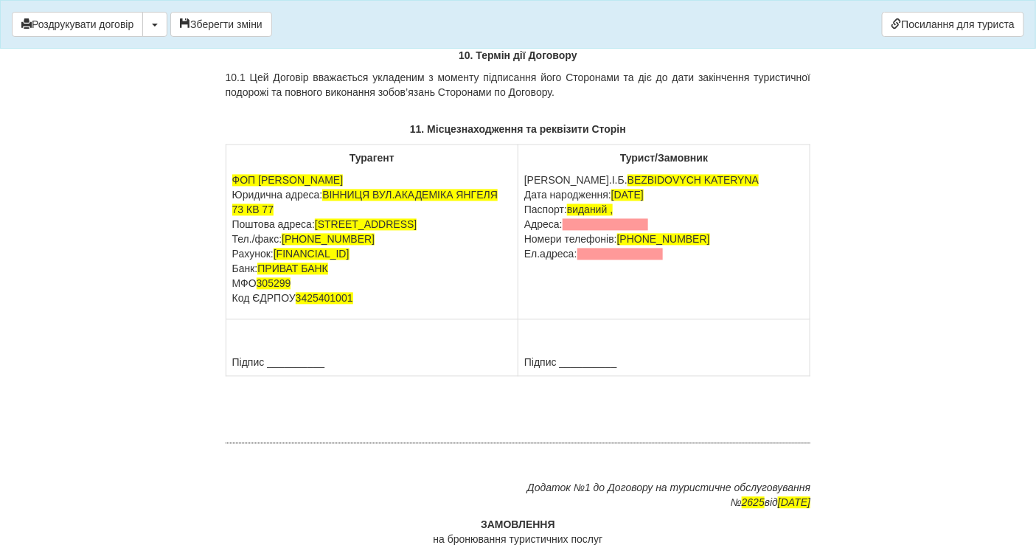
scroll to position [8359, 0]
drag, startPoint x: 697, startPoint y: 249, endPoint x: 553, endPoint y: 248, distance: 143.8
click at [553, 248] on p "П.І.Б. BEZBIDOVYCH KATERYNA Дата народження: 21.02.1998 Паспорт: виданий , Адре…" at bounding box center [664, 217] width 280 height 89
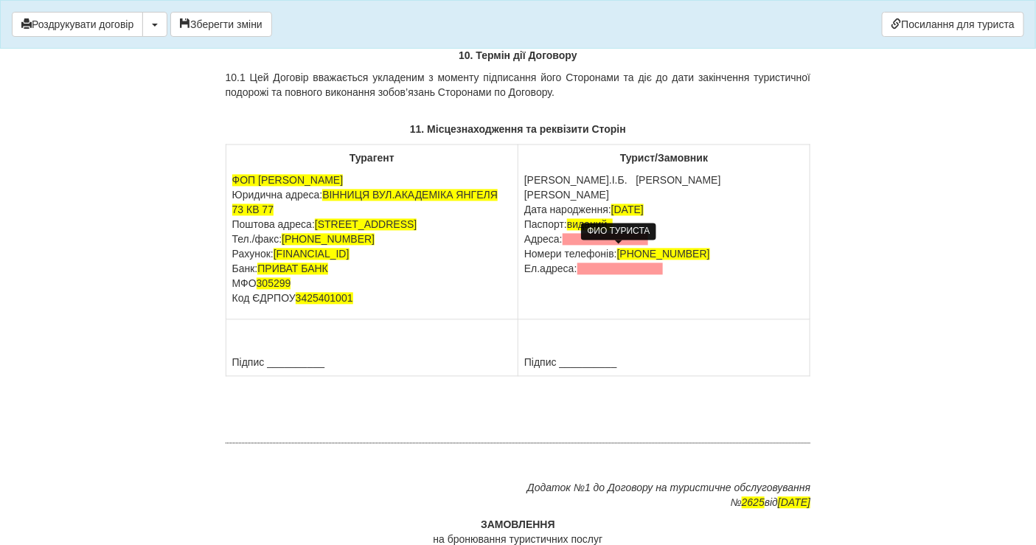
drag, startPoint x: 674, startPoint y: 264, endPoint x: 524, endPoint y: 266, distance: 149.7
click at [524, 266] on p "П.І.Б. Солотвінський Ігор Володимирович Дата народження: 21.02.1998 Паспорт: ви…" at bounding box center [664, 224] width 280 height 103
click at [609, 231] on span "виданий ," at bounding box center [590, 225] width 46 height 12
drag, startPoint x: 617, startPoint y: 280, endPoint x: 523, endPoint y: 281, distance: 93.7
click at [523, 281] on td "Турист/Замовник П.І.Б. Солотвінський Ігор Володимирович Паспорт: виданий , Адре…" at bounding box center [665, 232] width 292 height 175
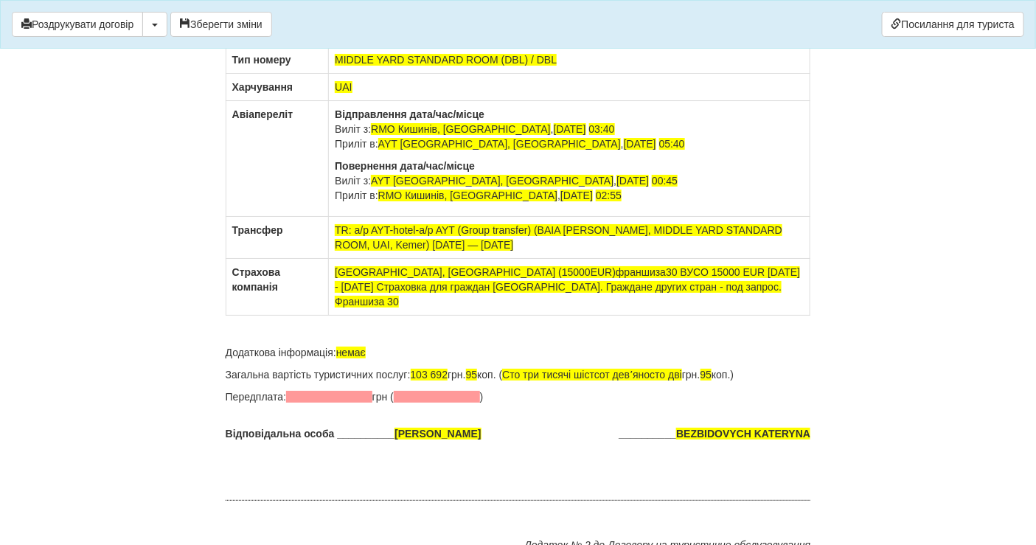
scroll to position [9342, 0]
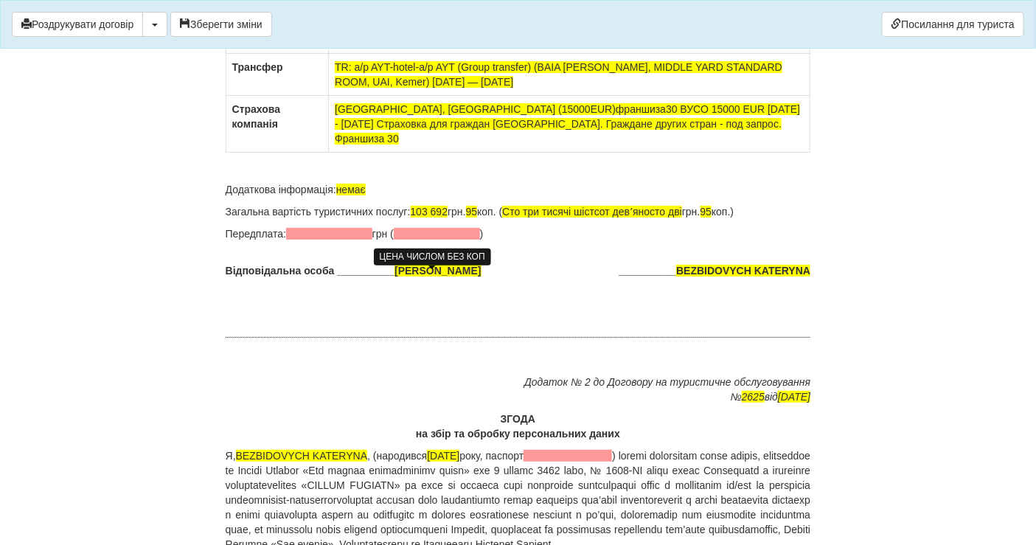
click at [448, 218] on span "103 692" at bounding box center [430, 212] width 38 height 12
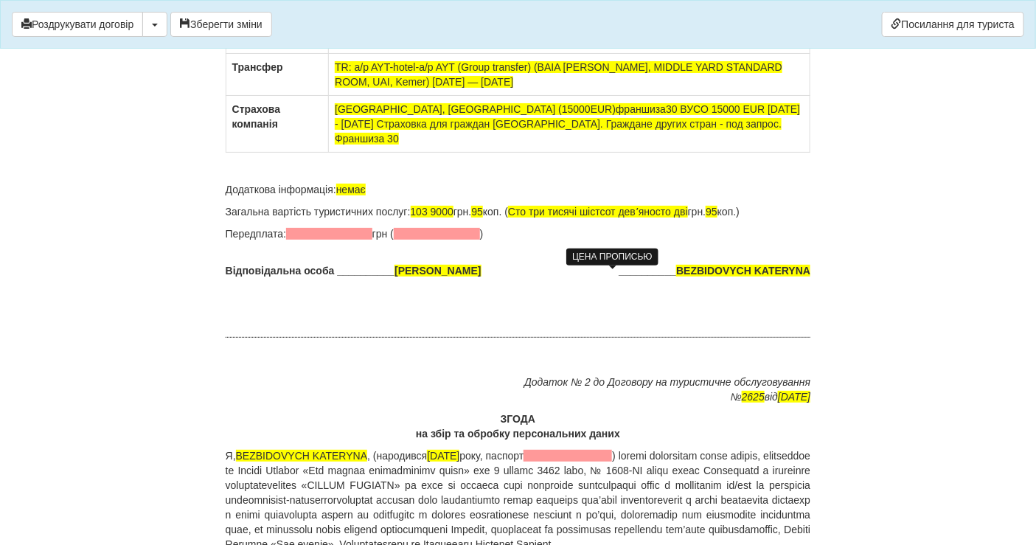
click at [607, 218] on span "Сто три тисячі шістсот девʼяносто дві" at bounding box center [598, 212] width 180 height 12
click at [667, 218] on span "Сто три тисячі девятсот девʼяносто дві" at bounding box center [601, 212] width 187 height 12
click at [654, 219] on p "Загальна вартість туристичних послуг: 103 9000 грн. 95 коп. ( Сто три тисячі де…" at bounding box center [519, 211] width 586 height 15
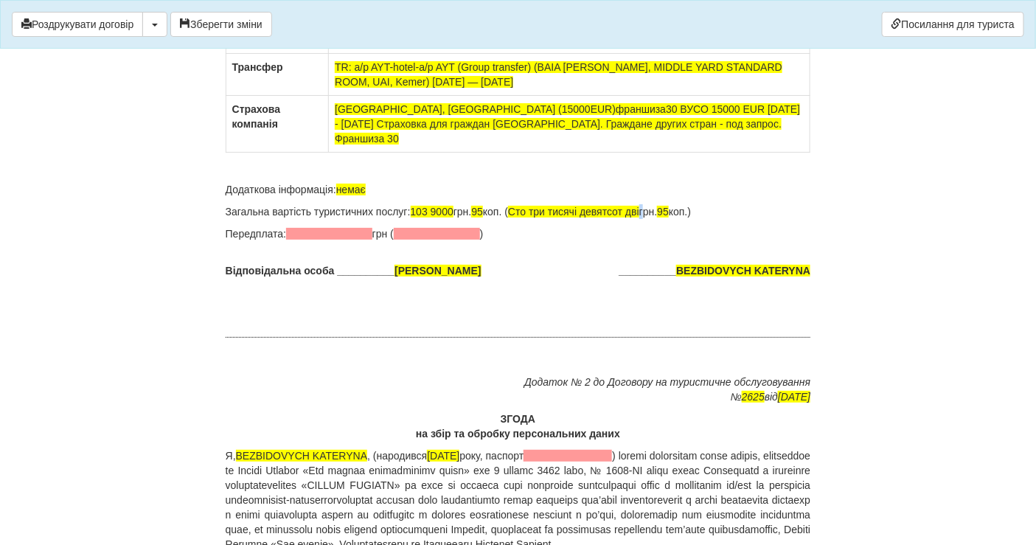
click at [654, 219] on p "Загальна вартість туристичних послуг: 103 9000 грн. 95 коп. ( Сто три тисячі де…" at bounding box center [519, 211] width 586 height 15
click at [676, 219] on p "Загальна вартість туристичних послуг: 103 9000 грн. 95 коп. ( Сто три тисячі де…" at bounding box center [519, 211] width 586 height 15
click at [483, 218] on span "95" at bounding box center [477, 212] width 12 height 12
click at [454, 218] on span "103 9000" at bounding box center [432, 212] width 43 height 12
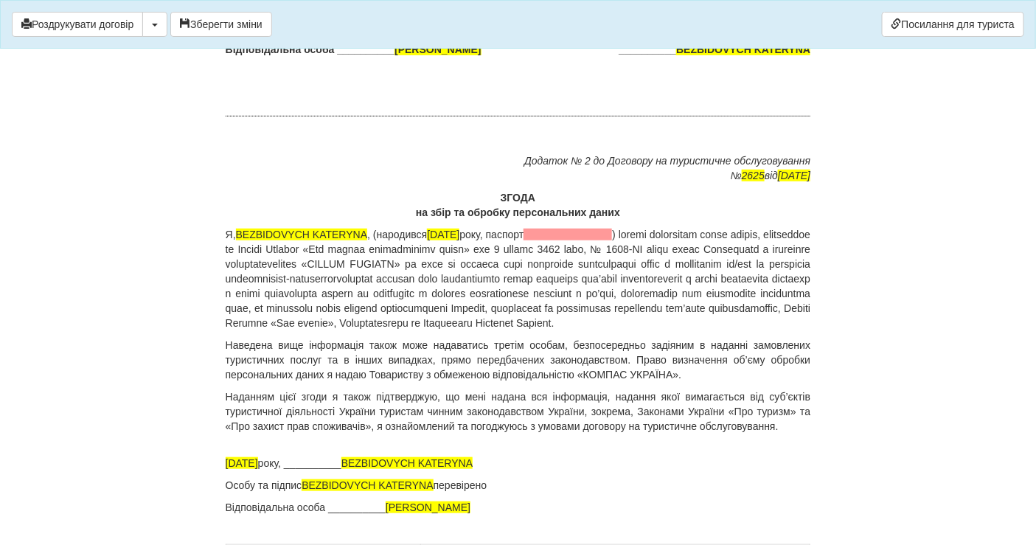
scroll to position [9589, 0]
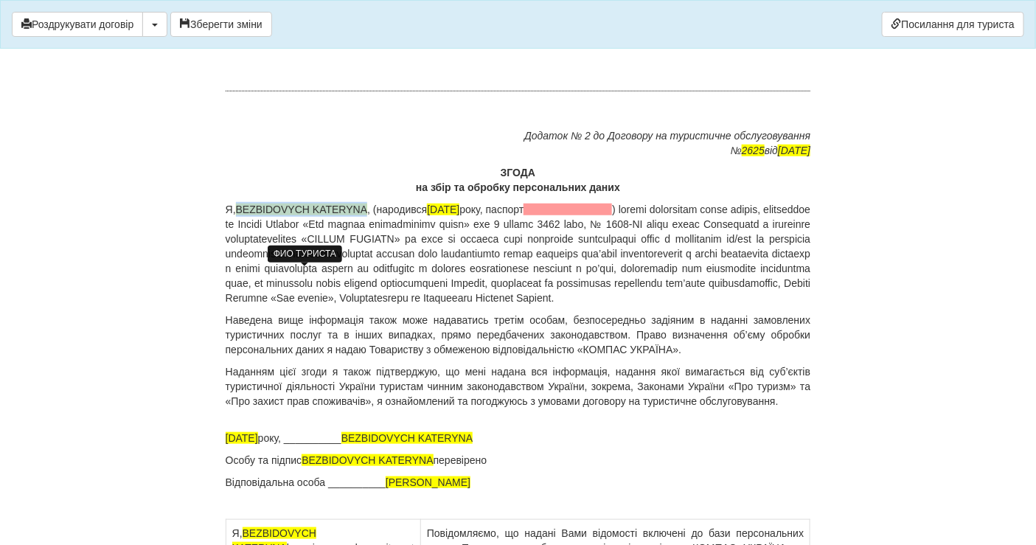
drag, startPoint x: 361, startPoint y: 271, endPoint x: 239, endPoint y: 273, distance: 122.5
click at [239, 215] on span "BEZBIDOVYCH KATERYNA" at bounding box center [302, 210] width 132 height 12
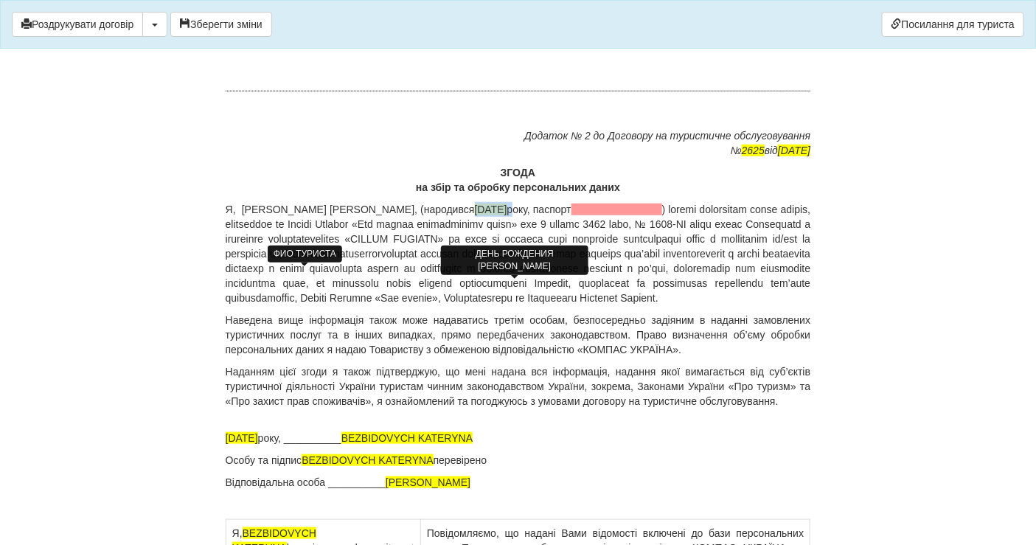
drag, startPoint x: 536, startPoint y: 271, endPoint x: 484, endPoint y: 271, distance: 52.4
click at [484, 271] on p "Я, Солотвінський Ігор Володимирович , (народився 21.02.1998 року, паспорт" at bounding box center [519, 253] width 586 height 103
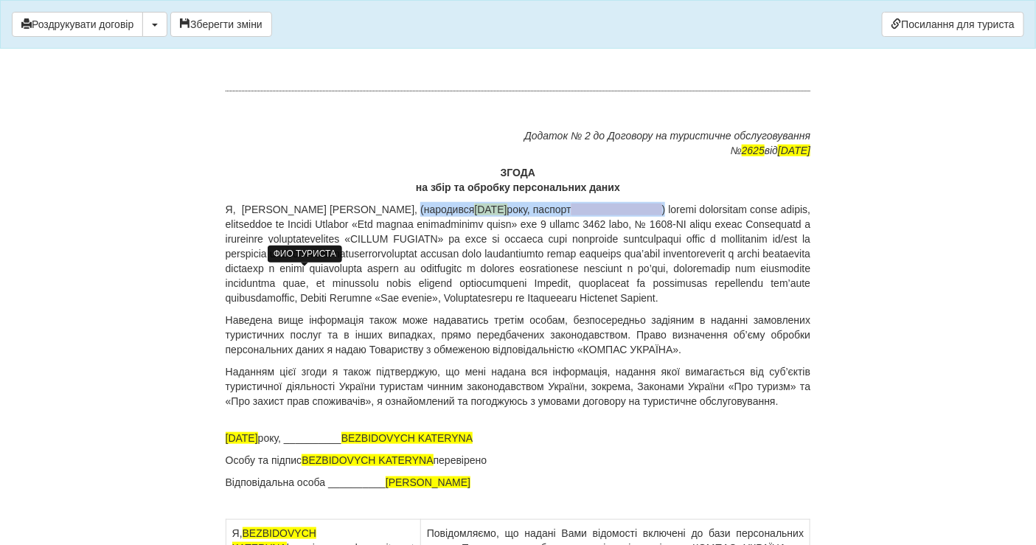
drag, startPoint x: 426, startPoint y: 271, endPoint x: 714, endPoint y: 273, distance: 288.4
click at [714, 273] on p "Я, Солотвінський Ігор Володимирович , (народився 21.02.1998 року, паспорт" at bounding box center [519, 253] width 586 height 103
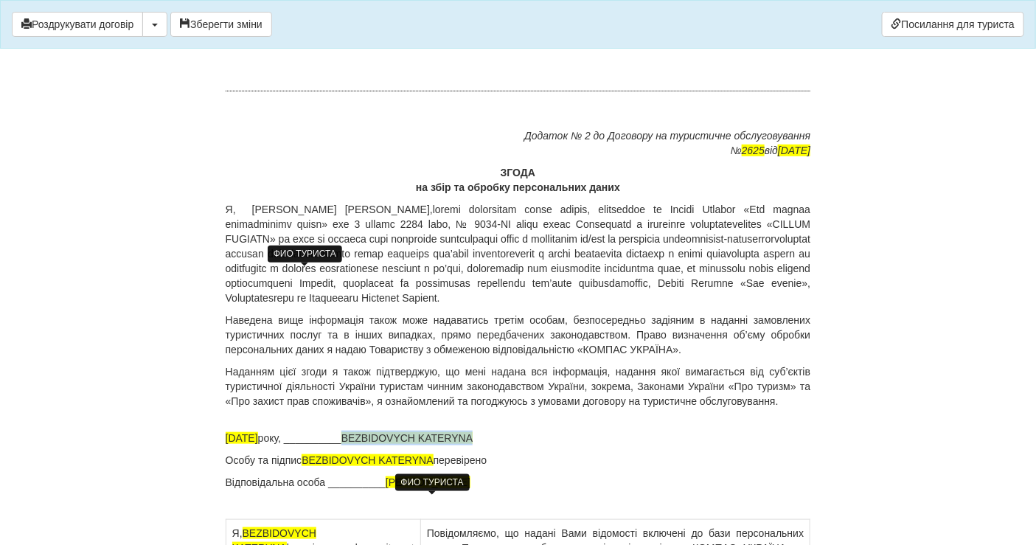
drag, startPoint x: 503, startPoint y: 506, endPoint x: 367, endPoint y: 502, distance: 135.8
click at [367, 445] on p "02.07.2025 року, __________ BEZBIDOVYCH KATERYNA" at bounding box center [519, 438] width 586 height 15
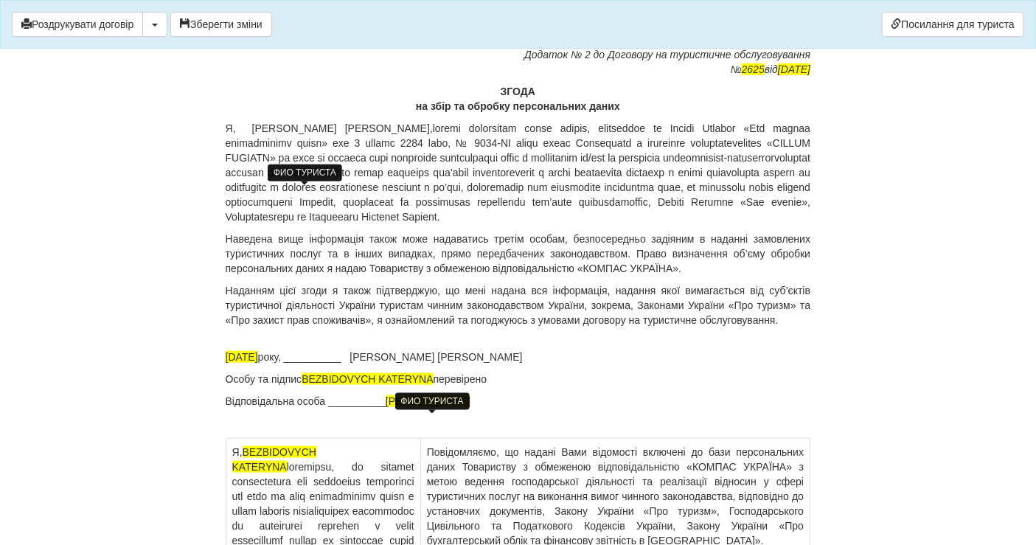
scroll to position [9752, 0]
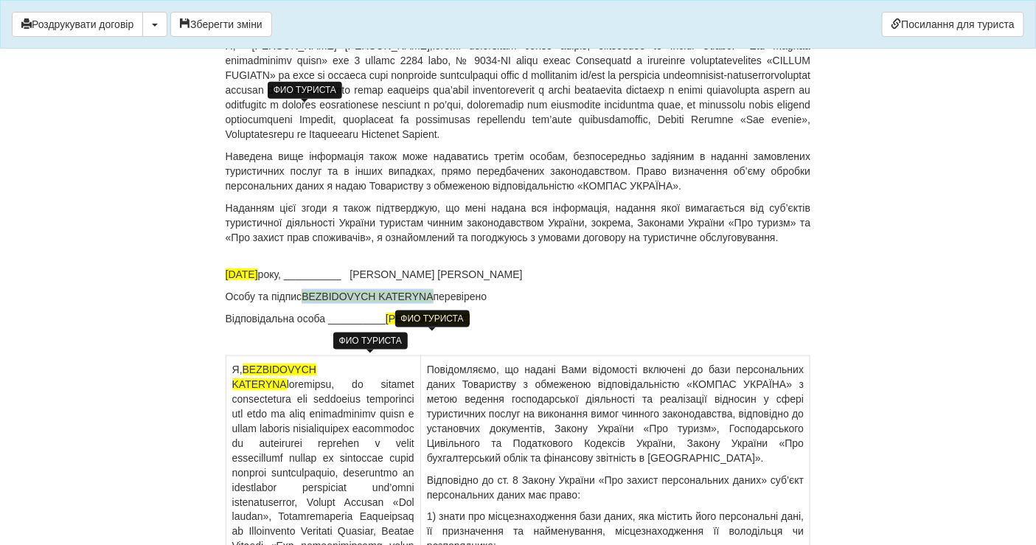
drag, startPoint x: 436, startPoint y: 357, endPoint x: 308, endPoint y: 361, distance: 128.4
click at [308, 304] on p "Особу та підпис BEZBIDOVYCH KATERYNA перевірено" at bounding box center [519, 296] width 586 height 15
drag, startPoint x: 415, startPoint y: 434, endPoint x: 259, endPoint y: 432, distance: 155.6
click at [259, 432] on p "Я, BEZBIDOVYCH KATERYNA" at bounding box center [323, 502] width 182 height 280
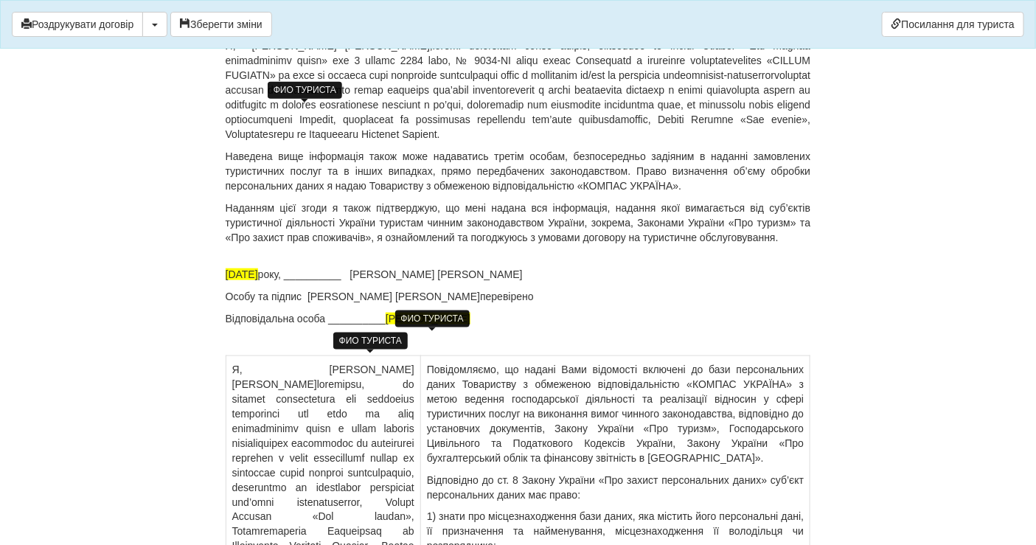
click at [299, 437] on p "Я, Солотвінський Ігор Володимирович" at bounding box center [323, 509] width 182 height 295
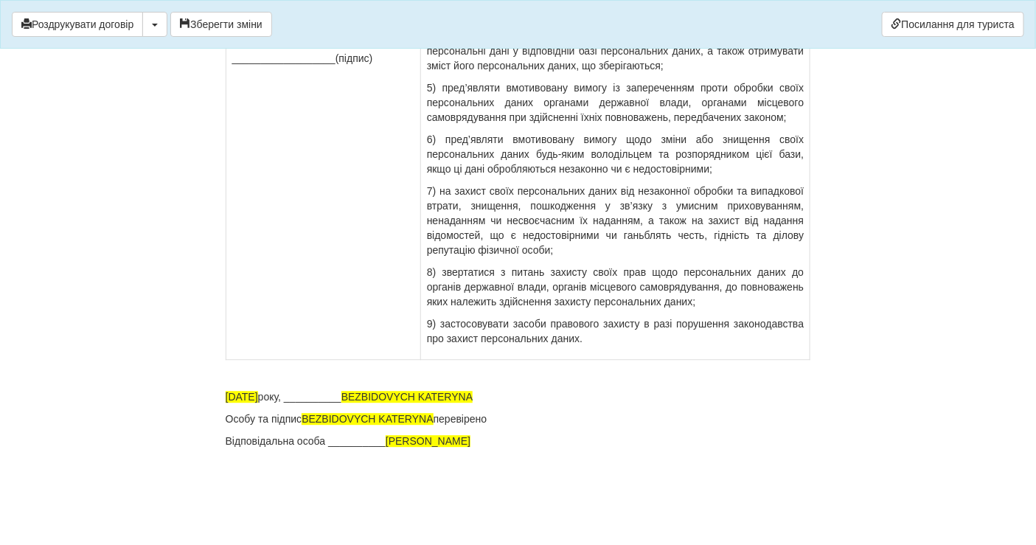
scroll to position [10452, 0]
drag, startPoint x: 510, startPoint y: 397, endPoint x: 367, endPoint y: 395, distance: 143.1
click at [367, 395] on p "02.07.2025 року, __________ BEZBIDOVYCH KATERYNA" at bounding box center [519, 396] width 586 height 15
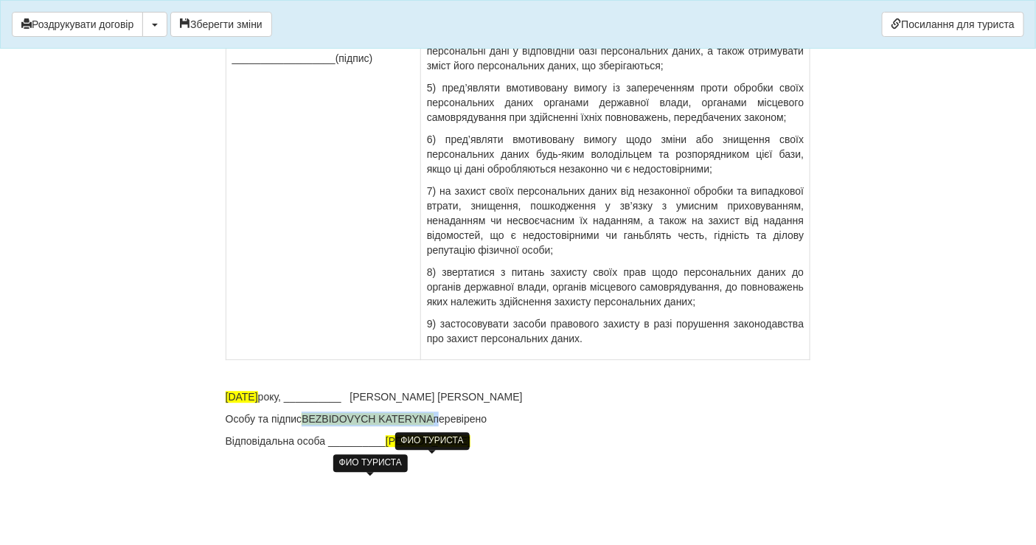
drag, startPoint x: 439, startPoint y: 418, endPoint x: 306, endPoint y: 419, distance: 132.8
click at [306, 419] on p "Особу та підпис BEZBIDOVYCH KATERYNA перевірено" at bounding box center [519, 419] width 586 height 15
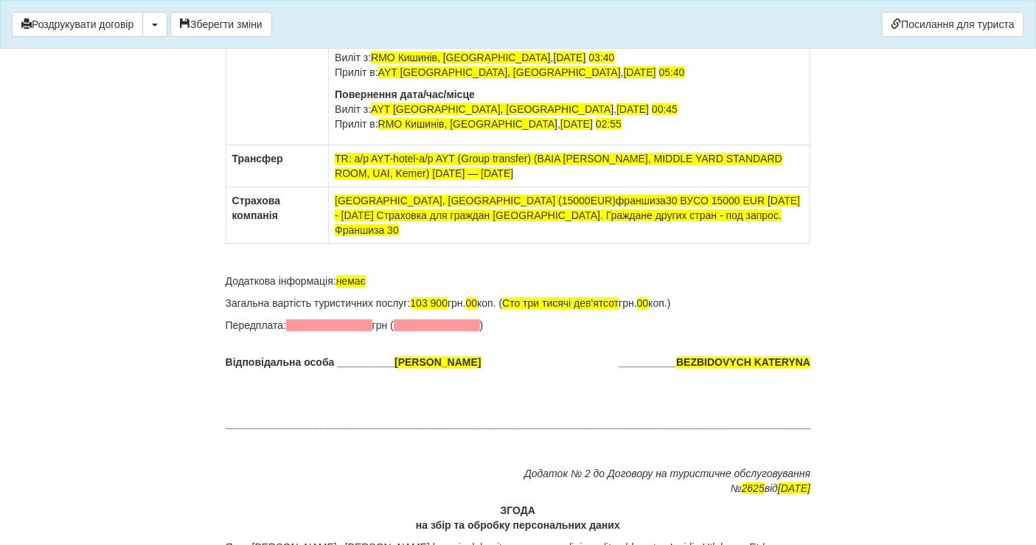
scroll to position [9468, 0]
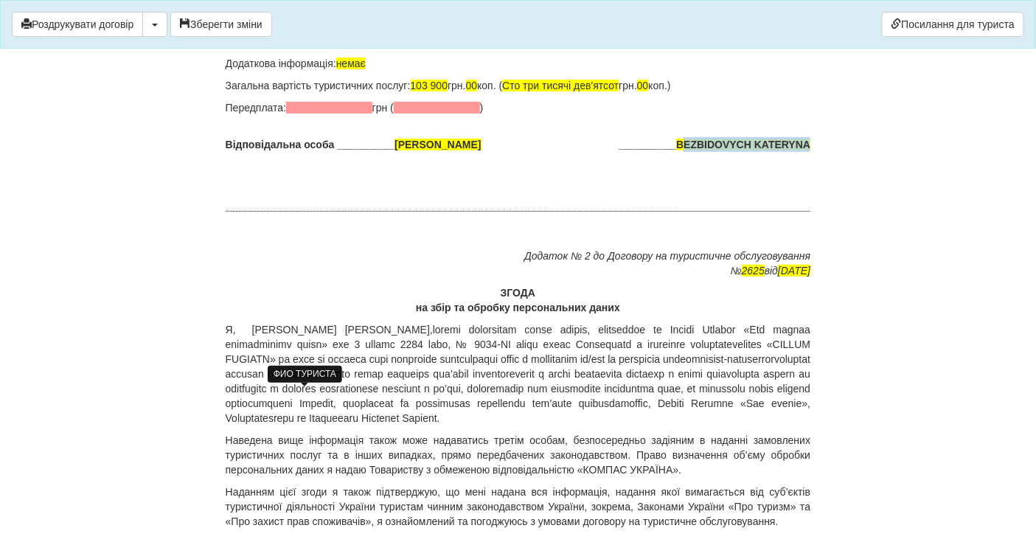
drag, startPoint x: 680, startPoint y: 209, endPoint x: 811, endPoint y: 210, distance: 131.3
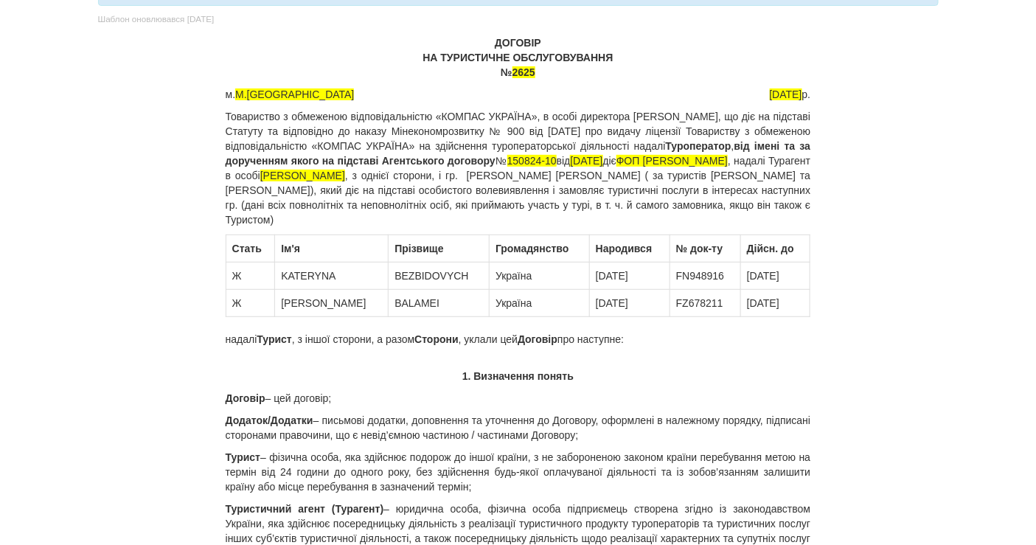
scroll to position [0, 0]
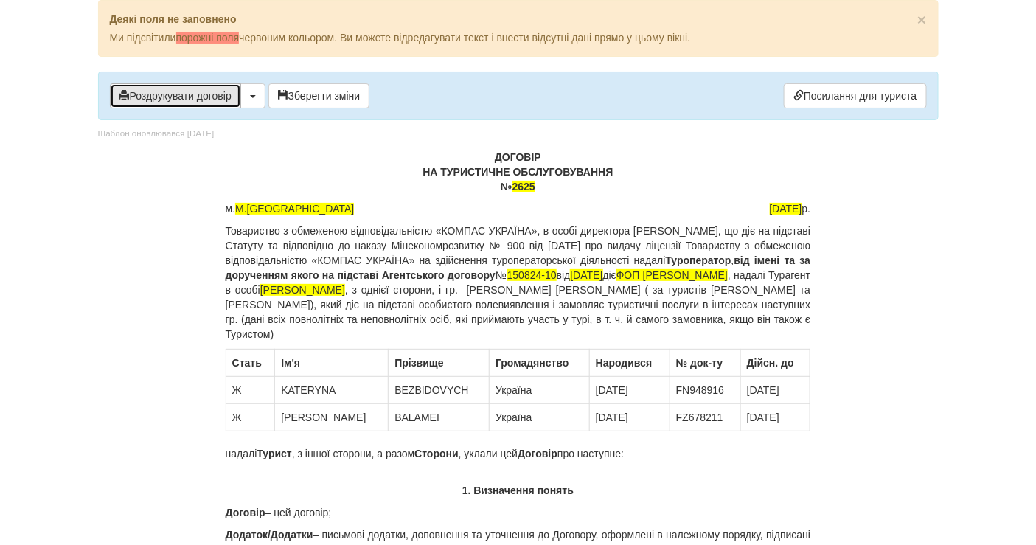
click at [181, 100] on button "Роздрукувати договір" at bounding box center [175, 95] width 131 height 25
click at [194, 100] on button "Роздрукувати договір" at bounding box center [175, 95] width 131 height 25
click at [537, 189] on p "ДОГОВІР НА ТУРИСТИЧНЕ ОБСЛУГОВУВАННЯ № 2625" at bounding box center [519, 172] width 586 height 44
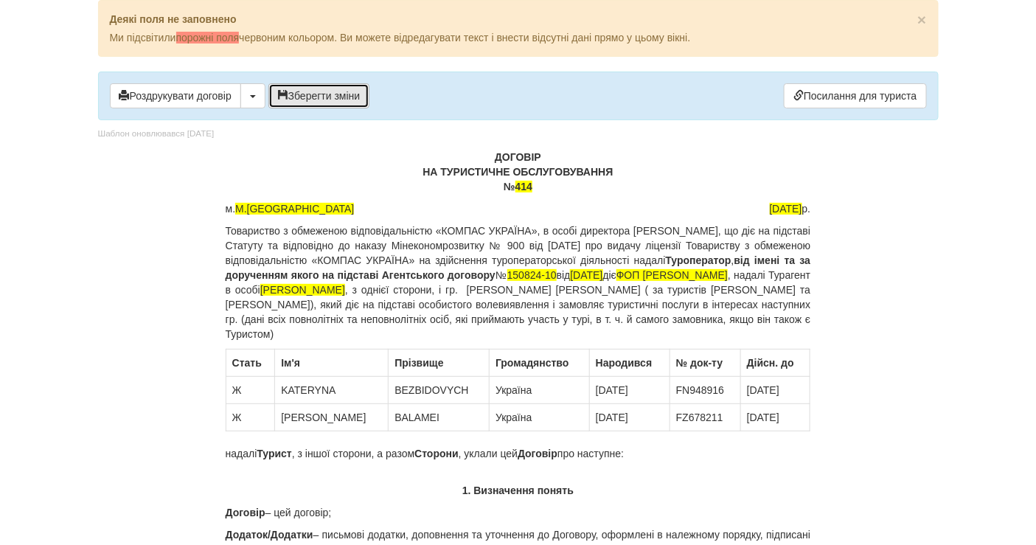
click at [310, 96] on button "Зберегти зміни" at bounding box center [319, 95] width 102 height 25
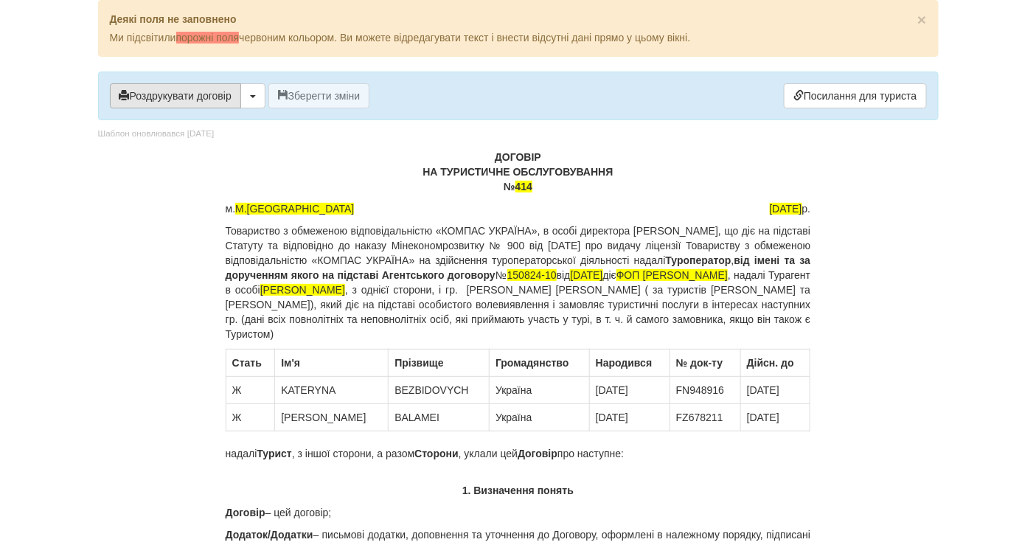
click at [201, 103] on button "Роздрукувати договір" at bounding box center [175, 95] width 131 height 25
click at [178, 91] on button "Роздрукувати договір" at bounding box center [175, 95] width 131 height 25
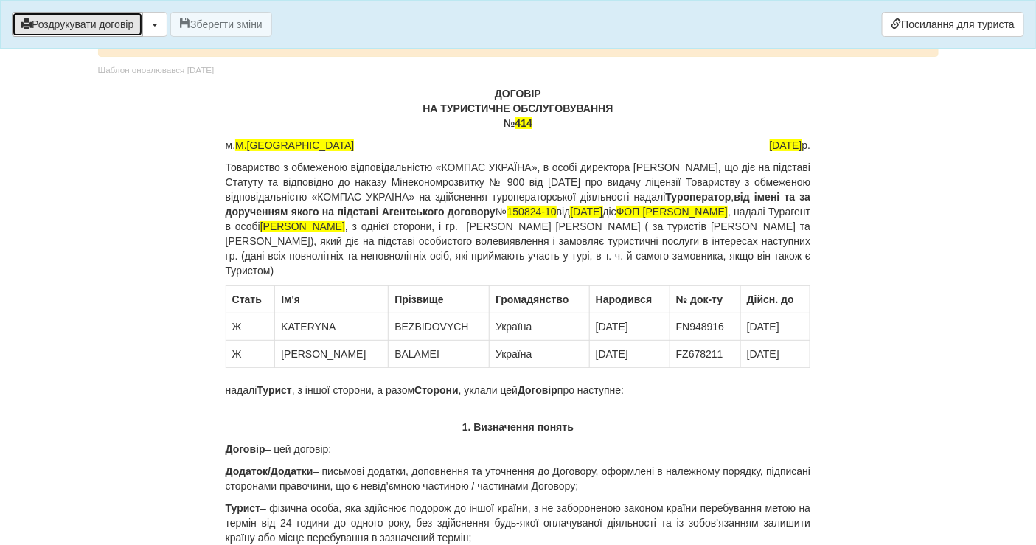
click at [54, 20] on button "Роздрукувати договір" at bounding box center [77, 24] width 131 height 25
click at [110, 24] on button "Роздрукувати договір" at bounding box center [77, 24] width 131 height 25
click at [119, 30] on button "Роздрукувати договір" at bounding box center [77, 24] width 131 height 25
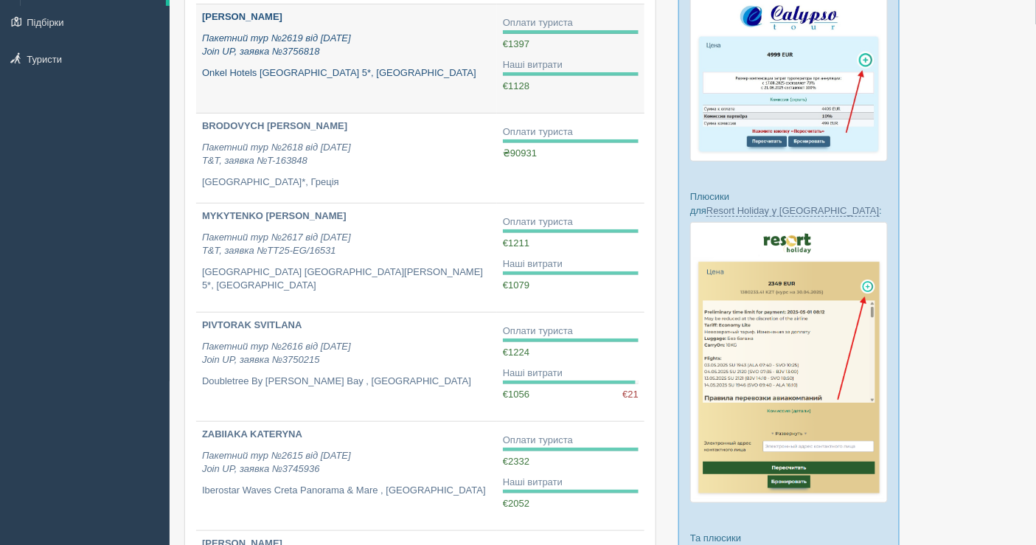
scroll to position [82, 0]
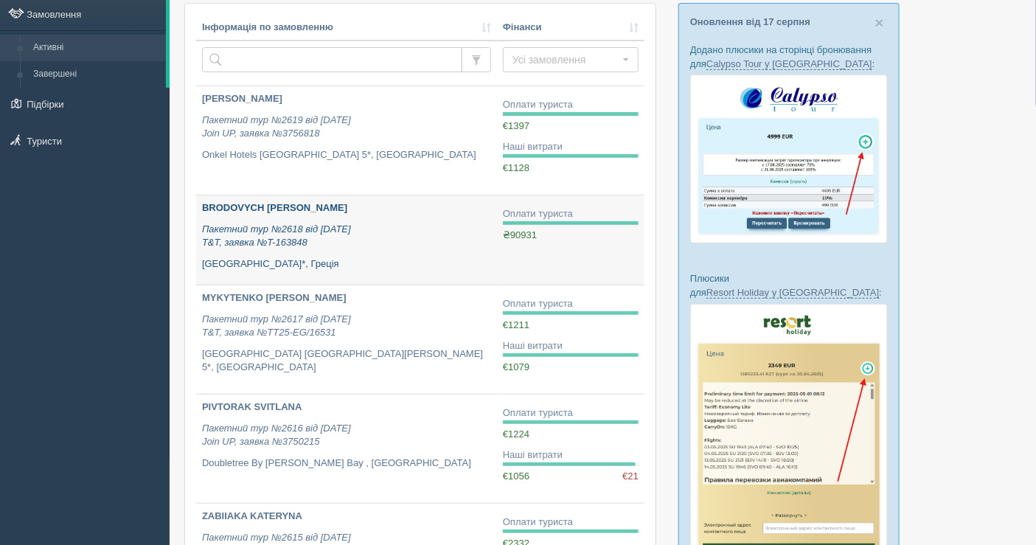
click at [364, 243] on p "Пакетний тур №2618 від [DATE] T&T, заявка №T-163848" at bounding box center [346, 236] width 289 height 27
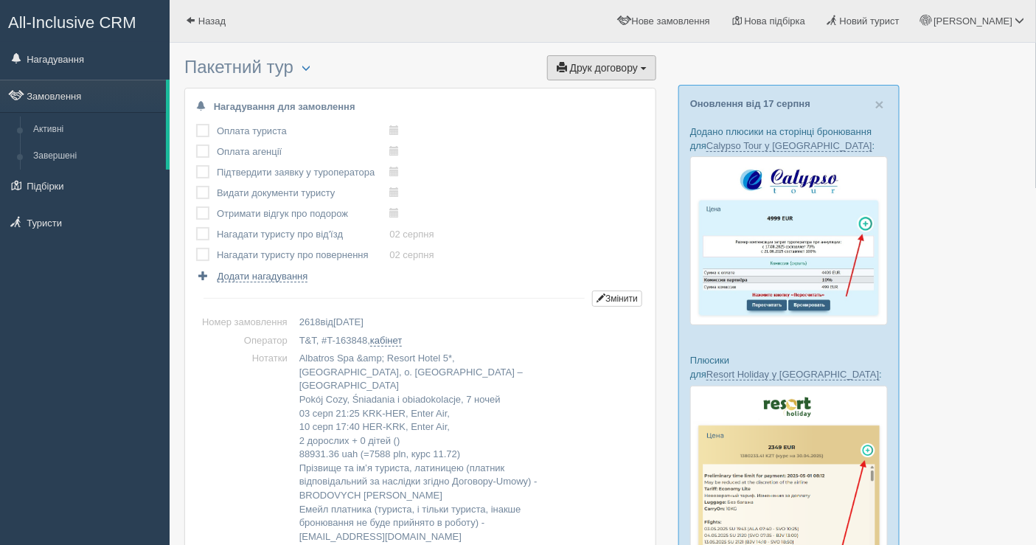
click at [583, 71] on span "Друк договору" at bounding box center [604, 68] width 68 height 12
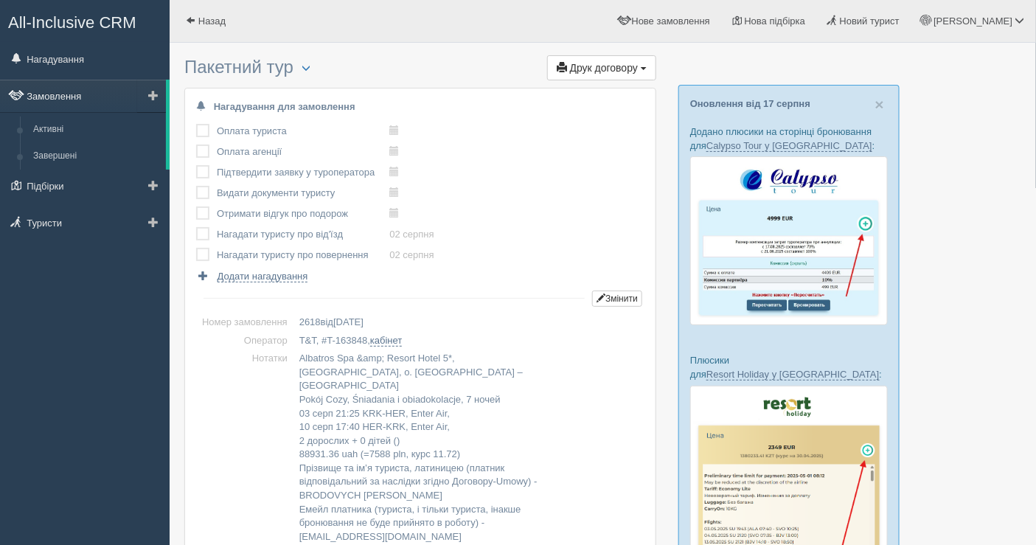
click at [53, 94] on link "Замовлення" at bounding box center [83, 96] width 166 height 32
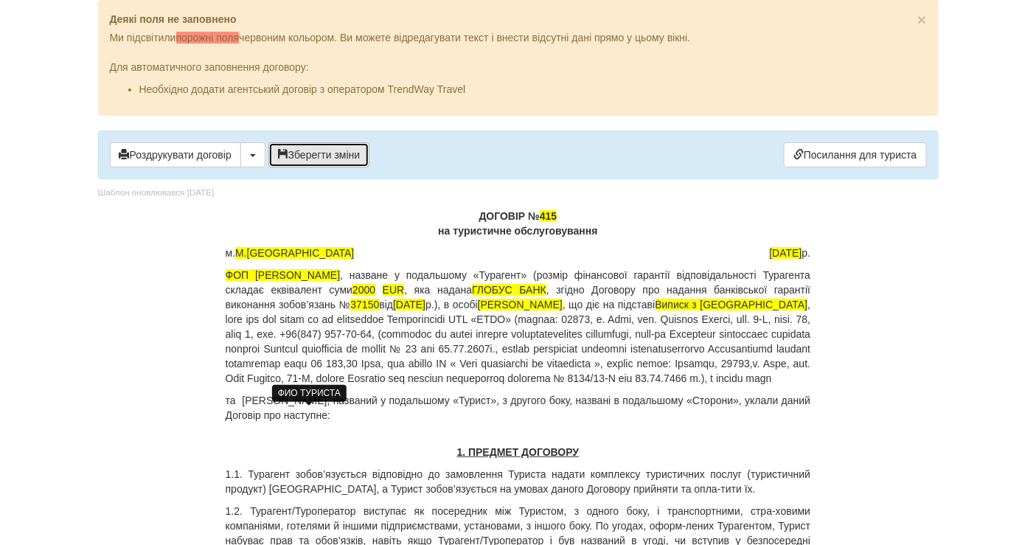
click at [333, 149] on button "Зберегти зміни" at bounding box center [319, 154] width 102 height 25
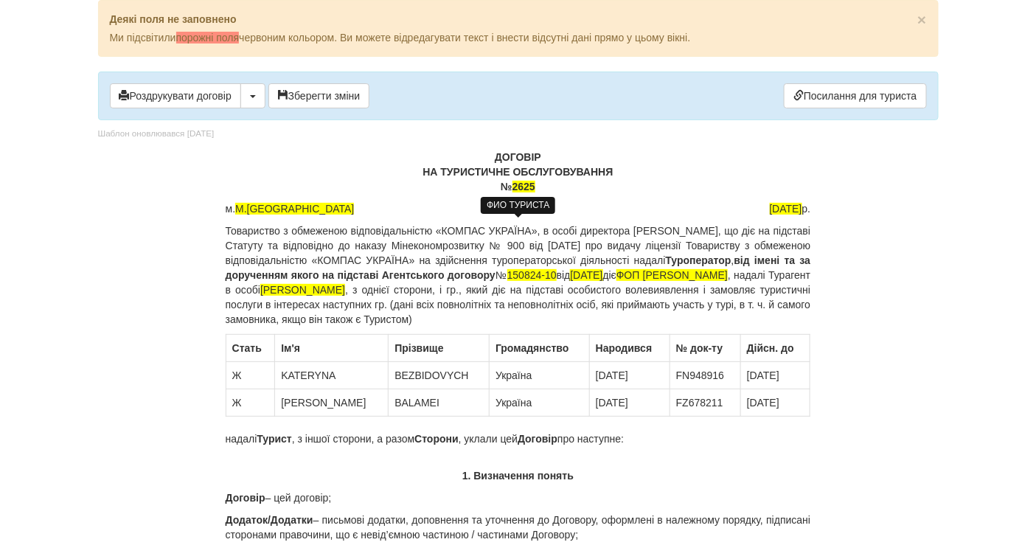
drag, startPoint x: 341, startPoint y: 86, endPoint x: 358, endPoint y: 126, distance: 44.0
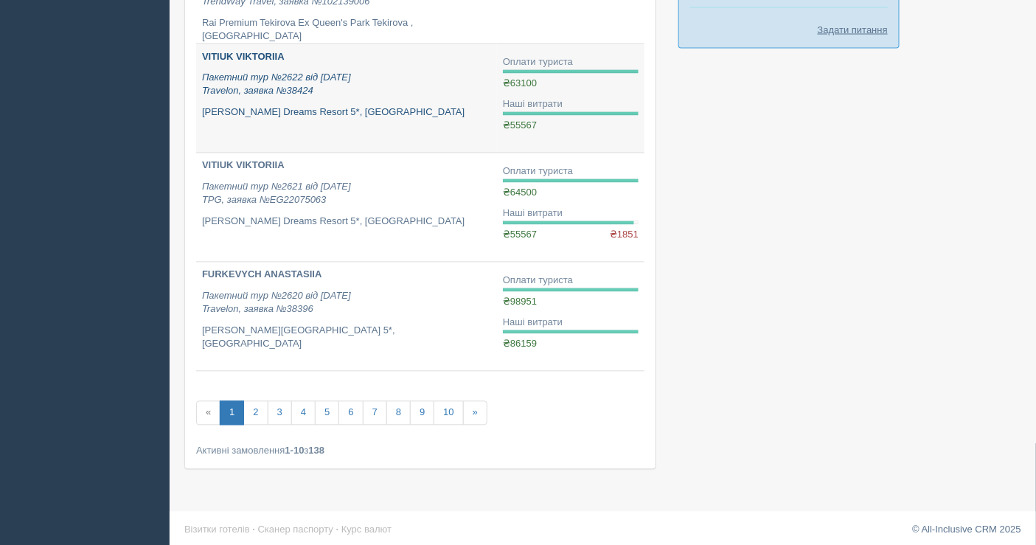
scroll to position [869, 0]
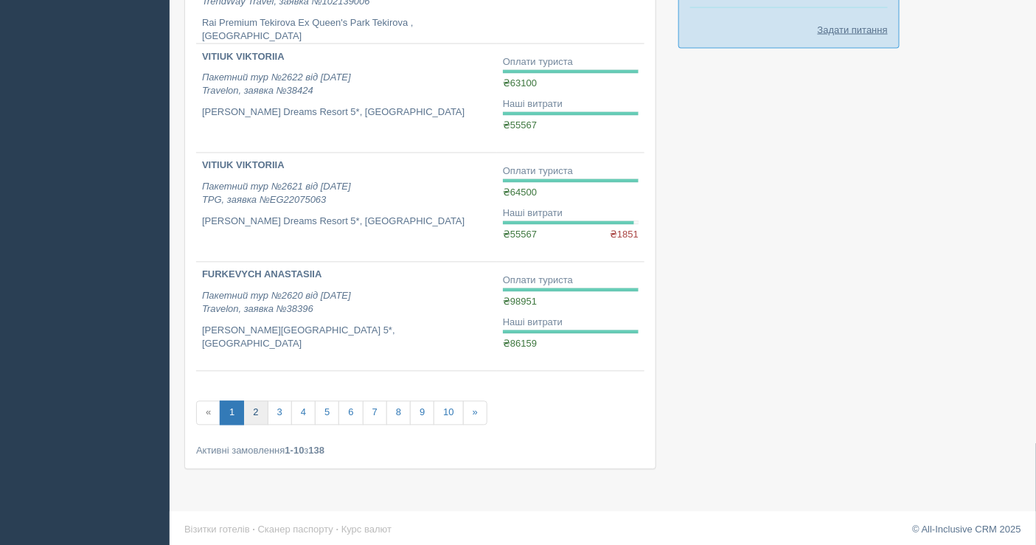
click at [260, 409] on link "2" at bounding box center [255, 413] width 24 height 24
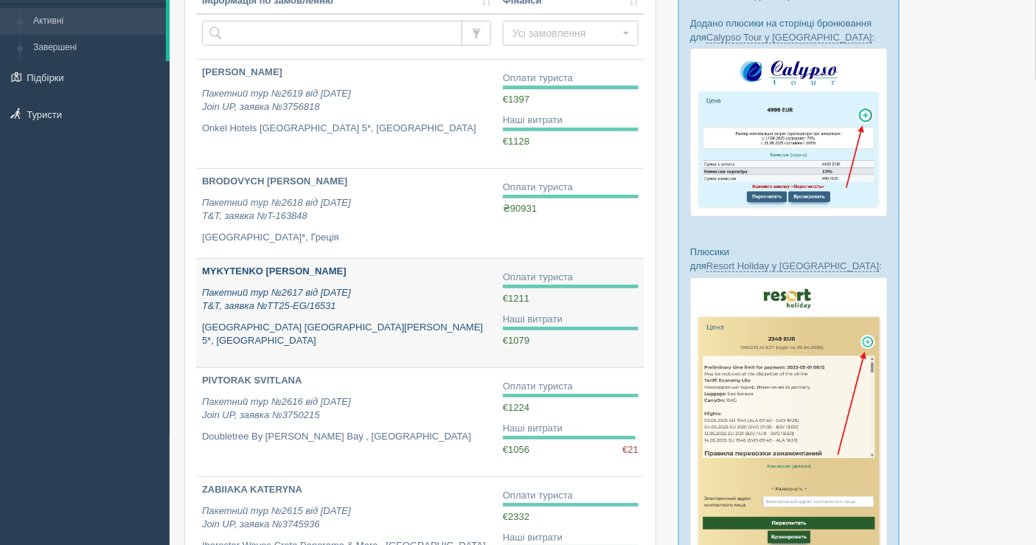
scroll to position [164, 0]
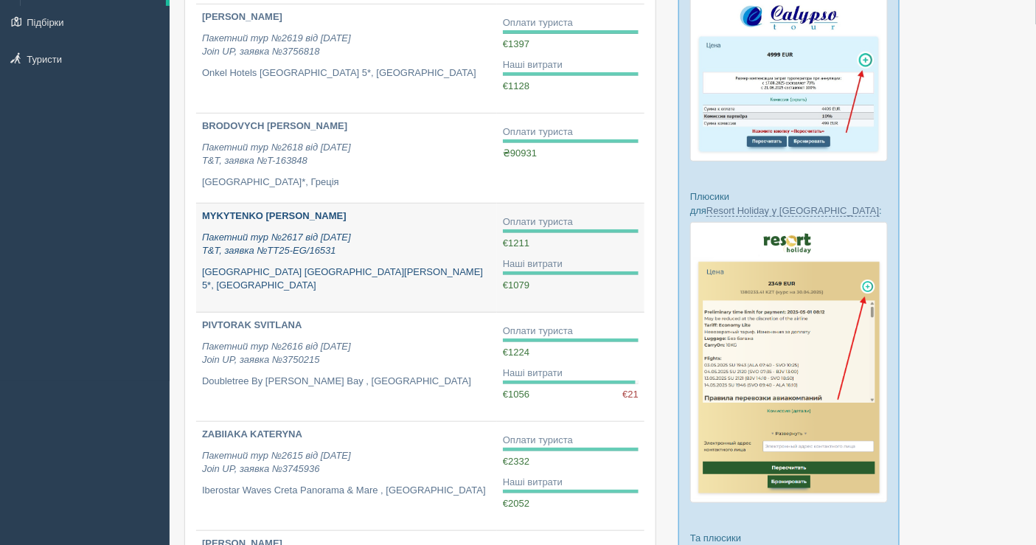
click at [239, 285] on link "MYKYTENKO ANASTASIIA Пакетний тур №2617 від 14.07.2025 T&T, заявка №TT25-EG/165…" at bounding box center [346, 258] width 301 height 108
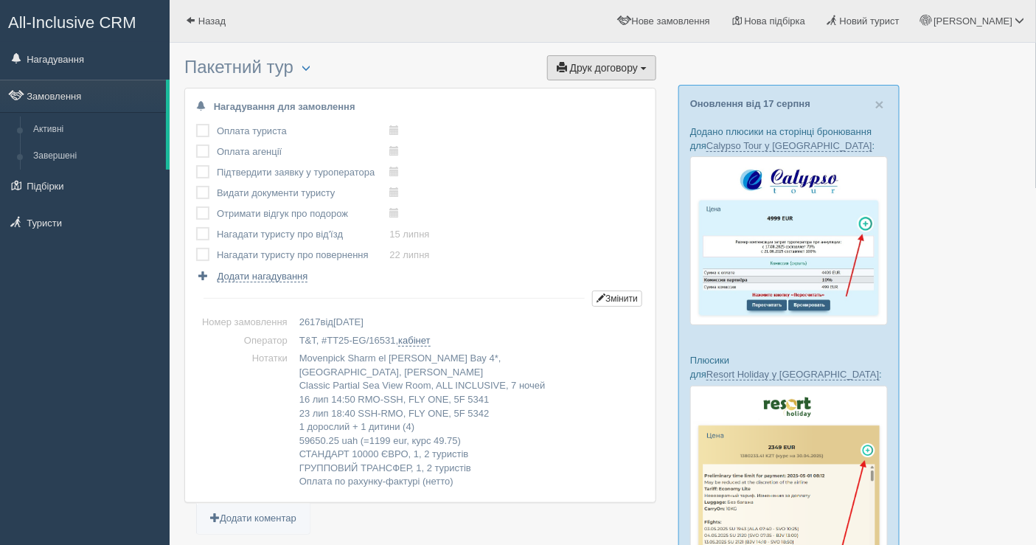
click at [594, 62] on span "Друк договору" at bounding box center [604, 68] width 68 height 12
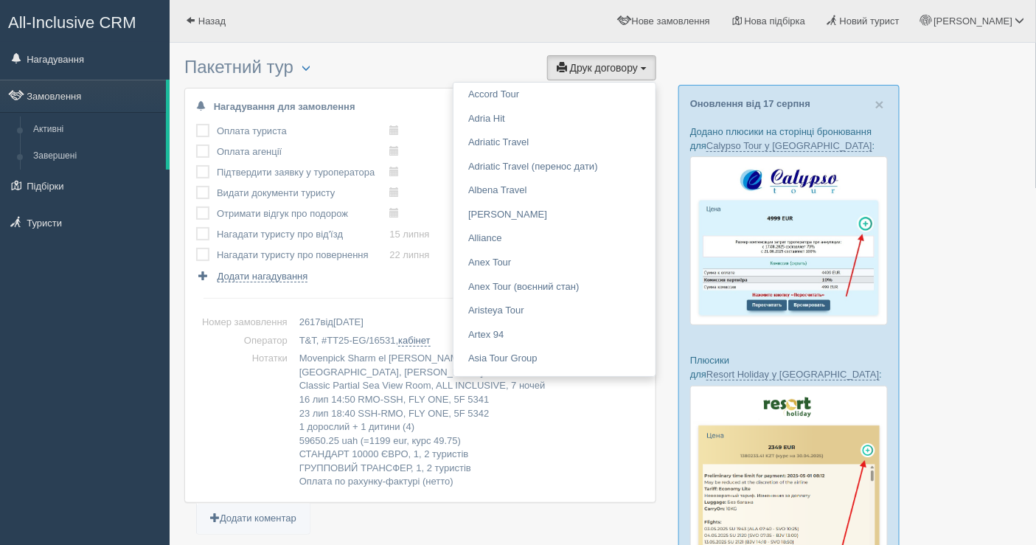
click at [385, 38] on div "Назад Аліна Мій профіль Моя аналітика" at bounding box center [603, 21] width 867 height 43
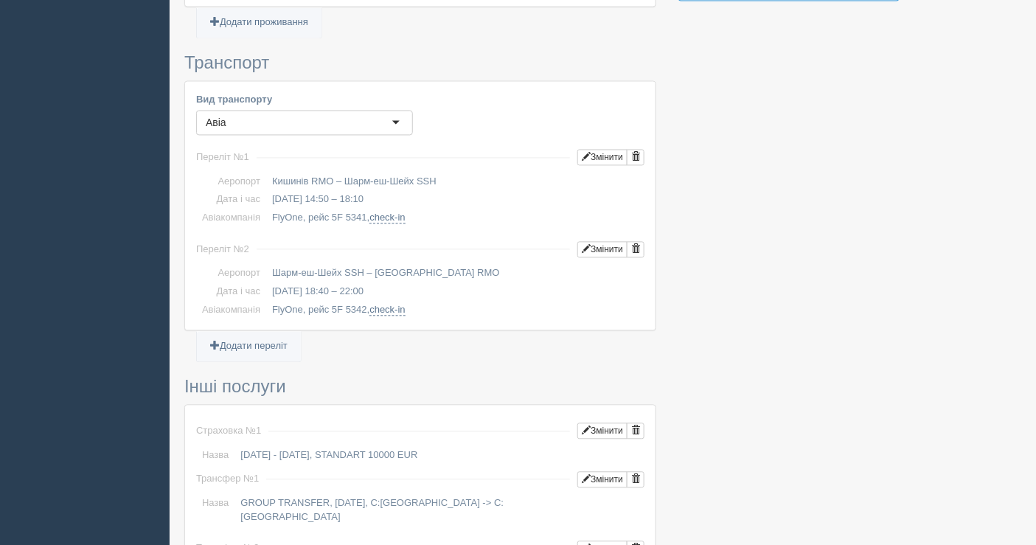
scroll to position [983, 0]
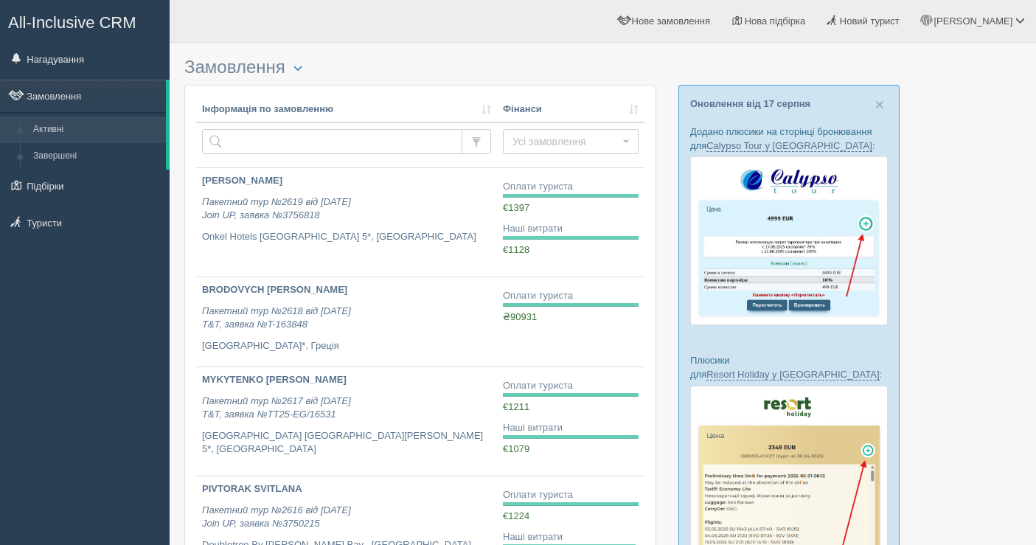
scroll to position [164, 0]
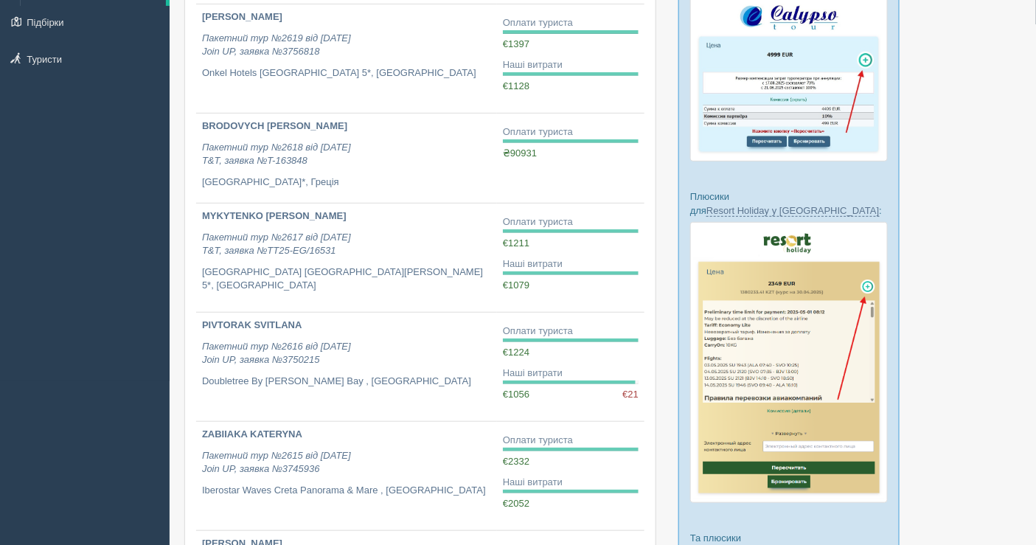
click at [950, 387] on div at bounding box center [602, 537] width 837 height 1303
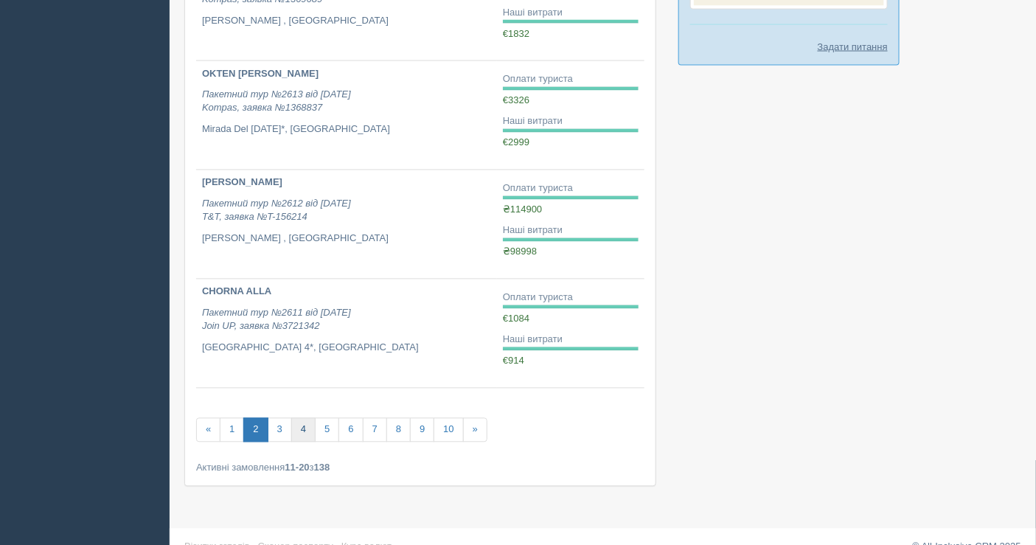
scroll to position [869, 0]
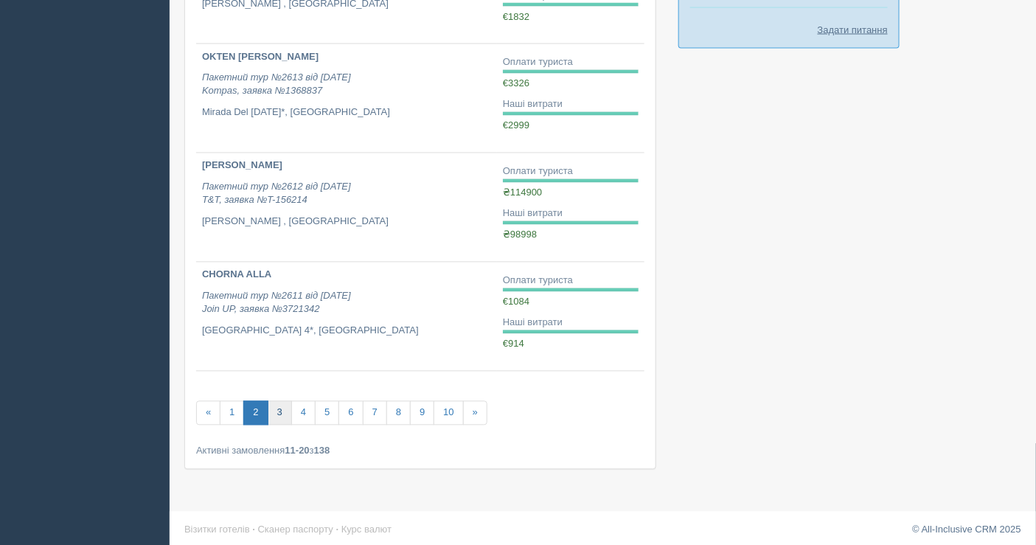
click at [282, 401] on link "3" at bounding box center [280, 413] width 24 height 24
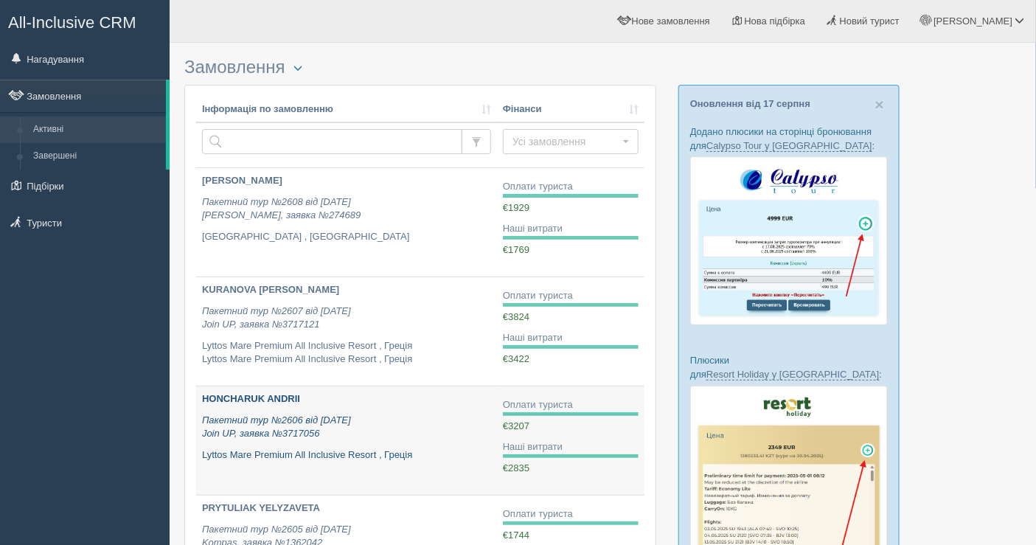
click at [313, 396] on p "HONCHARUK ANDRII" at bounding box center [346, 399] width 289 height 14
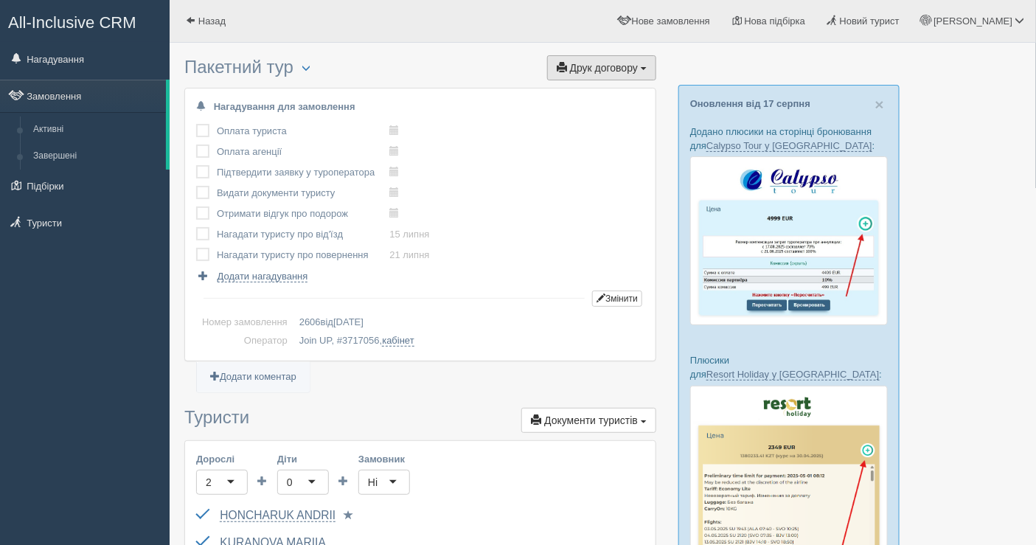
click at [586, 67] on span "Друк договору" at bounding box center [604, 68] width 68 height 12
click at [552, 92] on link "Join UP" at bounding box center [556, 95] width 200 height 24
click at [73, 90] on link "Замовлення" at bounding box center [83, 96] width 166 height 32
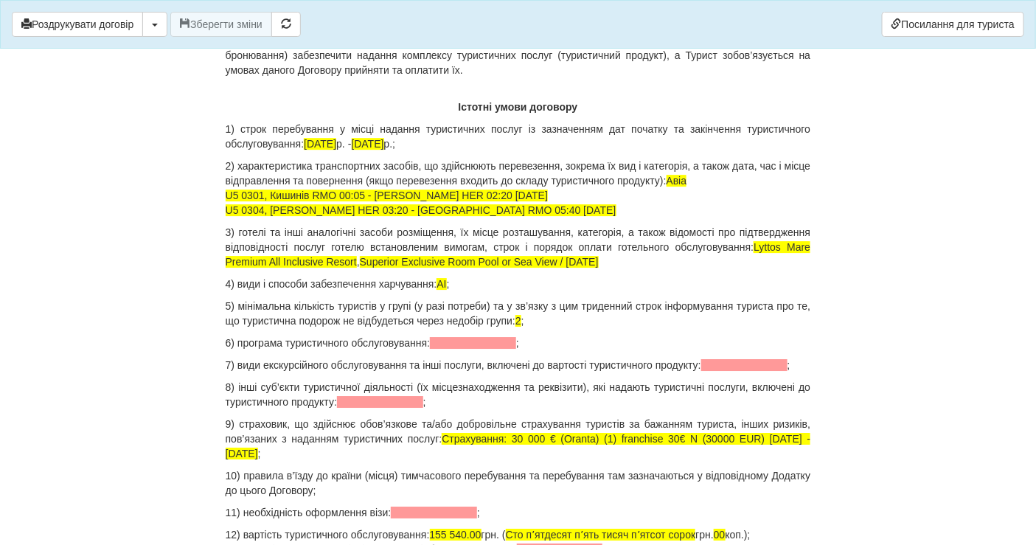
scroll to position [1639, 0]
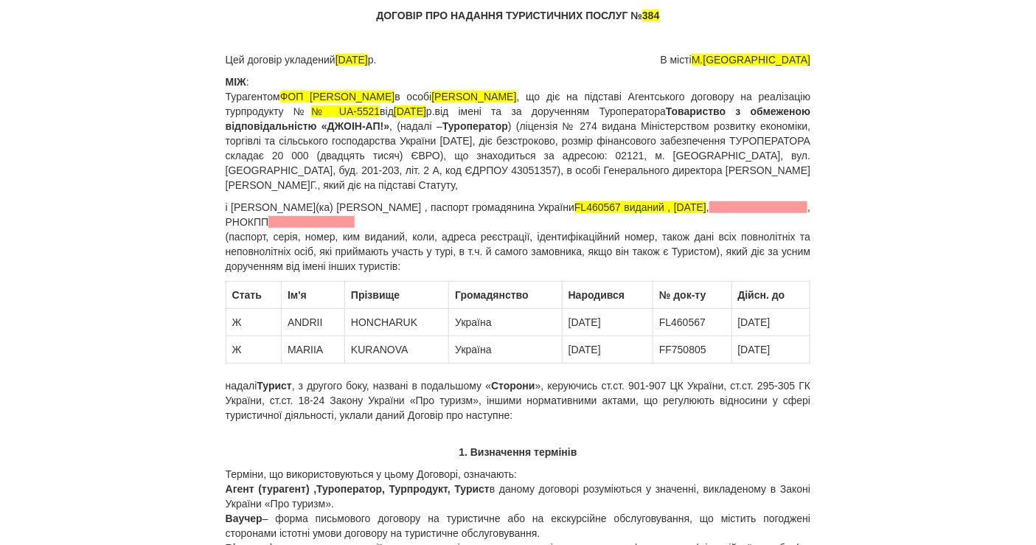
scroll to position [0, 0]
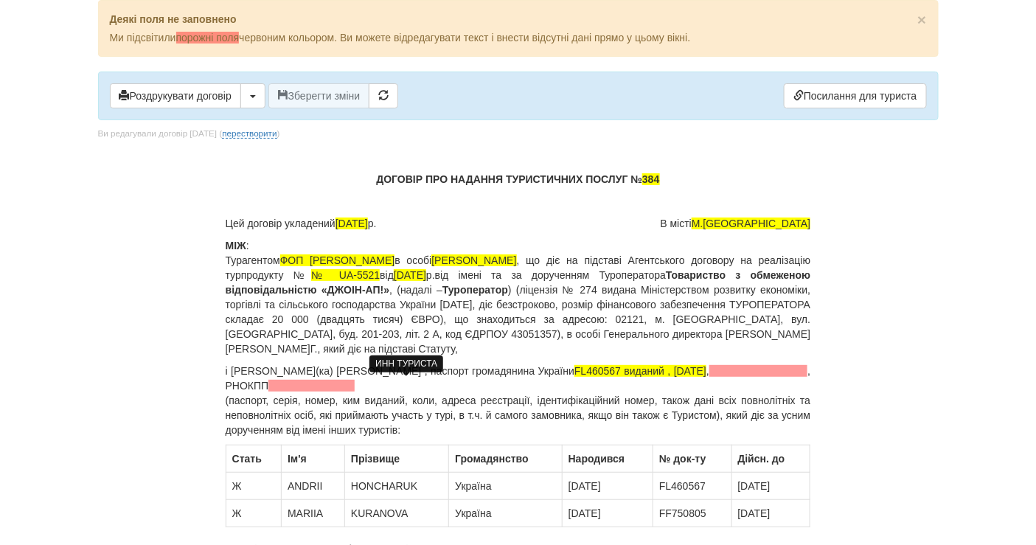
click at [355, 389] on span at bounding box center [311, 386] width 86 height 12
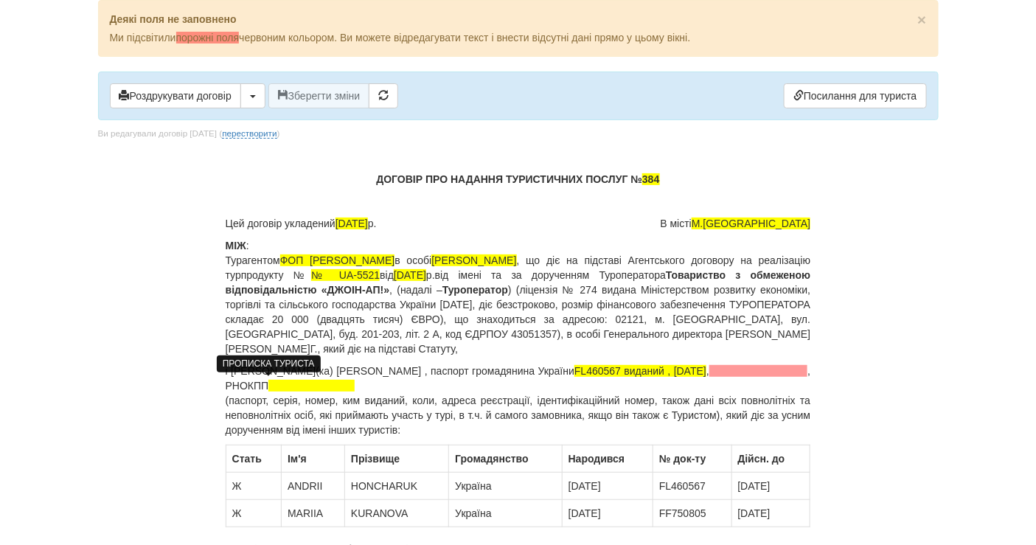
click at [710, 377] on span at bounding box center [759, 371] width 98 height 12
click at [392, 376] on p "і Громадянин(ка) Гончарук Андрій Петрович , паспорт громадянина України FL46056…" at bounding box center [519, 401] width 586 height 74
click at [361, 299] on p "МІЖ : Турагентом ФОП ЗЕНІНА ЛЮДМИЛА ДМИТРІВНА в особі Зеніна Людмила Дмитрівна …" at bounding box center [519, 297] width 586 height 118
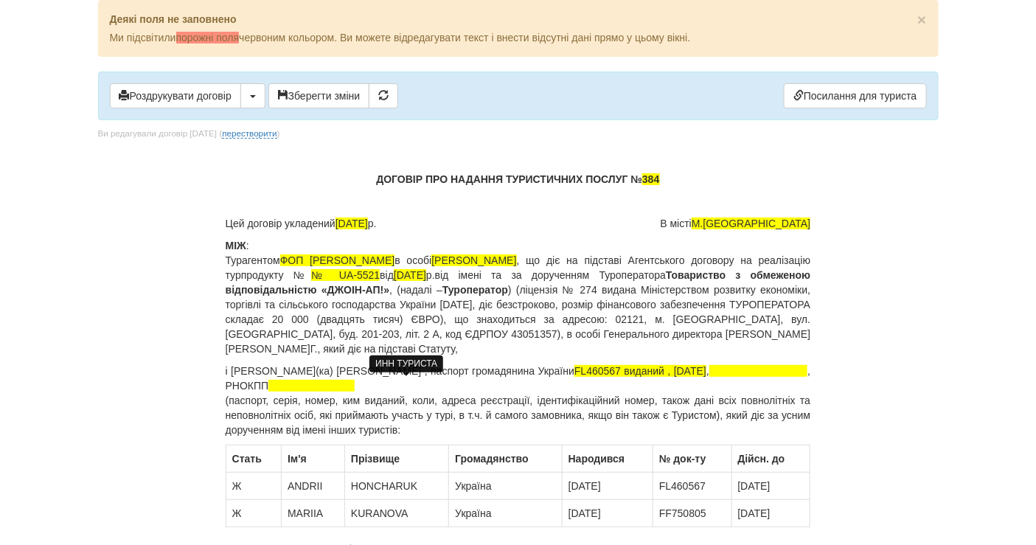
click at [355, 380] on span at bounding box center [311, 386] width 86 height 12
click at [384, 381] on p "і Громадянин(ка) Гончарук Андрій Петрович , паспорт громадянина України FL46056…" at bounding box center [519, 401] width 586 height 74
click at [314, 382] on span "36536058" at bounding box center [291, 386] width 46 height 12
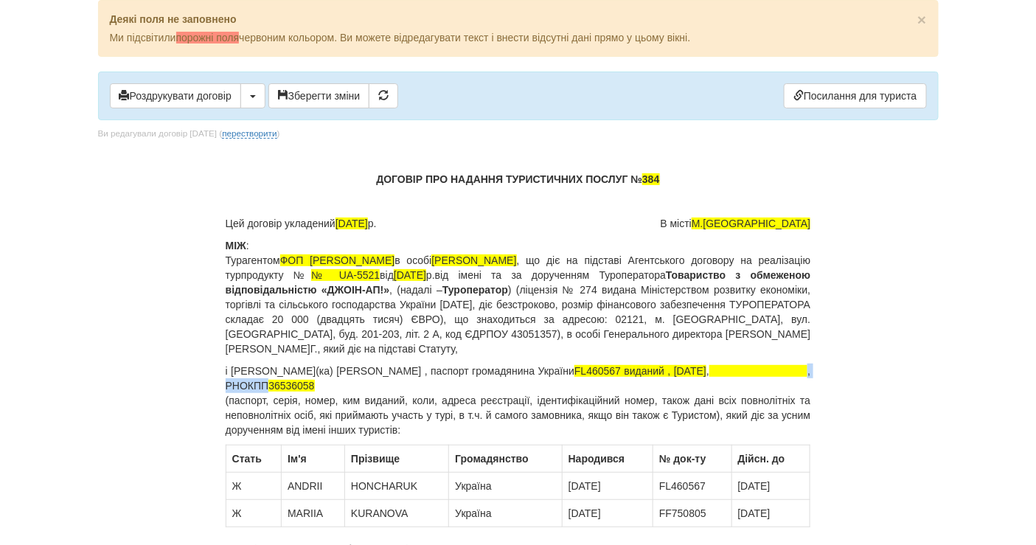
click at [417, 388] on p "і Громадянин(ка) Гончарук Андрій Петрович , паспорт громадянина України FL46056…" at bounding box center [519, 401] width 586 height 74
drag, startPoint x: 380, startPoint y: 384, endPoint x: 397, endPoint y: 382, distance: 17.1
click at [326, 382] on span "3653605834" at bounding box center [297, 386] width 58 height 12
click at [386, 451] on th "Прiзвище" at bounding box center [397, 458] width 104 height 27
drag, startPoint x: 378, startPoint y: 386, endPoint x: 396, endPoint y: 384, distance: 18.6
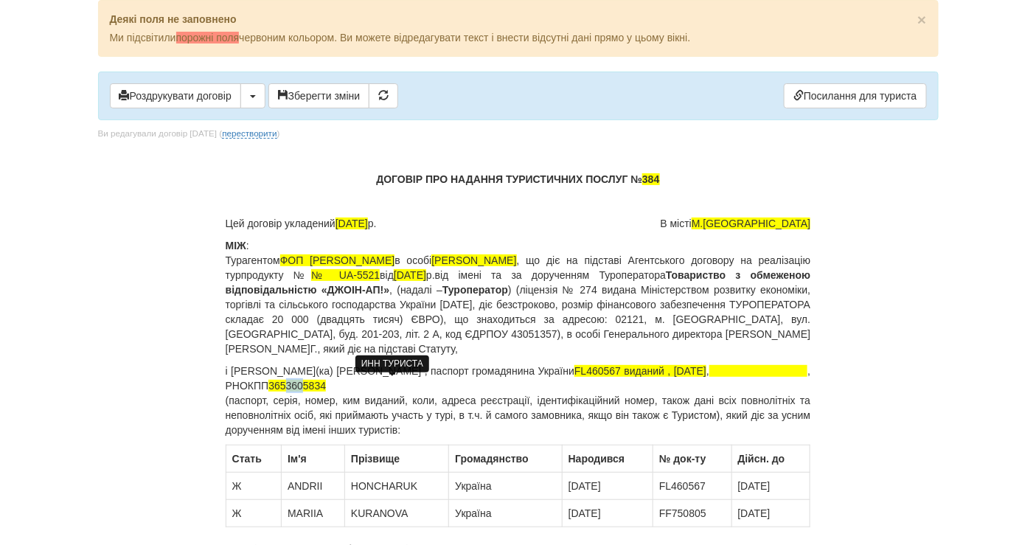
click at [326, 384] on span "3653605834" at bounding box center [297, 386] width 58 height 12
drag, startPoint x: 381, startPoint y: 384, endPoint x: 395, endPoint y: 381, distance: 14.9
click at [326, 381] on span "3653605834" at bounding box center [297, 386] width 58 height 12
click at [326, 387] on span "3653605834" at bounding box center [297, 386] width 58 height 12
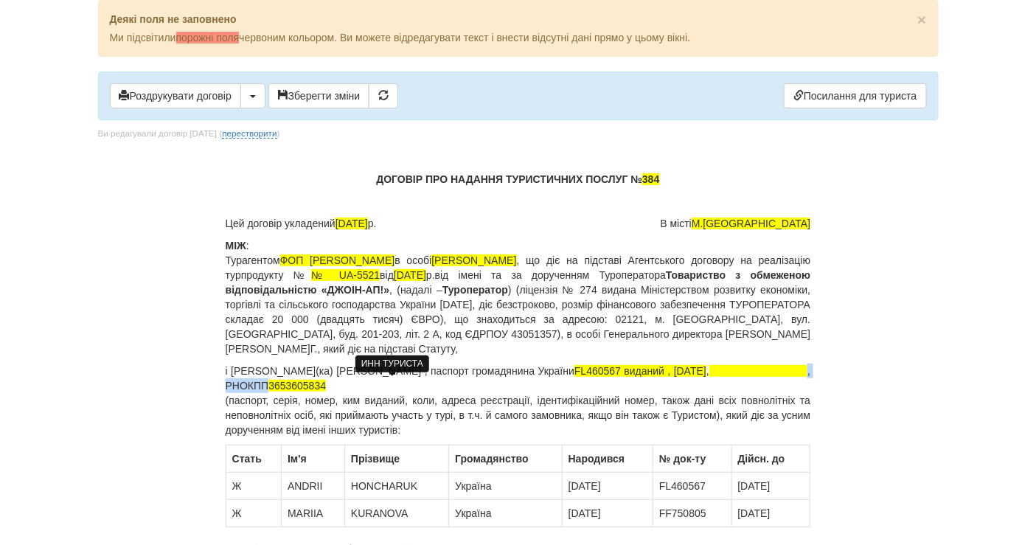
click at [326, 387] on span "3653605834" at bounding box center [297, 386] width 58 height 12
click at [326, 381] on span "3653605834" at bounding box center [297, 386] width 58 height 12
click at [378, 389] on p "і Громадянин(ка) Гончарук Андрій Петрович , паспорт громадянина України FL46056…" at bounding box center [519, 401] width 586 height 74
click at [380, 424] on p "і Громадянин(ка) Гончарук Андрій Петрович , паспорт громадянина України FL46056…" at bounding box center [519, 401] width 586 height 74
drag, startPoint x: 364, startPoint y: 384, endPoint x: 424, endPoint y: 384, distance: 60.5
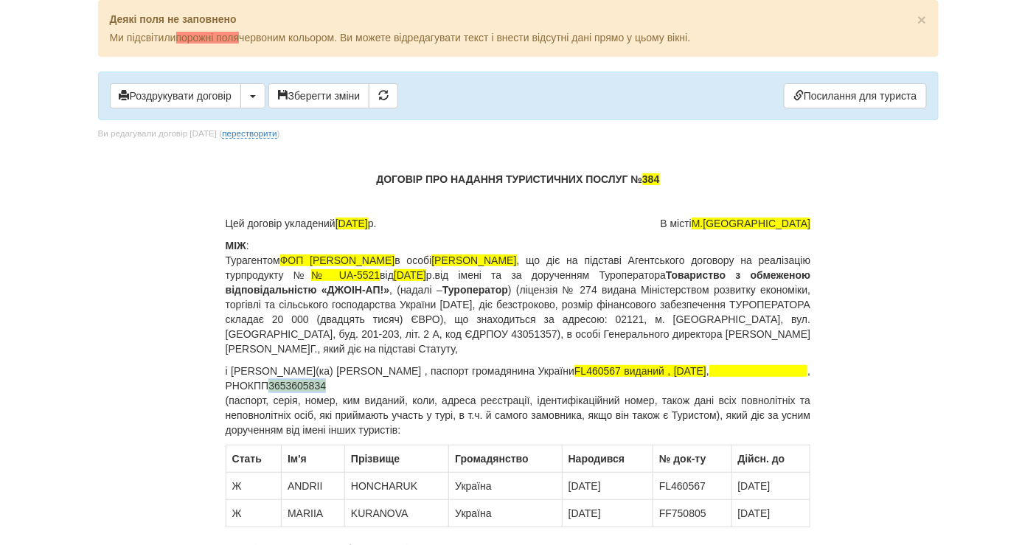
click at [424, 384] on p "і Громадянин(ка) Гончарук Андрій Петрович , паспорт громадянина України FL46056…" at bounding box center [519, 401] width 586 height 74
copy span "3653605834"
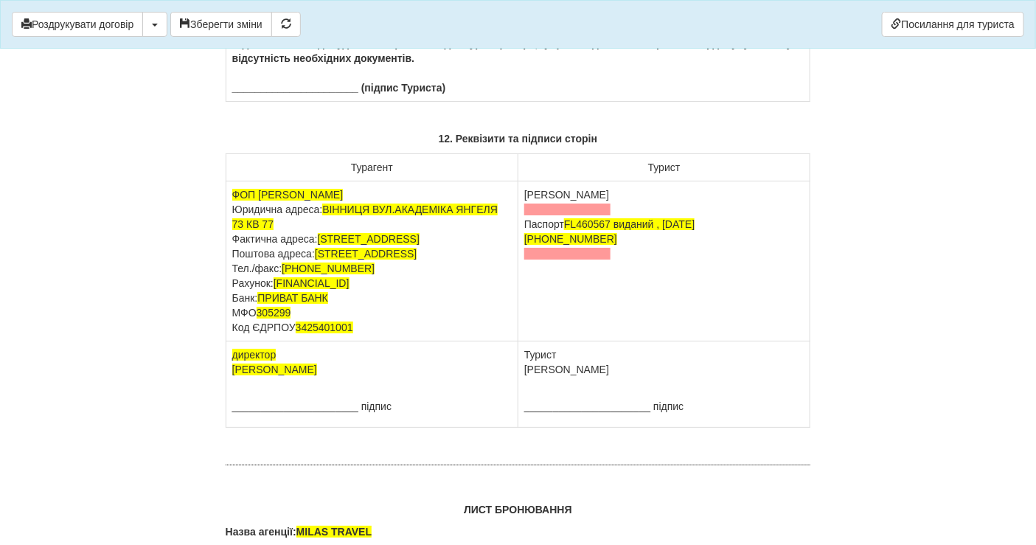
scroll to position [9260, 0]
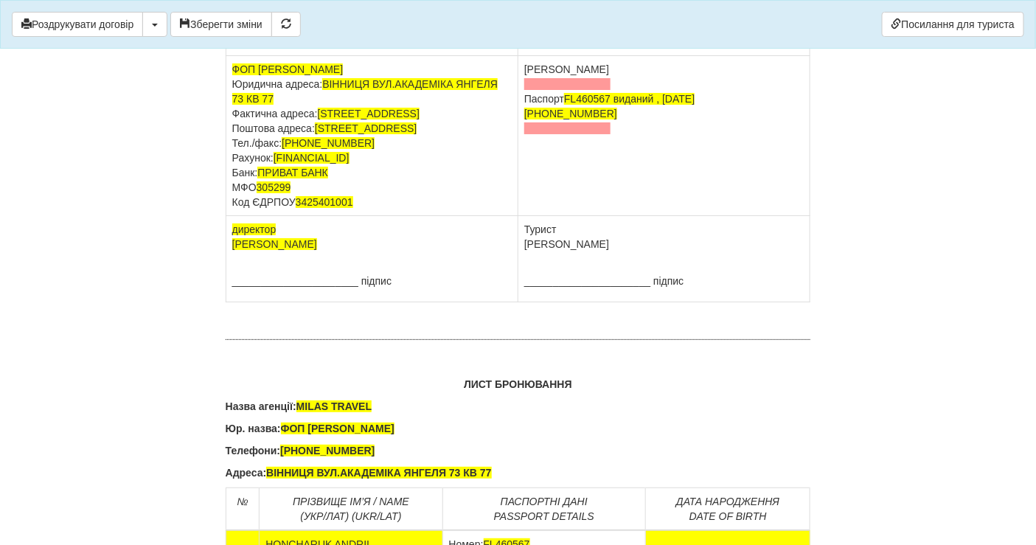
click at [616, 194] on td "Гончарук Андрій Петрович Паспорт FL460567 виданий , 02.02.2018 +380 63 258 7172" at bounding box center [665, 136] width 292 height 160
click at [659, 176] on td "Гончарук Андрій Петрович Паспорт FL460567 виданий , 02.02.2018 +380 63 258 7172" at bounding box center [665, 136] width 292 height 160
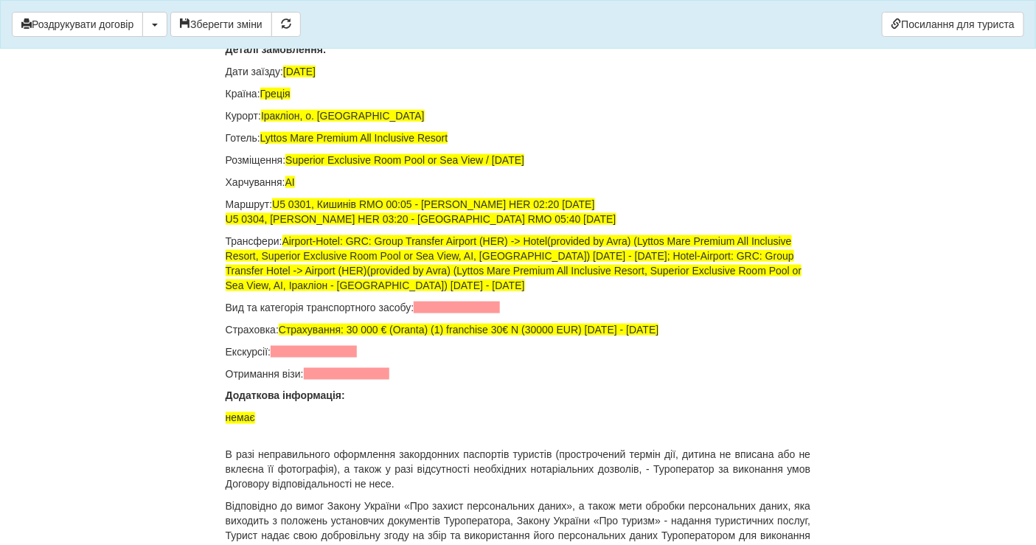
scroll to position [9740, 0]
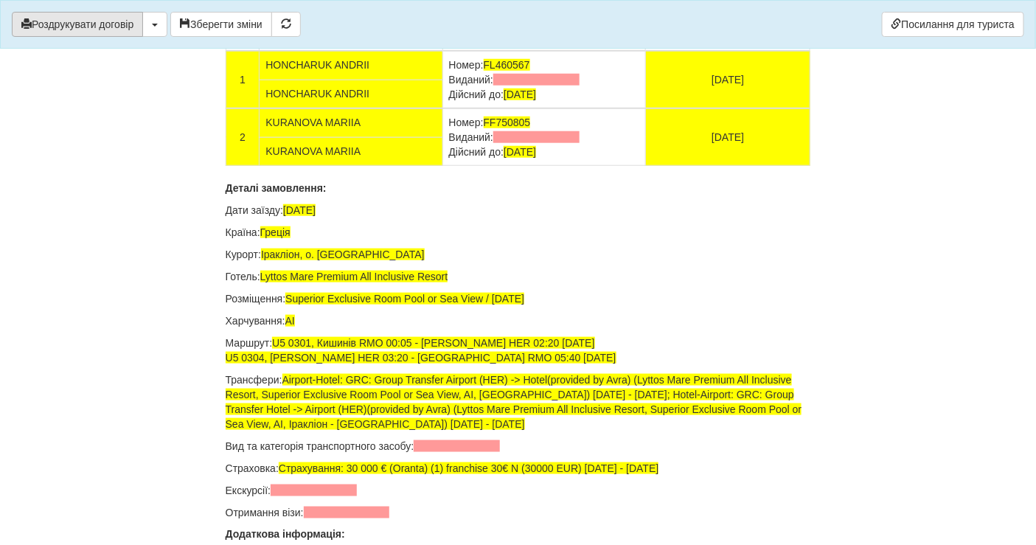
click at [89, 26] on button "Роздрукувати договір" at bounding box center [77, 24] width 131 height 25
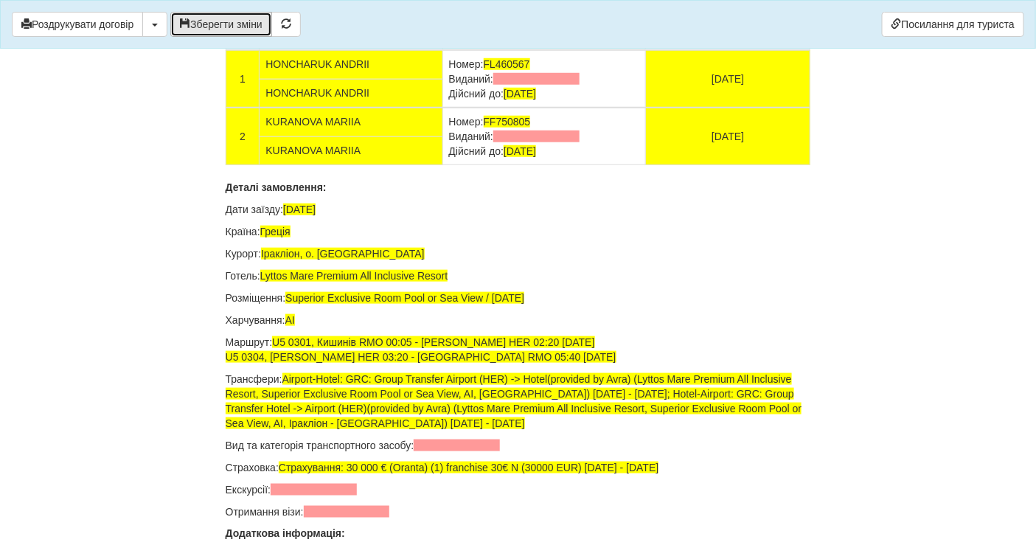
click at [221, 21] on button "Зберегти зміни" at bounding box center [221, 24] width 102 height 25
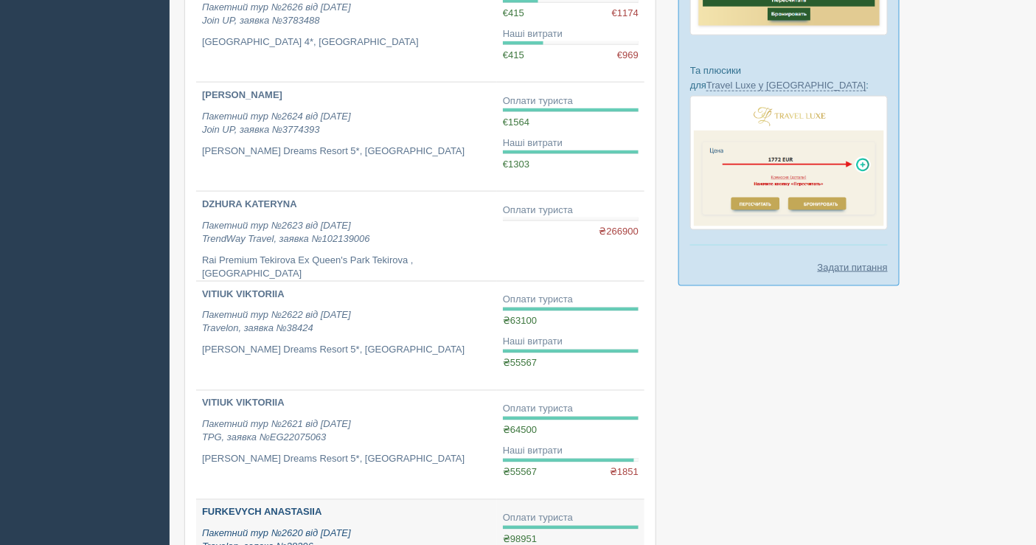
scroll to position [869, 0]
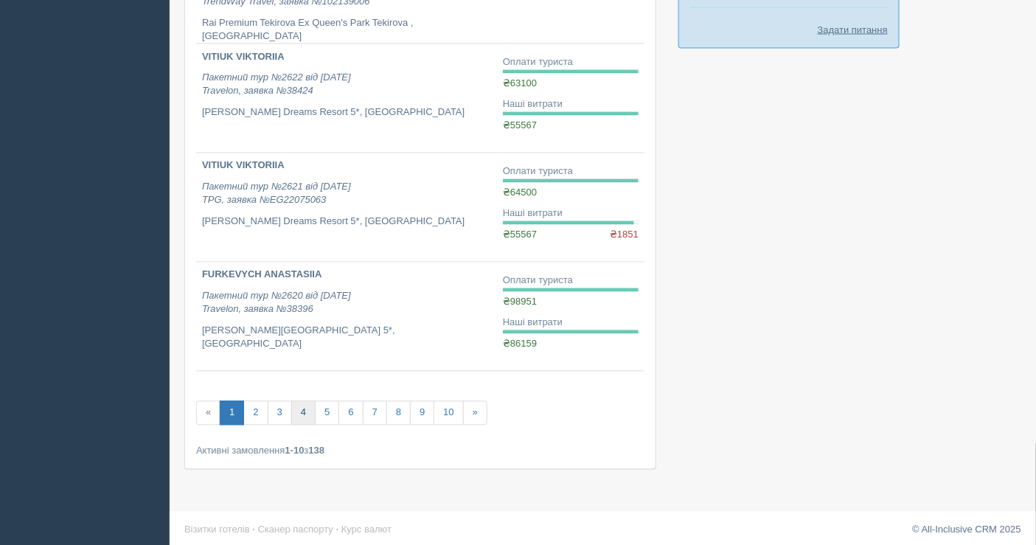
click at [299, 405] on link "4" at bounding box center [303, 413] width 24 height 24
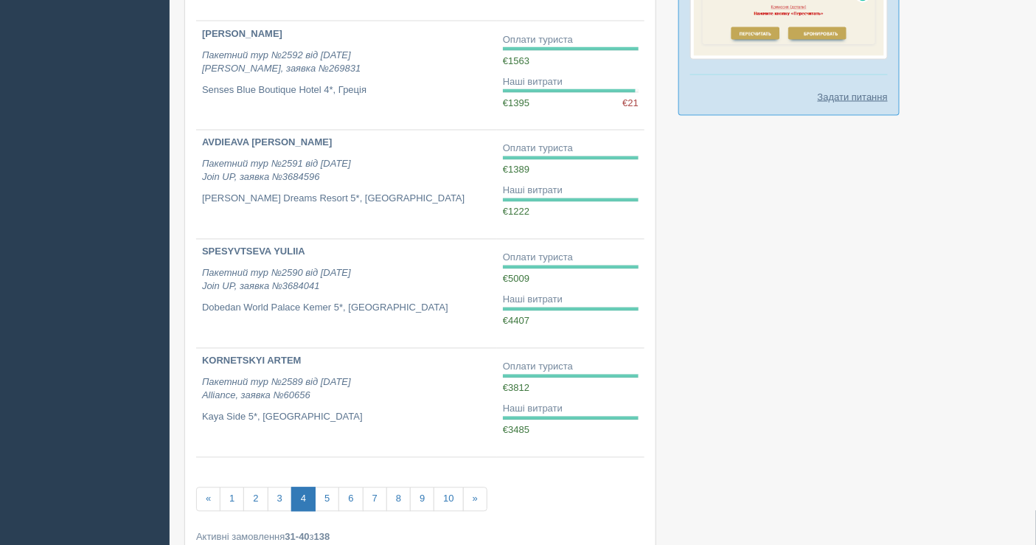
scroll to position [819, 0]
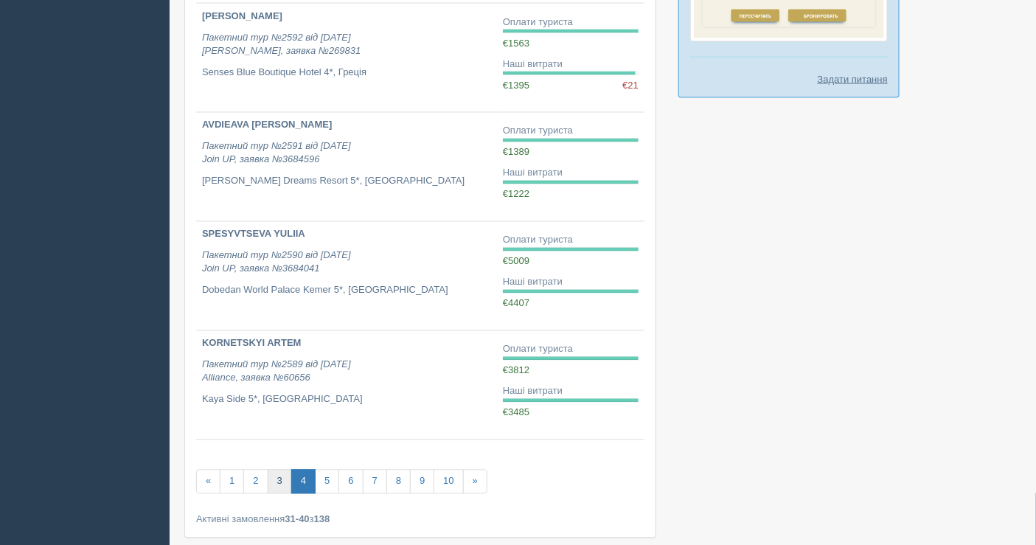
click at [280, 478] on link "3" at bounding box center [280, 482] width 24 height 24
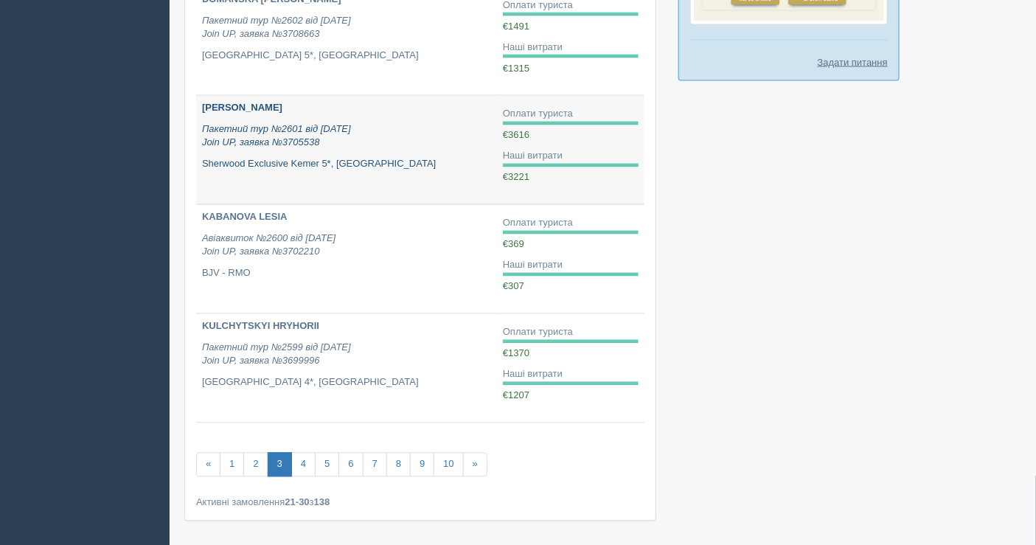
scroll to position [889, 0]
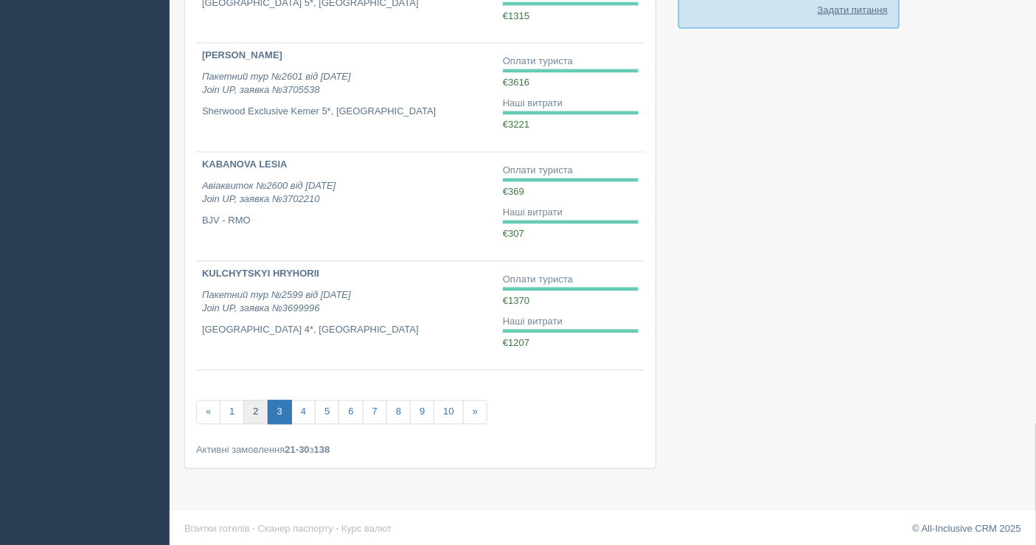
click at [260, 406] on link "2" at bounding box center [255, 413] width 24 height 24
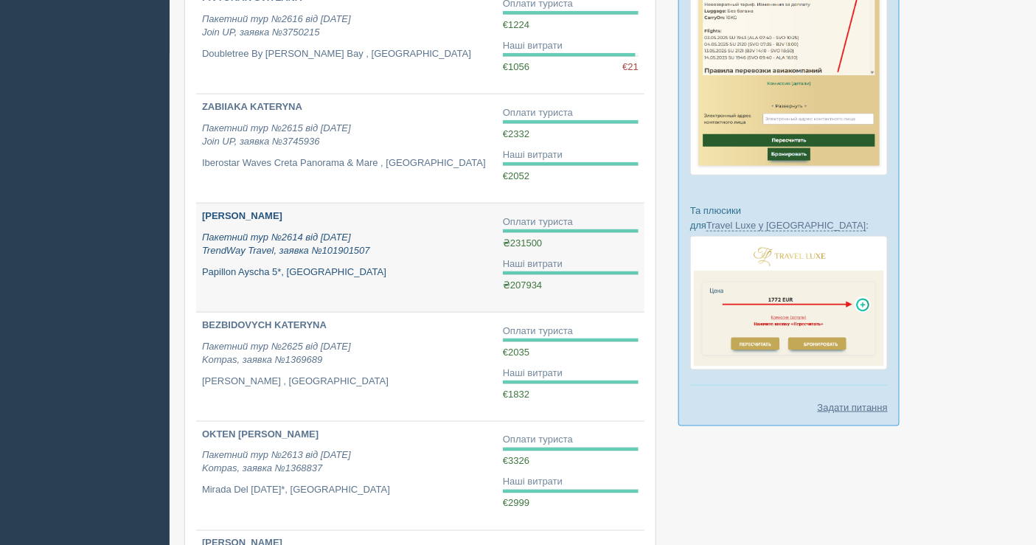
scroll to position [409, 0]
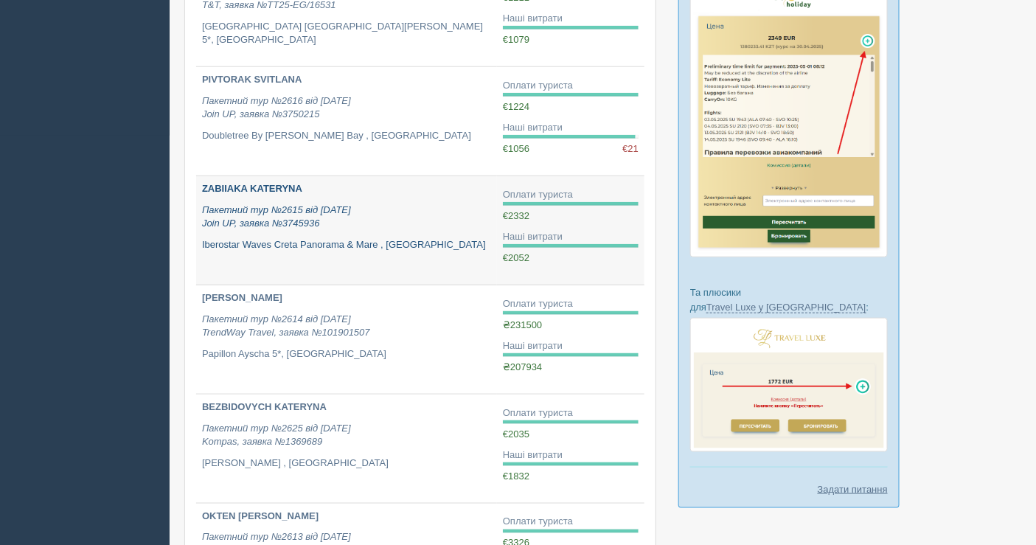
click at [299, 255] on link "ZABIIAKA KATERYNA Пакетний тур №2615 від 10.07.2025 Join UP, заявка №3745936 Ib…" at bounding box center [346, 230] width 301 height 108
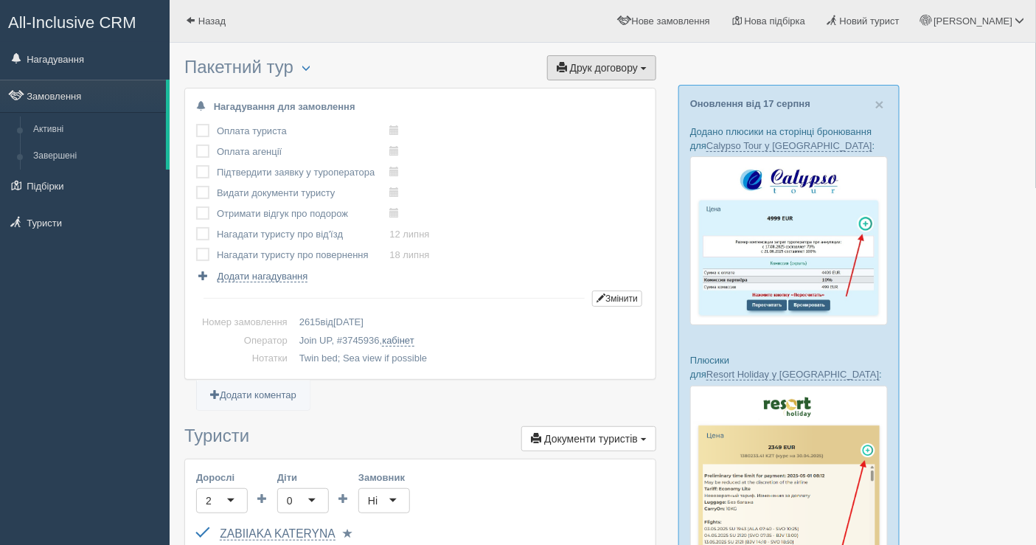
click at [583, 67] on span "Друк договору" at bounding box center [604, 68] width 68 height 12
click at [575, 90] on link "Join UP" at bounding box center [556, 95] width 200 height 24
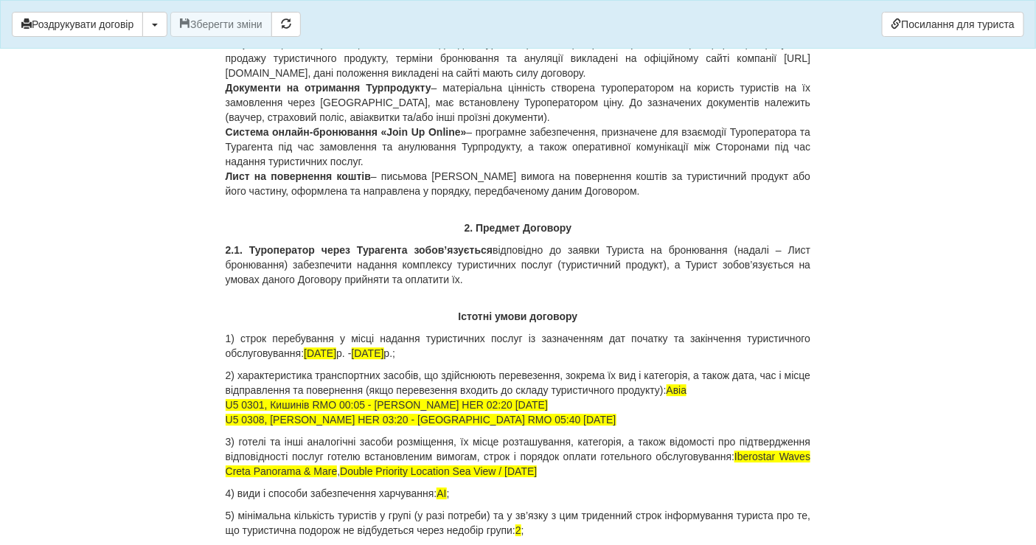
scroll to position [1147, 0]
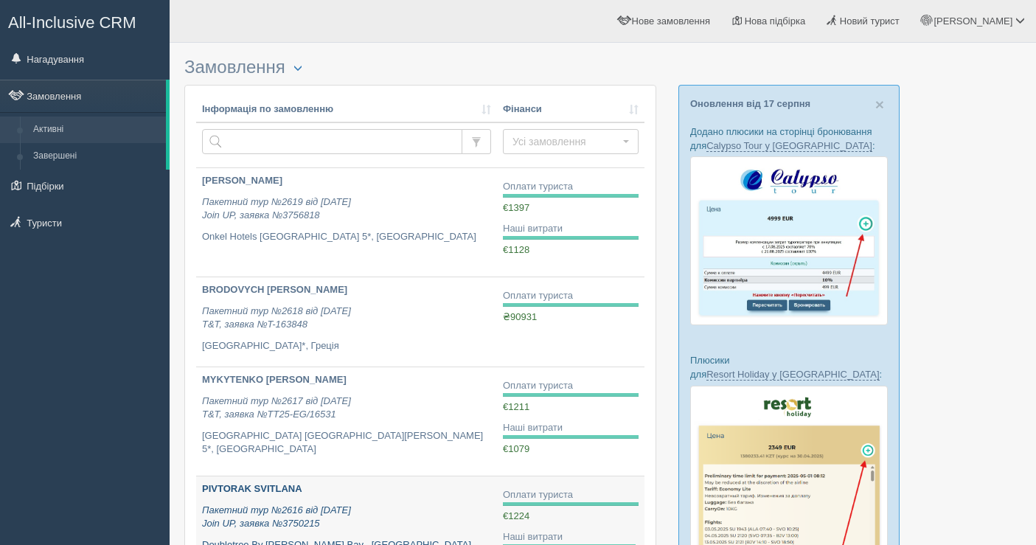
scroll to position [409, 0]
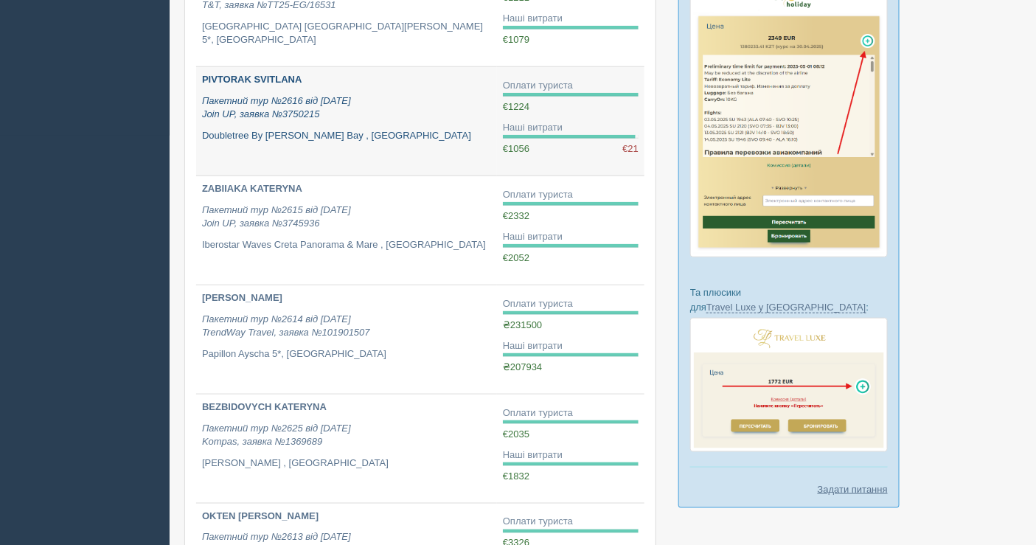
click at [277, 159] on link "PIVTORAK SVITLANA Пакетний тур №2616 від 12.07.2025 Join UP, заявка №3750215 Do…" at bounding box center [346, 121] width 301 height 108
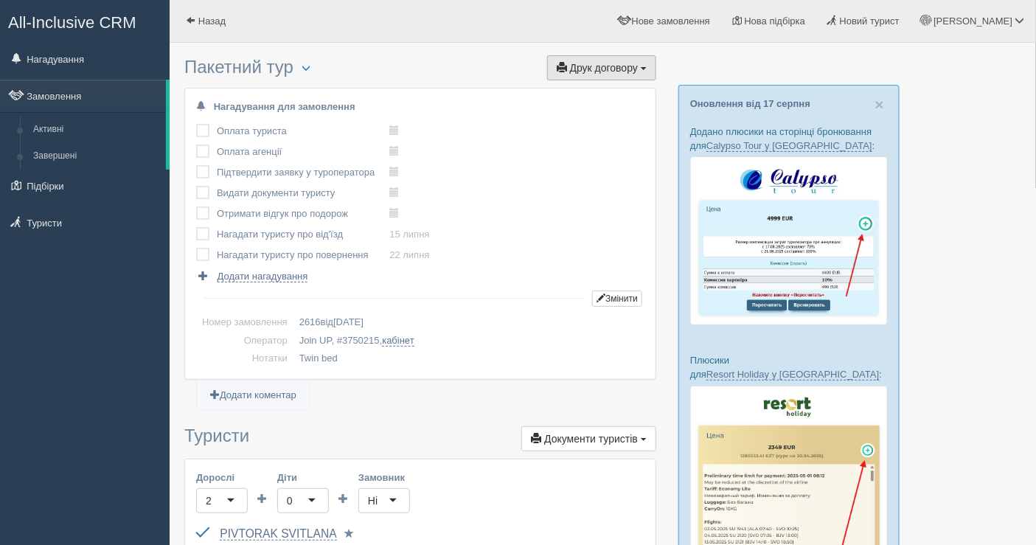
click at [583, 59] on button "Друк договору Друк" at bounding box center [601, 67] width 109 height 25
click at [507, 93] on link "Join UP" at bounding box center [556, 95] width 200 height 24
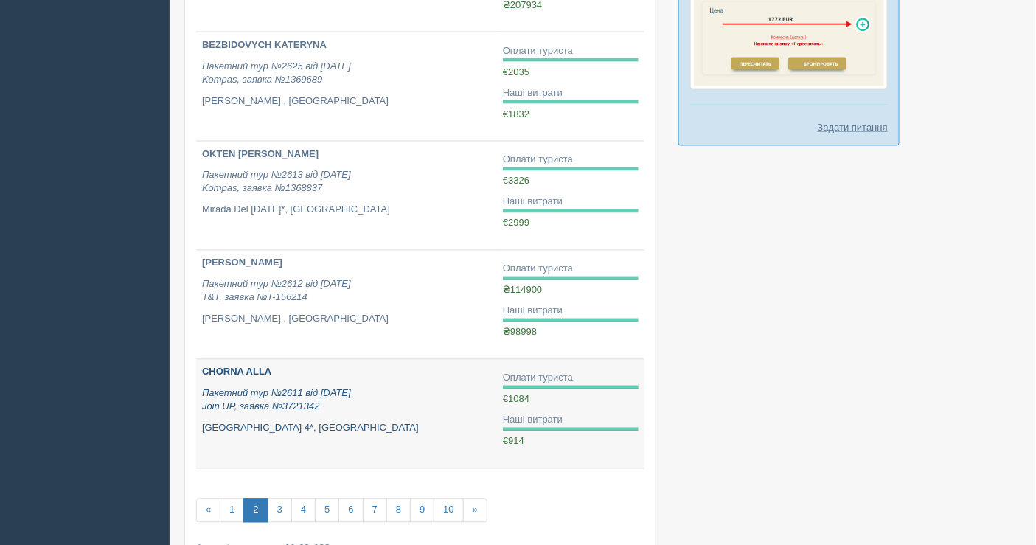
scroll to position [869, 0]
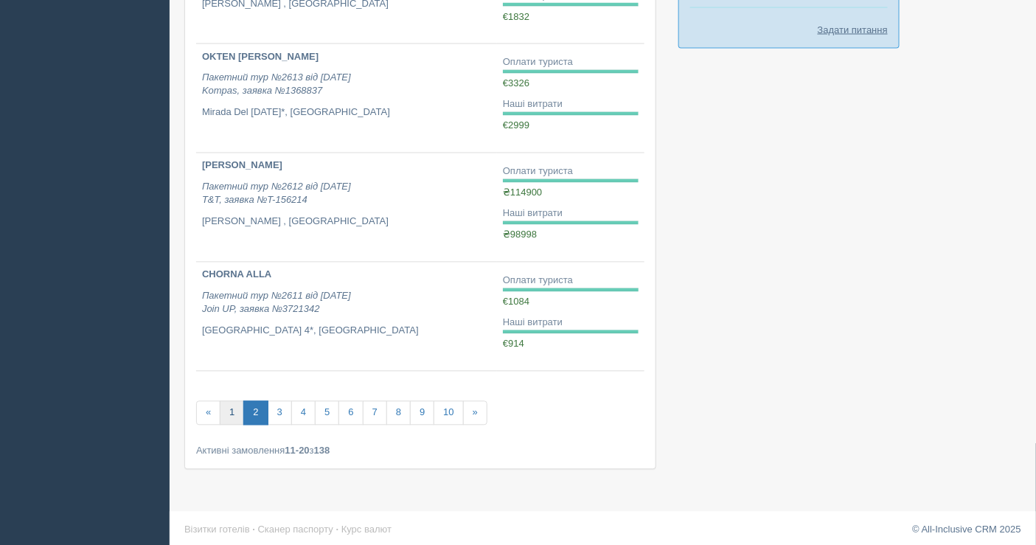
click at [233, 403] on link "1" at bounding box center [232, 413] width 24 height 24
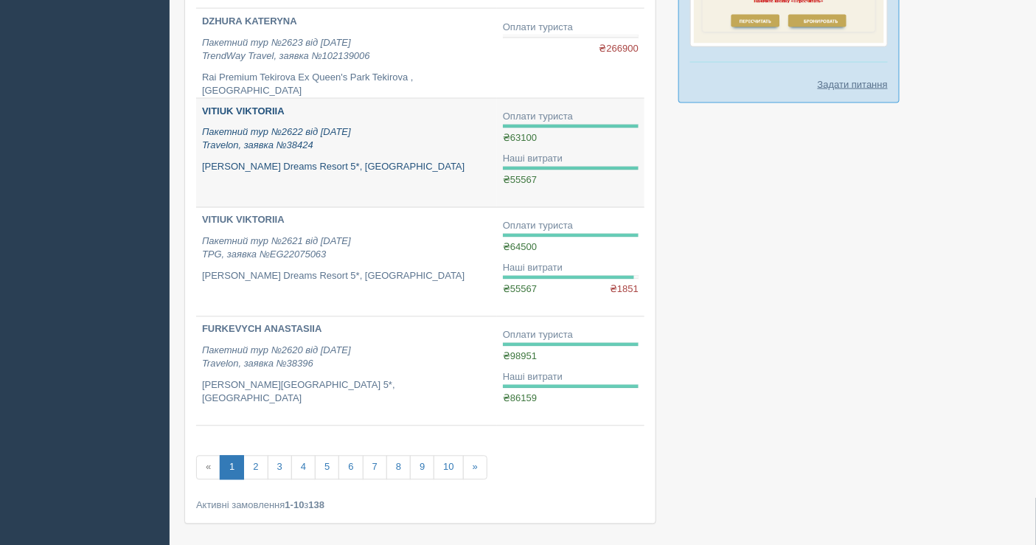
scroll to position [787, 0]
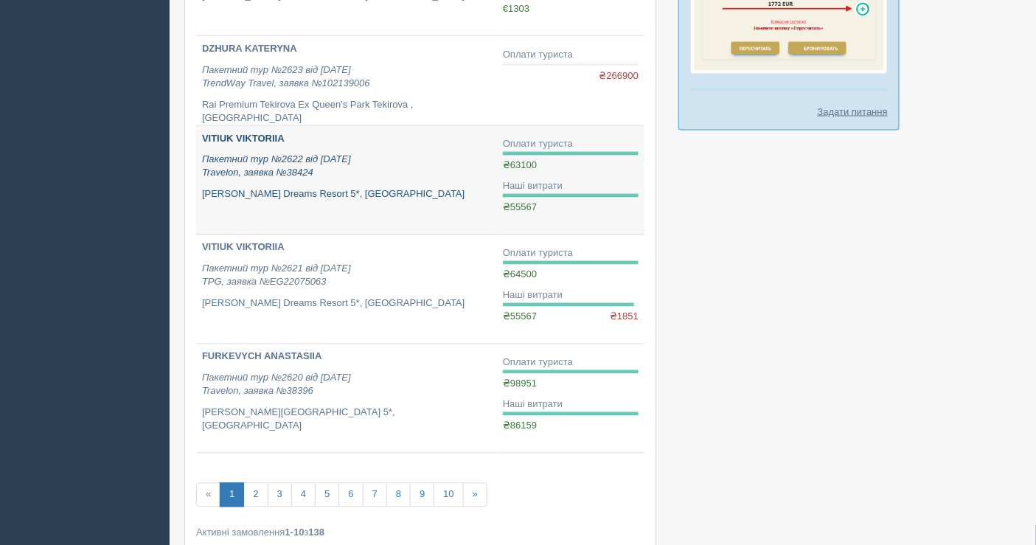
click at [248, 202] on link "VITIUK VIKTORIIA Пакетний тур №2622 від 18.07.2025 Travelon, заявка №38424 Jaz …" at bounding box center [346, 180] width 301 height 108
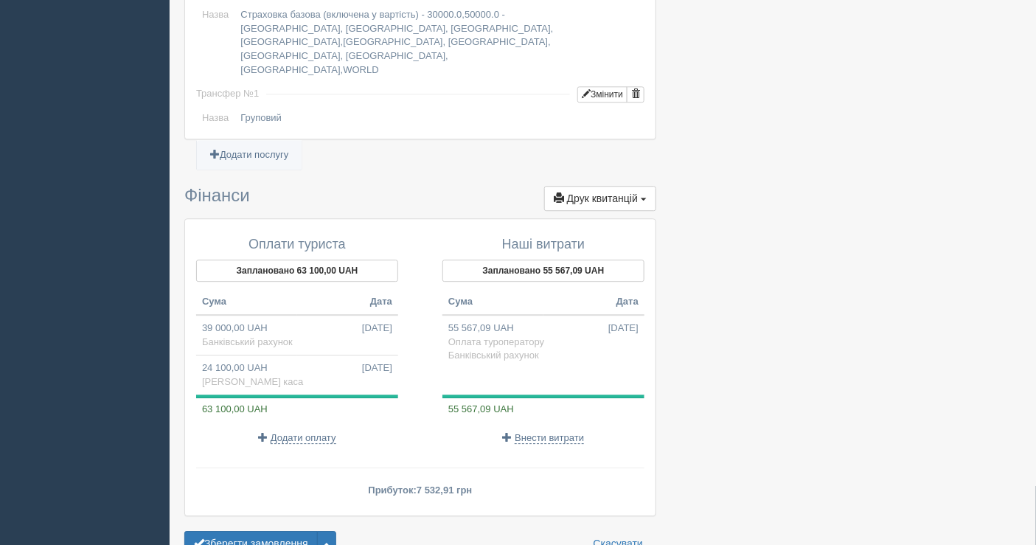
scroll to position [1248, 0]
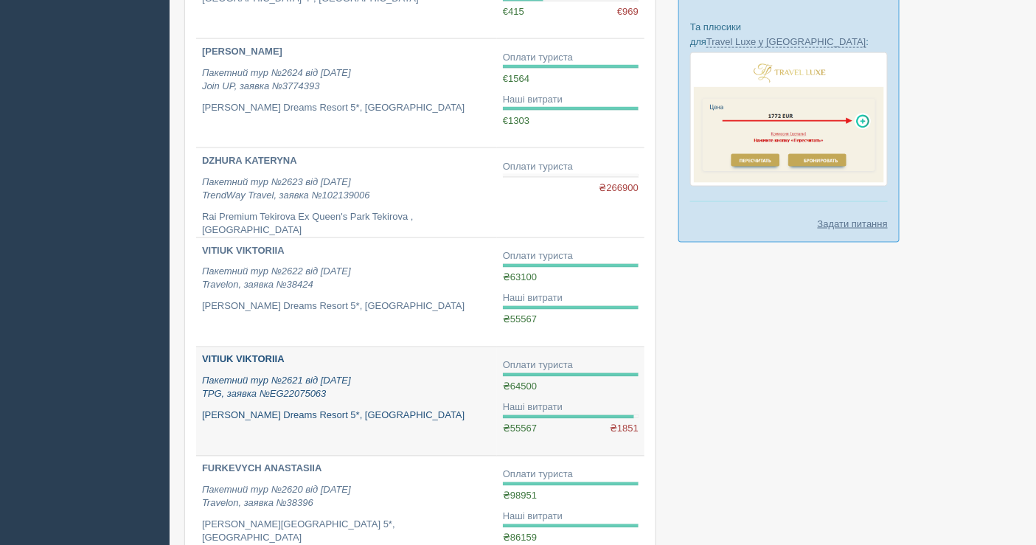
scroll to position [705, 0]
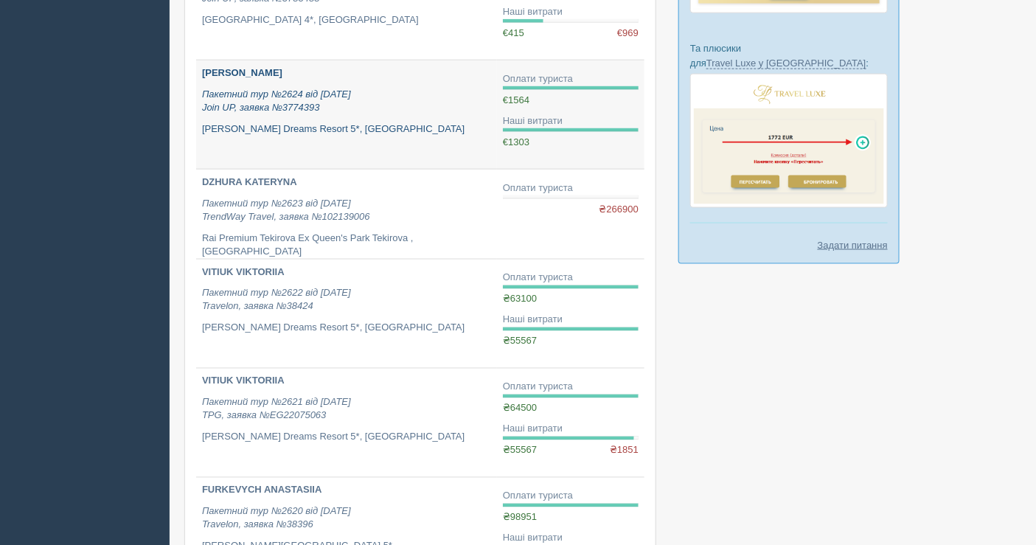
scroll to position [623, 0]
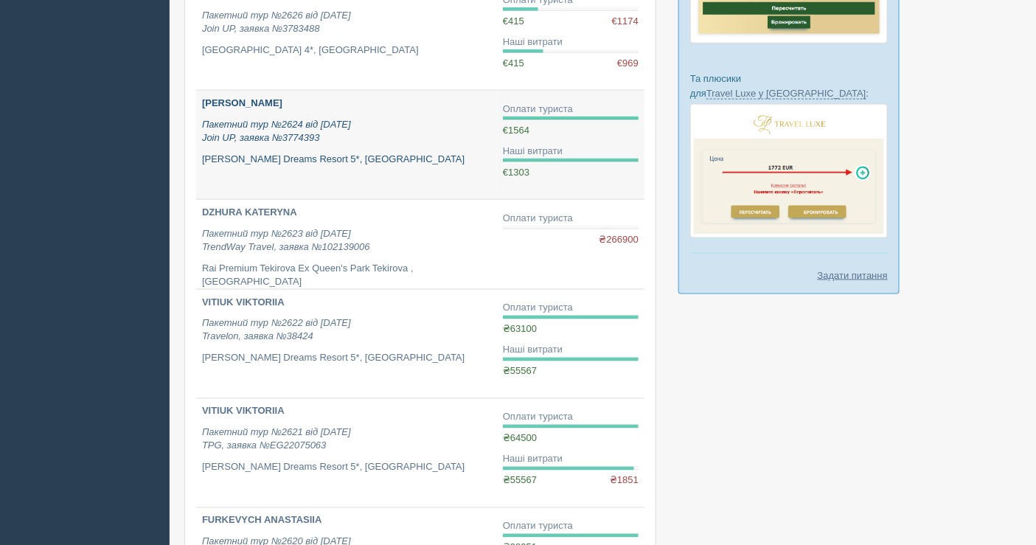
click at [279, 162] on p "[PERSON_NAME] Dreams Resort 5*, [GEOGRAPHIC_DATA]" at bounding box center [346, 160] width 289 height 14
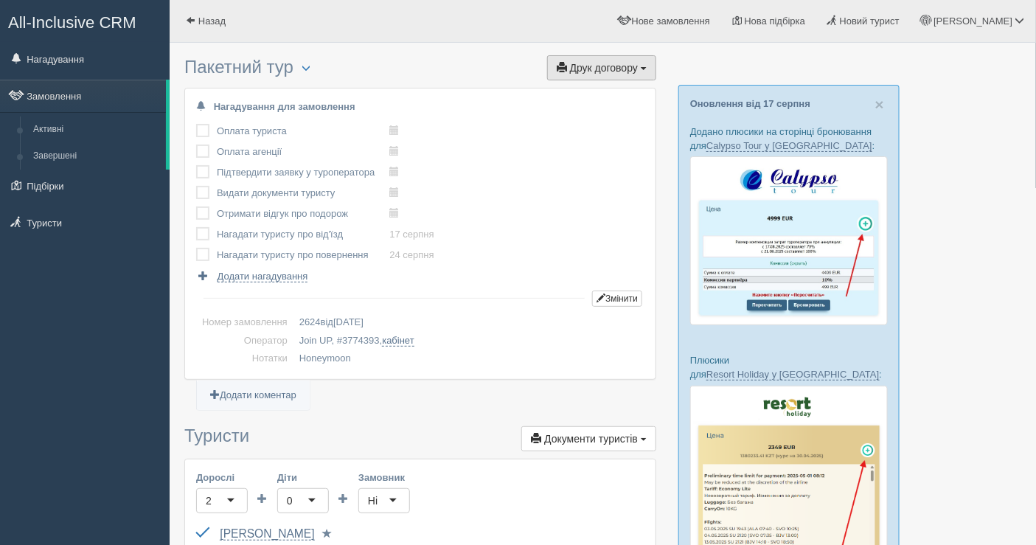
click at [622, 55] on button "Друк договору Друк" at bounding box center [601, 67] width 109 height 25
click at [587, 91] on link "Join UP" at bounding box center [556, 95] width 200 height 24
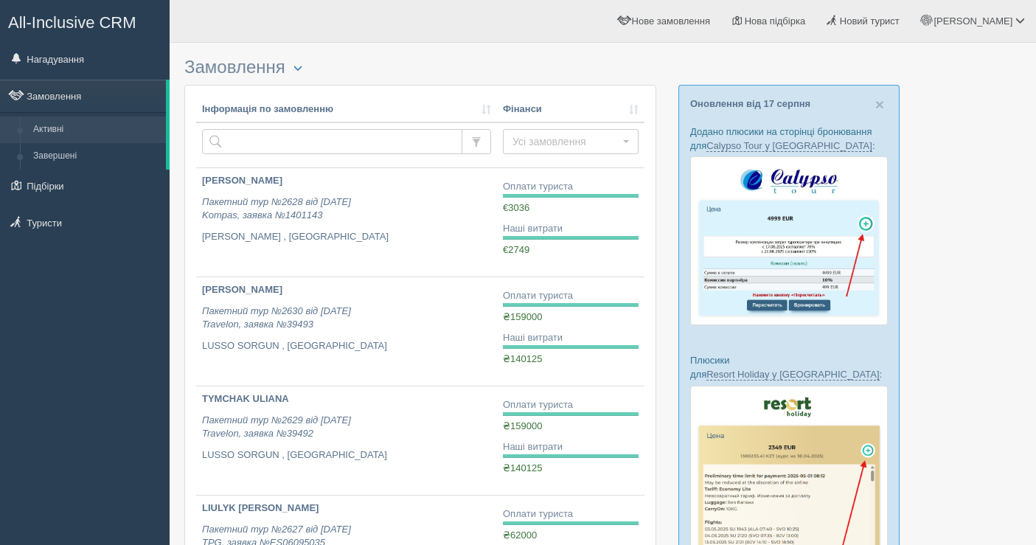
scroll to position [623, 0]
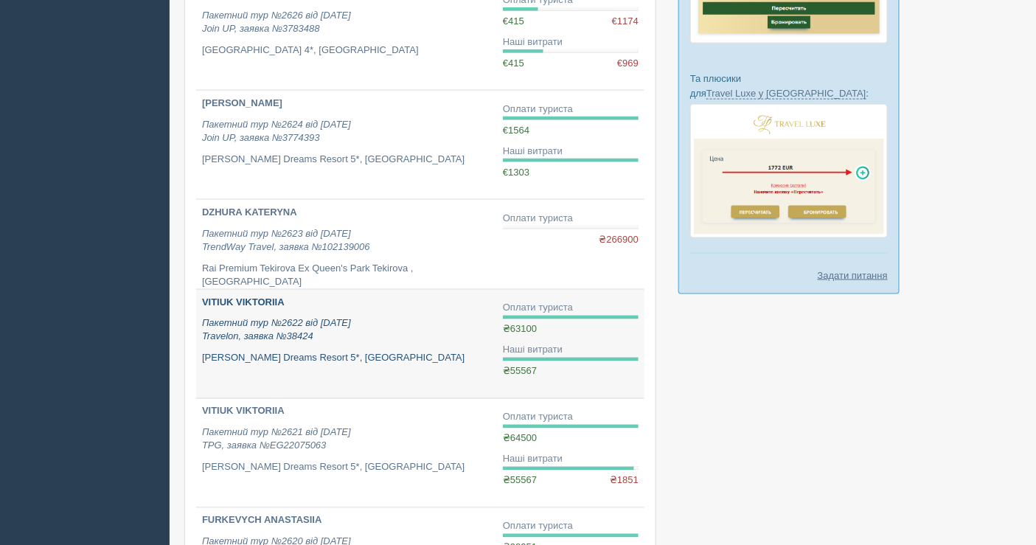
click at [370, 326] on p "Пакетний тур №2622 від [DATE] Travelon, заявка №38424" at bounding box center [346, 330] width 289 height 27
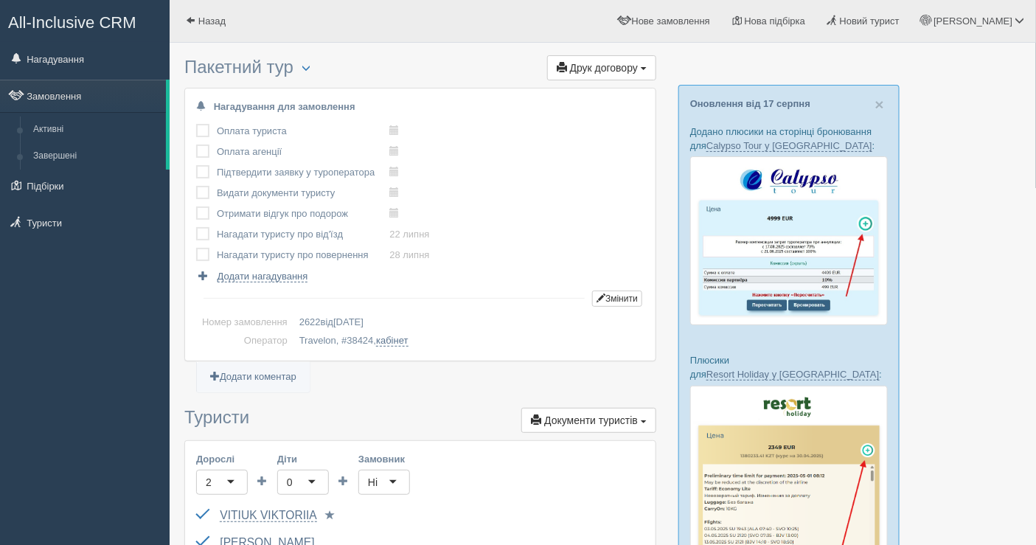
click at [587, 65] on span "Друк договору" at bounding box center [604, 68] width 68 height 12
click at [572, 91] on link "Travelon" at bounding box center [597, 95] width 117 height 24
click at [590, 63] on span "Друк договору" at bounding box center [604, 68] width 68 height 12
click at [584, 94] on link "Travelon" at bounding box center [597, 95] width 117 height 24
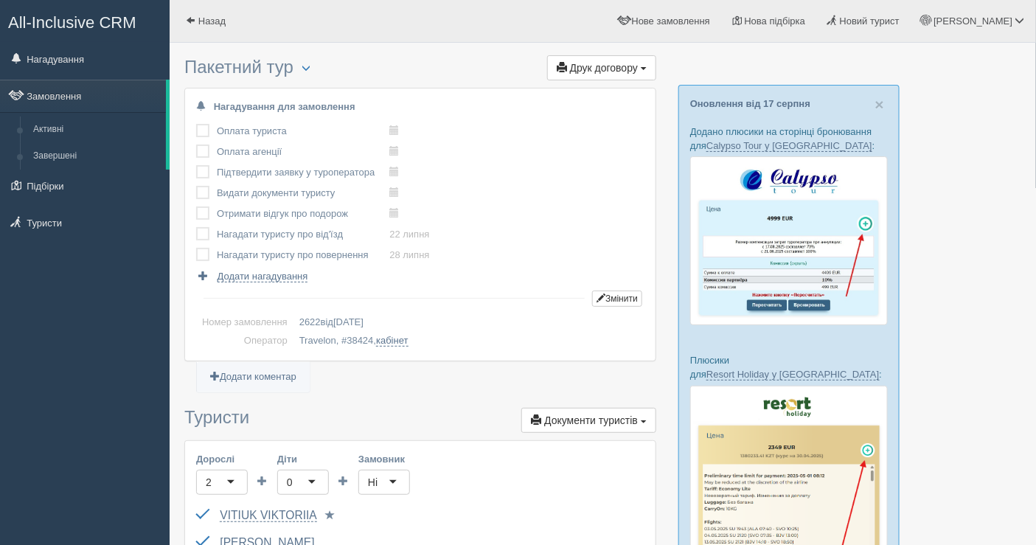
click at [85, 100] on link "Замовлення" at bounding box center [83, 96] width 166 height 32
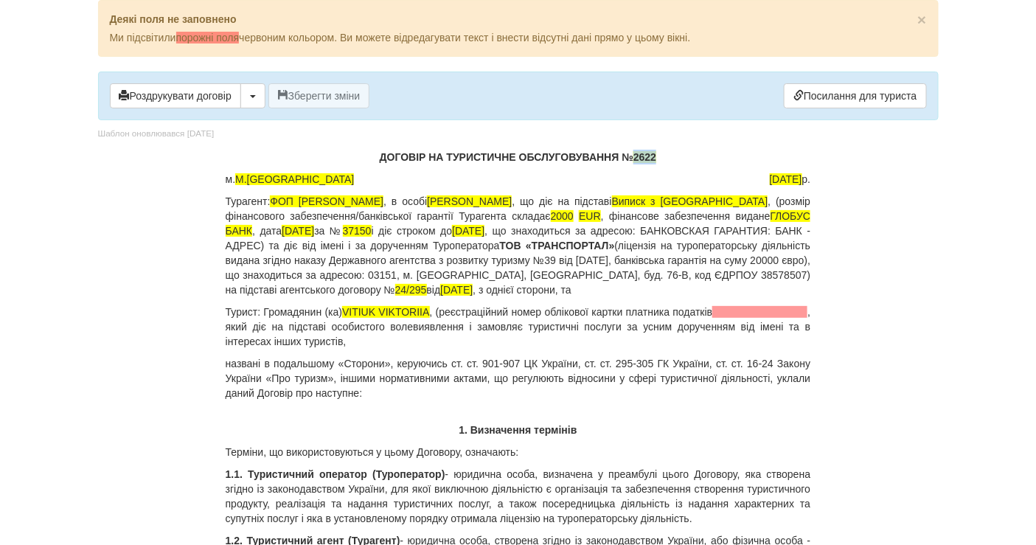
drag, startPoint x: 659, startPoint y: 154, endPoint x: 629, endPoint y: 156, distance: 29.5
click at [629, 156] on p "ДОГОВІР НА ТУРИСТИЧНЕ ОБСЛУГОВУВАННЯ № 2622" at bounding box center [519, 157] width 586 height 15
click at [335, 88] on button "Зберегти зміни" at bounding box center [319, 95] width 102 height 25
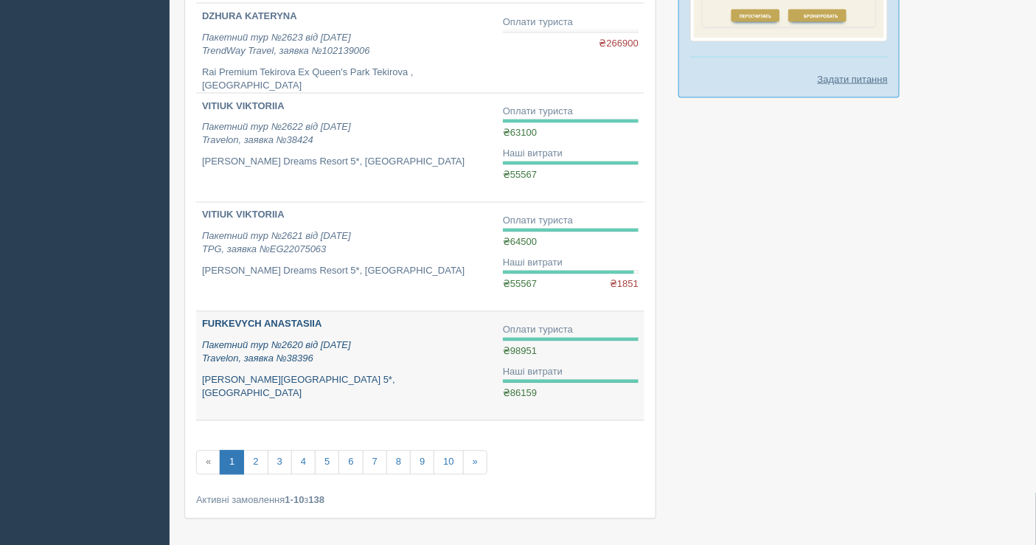
scroll to position [869, 0]
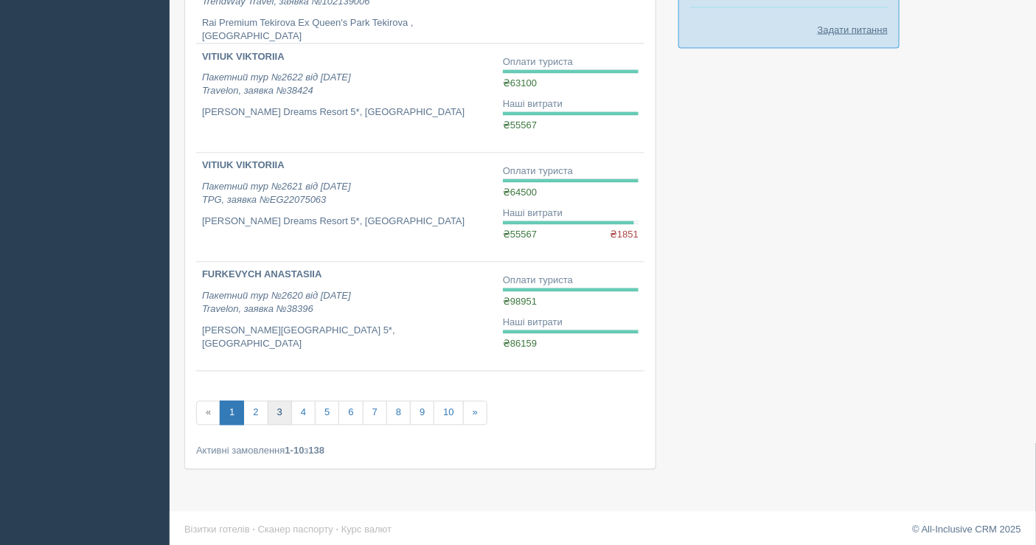
click at [269, 408] on link "3" at bounding box center [280, 413] width 24 height 24
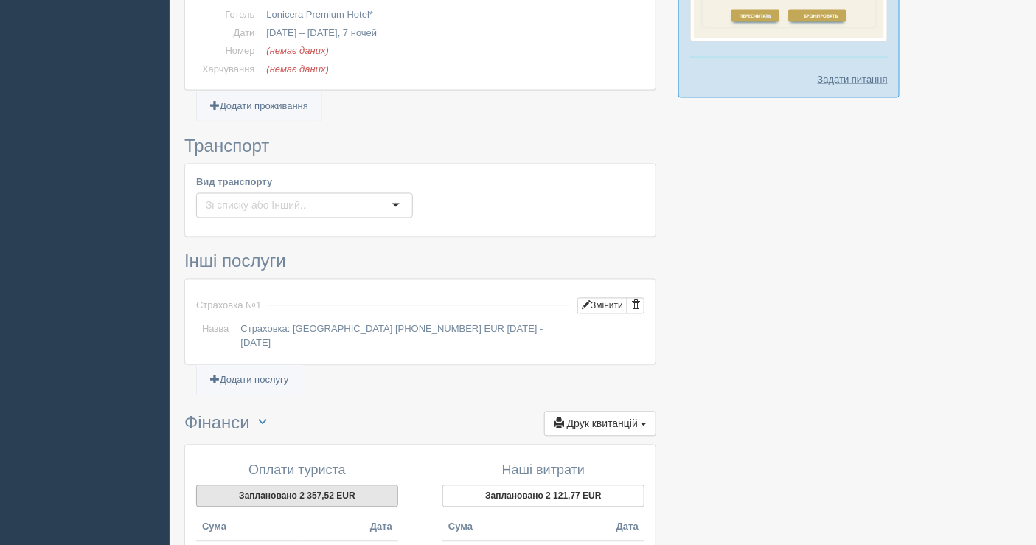
scroll to position [983, 0]
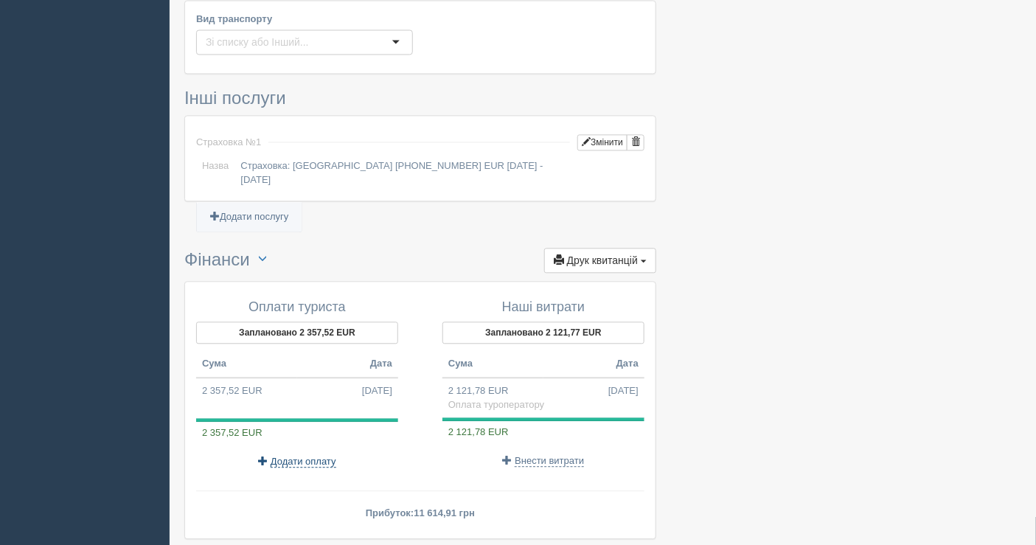
click at [294, 456] on span "Додати оплату" at bounding box center [304, 462] width 66 height 12
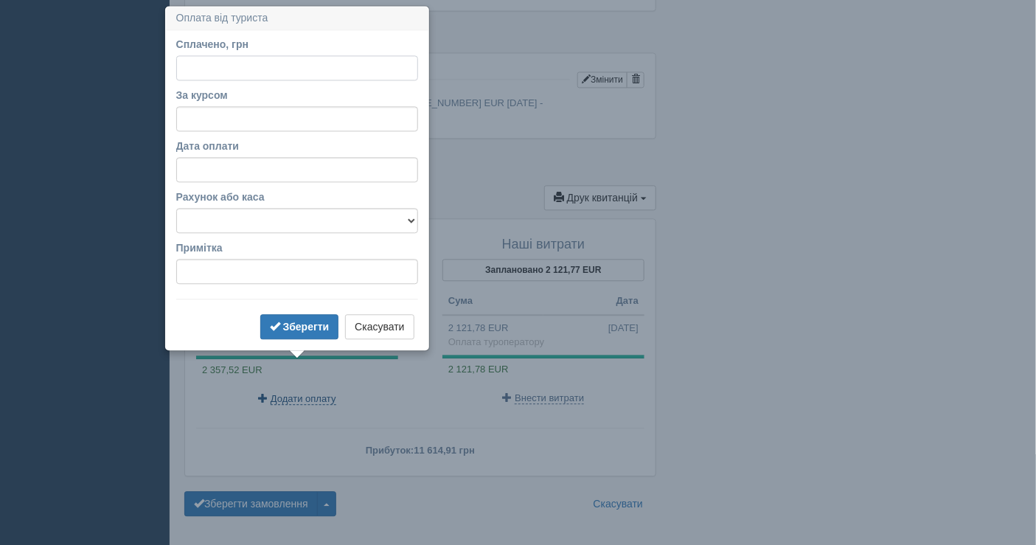
scroll to position [1051, 0]
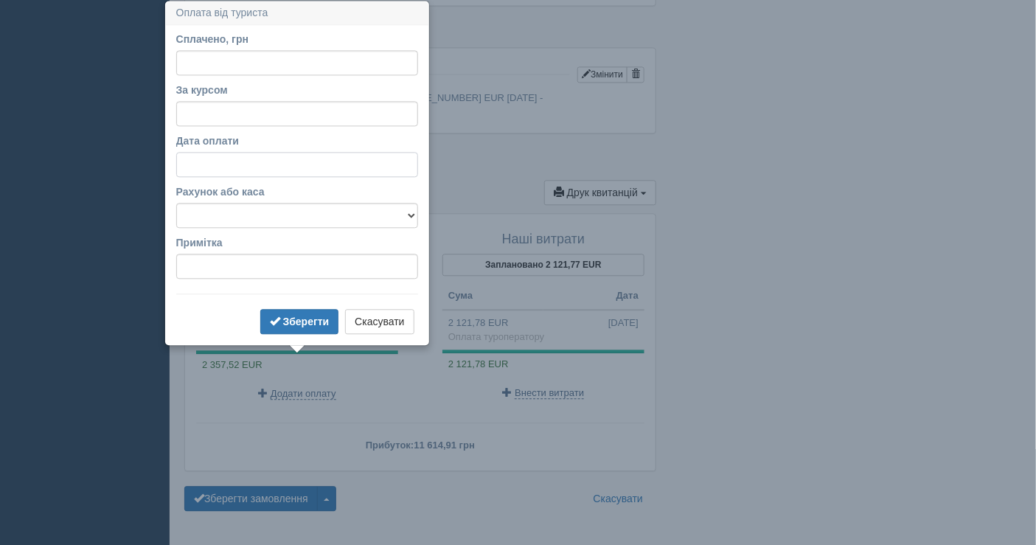
click at [291, 172] on input "Дата оплати" at bounding box center [297, 164] width 242 height 25
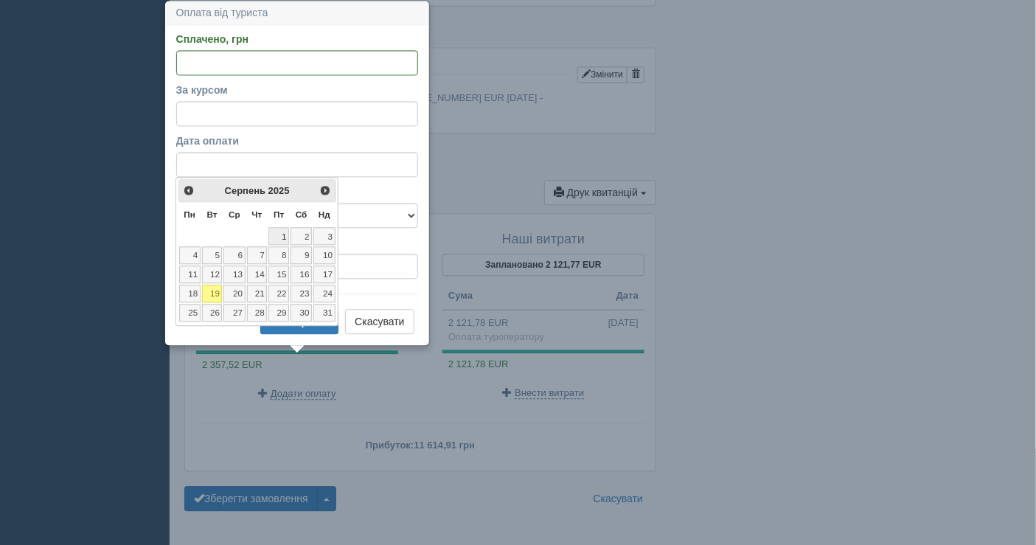
click at [277, 233] on link "1" at bounding box center [278, 236] width 21 height 18
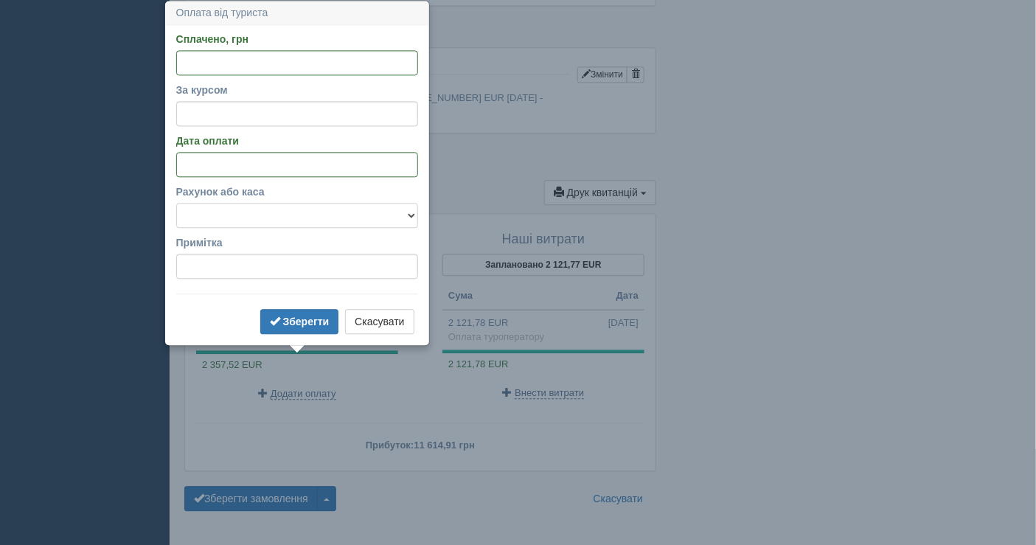
click at [246, 221] on select "Банківський рахунок Готівкова каса" at bounding box center [297, 215] width 242 height 25
select select "1598"
click at [176, 203] on select "Банківський рахунок Готівкова каса" at bounding box center [297, 215] width 242 height 25
click at [238, 63] on input "Сплачено, грн" at bounding box center [297, 62] width 242 height 25
type input "49000"
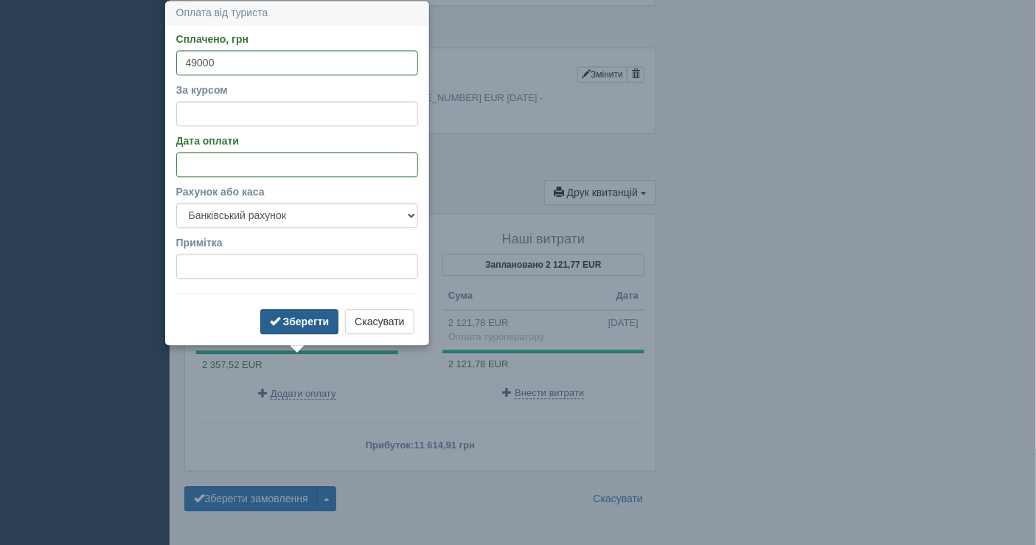
click at [316, 323] on b "Зберегти" at bounding box center [306, 322] width 46 height 12
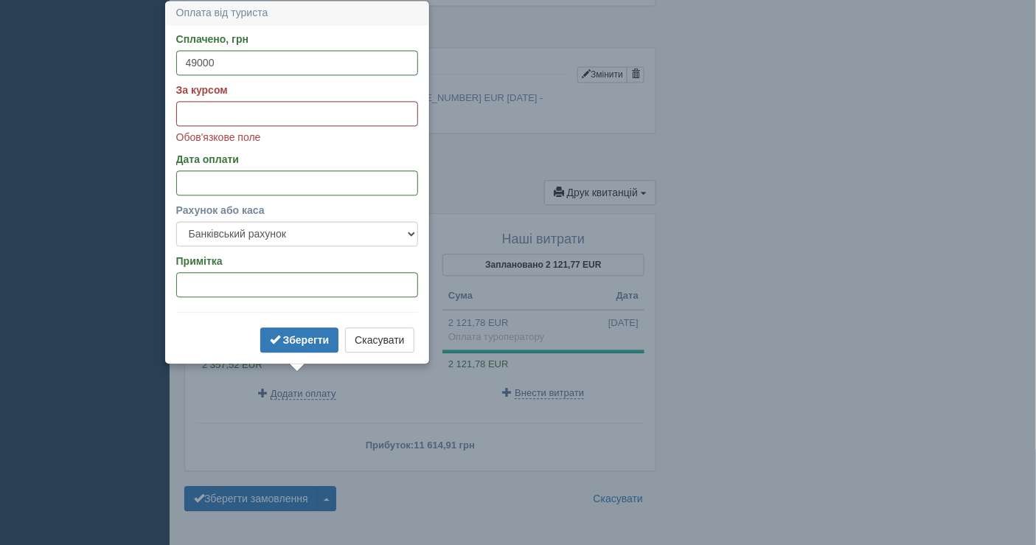
click at [257, 114] on input "За курсом" at bounding box center [297, 113] width 242 height 25
paste input "49.27"
type input "49.27"
click at [290, 339] on b "Зберегти" at bounding box center [306, 340] width 46 height 12
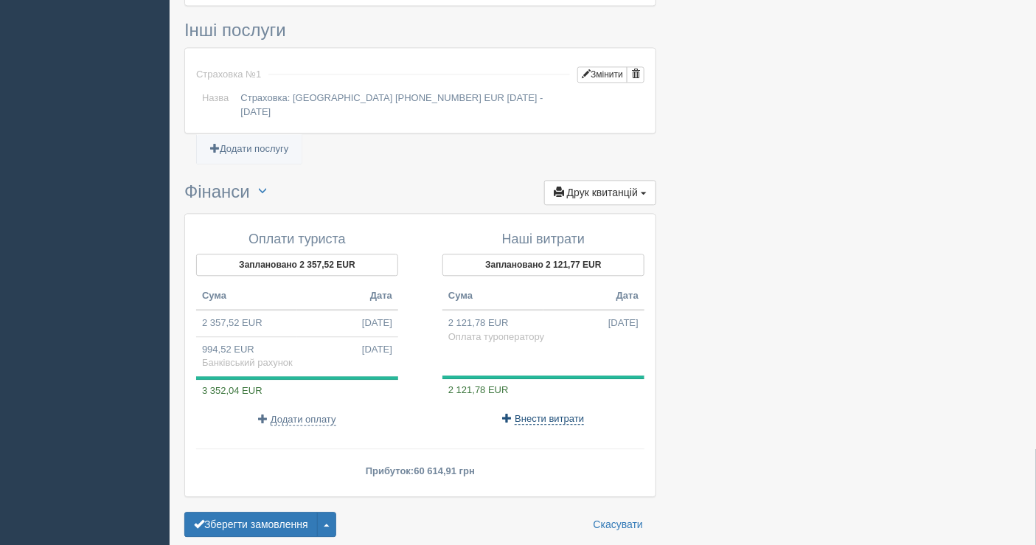
click at [536, 413] on span "Внести витрати" at bounding box center [549, 419] width 69 height 12
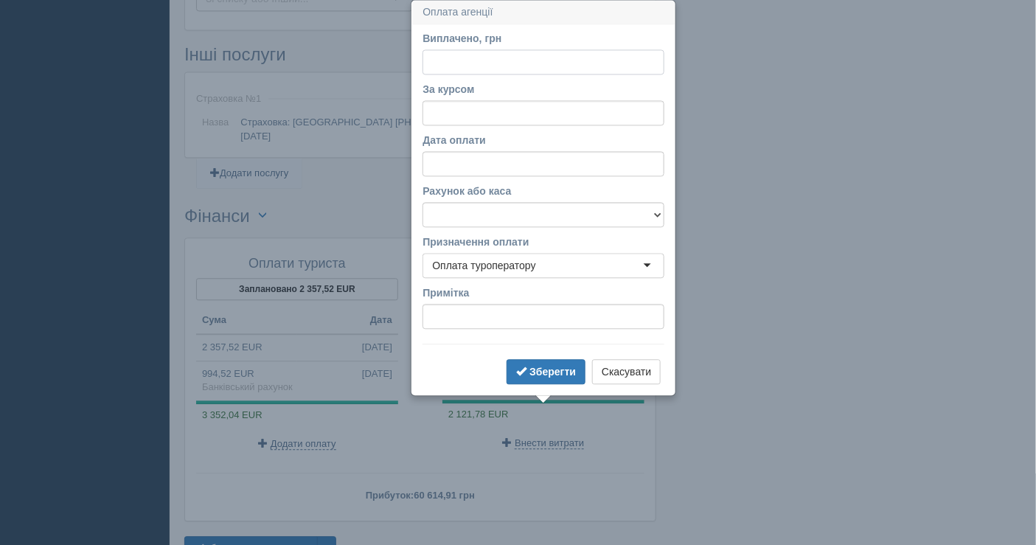
scroll to position [1026, 0]
click at [462, 112] on input "За курсом" at bounding box center [544, 113] width 242 height 25
paste input "49.27"
type input "49.27"
click at [473, 170] on input "Дата оплати" at bounding box center [544, 164] width 242 height 25
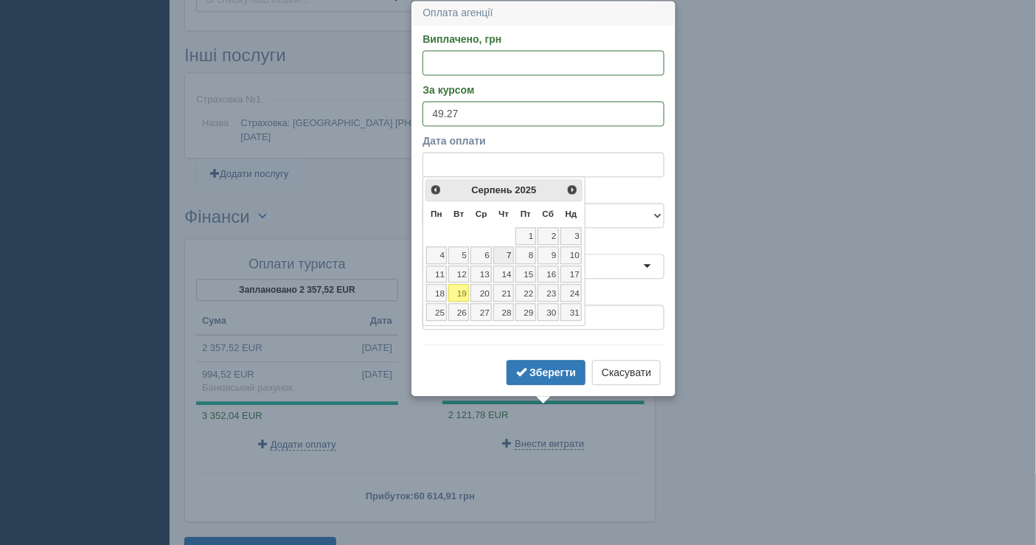
click at [504, 254] on link "7" at bounding box center [503, 255] width 21 height 18
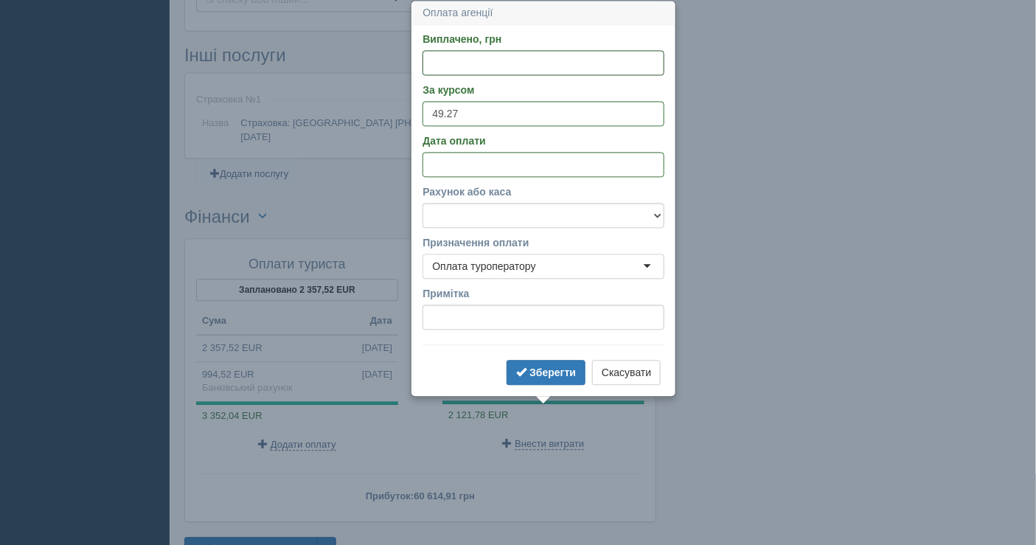
click at [451, 62] on input "Виплачено, грн" at bounding box center [544, 62] width 242 height 25
paste input "37962"
type input "37962"
click at [492, 220] on select "Банківський рахунок Готівкова каса" at bounding box center [544, 215] width 242 height 25
select select "1598"
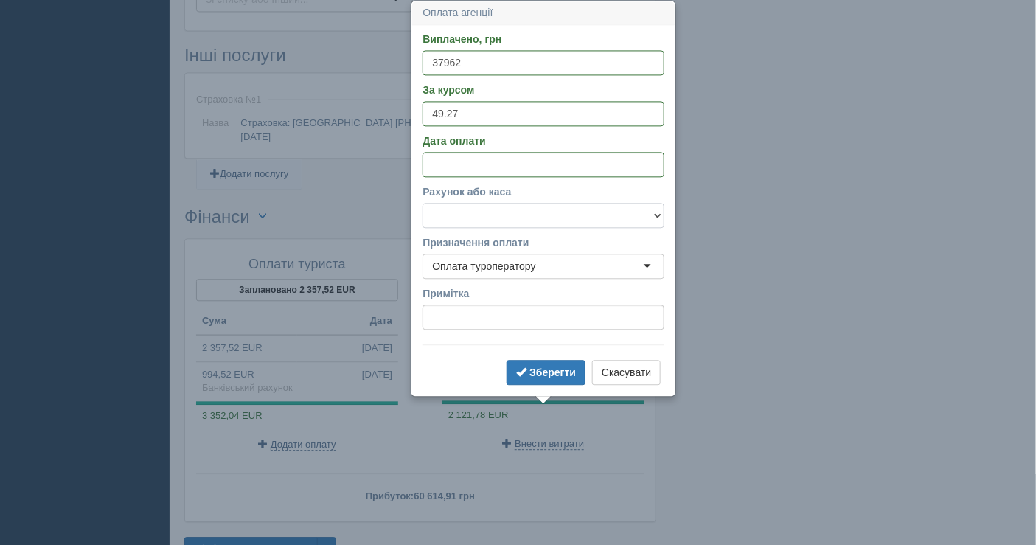
click at [423, 203] on select "Банківський рахунок Готівкова каса" at bounding box center [544, 215] width 242 height 25
click at [532, 370] on b "Зберегти" at bounding box center [553, 373] width 46 height 12
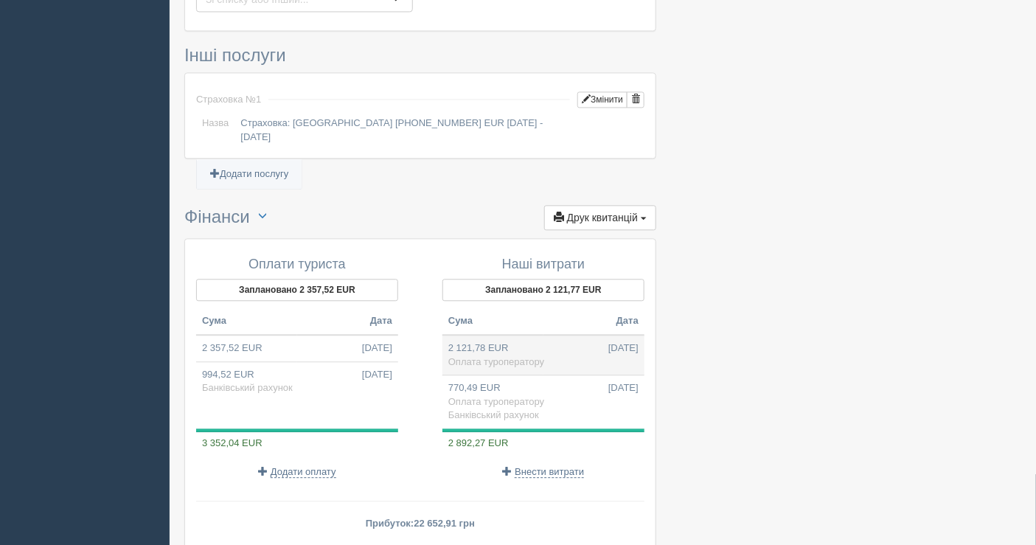
click at [553, 335] on td "2 121,78 EUR 01.08.2025 Оплата туроператору" at bounding box center [544, 355] width 202 height 41
type input "104540.10"
select select
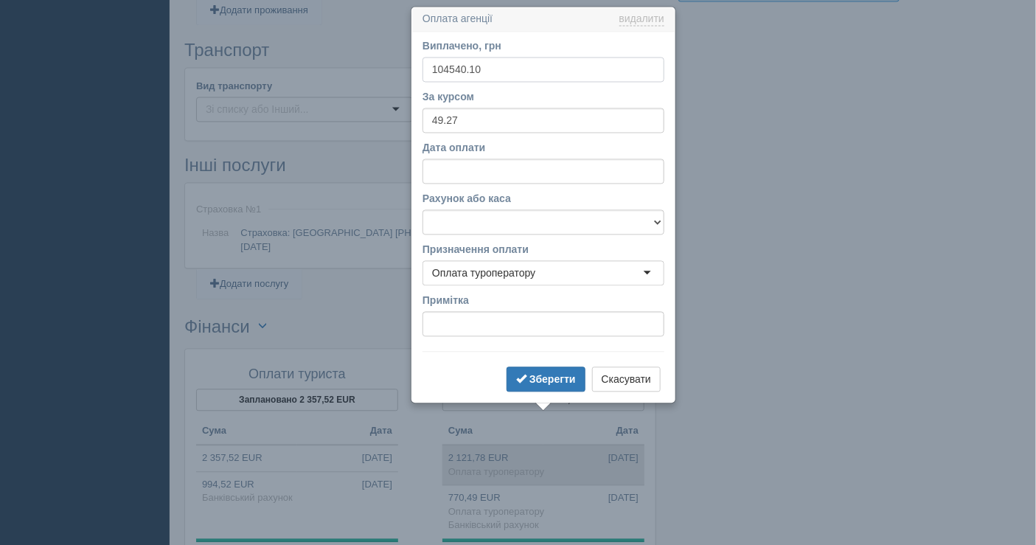
scroll to position [922, 0]
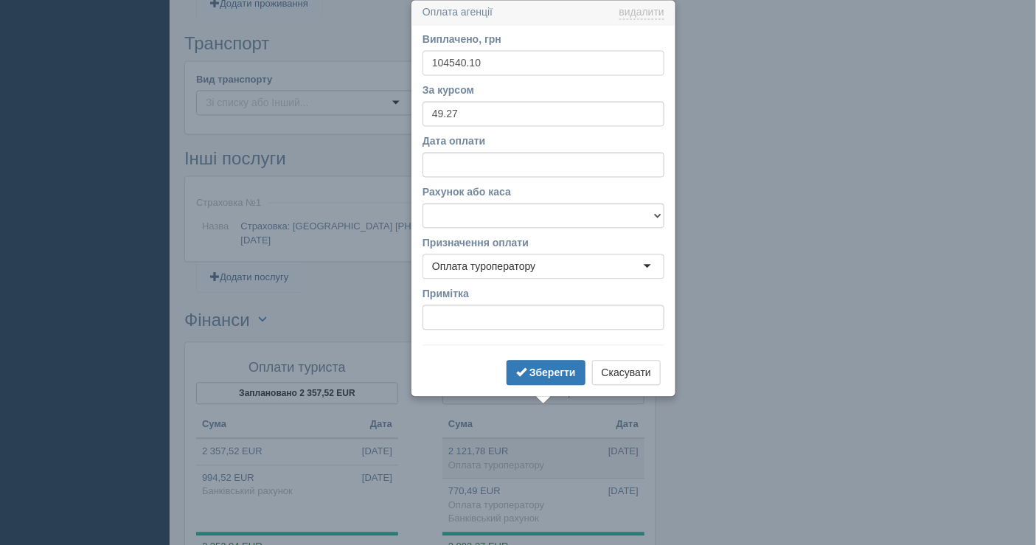
drag, startPoint x: 499, startPoint y: 66, endPoint x: 422, endPoint y: 60, distance: 77.7
click at [423, 60] on input "104540.10" at bounding box center [544, 63] width 242 height 25
click at [485, 164] on input "Дата оплати" at bounding box center [544, 165] width 242 height 25
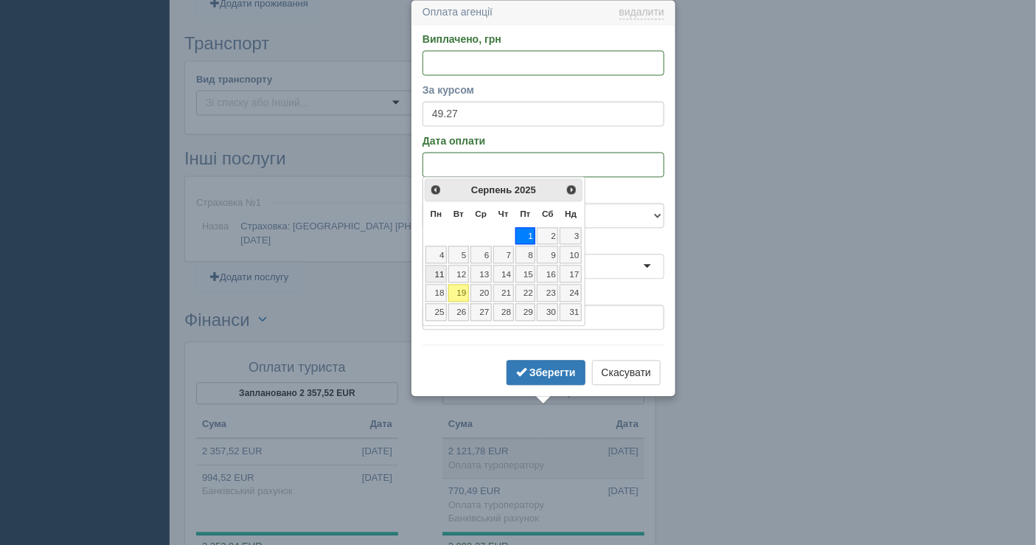
click at [443, 270] on link "11" at bounding box center [436, 275] width 21 height 18
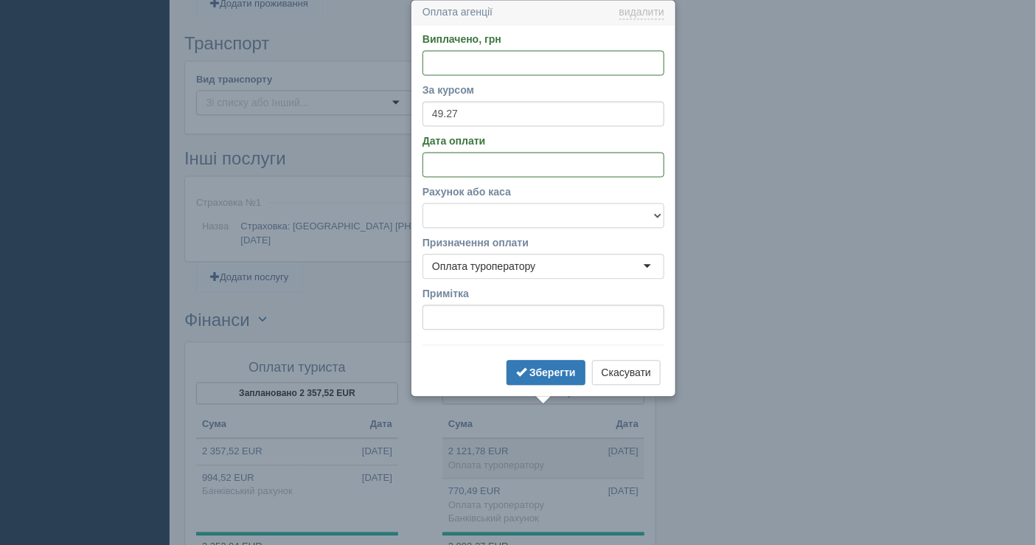
click at [476, 216] on select "Банківський рахунок Готівкова каса" at bounding box center [544, 216] width 242 height 25
select select "1598"
click at [423, 204] on select "Банківський рахунок Готівкова каса" at bounding box center [544, 216] width 242 height 25
click at [471, 61] on input "Виплачено, грн" at bounding box center [544, 63] width 242 height 25
paste input "66578.00"
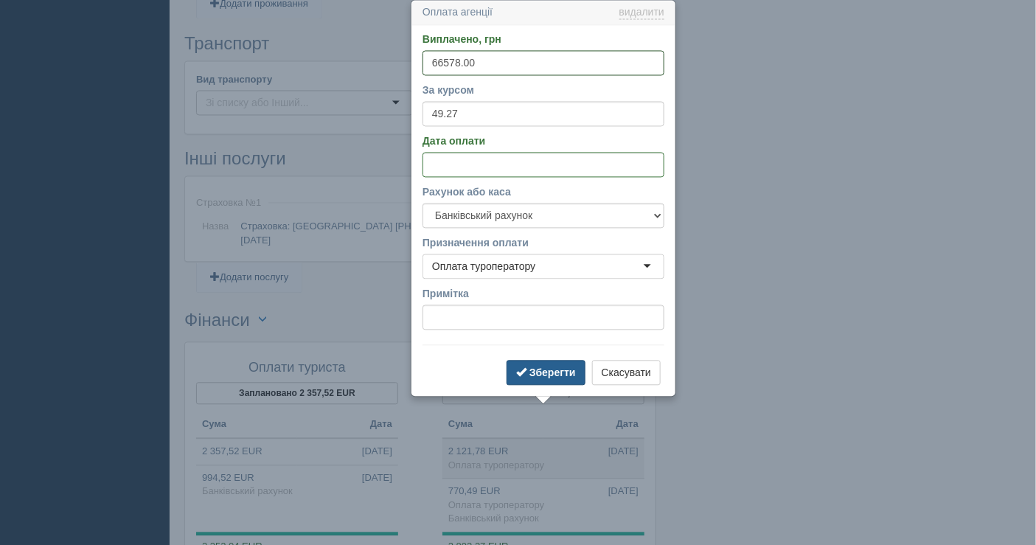
type input "66578.00"
click at [558, 367] on b "Зберегти" at bounding box center [553, 373] width 46 height 12
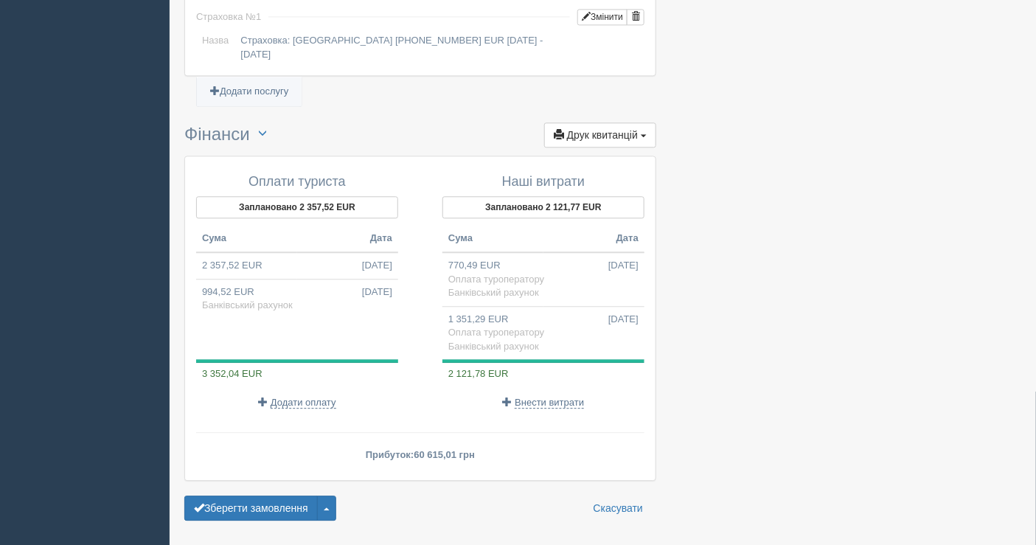
scroll to position [1120, 0]
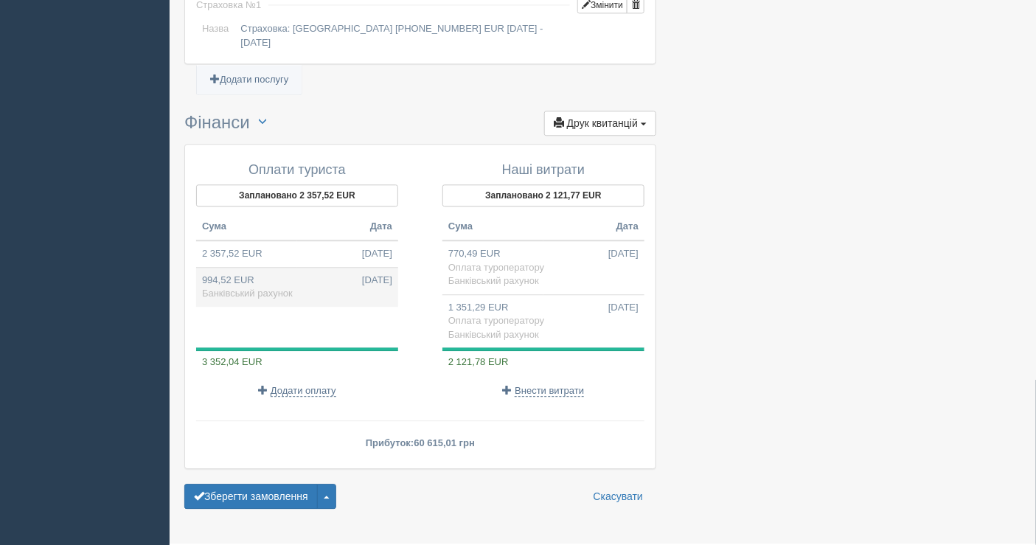
click at [302, 267] on td "994,52 EUR 01.08.2025 Банківський рахунок" at bounding box center [297, 287] width 202 height 40
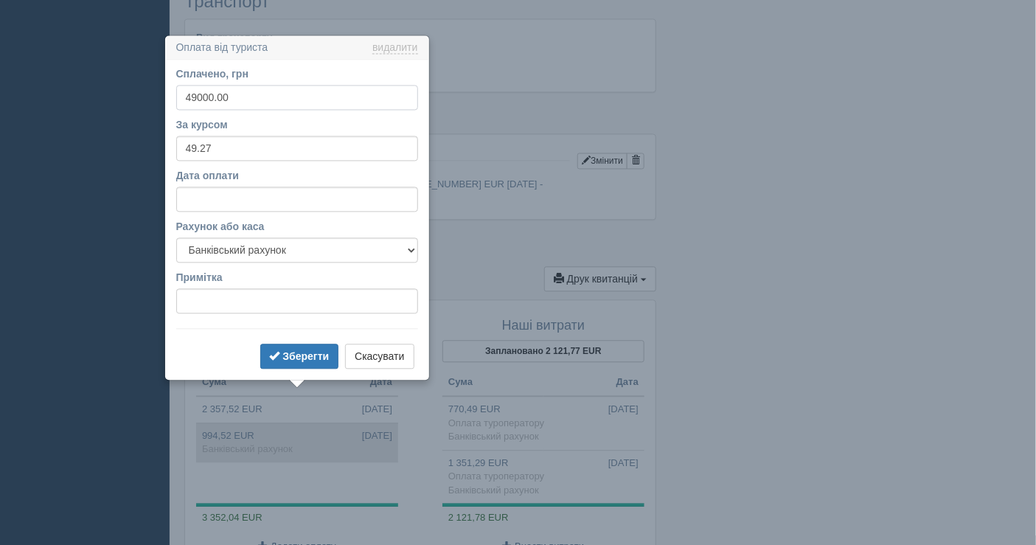
scroll to position [999, 0]
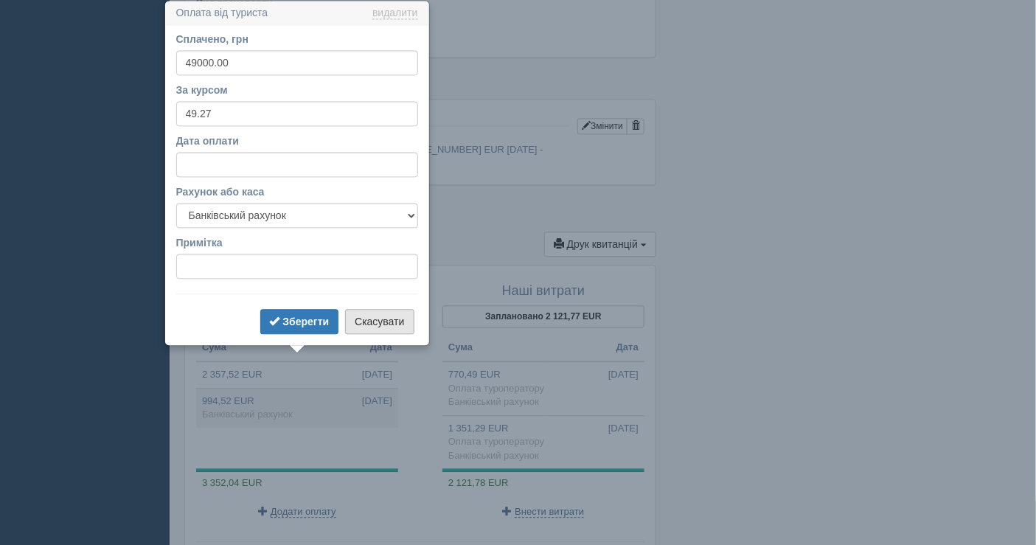
click at [382, 321] on button "Скасувати" at bounding box center [379, 321] width 69 height 25
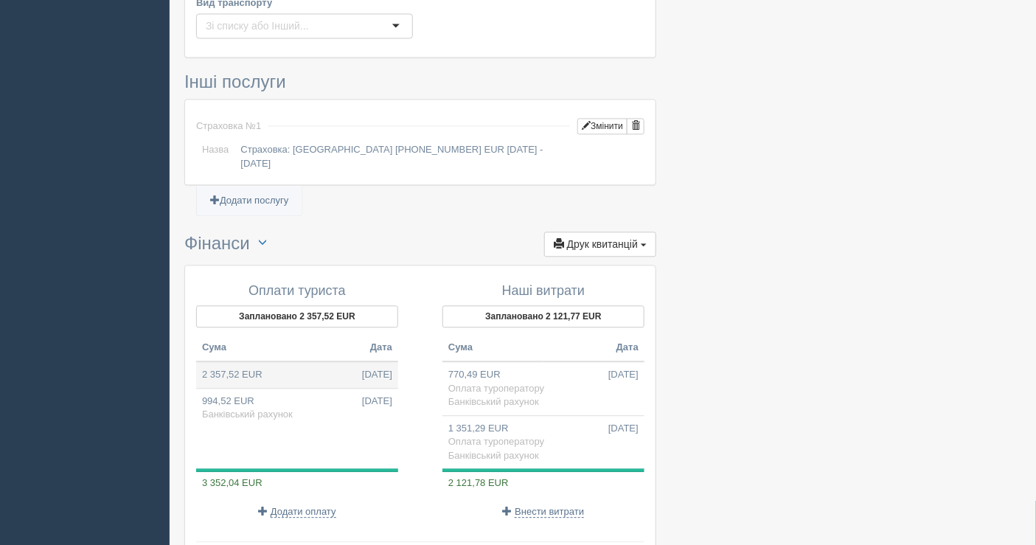
click at [300, 361] on td "2 357,52 EUR 01.08.2025" at bounding box center [297, 374] width 202 height 27
type input "116155.01"
select select
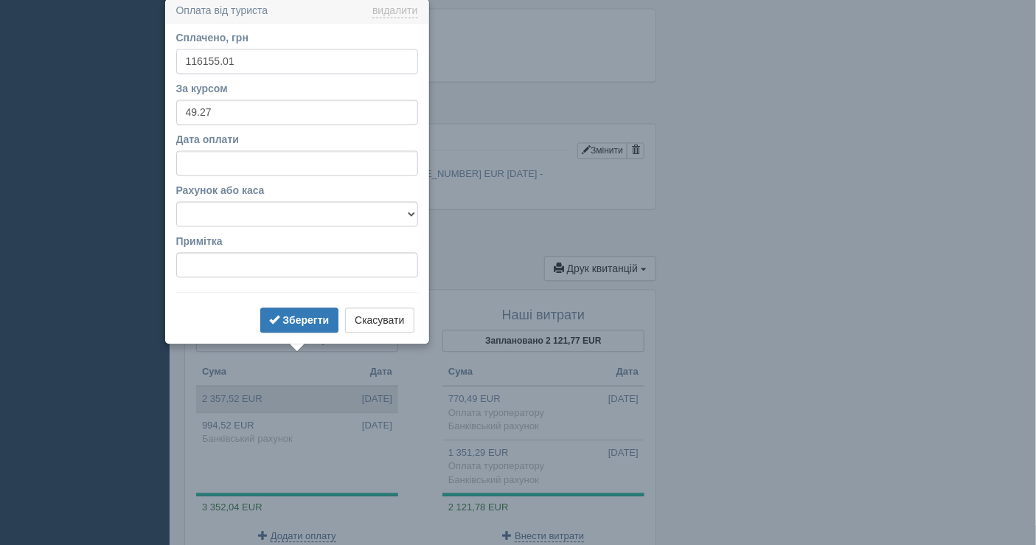
scroll to position [972, 0]
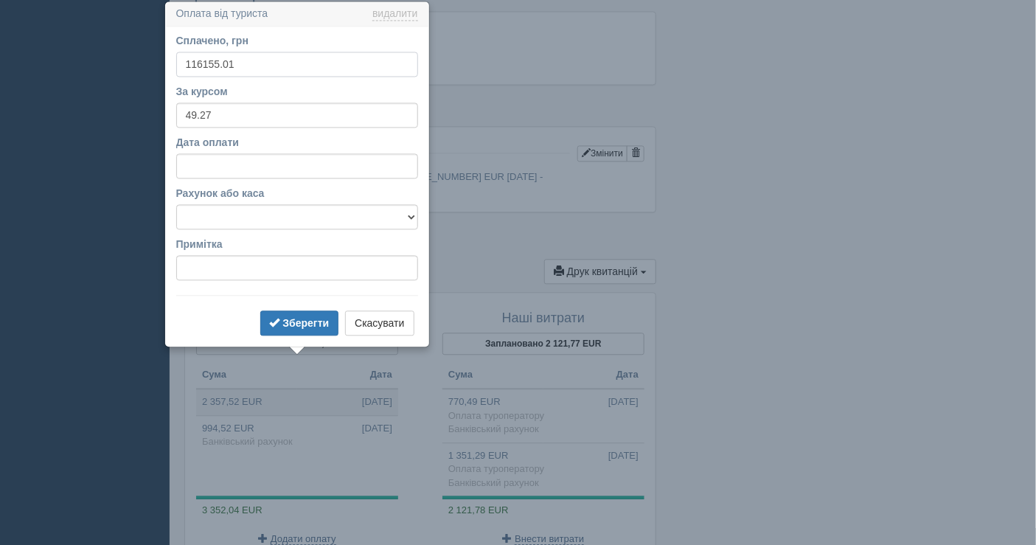
drag, startPoint x: 251, startPoint y: 67, endPoint x: 178, endPoint y: 65, distance: 73.1
click at [178, 65] on input "116155.01" at bounding box center [297, 64] width 242 height 25
type input "89000"
click at [229, 163] on input "Дата оплати" at bounding box center [297, 165] width 242 height 25
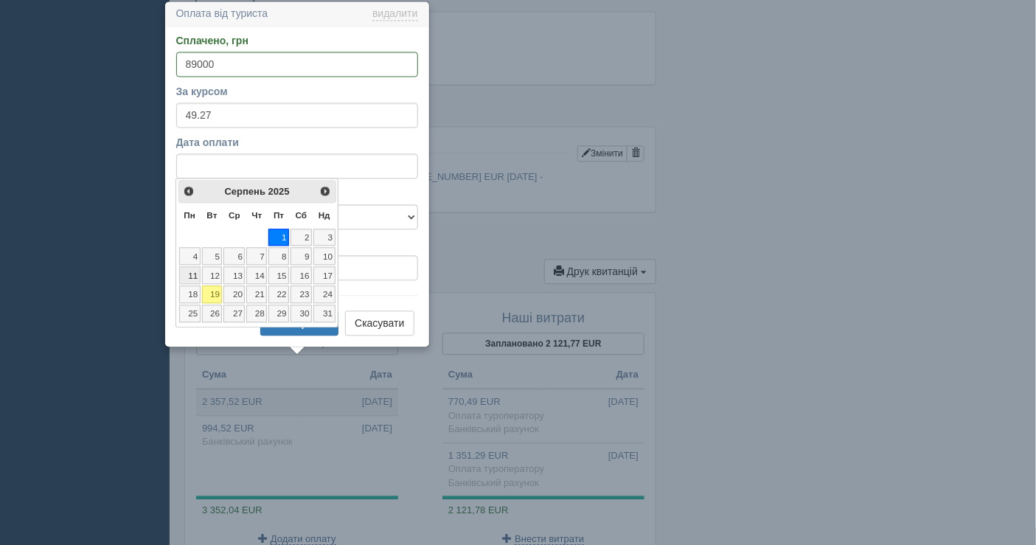
click at [193, 270] on link "11" at bounding box center [189, 275] width 21 height 18
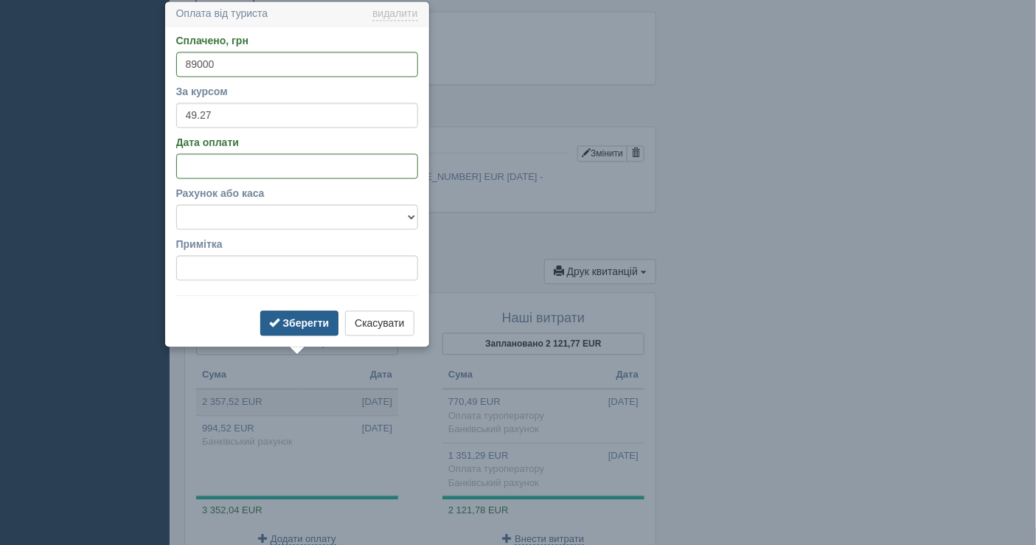
click at [293, 319] on b "Зберегти" at bounding box center [305, 323] width 46 height 12
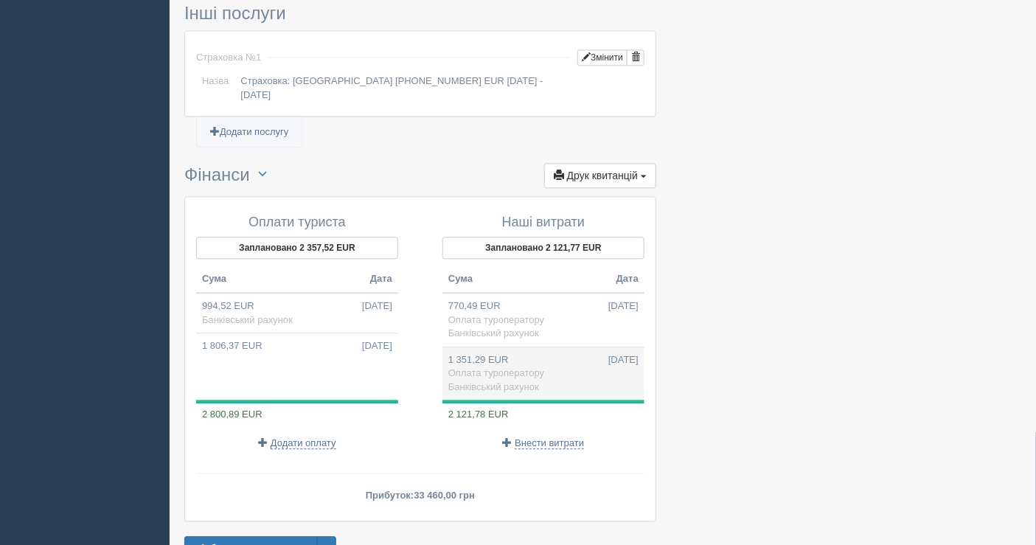
scroll to position [1120, 0]
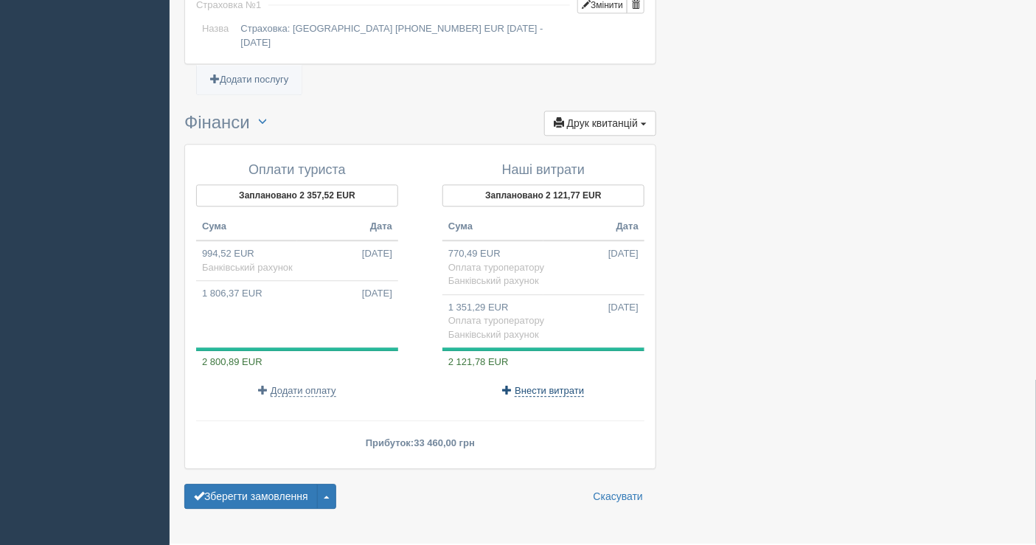
click at [531, 385] on span "Внести витрати" at bounding box center [549, 391] width 69 height 12
select select
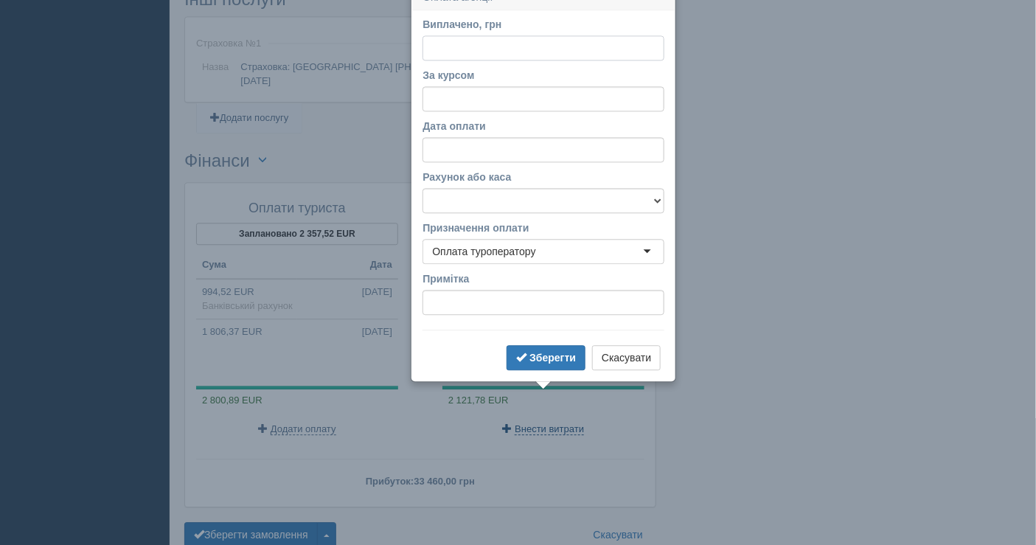
scroll to position [1067, 0]
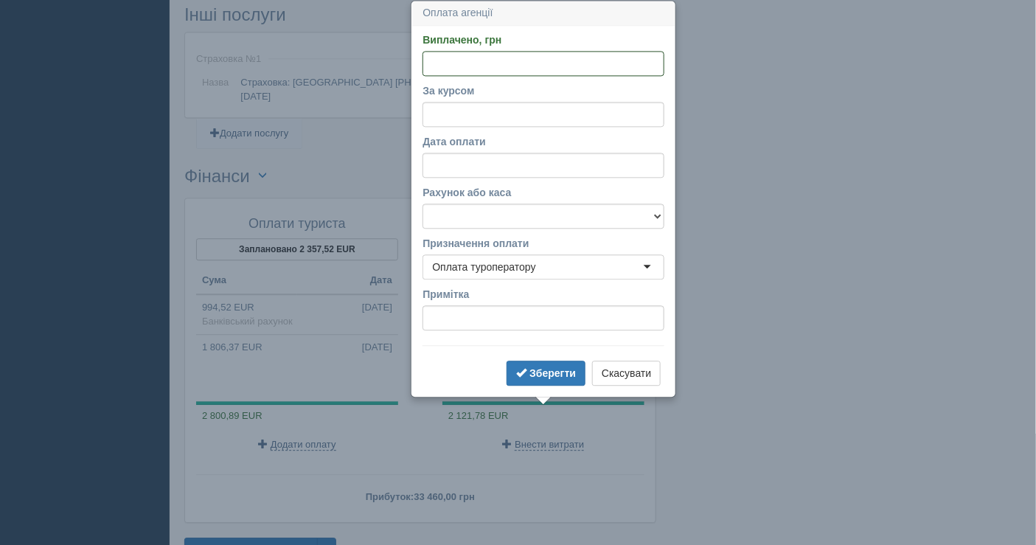
click at [448, 57] on input "Виплачено, грн" at bounding box center [544, 63] width 242 height 25
paste input "11038.00"
type input "11038.00"
click at [465, 122] on input "За курсом" at bounding box center [544, 114] width 242 height 25
type input "49.27"
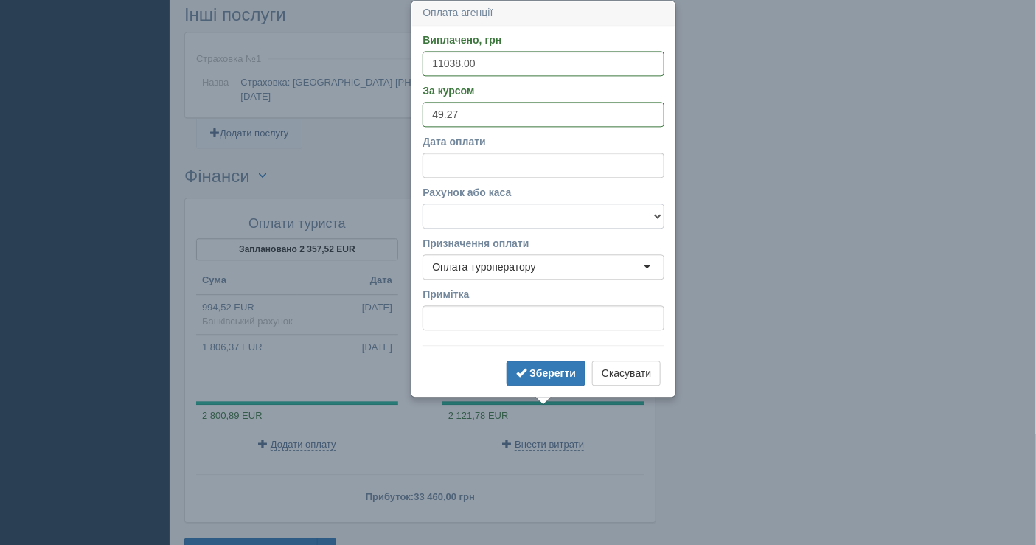
click at [491, 213] on select "Банківський рахунок Готівкова каса" at bounding box center [544, 216] width 242 height 25
select select "1598"
click at [423, 204] on select "Банківський рахунок Готівкова каса" at bounding box center [544, 216] width 242 height 25
click at [493, 162] on input "Дата оплати" at bounding box center [544, 165] width 242 height 25
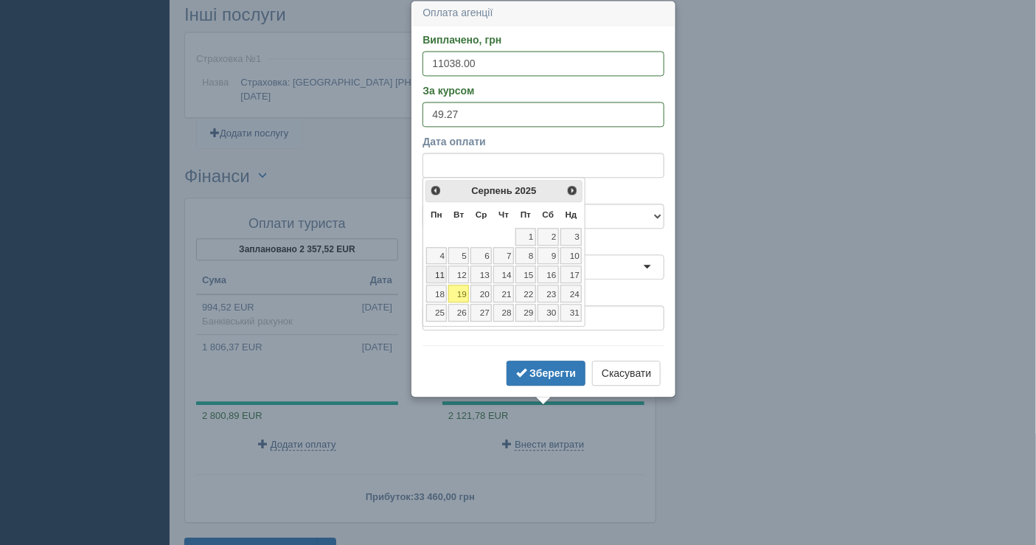
click at [434, 267] on link "11" at bounding box center [436, 275] width 21 height 18
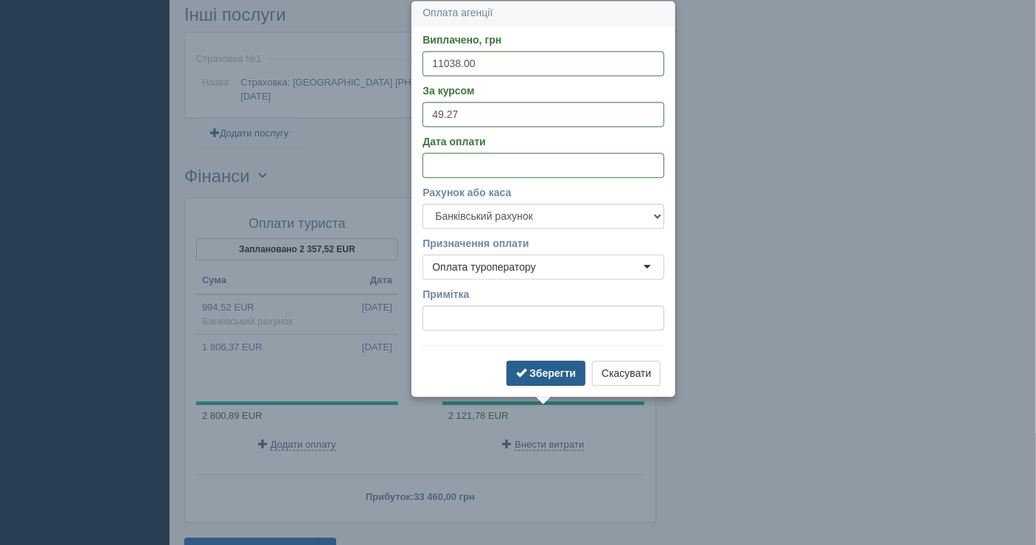
click at [536, 364] on button "Зберегти" at bounding box center [546, 373] width 79 height 25
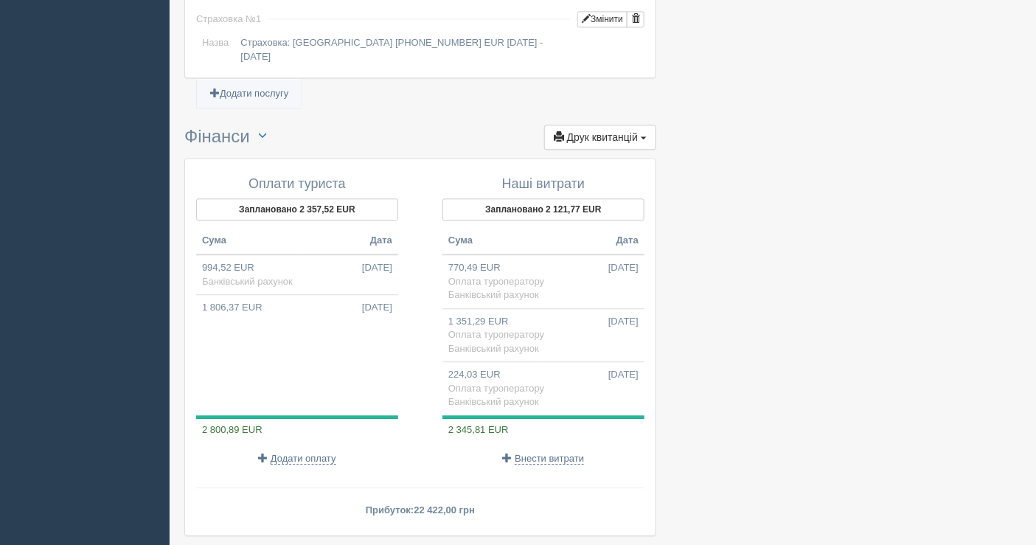
scroll to position [1173, 0]
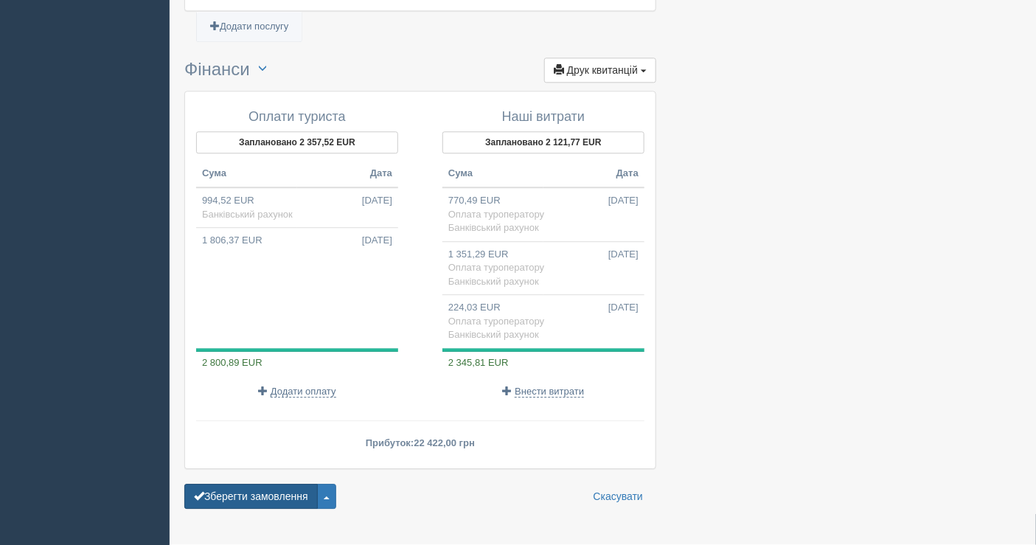
click at [220, 484] on button "Зберегти замовлення" at bounding box center [251, 496] width 134 height 25
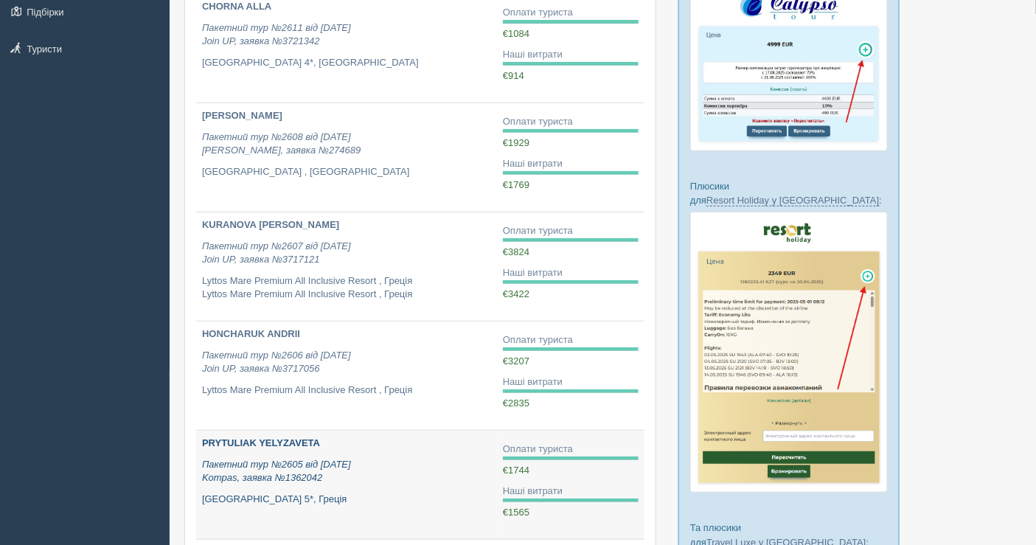
scroll to position [246, 0]
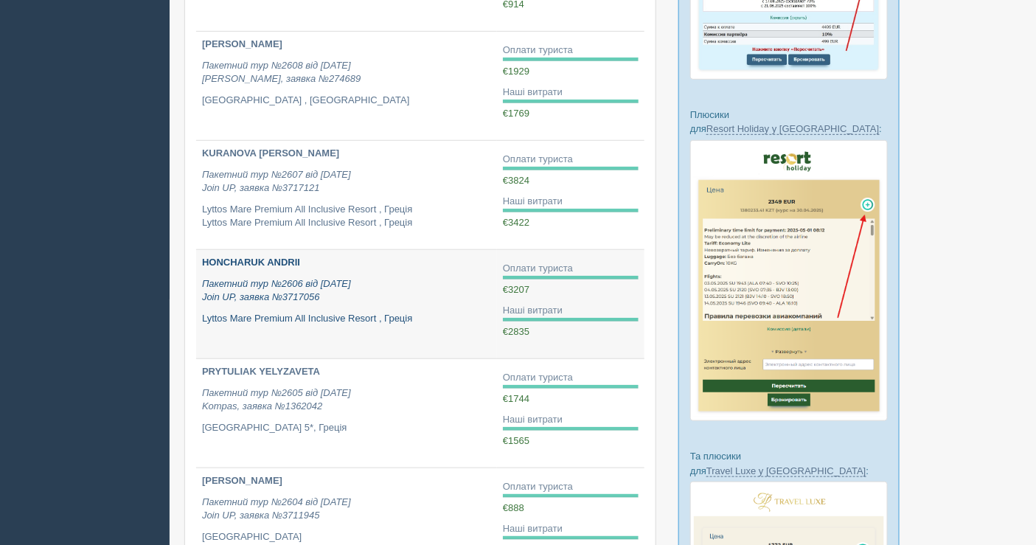
click at [380, 291] on p "Пакетний тур №2606 від [DATE] Join UP, заявка №3717056" at bounding box center [346, 290] width 289 height 27
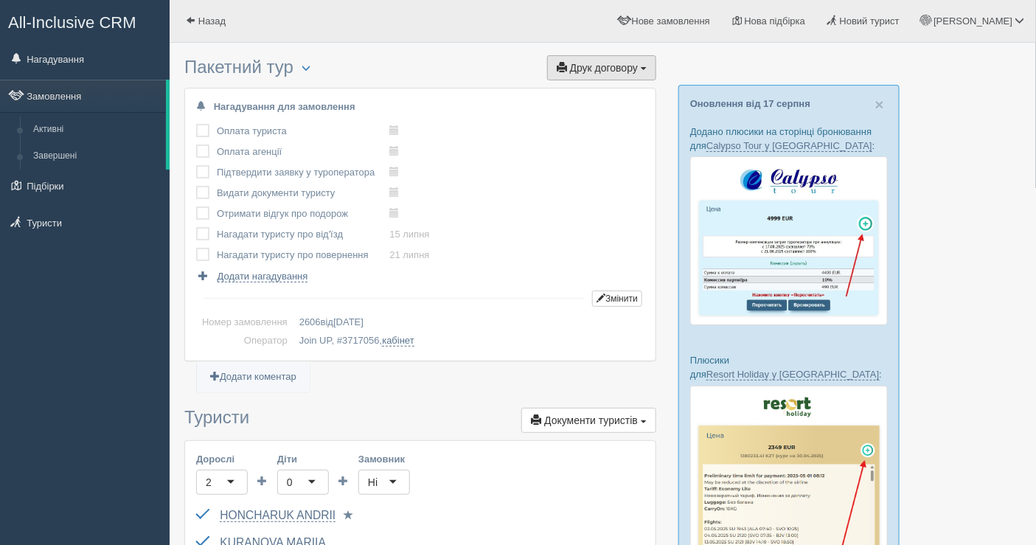
click at [609, 72] on span "Друк договору" at bounding box center [604, 68] width 68 height 12
click at [561, 96] on link "Join UP" at bounding box center [556, 95] width 200 height 24
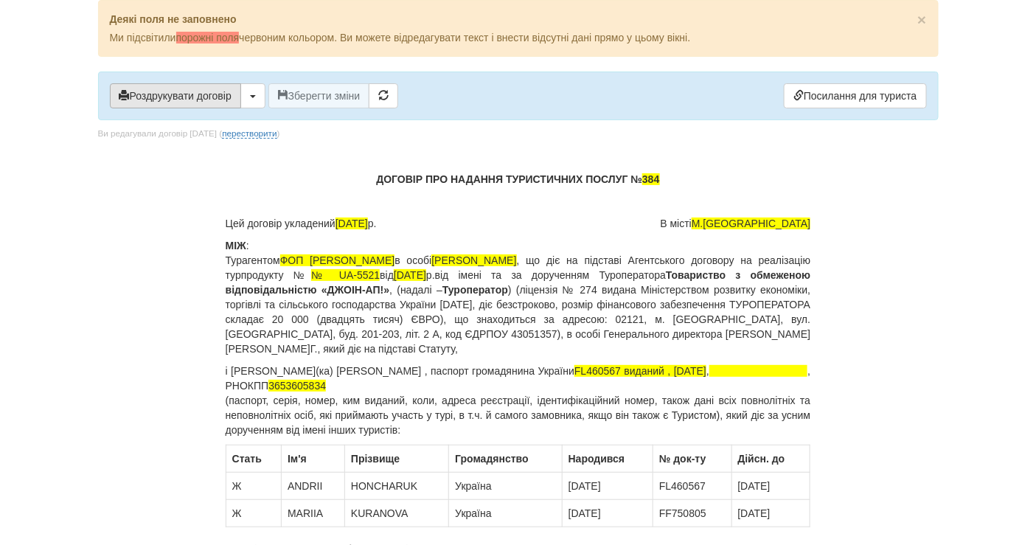
click at [197, 93] on button "Роздрукувати договір" at bounding box center [175, 95] width 131 height 25
click at [326, 382] on span "3653605834" at bounding box center [297, 386] width 58 height 12
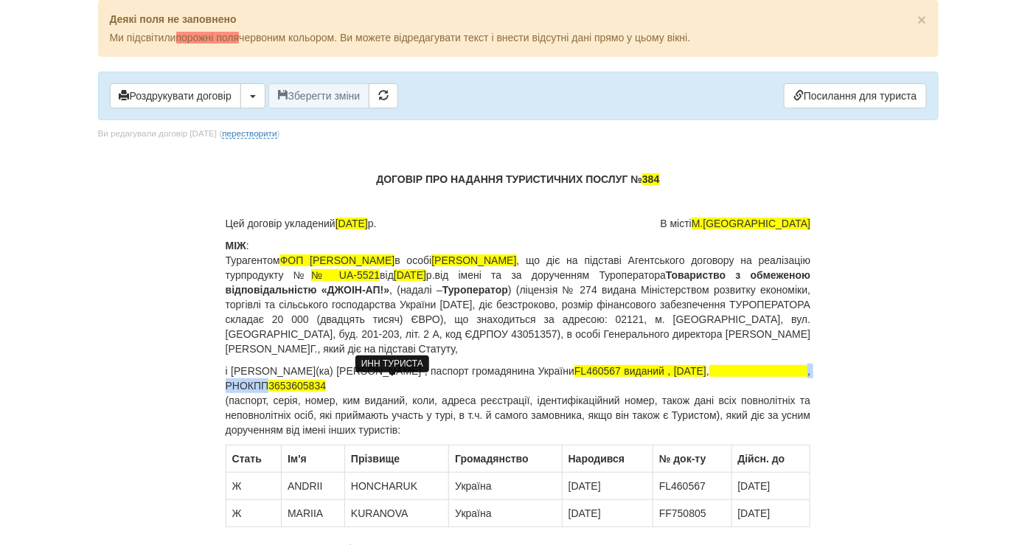
click at [326, 382] on span "3653605834" at bounding box center [297, 386] width 58 height 12
copy p ", РНОКПП"
drag, startPoint x: 635, startPoint y: 362, endPoint x: 429, endPoint y: 381, distance: 207.3
click at [429, 381] on p "і Громадянин(ка) Гончарук Андрій Петрович , паспорт громадянина України FL46056…" at bounding box center [519, 401] width 586 height 74
copy p "FL460567 виданий , 02.02.2018 , , РНОКПП 3653605834"
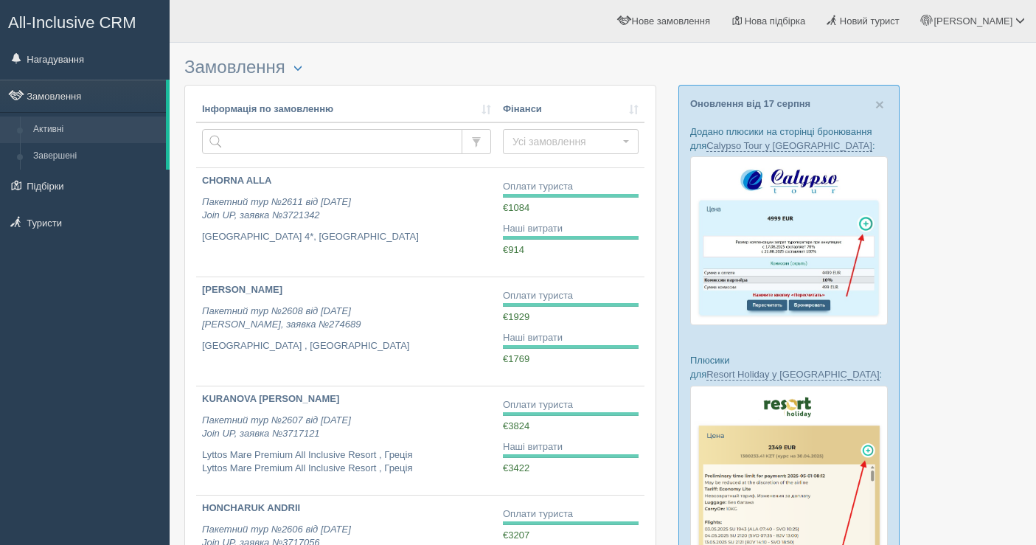
scroll to position [246, 0]
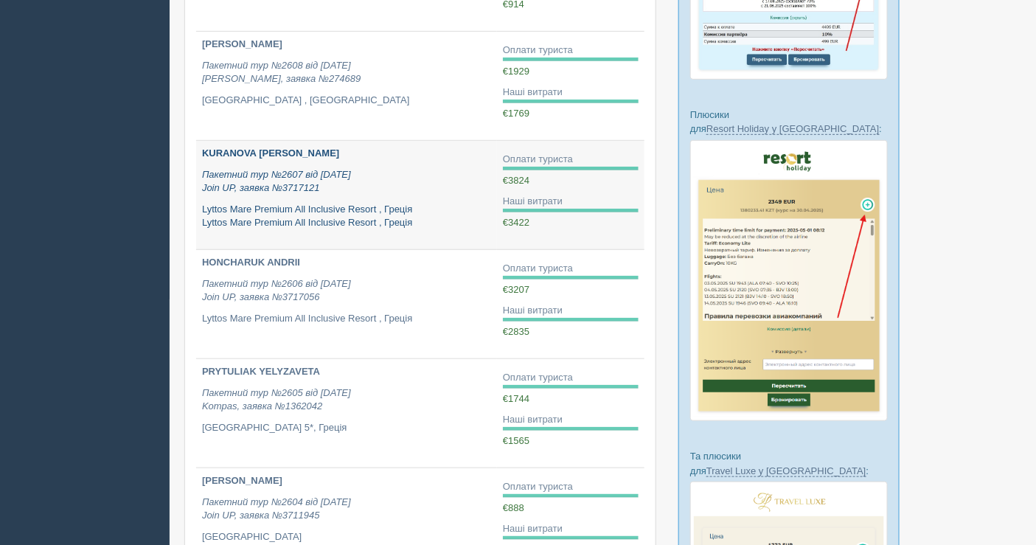
click at [300, 205] on p "Lyttos Mare Premium All Inclusive Resort , Греція Lyttos Mare Premium All Inclu…" at bounding box center [346, 216] width 289 height 27
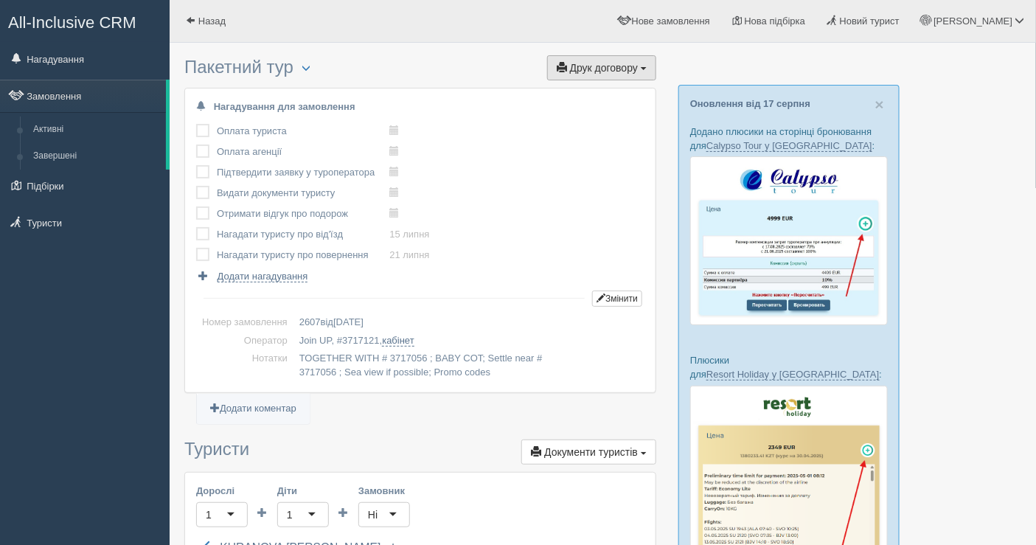
click at [591, 63] on span "Друк договору" at bounding box center [604, 68] width 68 height 12
click at [572, 93] on link "Join UP" at bounding box center [556, 95] width 200 height 24
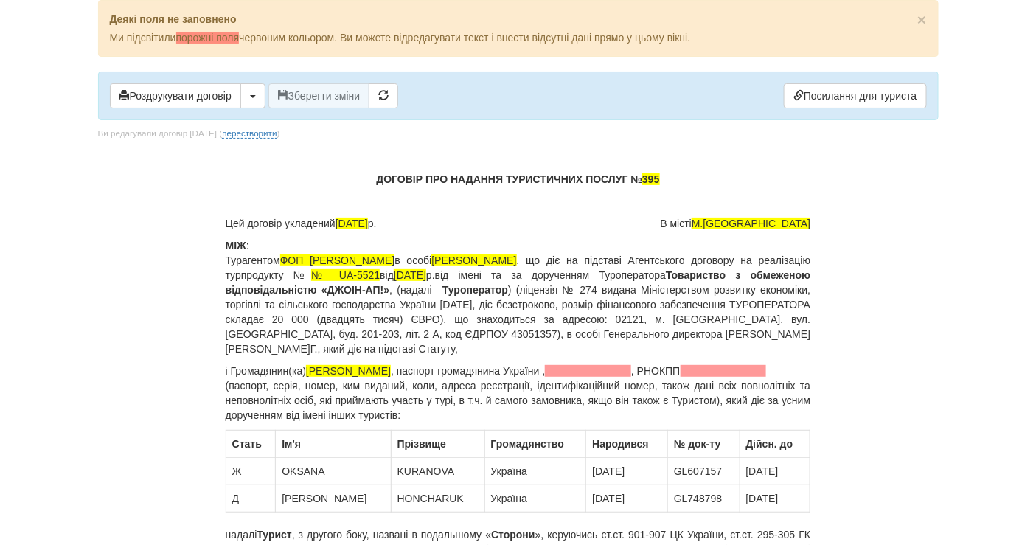
click at [681, 377] on span at bounding box center [724, 371] width 86 height 12
drag, startPoint x: 590, startPoint y: 367, endPoint x: 790, endPoint y: 364, distance: 199.9
click at [790, 364] on p "і [PERSON_NAME](ка) [PERSON_NAME] , паспорт громадянина України , , РНОКПП [PAS…" at bounding box center [519, 393] width 586 height 59
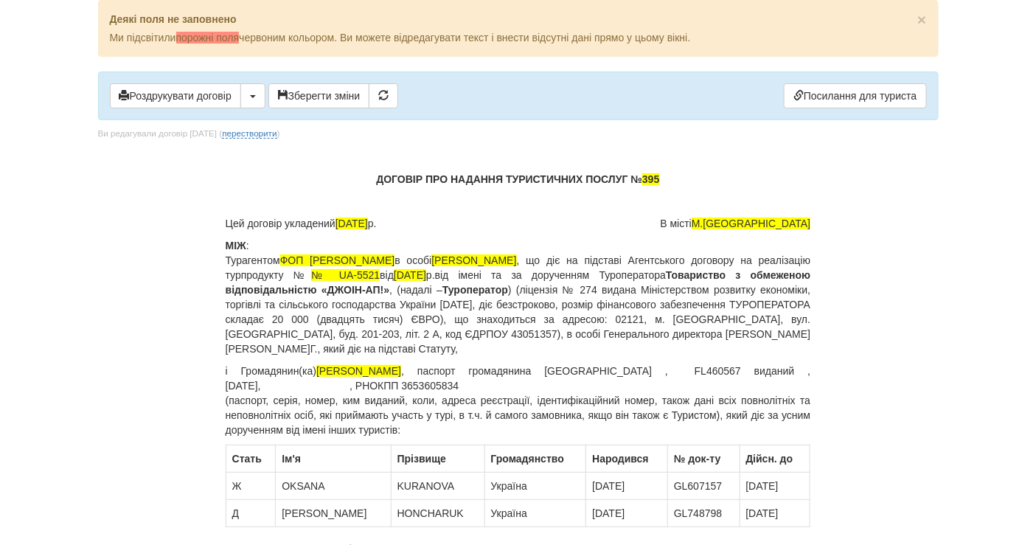
click at [364, 381] on p "і Громадянин(ка) [PERSON_NAME] , паспорт громадянина [GEOGRAPHIC_DATA] , FL4605…" at bounding box center [519, 401] width 586 height 74
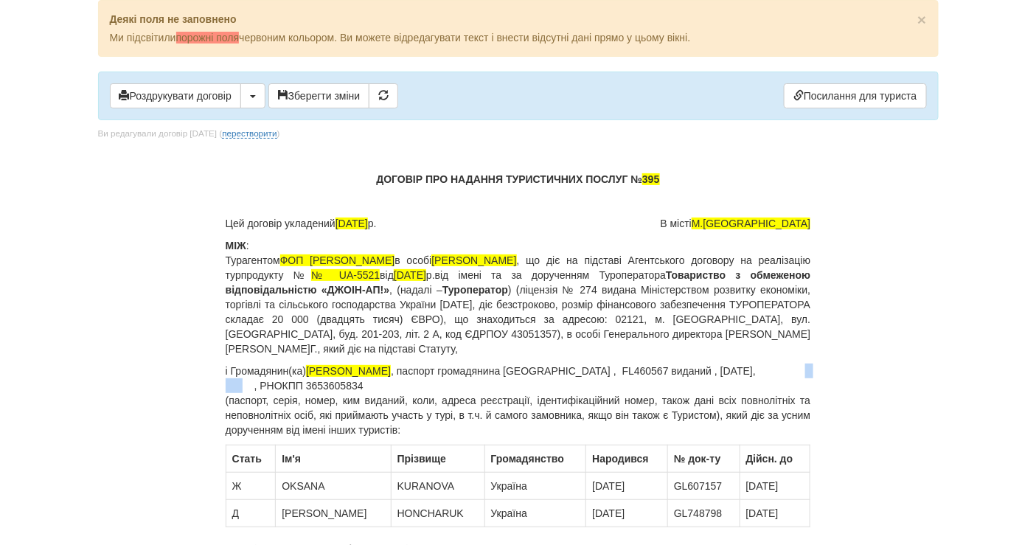
drag, startPoint x: 255, startPoint y: 386, endPoint x: 229, endPoint y: 382, distance: 26.8
click at [229, 382] on p "і Громадянин(ка) [PERSON_NAME] , паспорт громадянина [GEOGRAPHIC_DATA] , FL4605…" at bounding box center [519, 401] width 586 height 74
click at [214, 100] on button "Роздрукувати договір" at bounding box center [175, 95] width 131 height 25
click at [195, 98] on button "Роздрукувати договір" at bounding box center [175, 95] width 131 height 25
